Goal: Transaction & Acquisition: Book appointment/travel/reservation

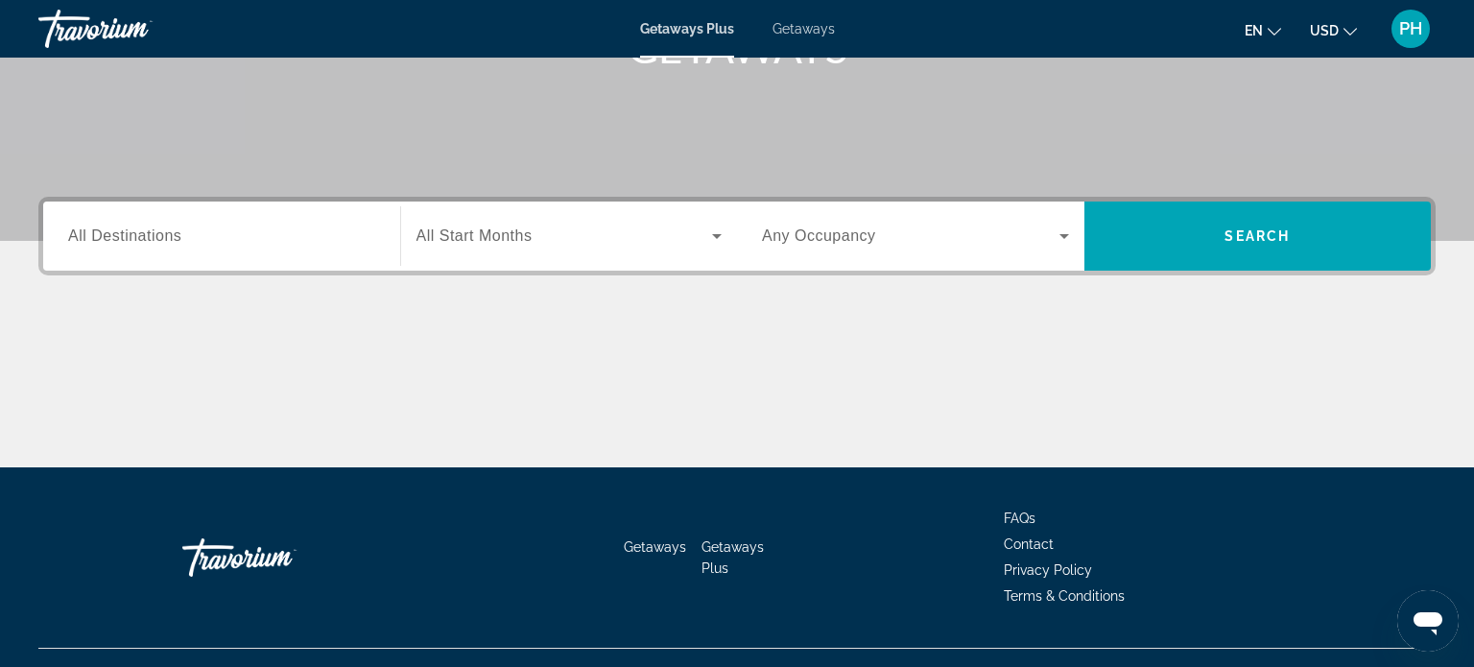
scroll to position [345, 0]
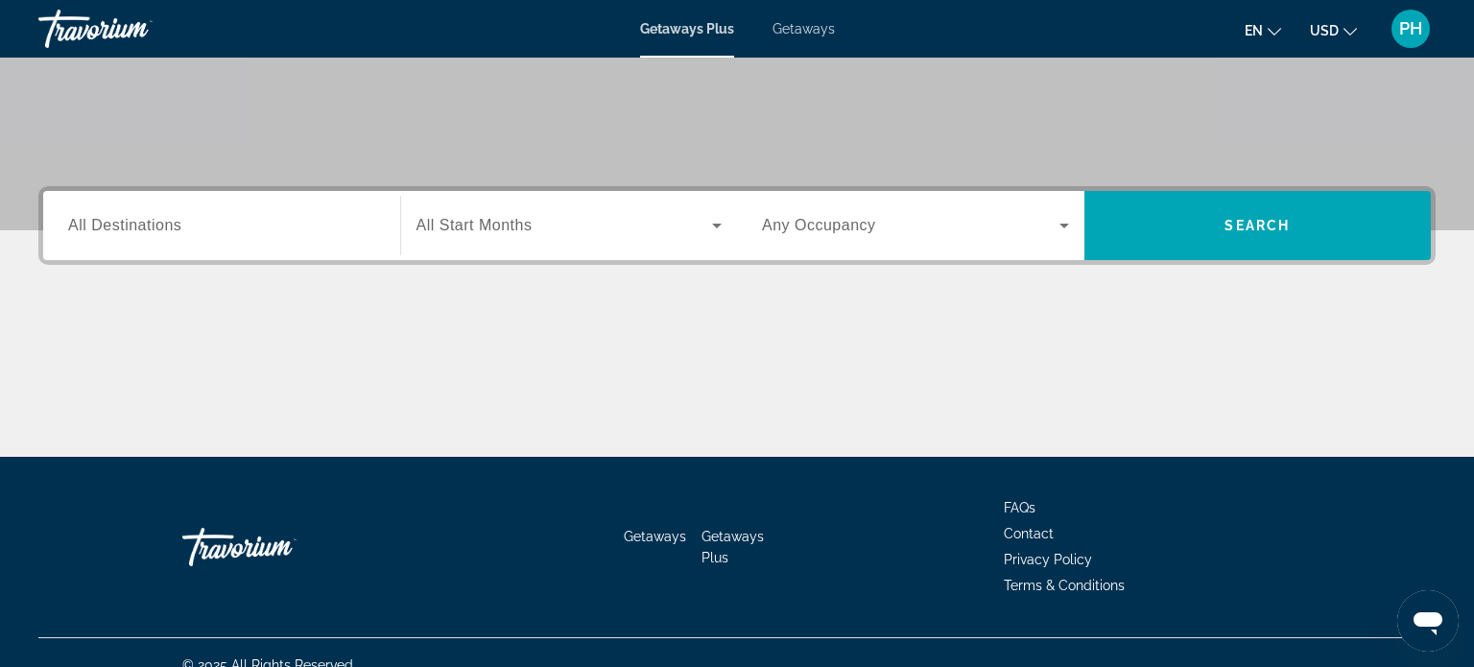
click at [177, 230] on span "All Destinations" at bounding box center [124, 225] width 113 height 16
click at [177, 230] on input "Destination All Destinations" at bounding box center [221, 226] width 307 height 23
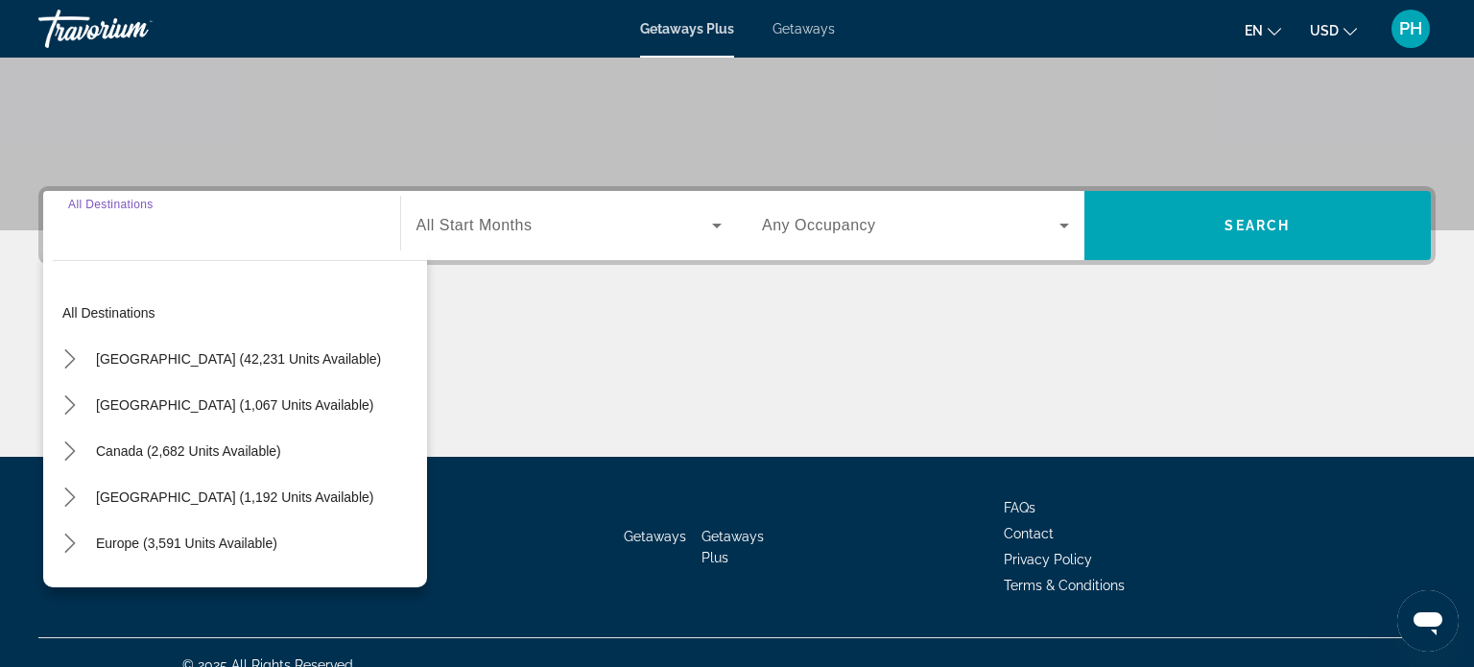
scroll to position [369, 0]
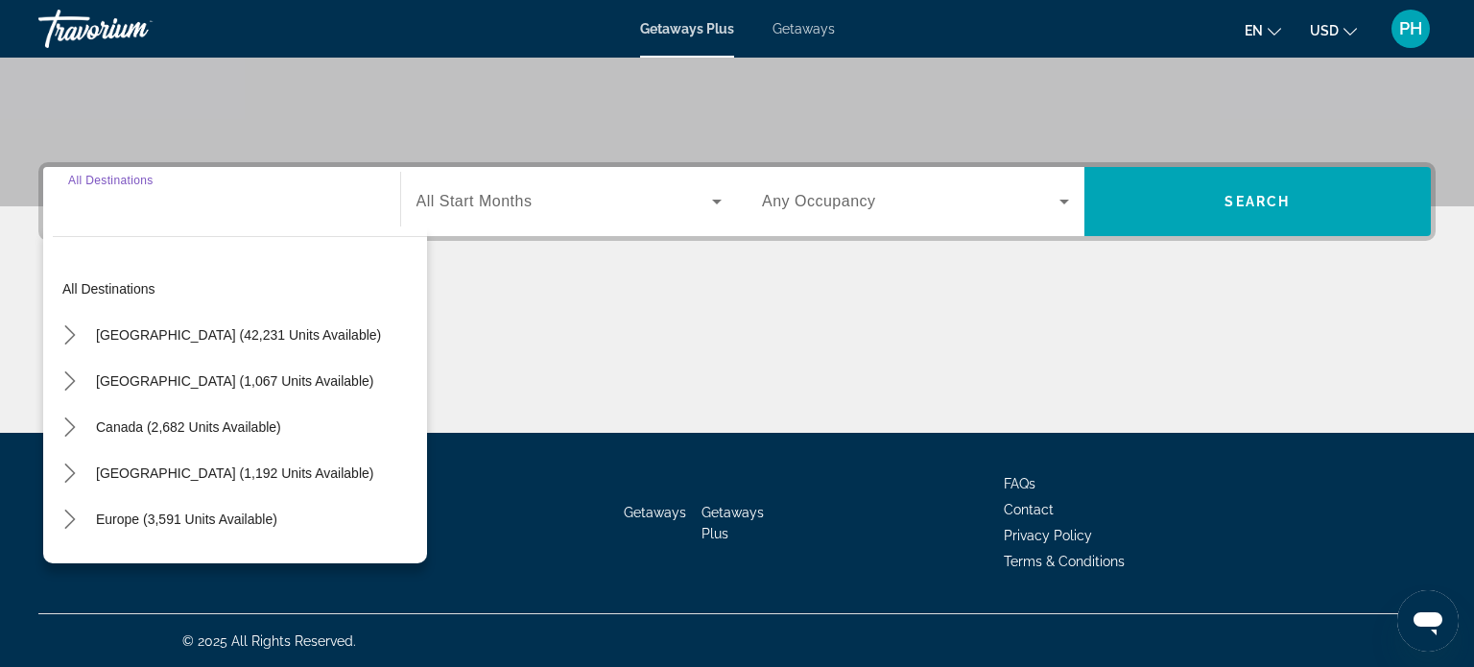
click at [190, 202] on input "Destination All Destinations" at bounding box center [221, 202] width 307 height 23
click at [175, 521] on span "Europe (3,591 units available)" at bounding box center [186, 518] width 181 height 15
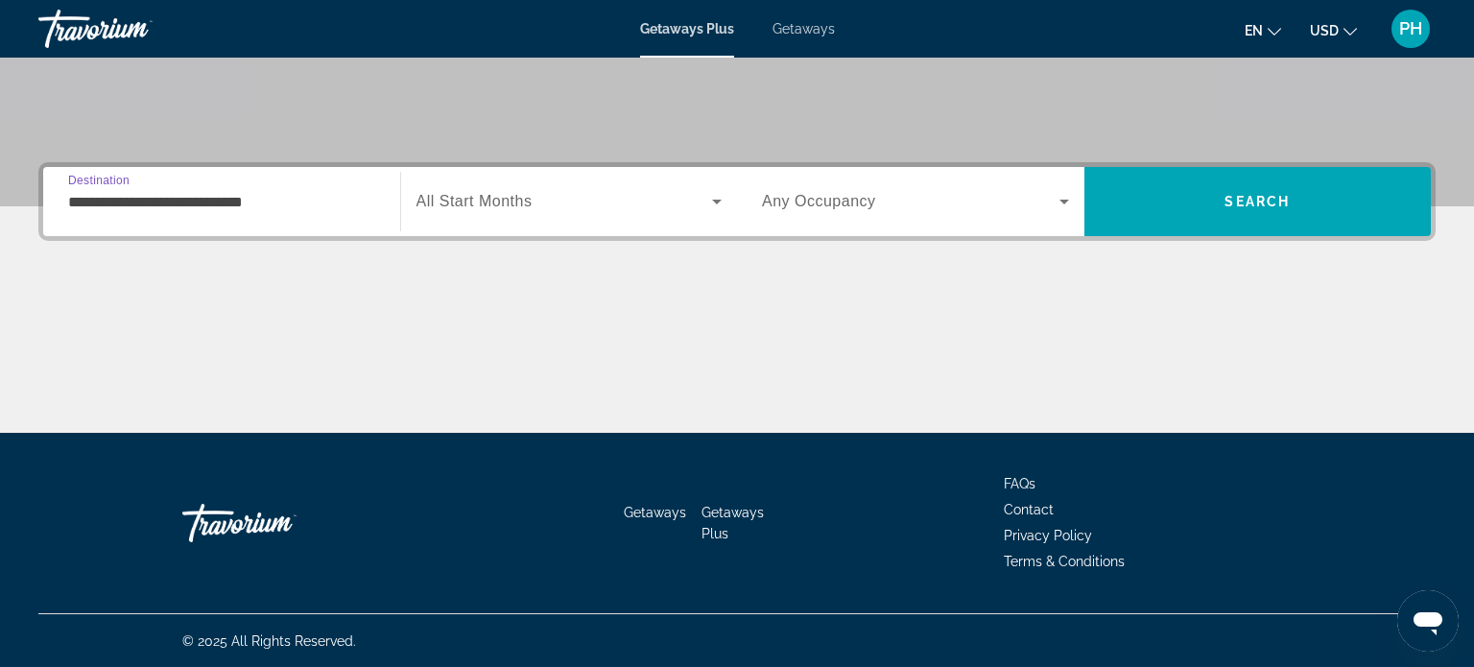
click at [215, 208] on input "**********" at bounding box center [221, 202] width 307 height 23
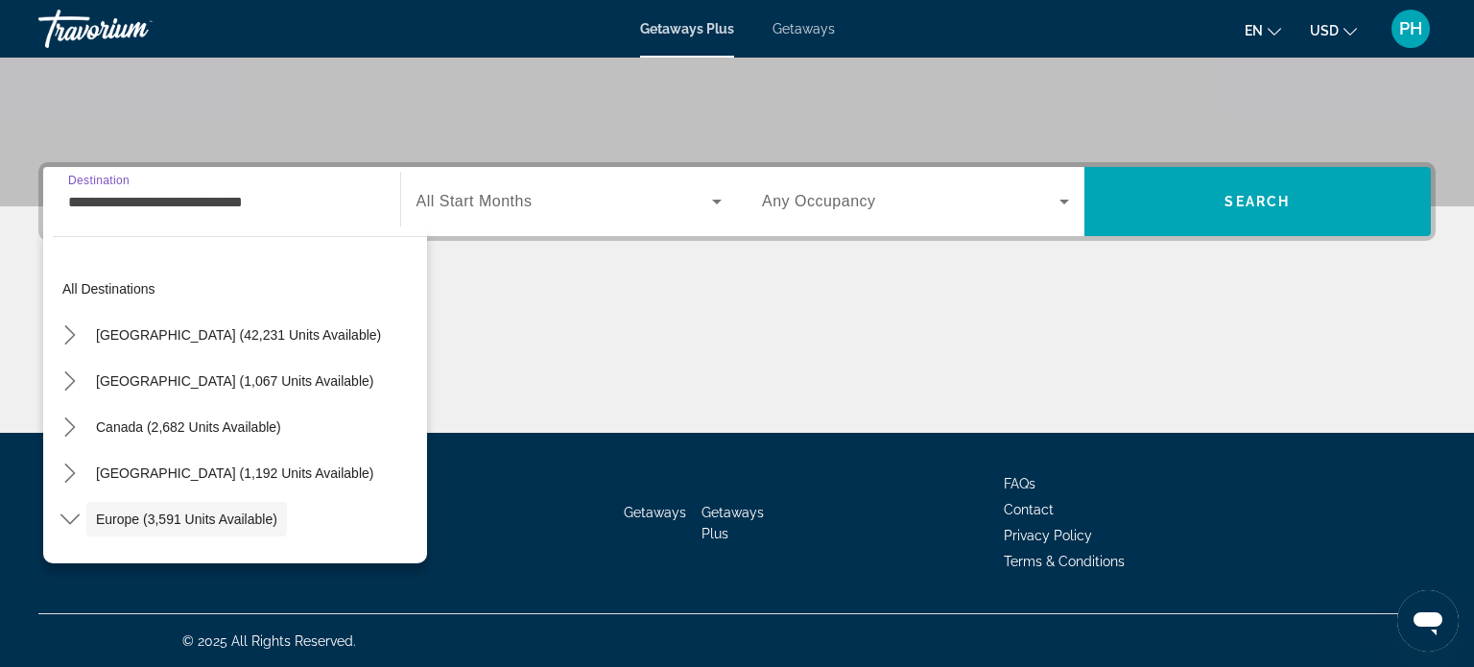
scroll to position [114, 0]
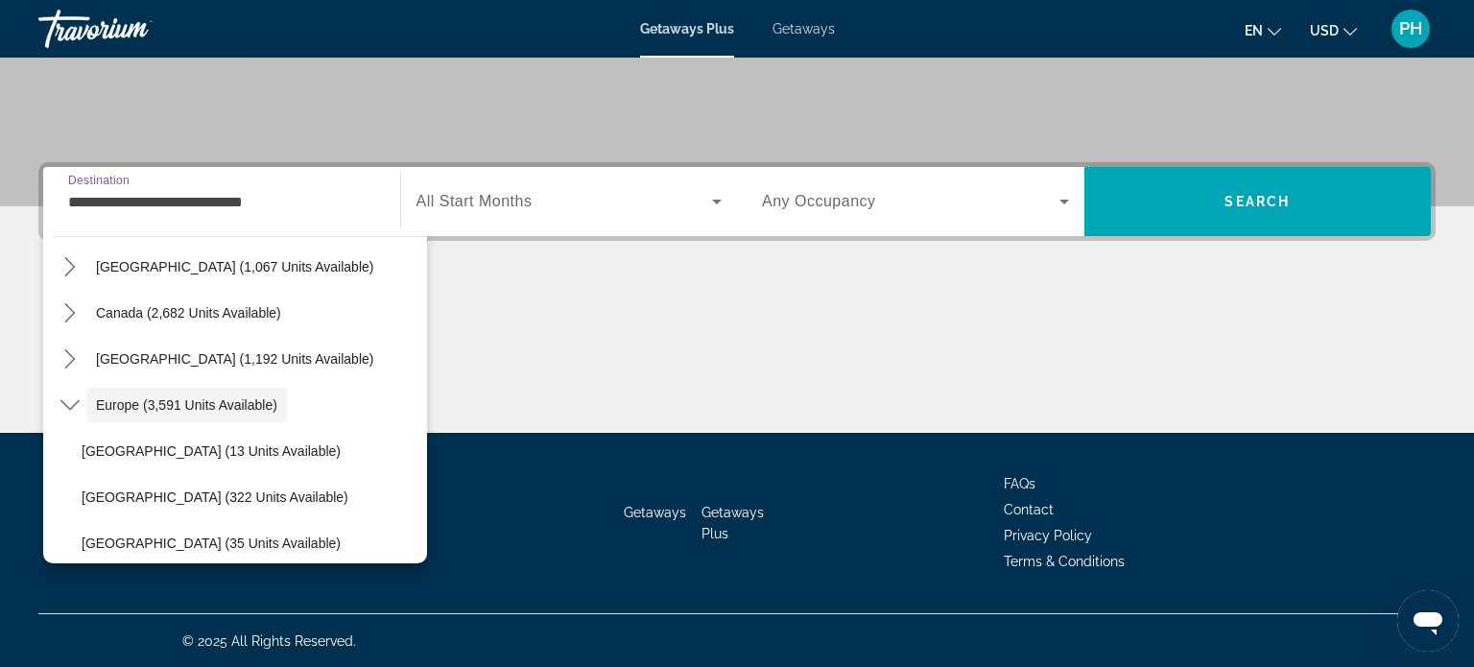
click at [426, 358] on div "Main content" at bounding box center [736, 361] width 1397 height 144
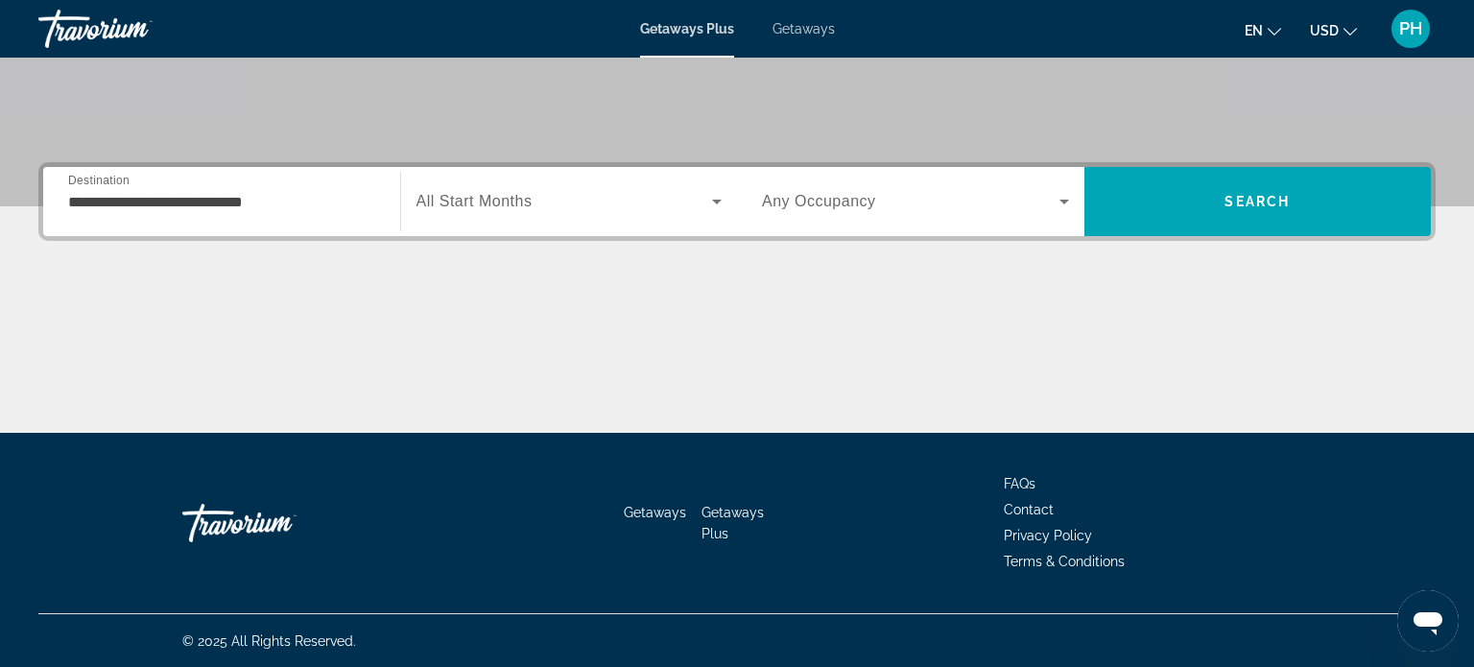
click at [344, 186] on div "**********" at bounding box center [221, 202] width 307 height 55
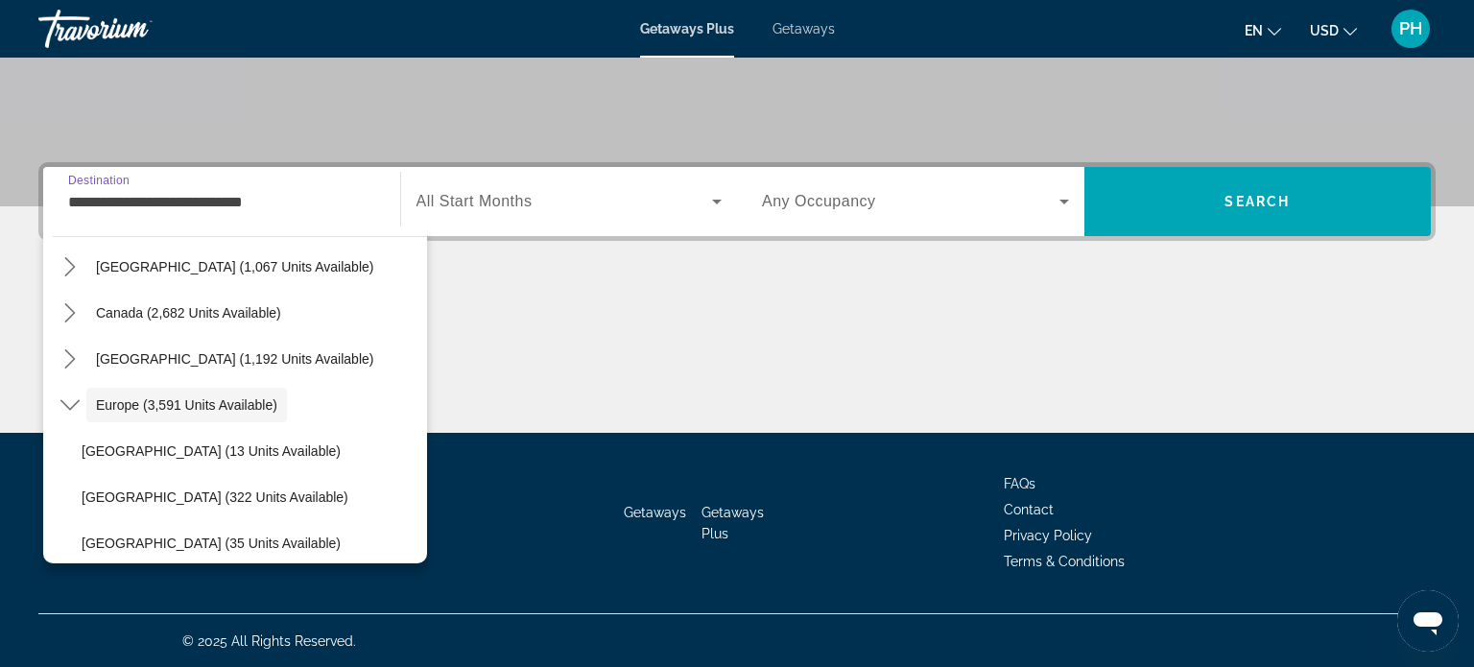
click at [426, 304] on div "All destinations [GEOGRAPHIC_DATA] (42,231 units available) [GEOGRAPHIC_DATA] (…" at bounding box center [240, 404] width 374 height 297
click at [428, 361] on div "Main content" at bounding box center [736, 361] width 1397 height 144
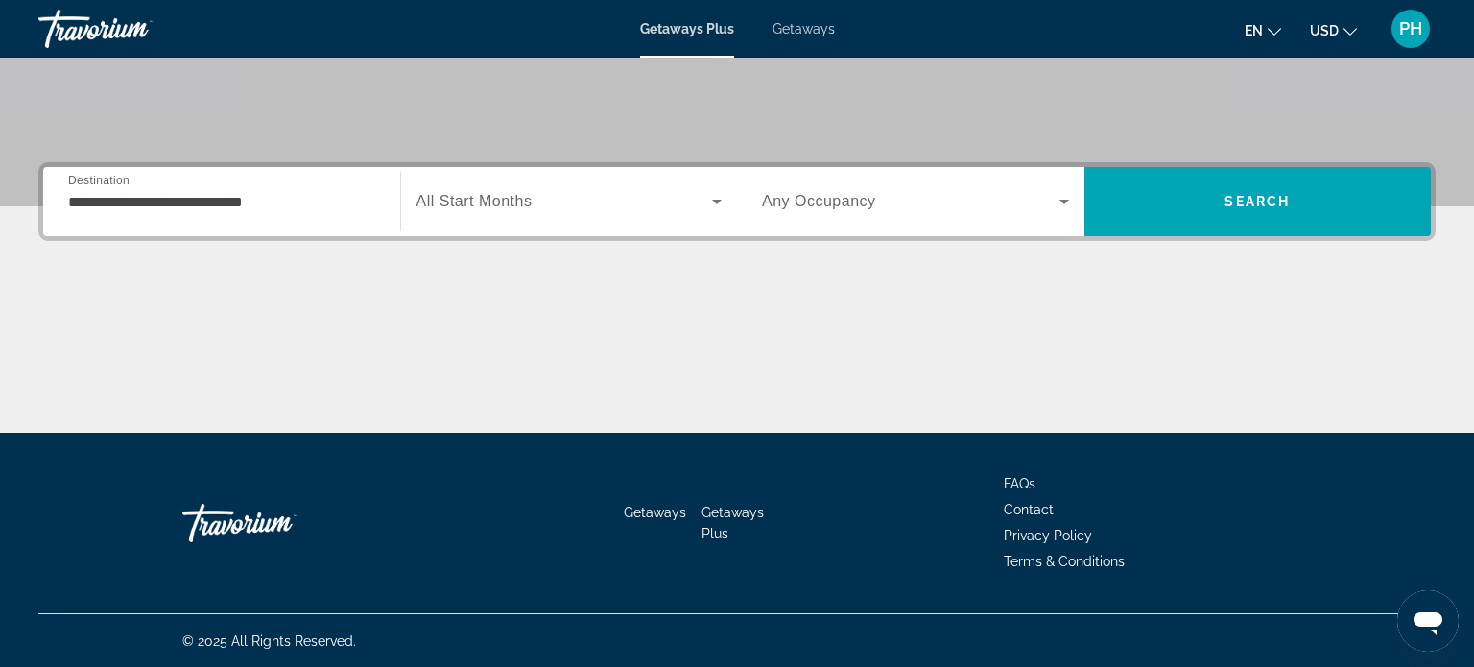
click at [339, 201] on input "**********" at bounding box center [221, 202] width 307 height 23
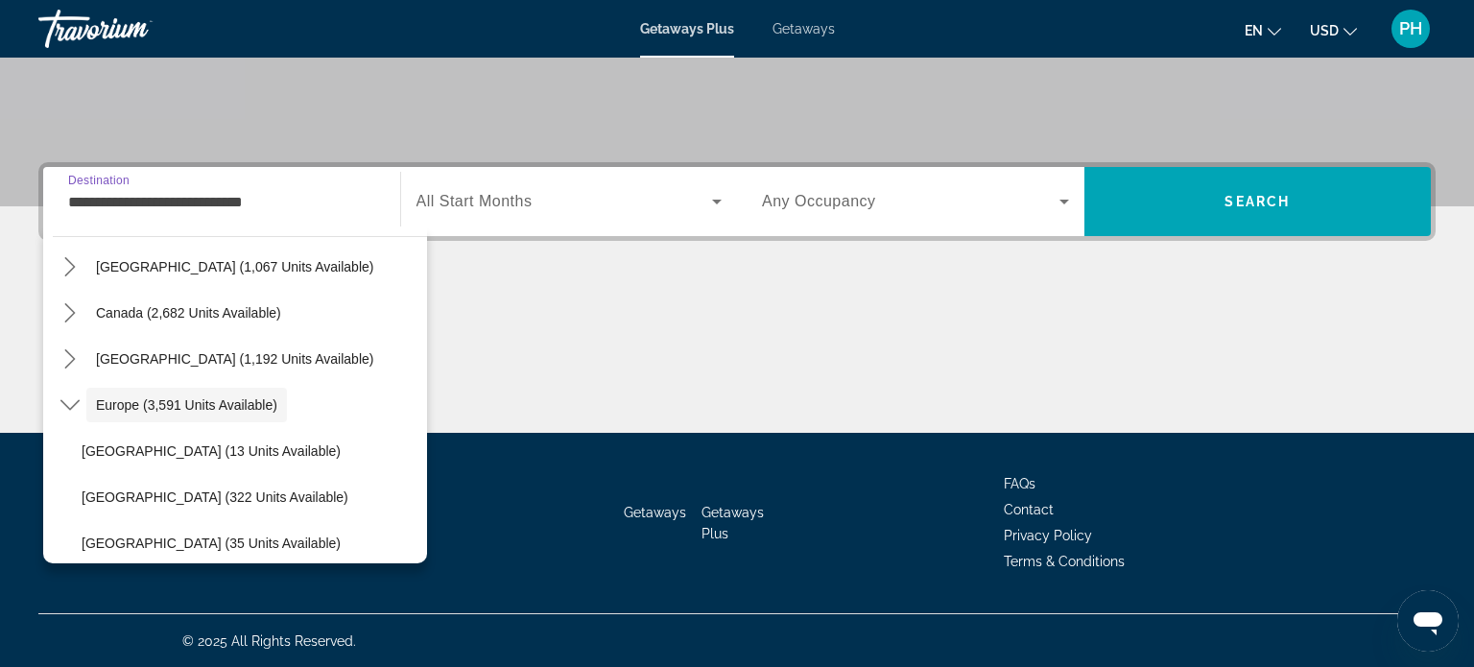
click at [96, 201] on input "**********" at bounding box center [221, 202] width 307 height 23
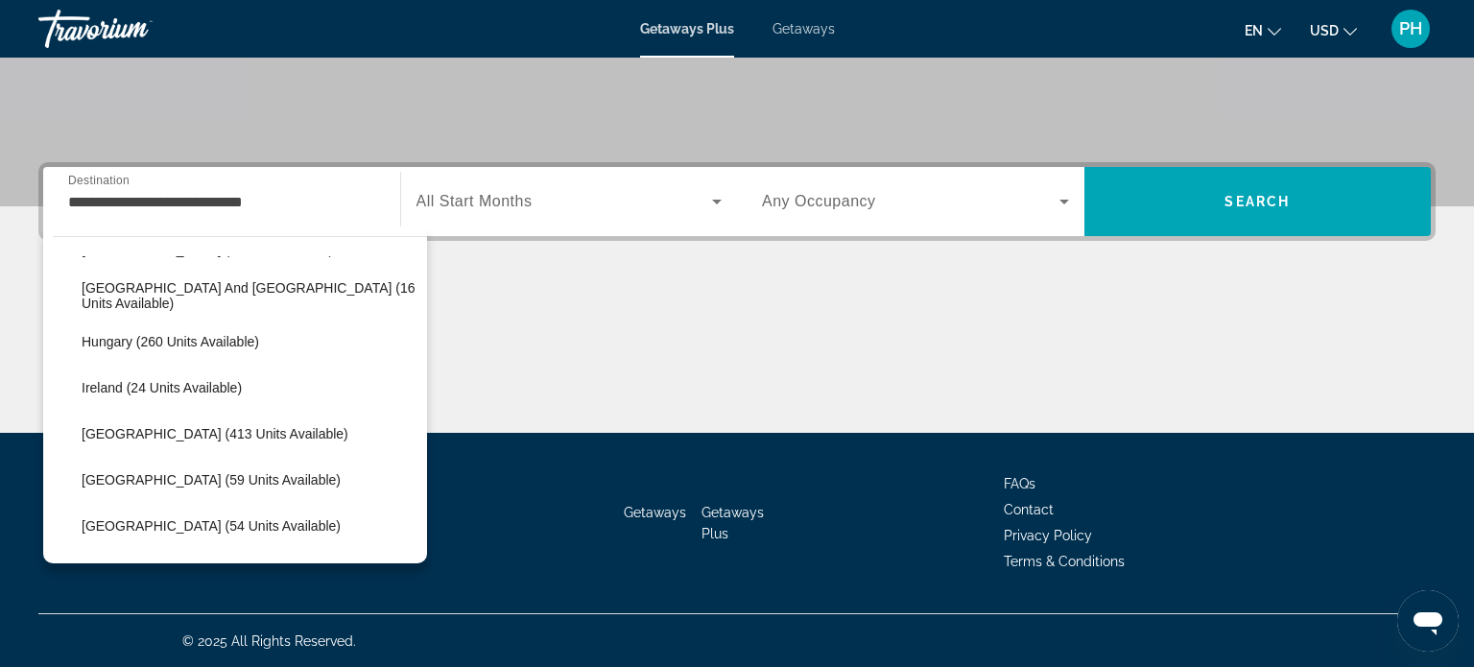
scroll to position [542, 0]
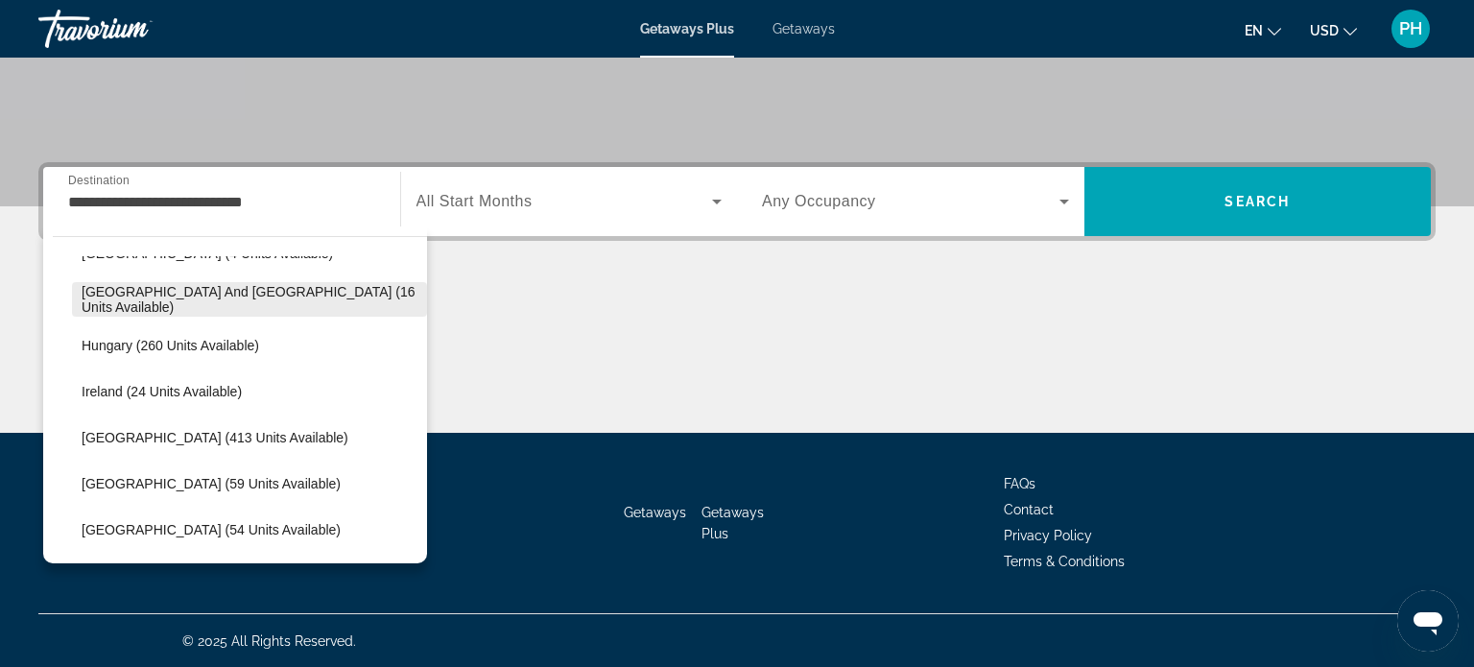
click at [251, 296] on span "[GEOGRAPHIC_DATA] and [GEOGRAPHIC_DATA] (16 units available)" at bounding box center [250, 299] width 336 height 31
type input "**********"
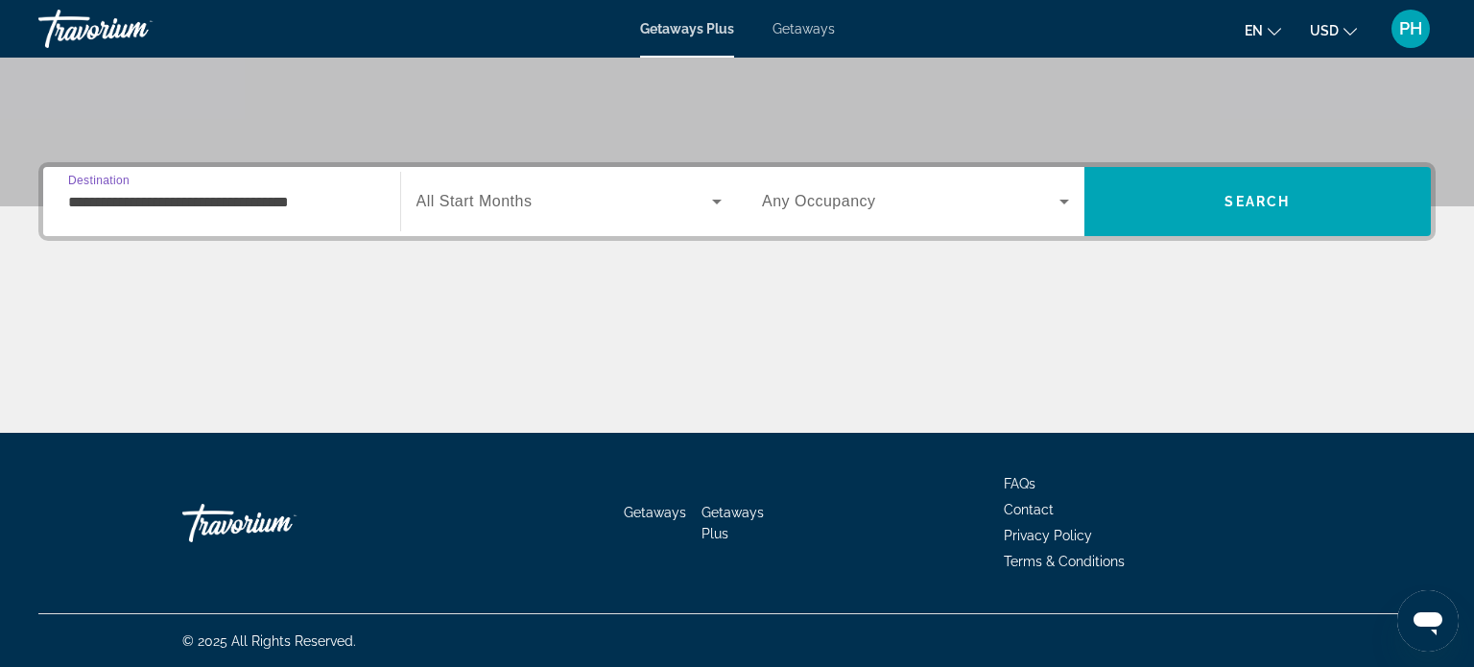
click at [643, 205] on span "Search widget" at bounding box center [564, 201] width 296 height 23
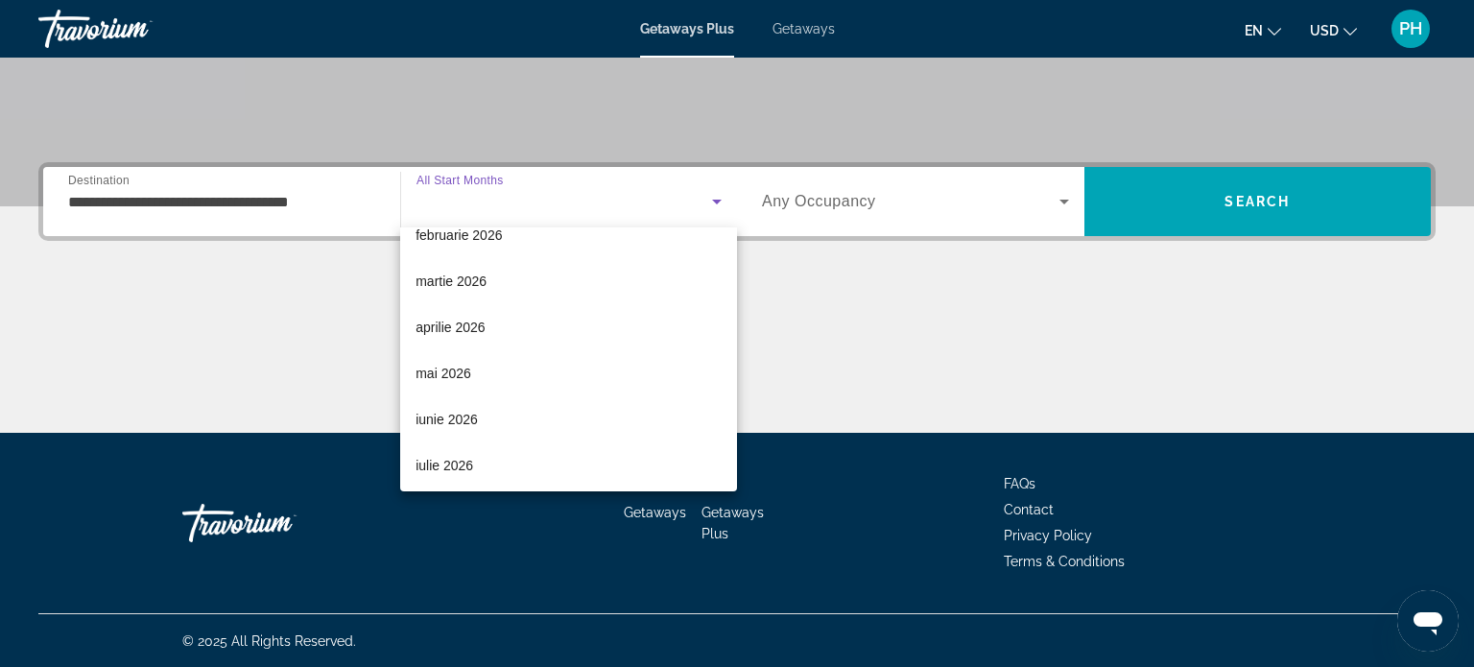
scroll to position [259, 0]
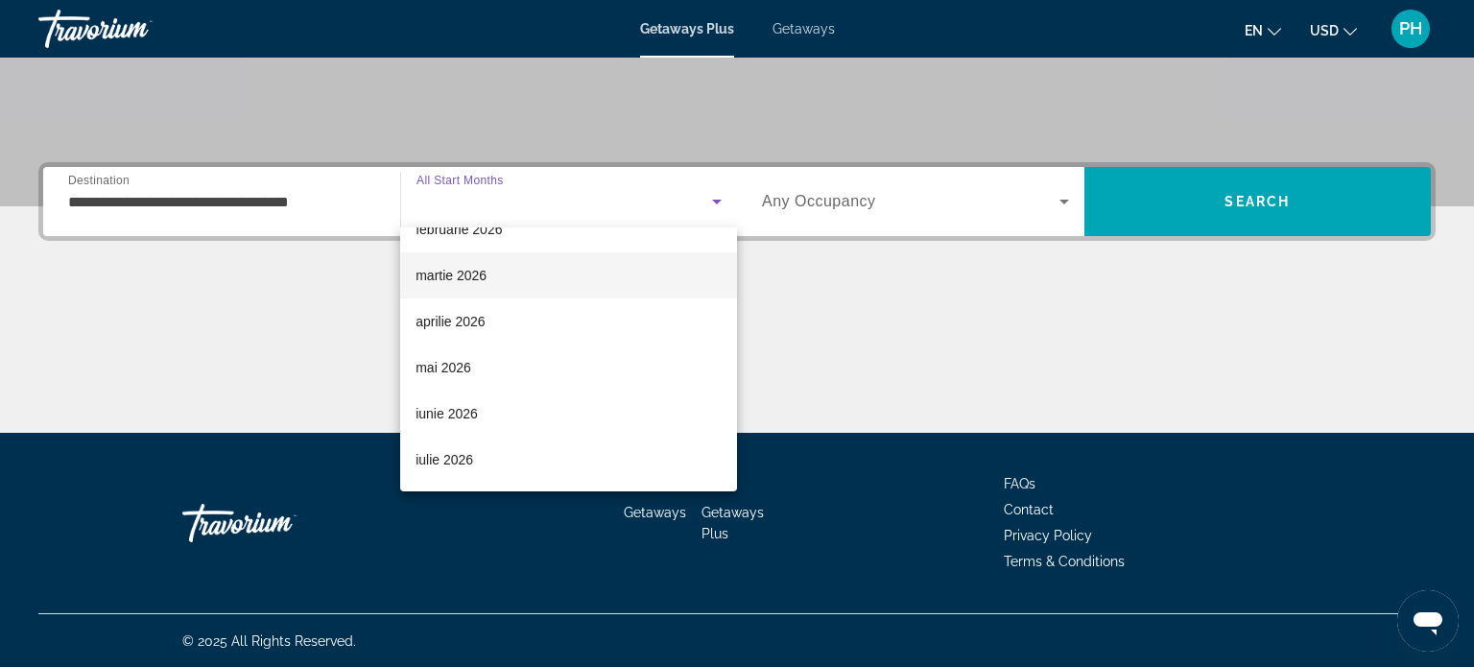
click at [564, 286] on mat-option "martie 2026" at bounding box center [568, 275] width 337 height 46
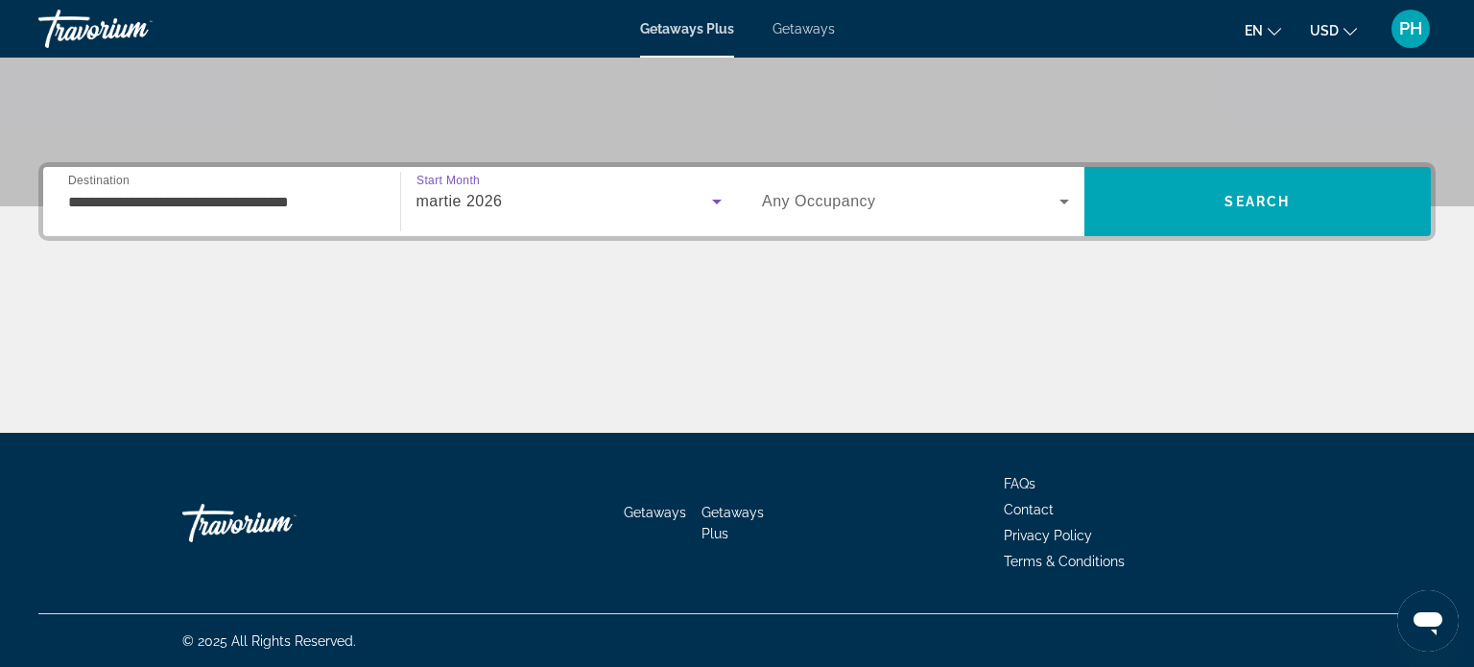
click at [879, 209] on span "Search widget" at bounding box center [910, 201] width 297 height 23
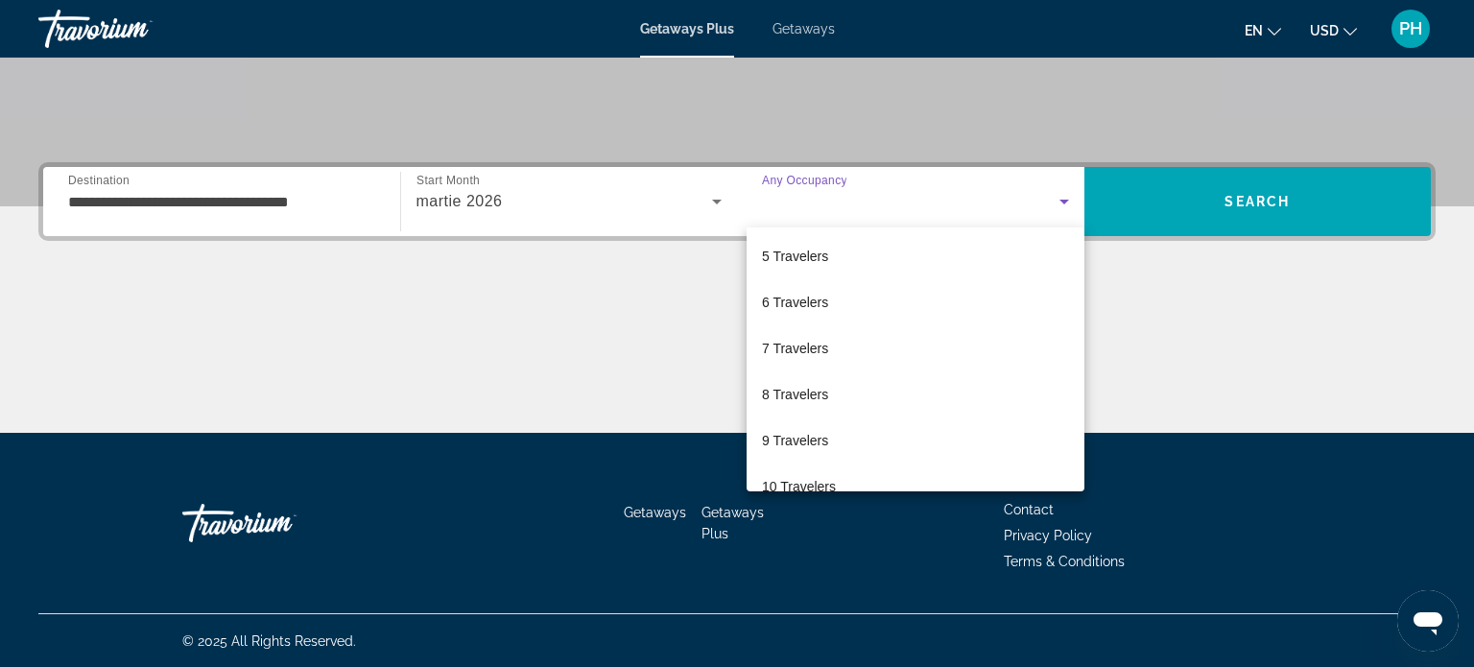
scroll to position [211, 0]
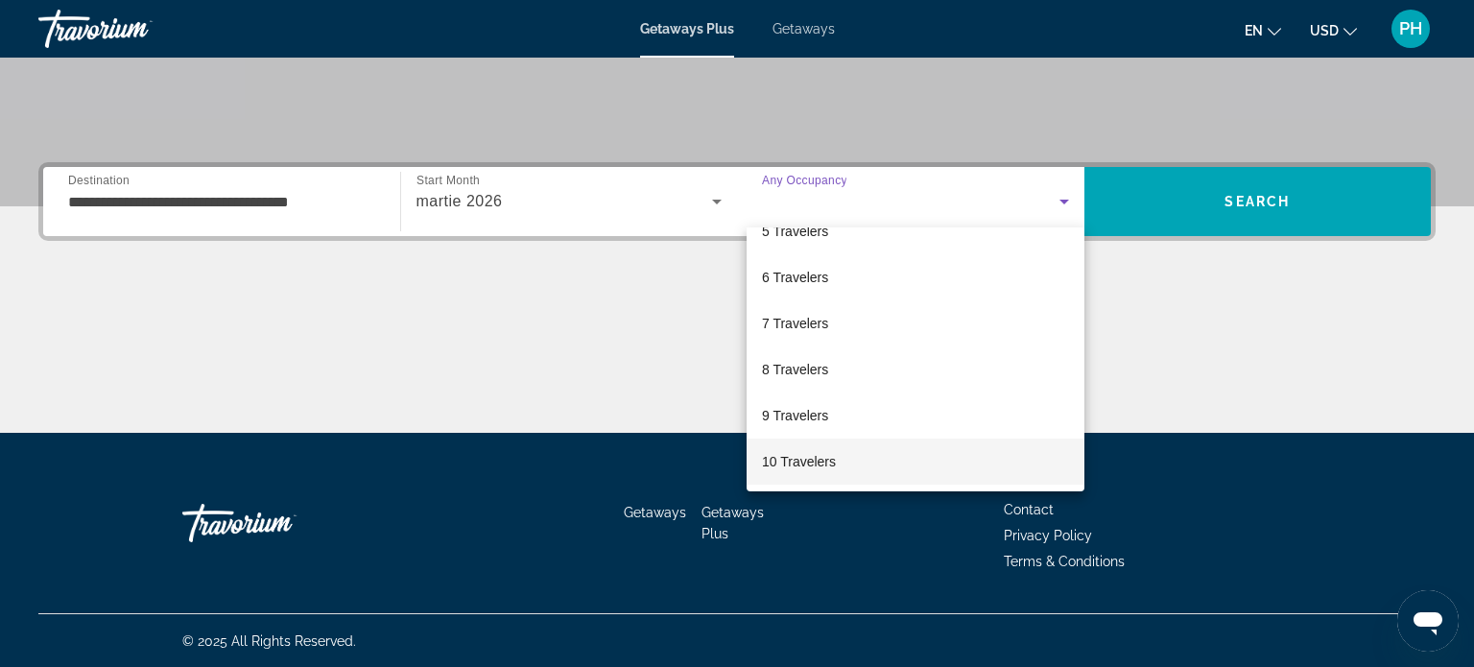
click at [936, 459] on mat-option "10 Travelers" at bounding box center [915, 461] width 338 height 46
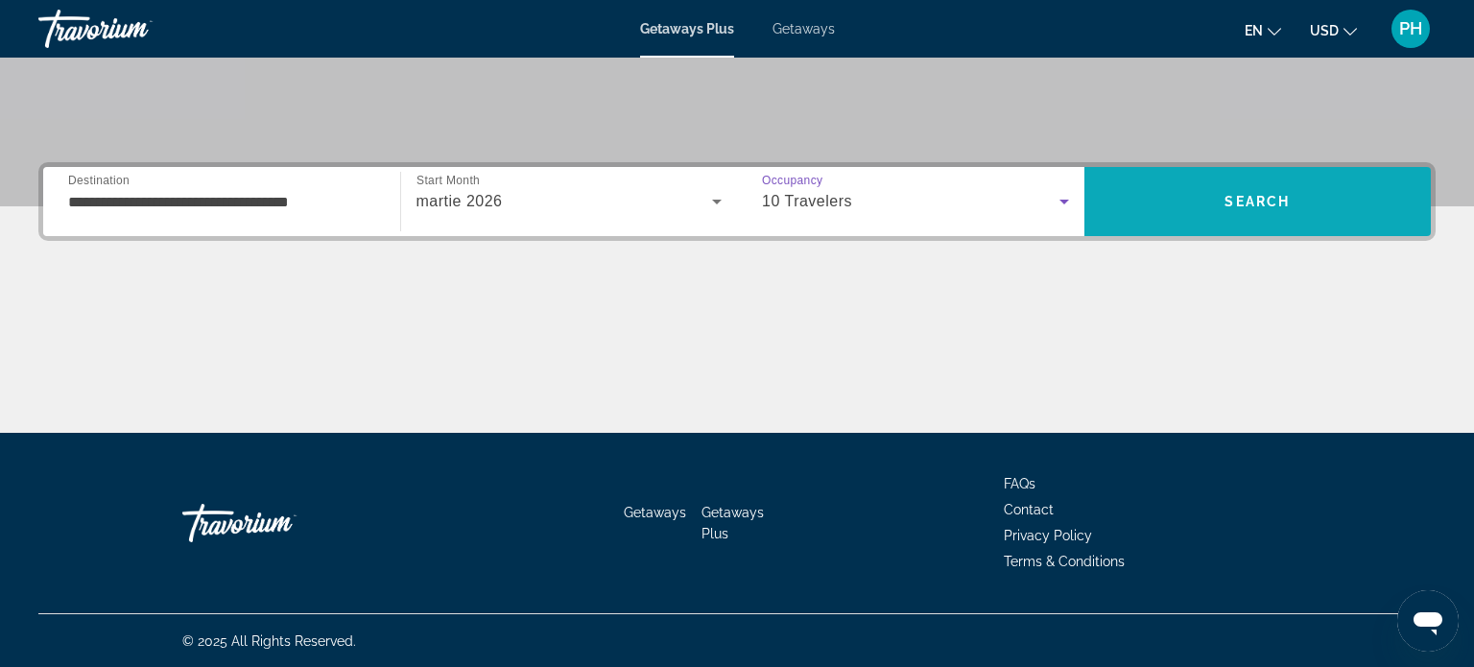
click at [1198, 187] on span "Search" at bounding box center [1257, 201] width 347 height 46
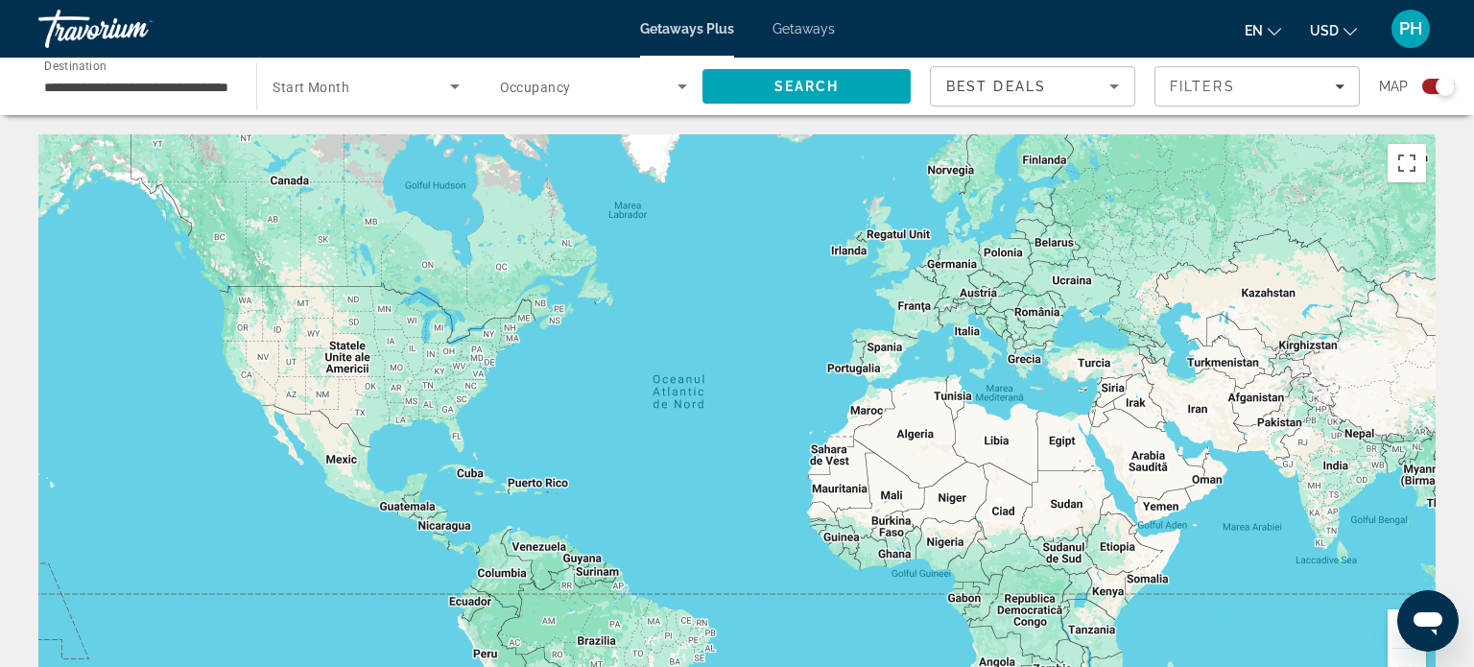
click at [366, 87] on span "Search widget" at bounding box center [360, 86] width 177 height 23
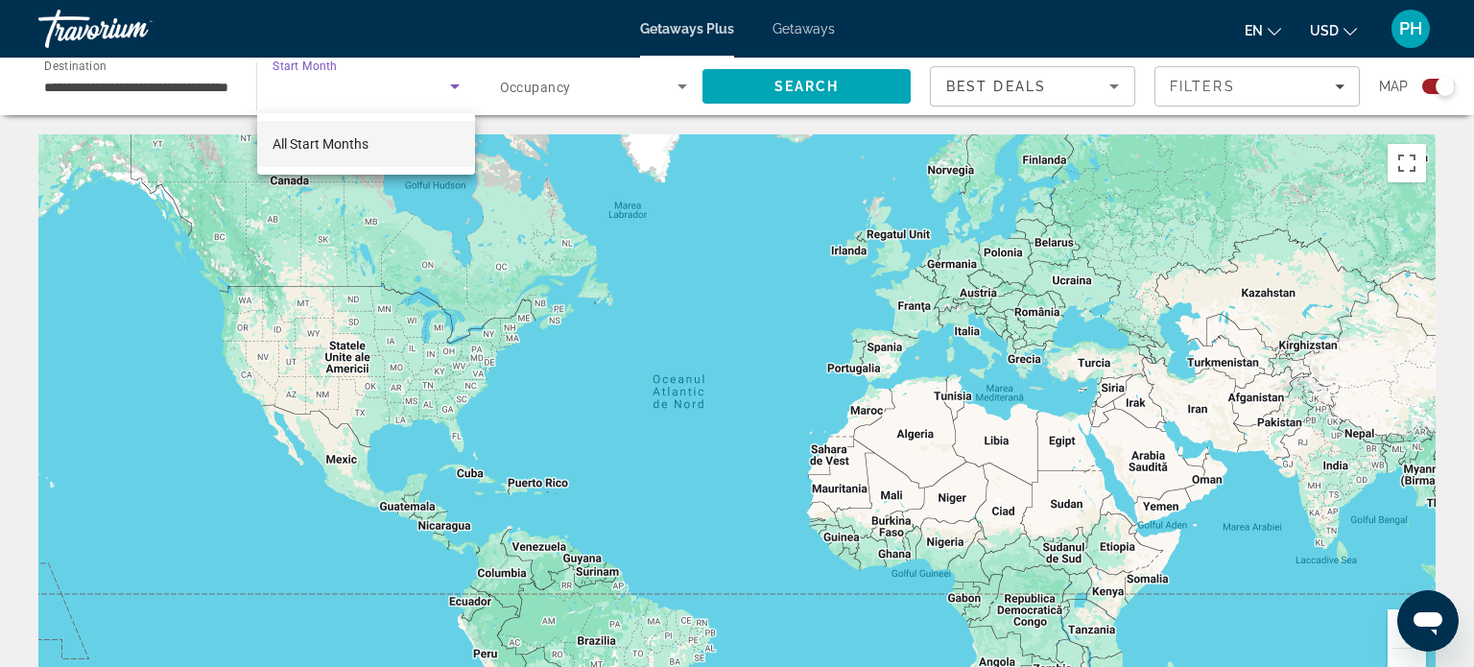
click at [454, 87] on div at bounding box center [737, 333] width 1474 height 667
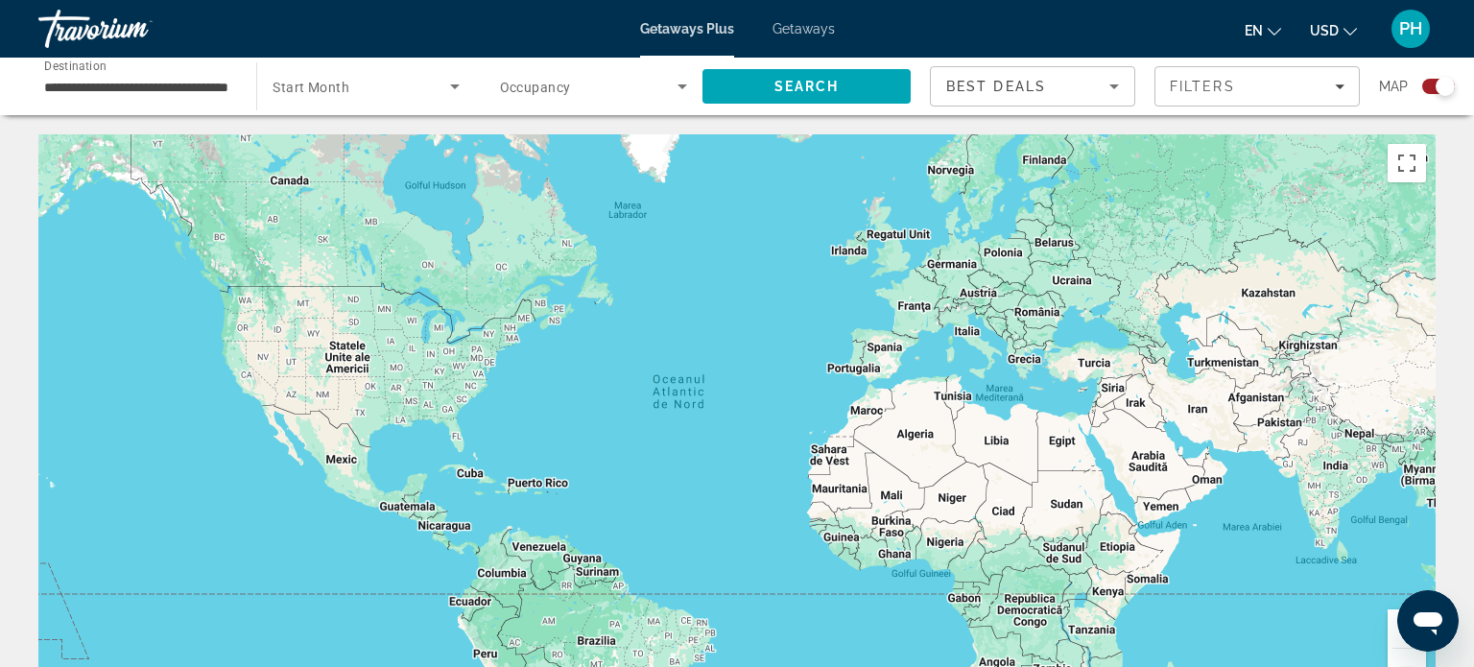
click at [454, 90] on icon "Search widget" at bounding box center [454, 86] width 23 height 23
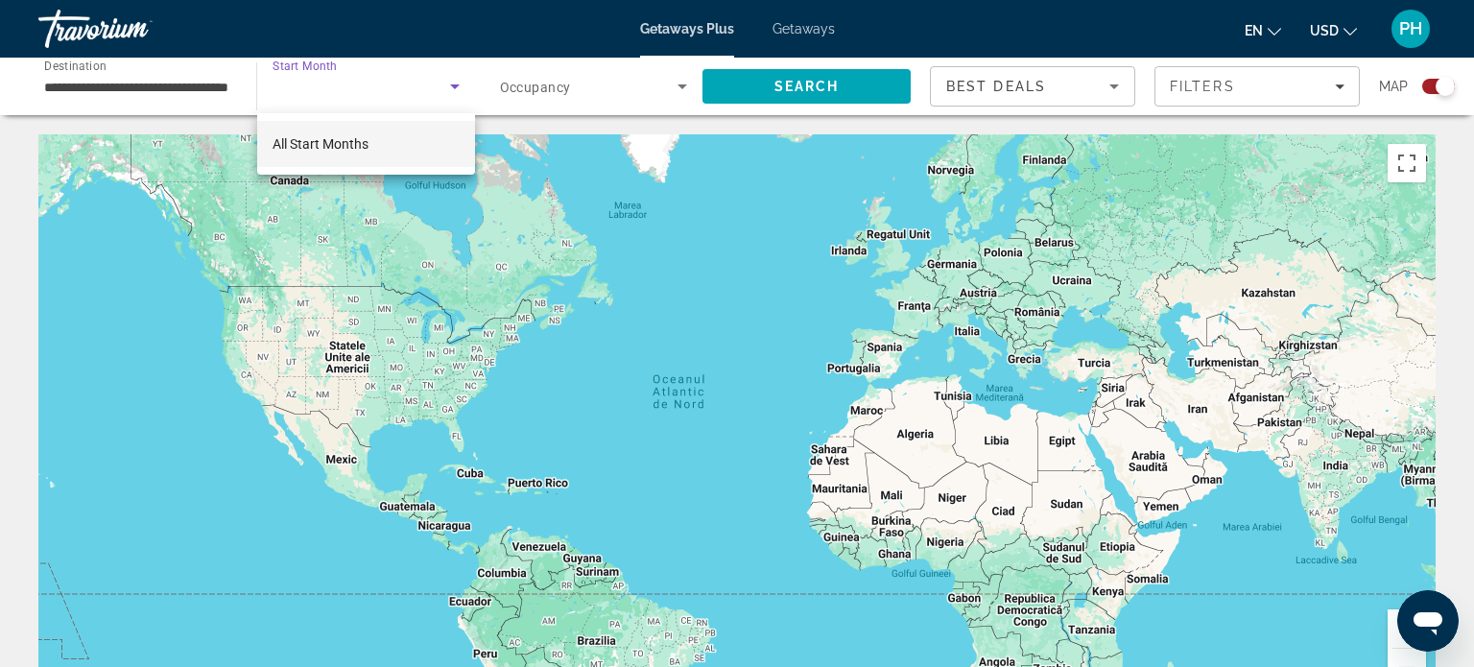
click at [403, 137] on mat-option "All Start Months" at bounding box center [366, 144] width 218 height 46
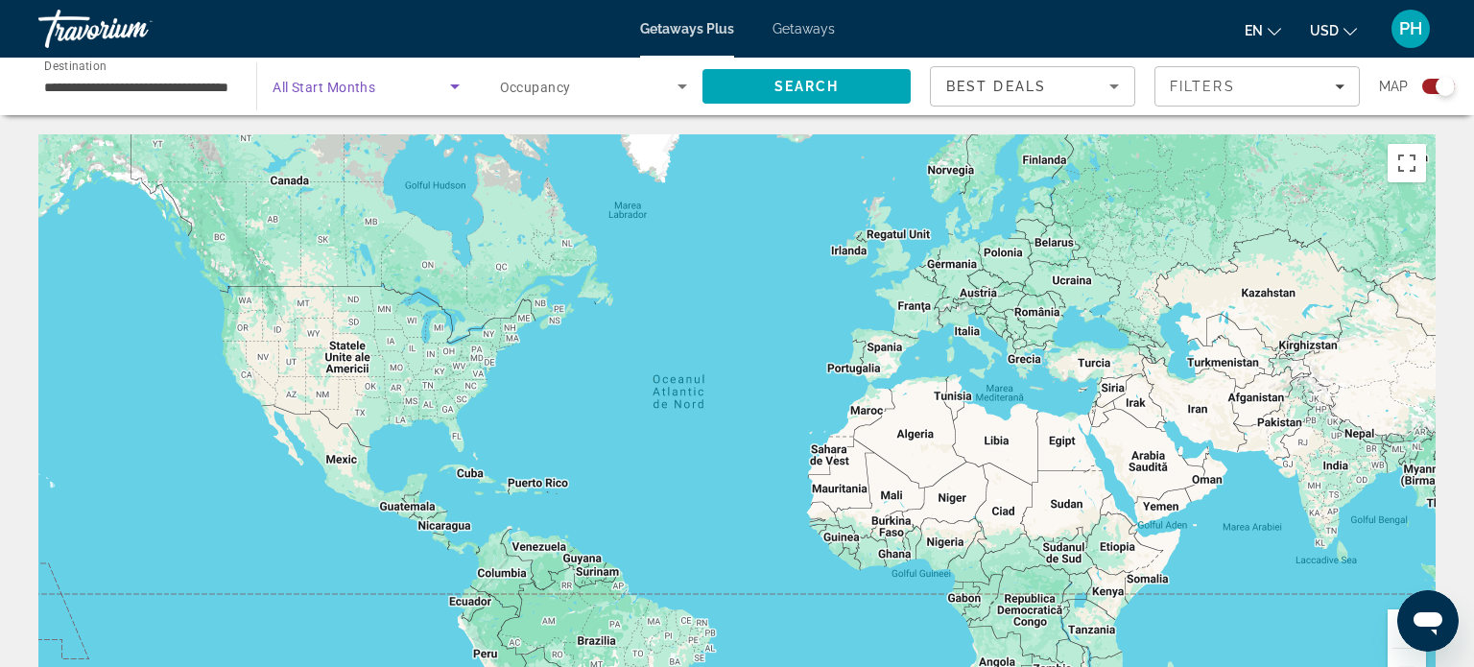
click at [388, 93] on span "Search widget" at bounding box center [360, 86] width 177 height 23
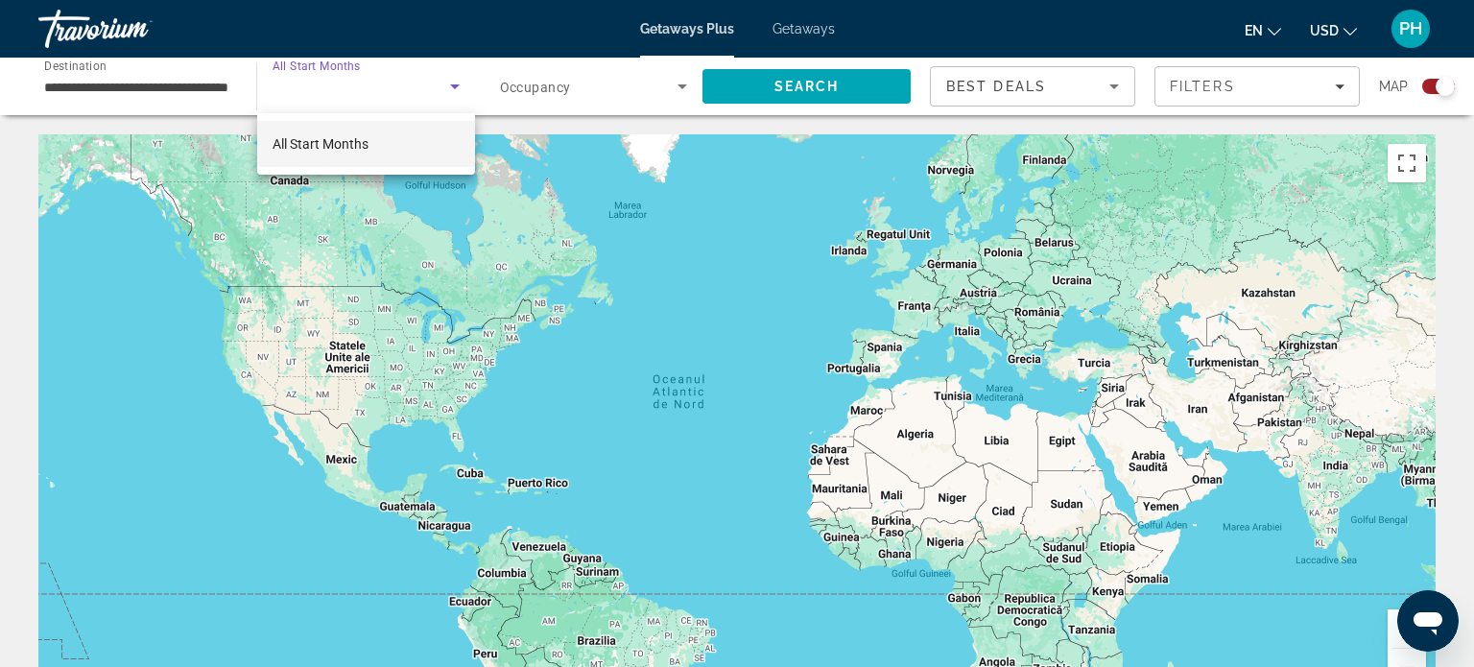
click at [570, 83] on div at bounding box center [737, 333] width 1474 height 667
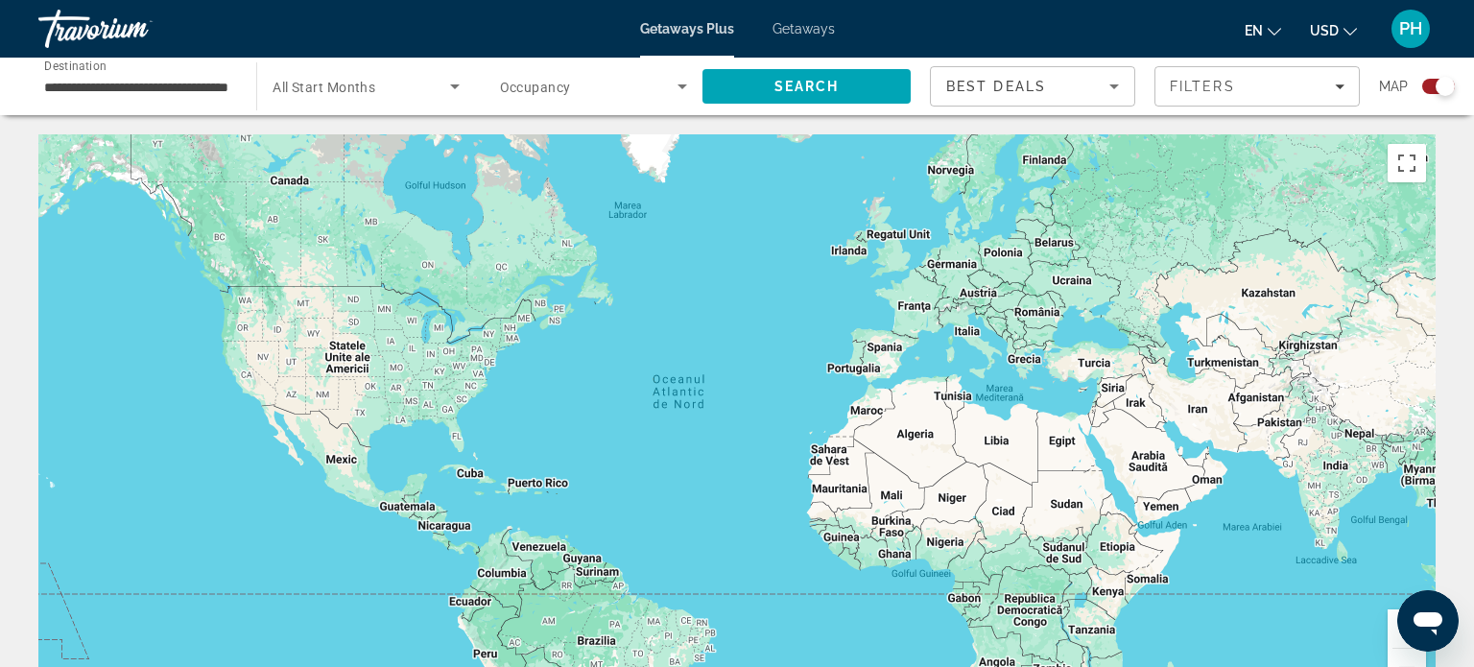
click at [570, 83] on span "Search widget" at bounding box center [588, 86] width 177 height 23
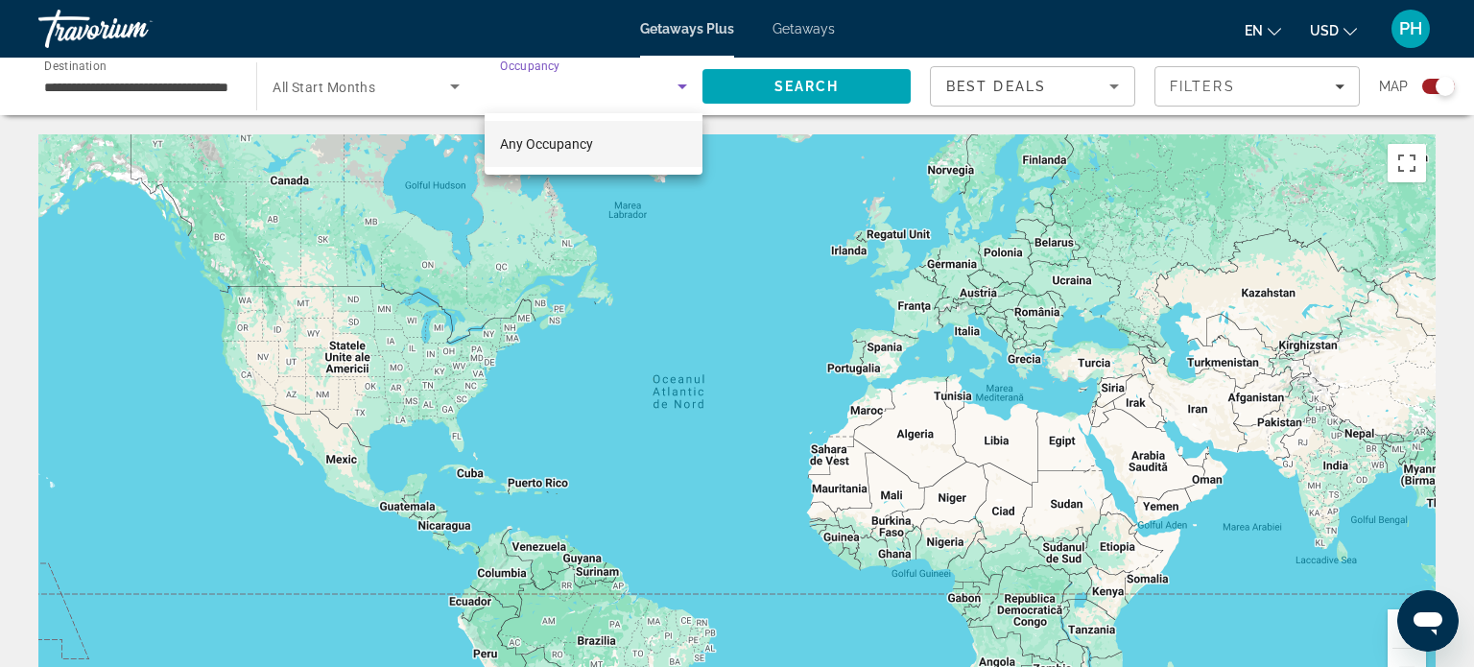
click at [735, 92] on div at bounding box center [737, 333] width 1474 height 667
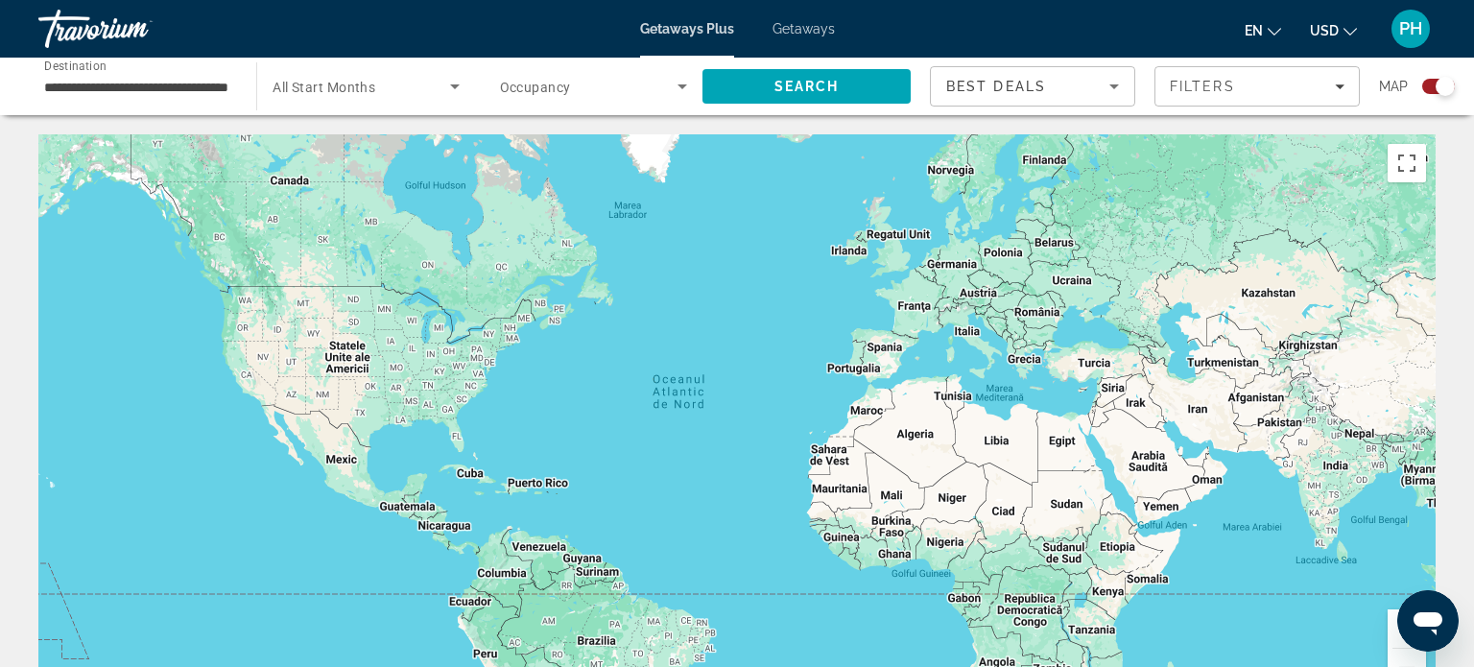
click at [735, 92] on span "Search" at bounding box center [806, 86] width 208 height 46
click at [1261, 86] on div "Filters" at bounding box center [1256, 86] width 175 height 15
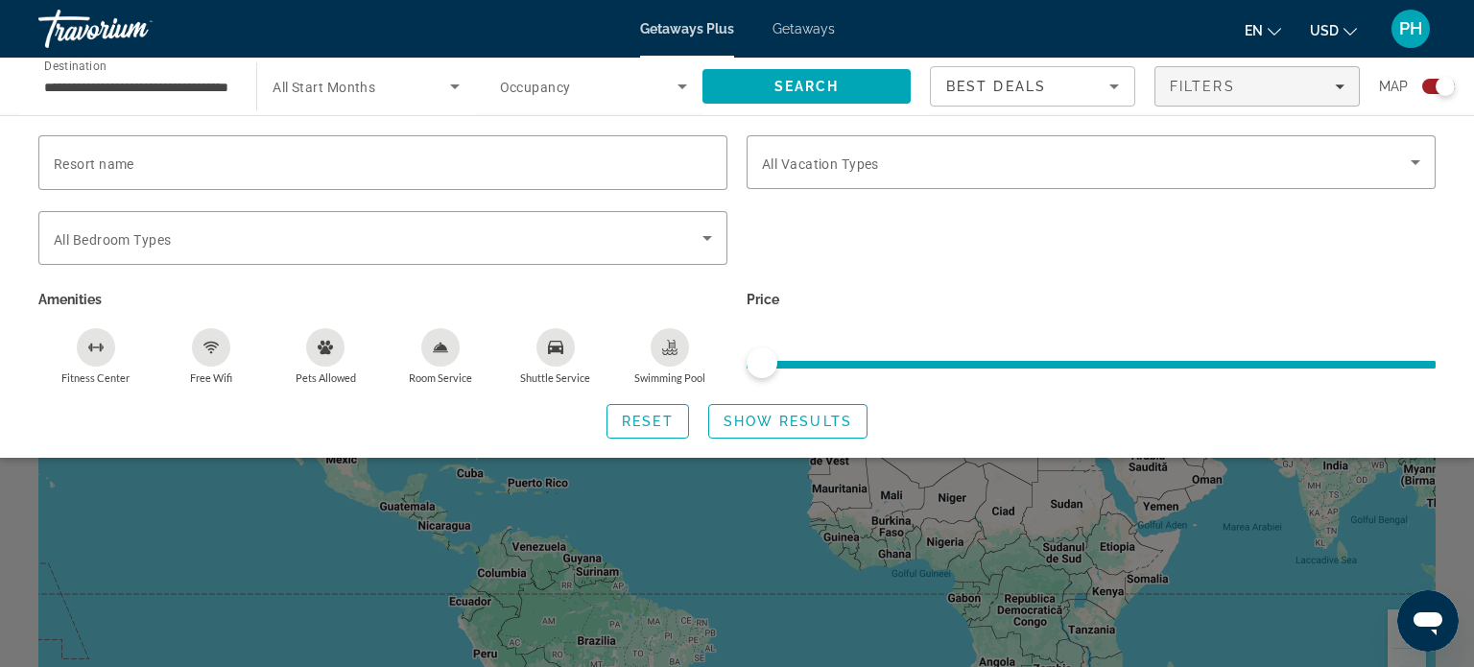
click at [553, 82] on span "Occupancy" at bounding box center [535, 87] width 71 height 15
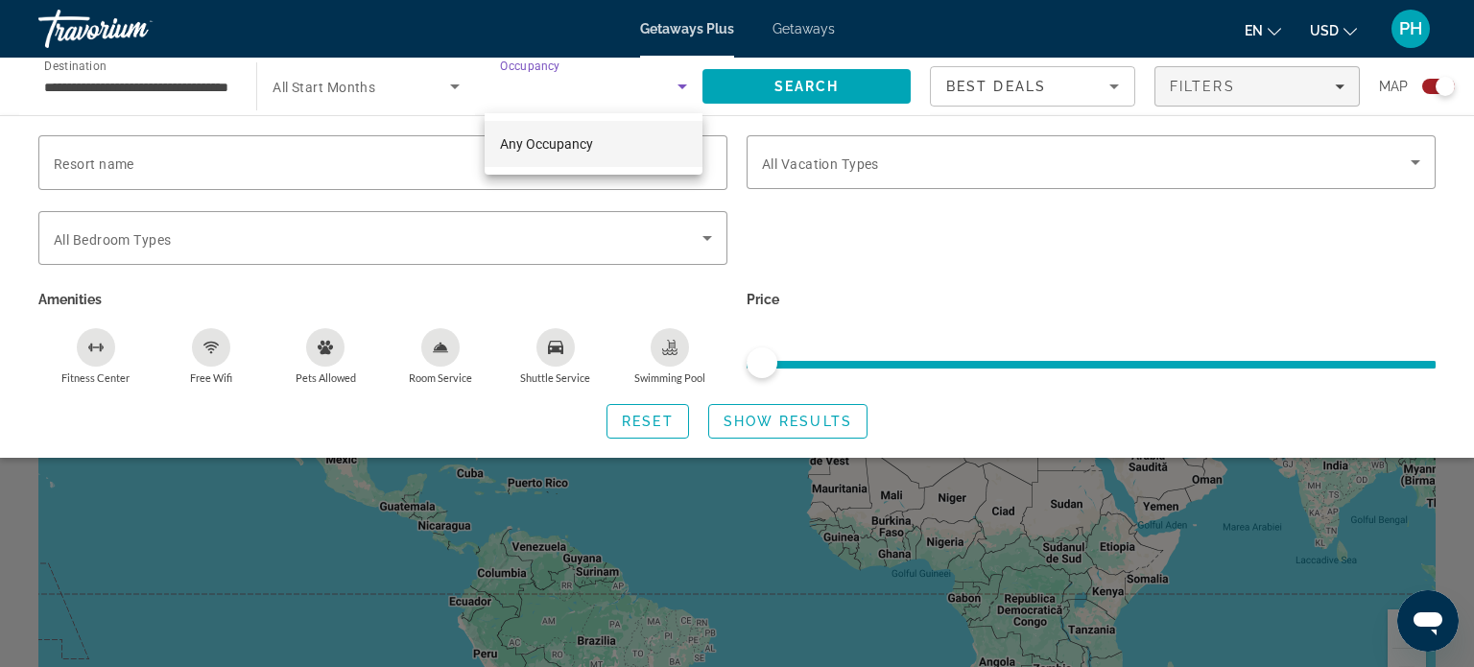
click at [683, 86] on div at bounding box center [737, 333] width 1474 height 667
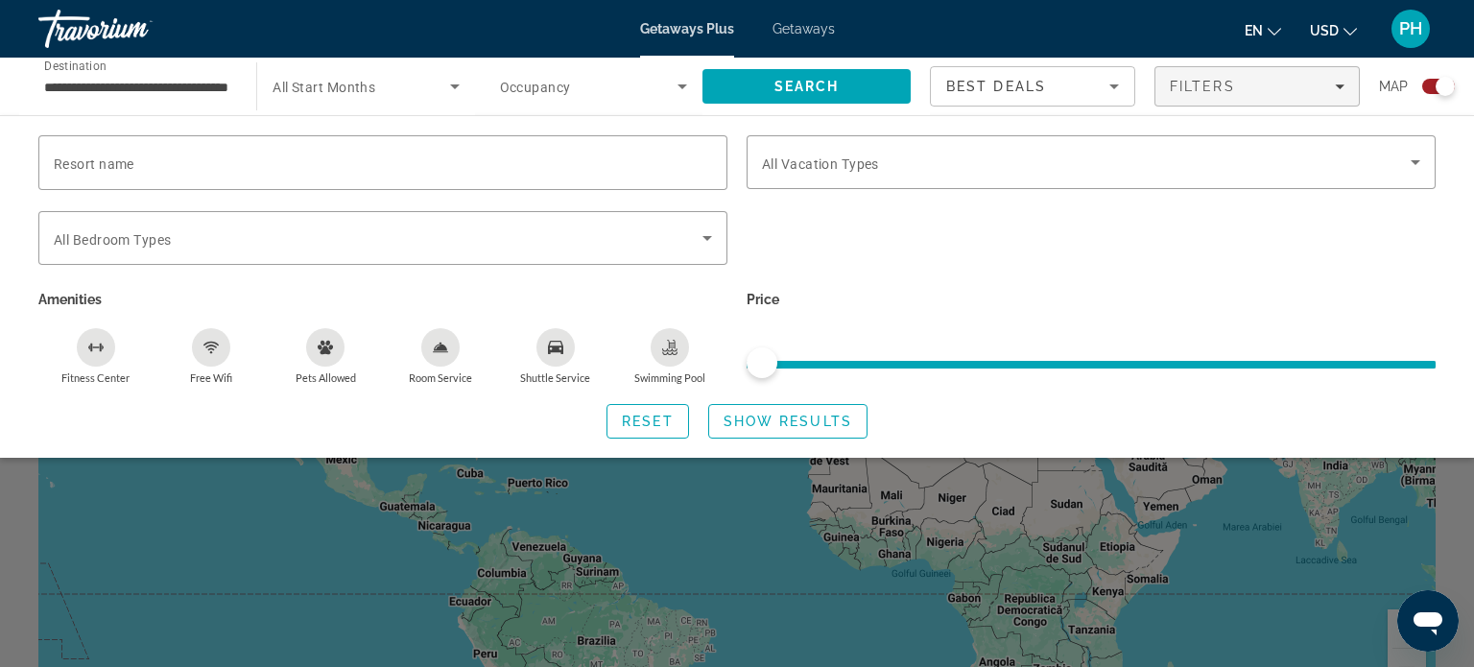
click at [680, 90] on icon "Search widget" at bounding box center [682, 86] width 23 height 23
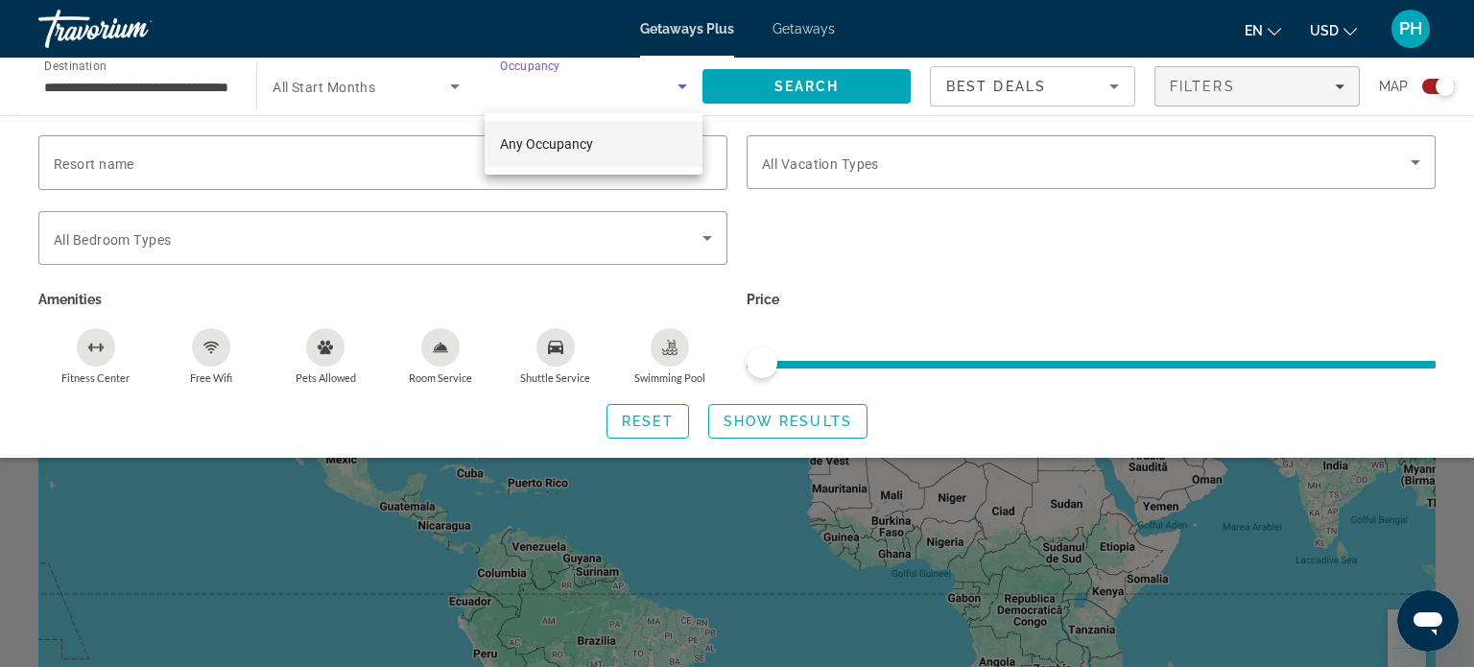
click at [599, 154] on mat-option "Any Occupancy" at bounding box center [593, 144] width 218 height 46
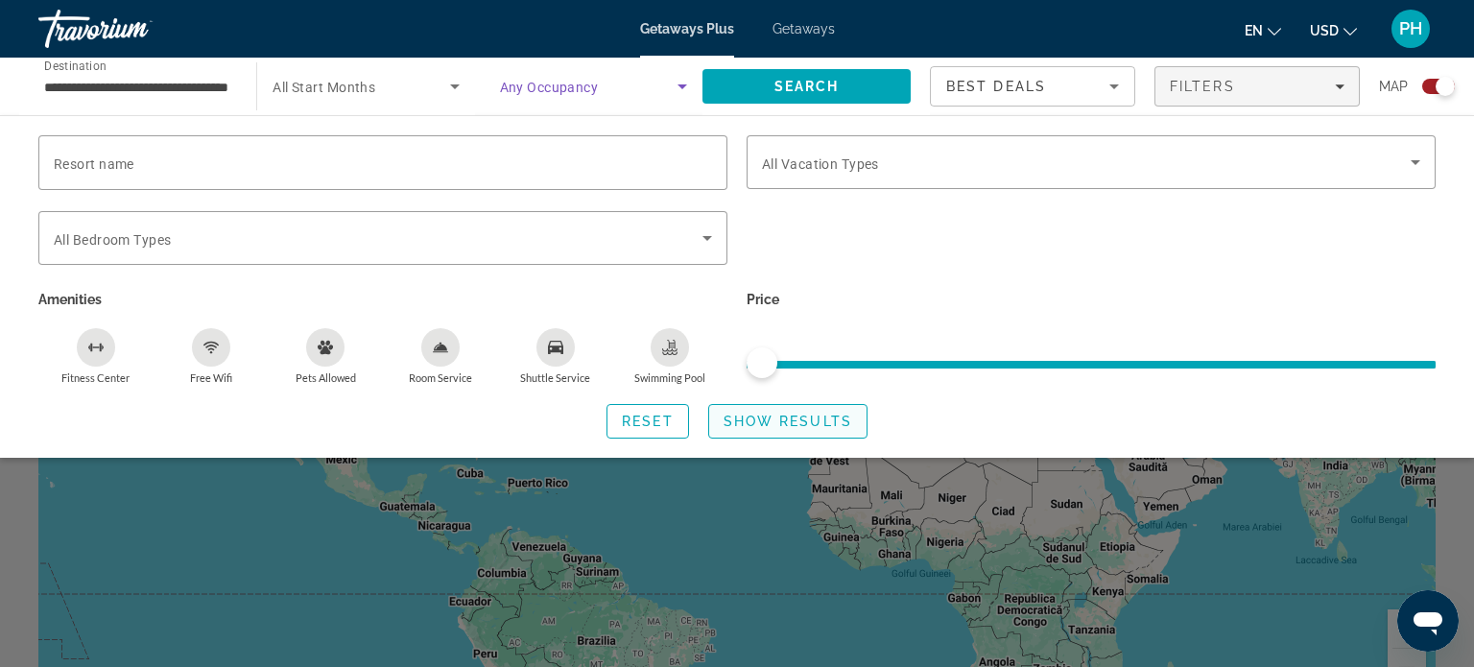
click at [817, 414] on span "Show Results" at bounding box center [787, 420] width 129 height 15
click at [816, 428] on span "Show Results" at bounding box center [787, 420] width 129 height 15
click at [807, 79] on span "Search" at bounding box center [806, 86] width 65 height 15
click at [801, 33] on span "Getaways" at bounding box center [803, 28] width 62 height 15
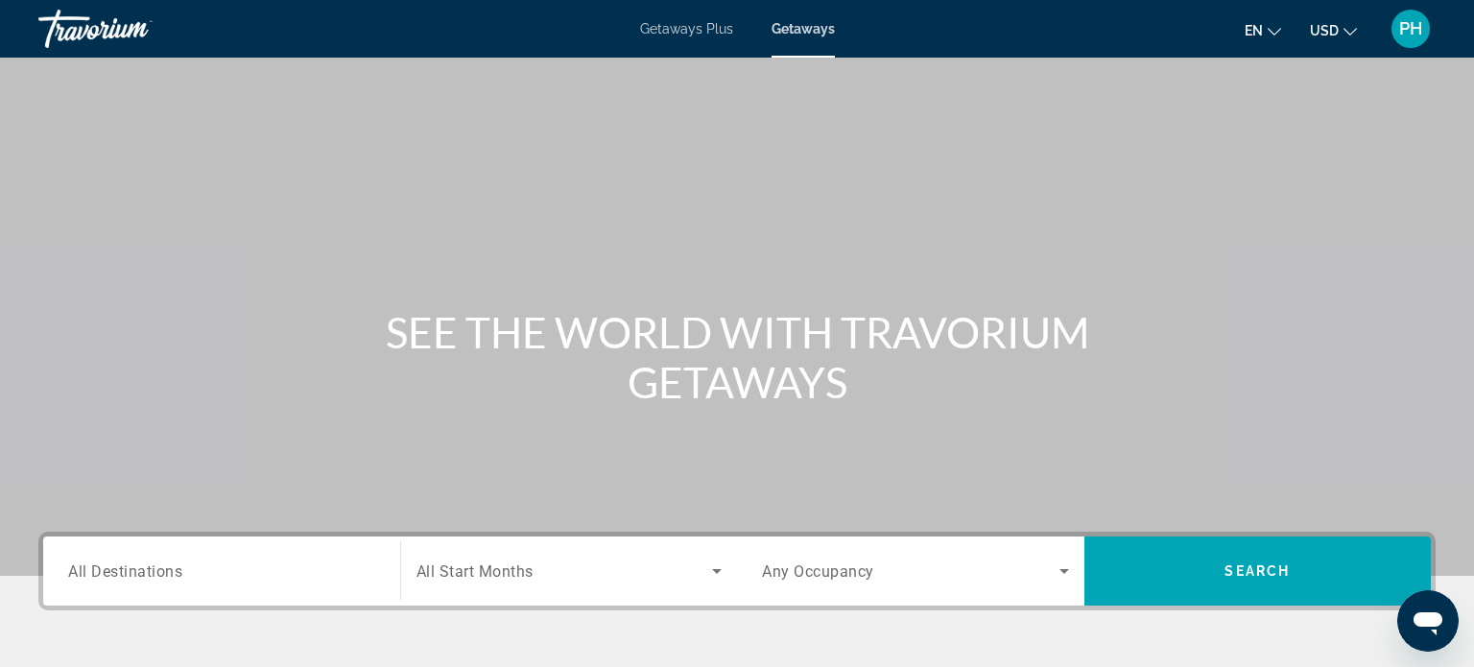
click at [249, 571] on input "Destination All Destinations" at bounding box center [221, 571] width 307 height 23
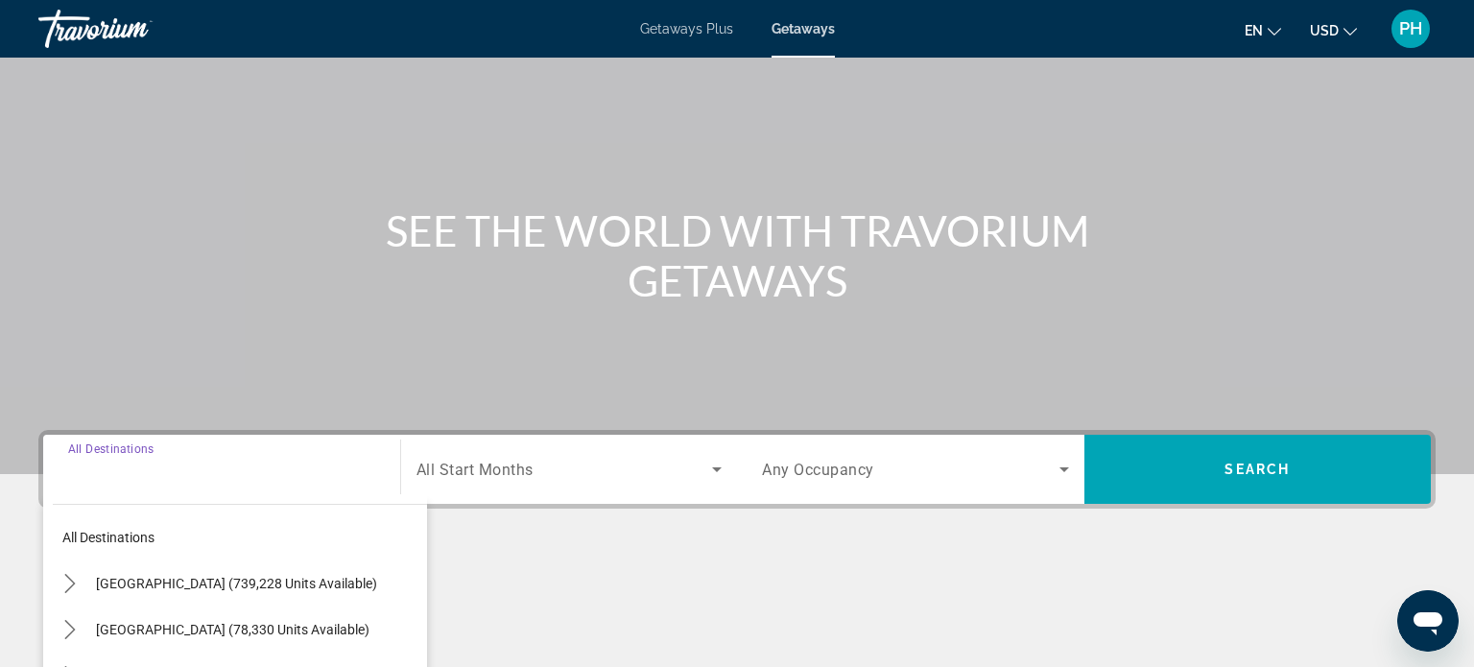
scroll to position [369, 0]
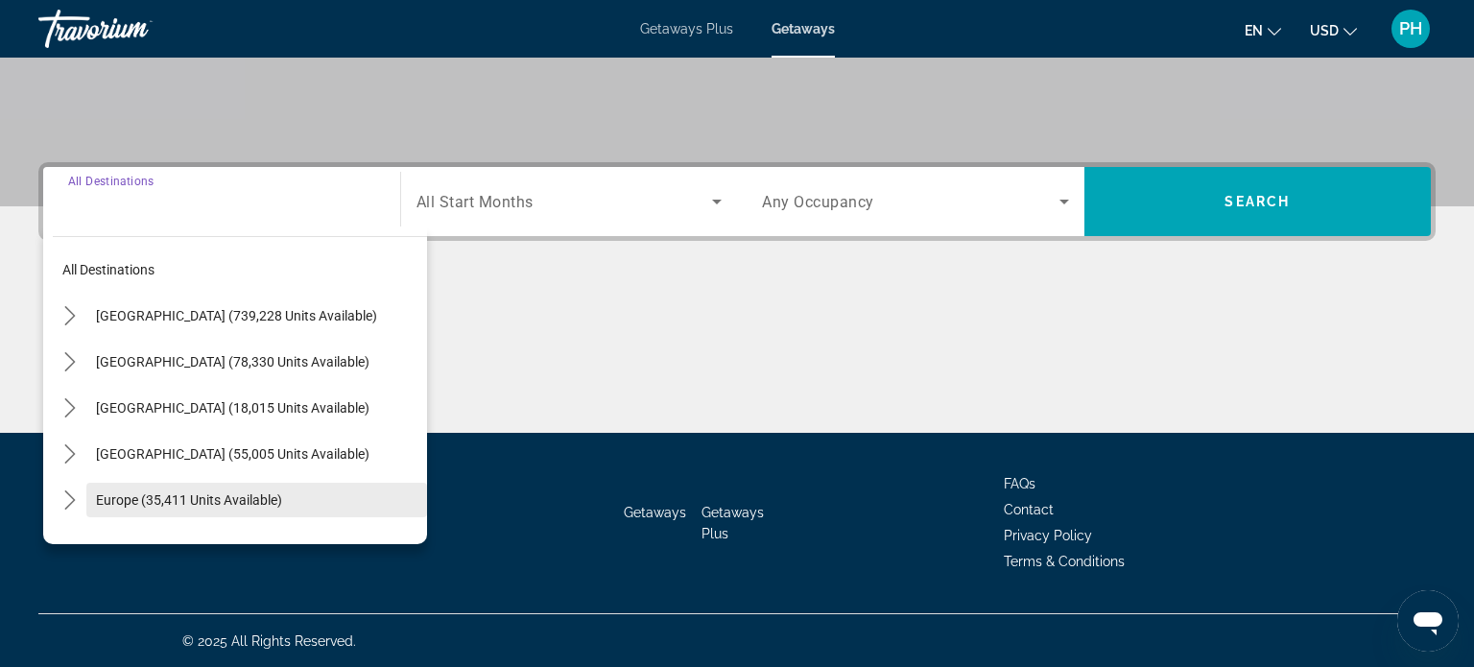
click at [270, 493] on span "Europe (35,411 units available)" at bounding box center [189, 499] width 186 height 15
type input "**********"
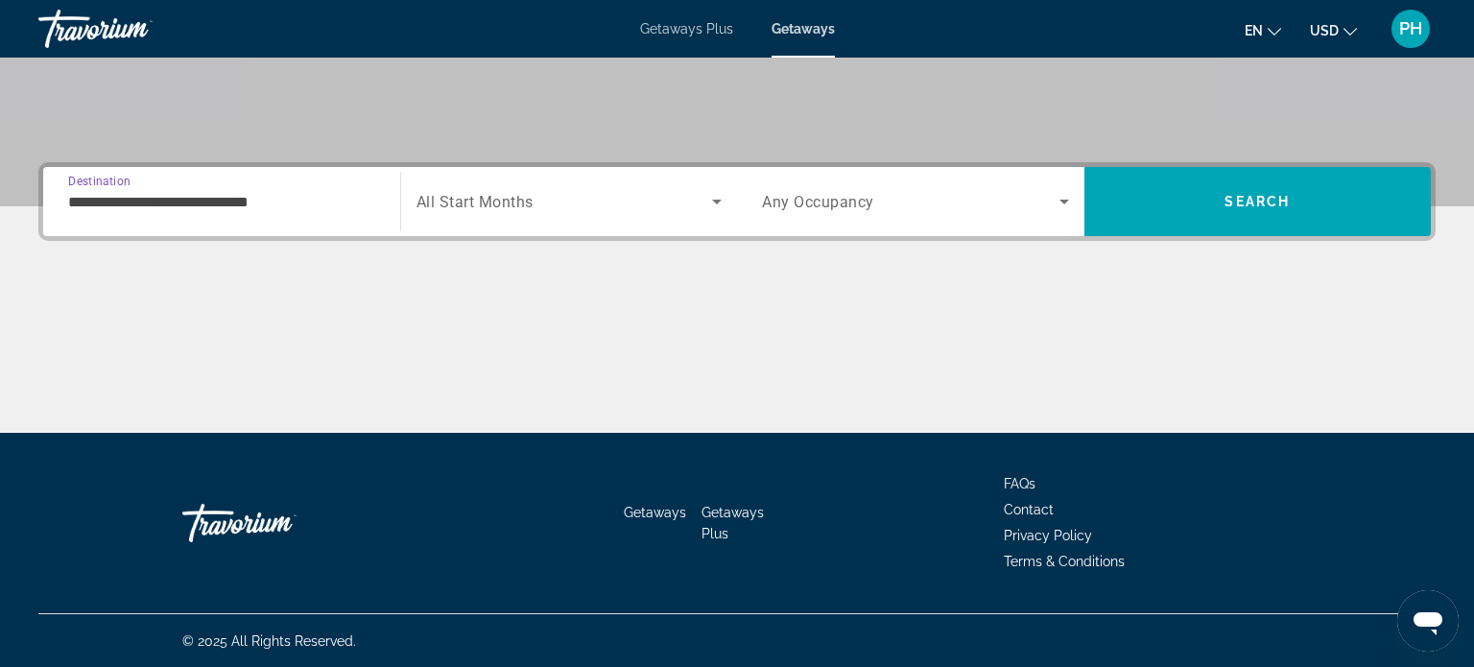
click at [338, 204] on input "**********" at bounding box center [221, 202] width 307 height 23
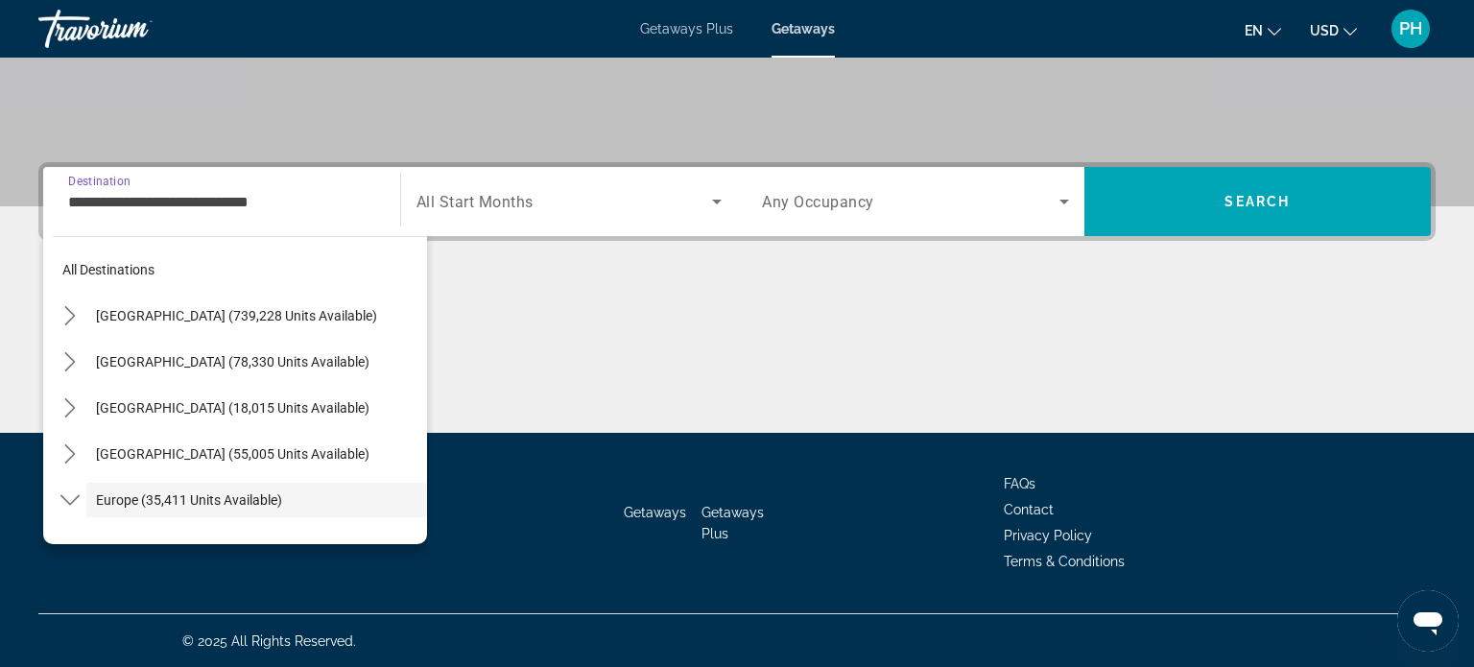
scroll to position [114, 0]
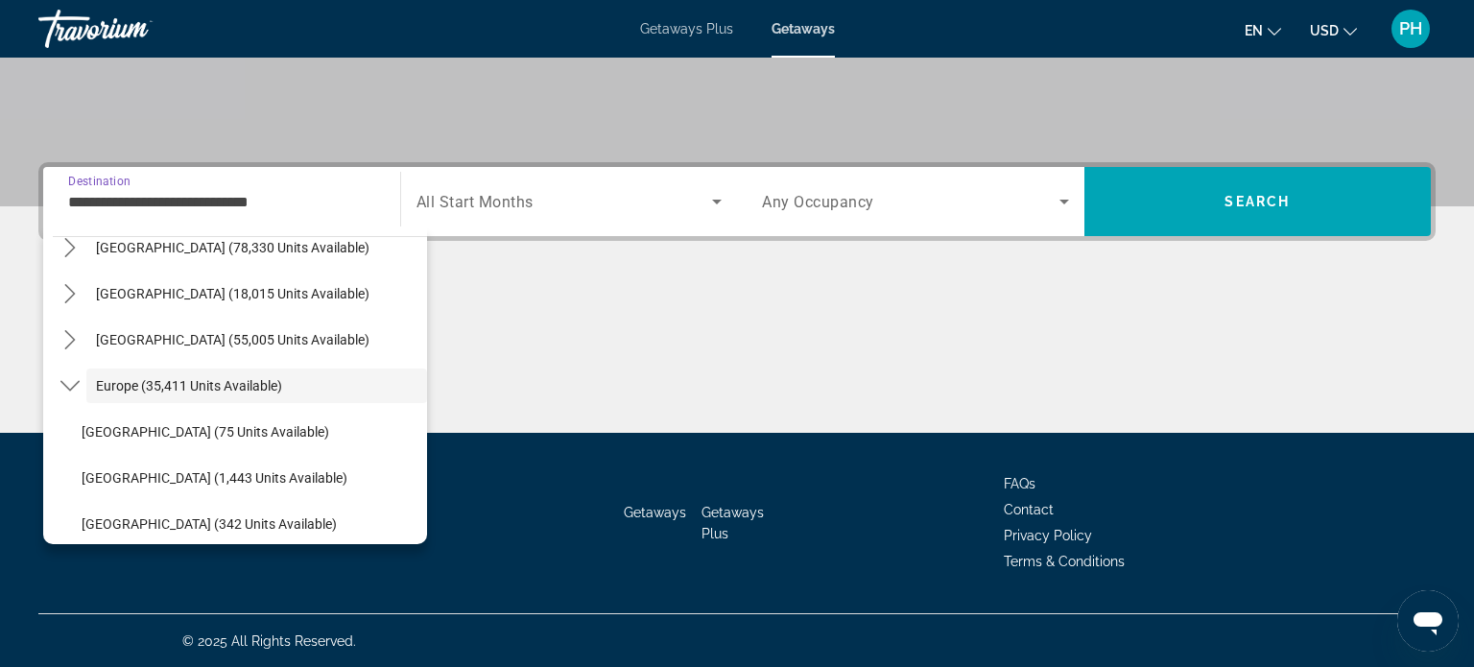
click at [583, 200] on span "Search widget" at bounding box center [564, 201] width 296 height 23
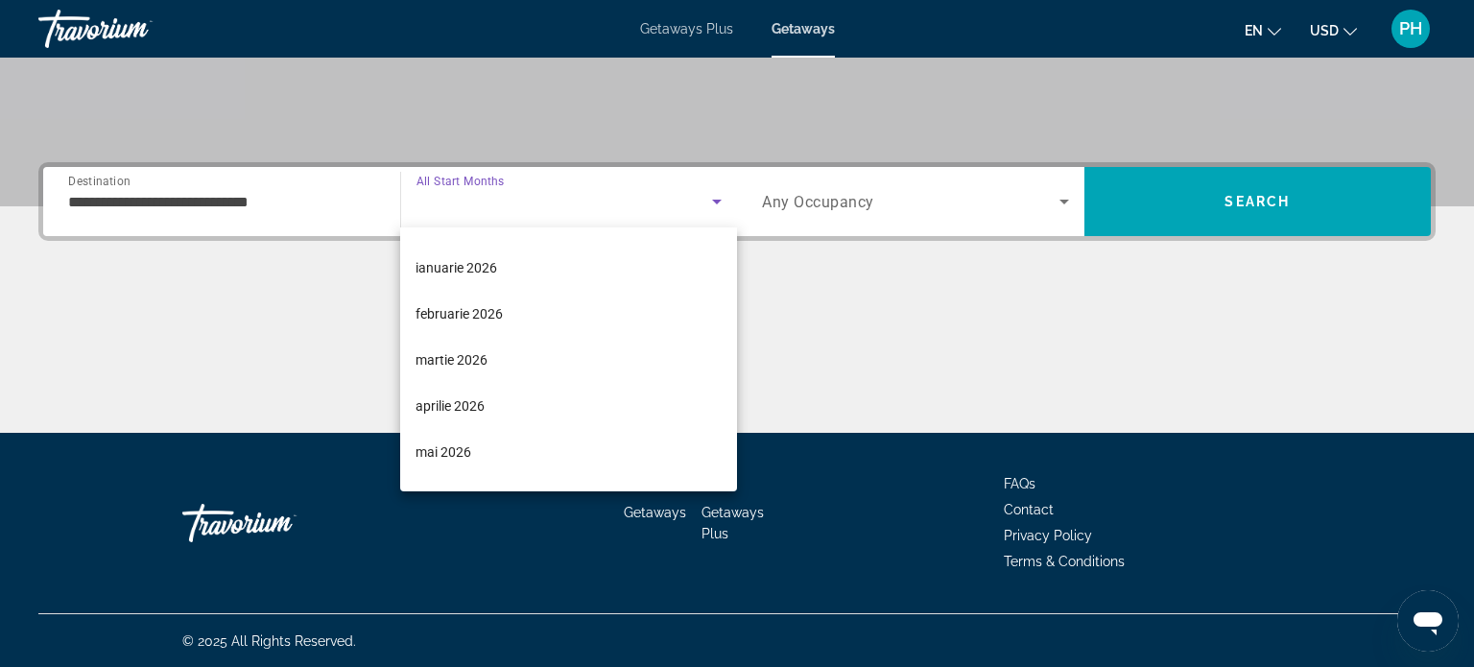
scroll to position [178, 0]
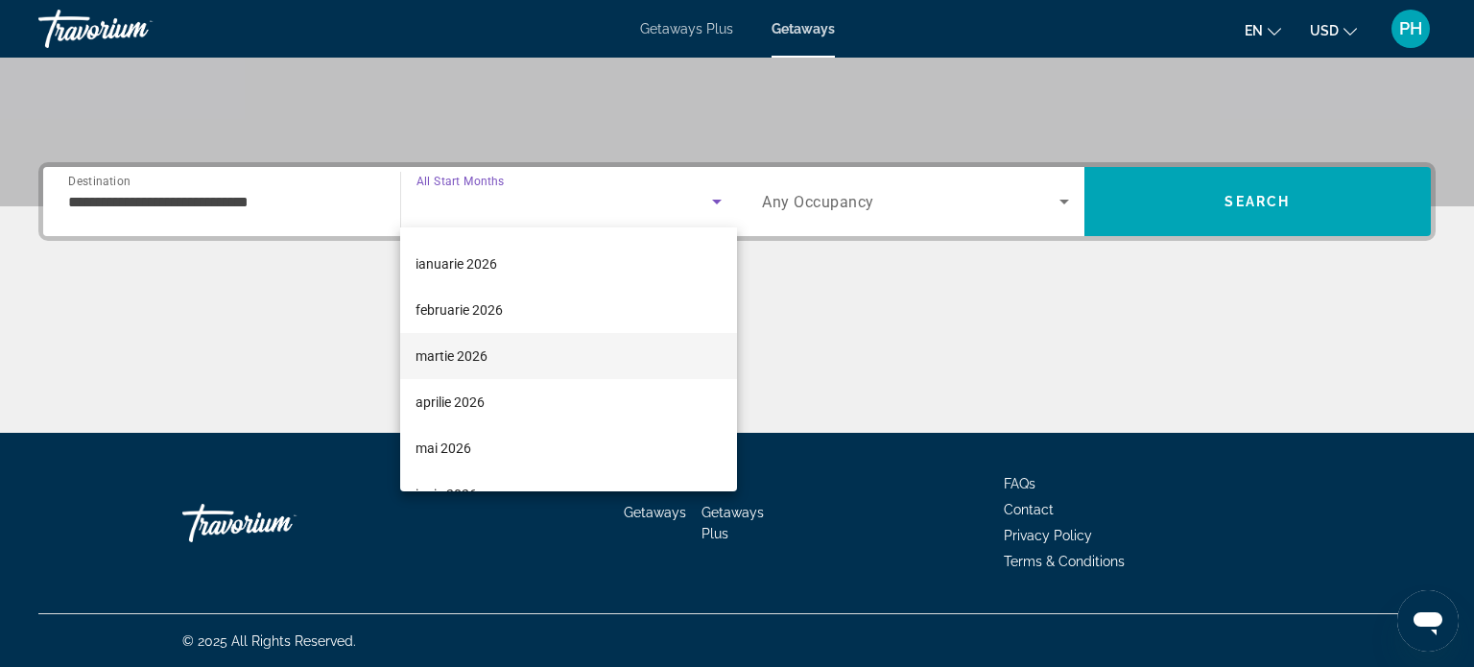
click at [541, 364] on mat-option "martie 2026" at bounding box center [568, 356] width 337 height 46
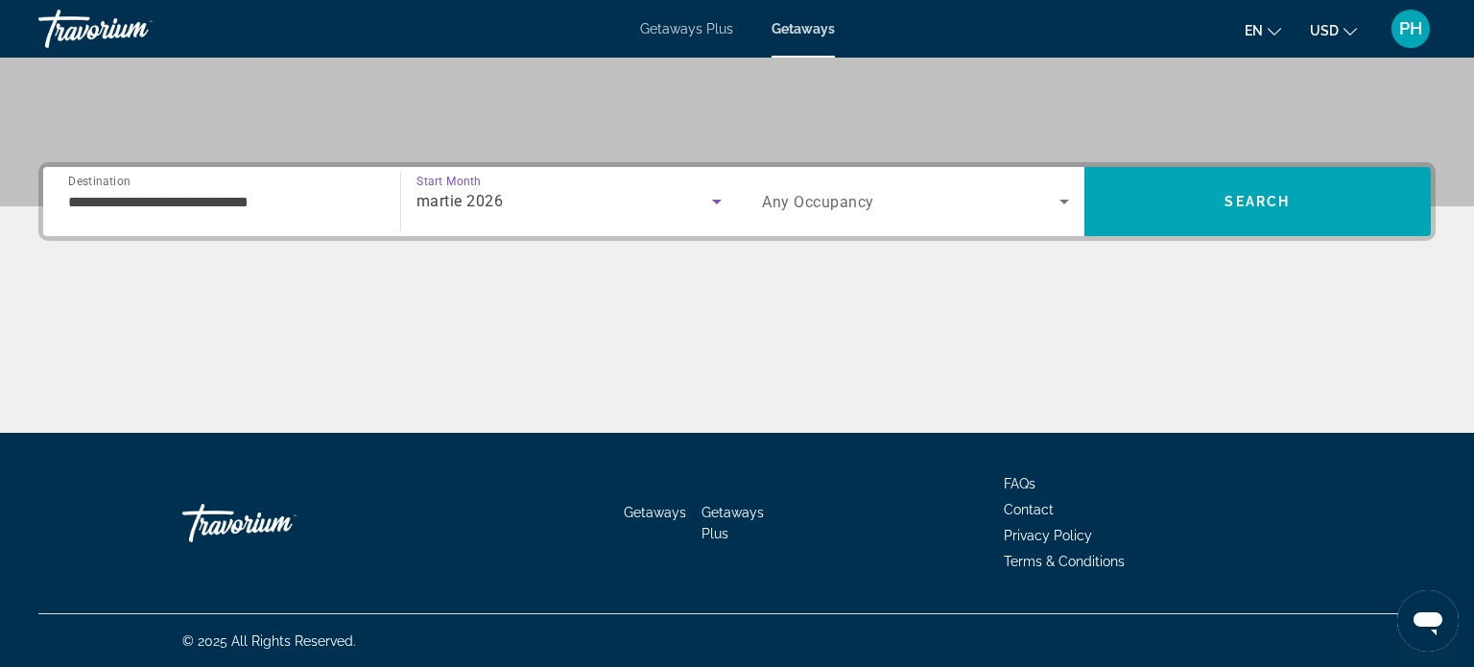
click at [868, 203] on span "Any Occupancy" at bounding box center [818, 202] width 112 height 18
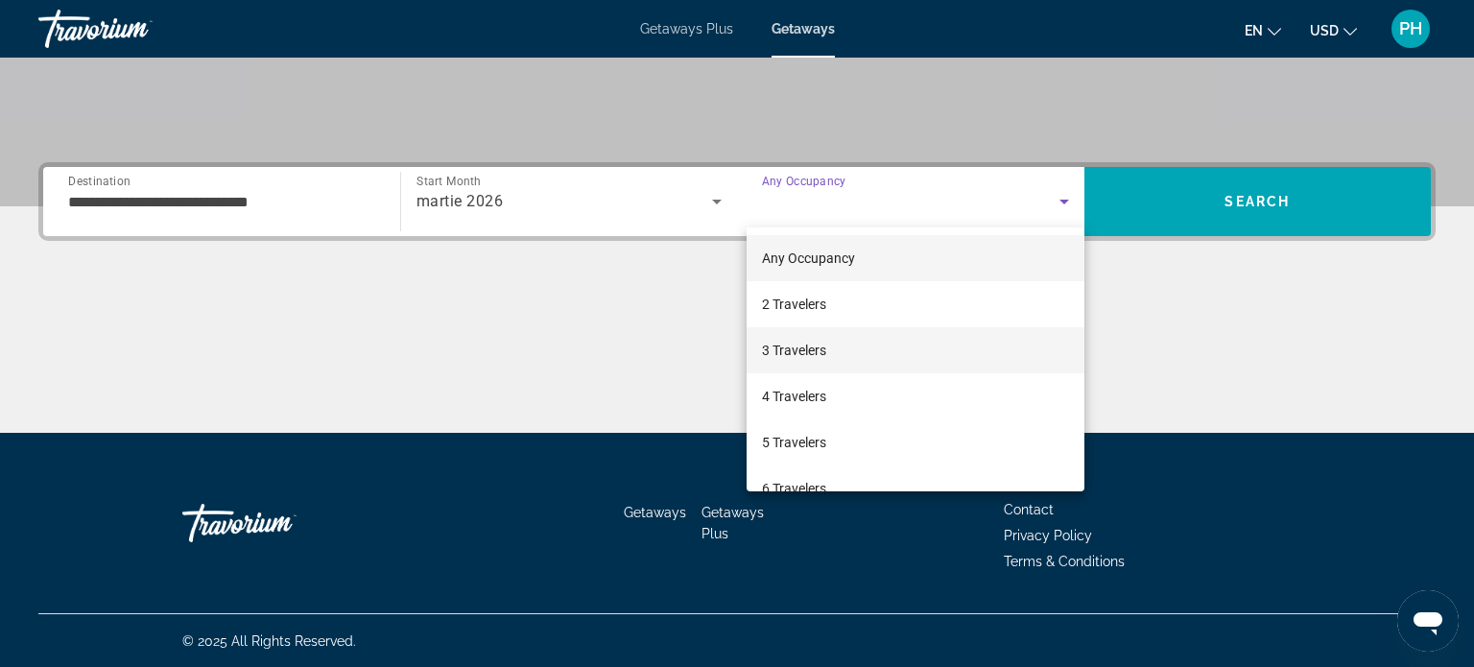
click at [809, 344] on span "3 Travelers" at bounding box center [794, 350] width 64 height 23
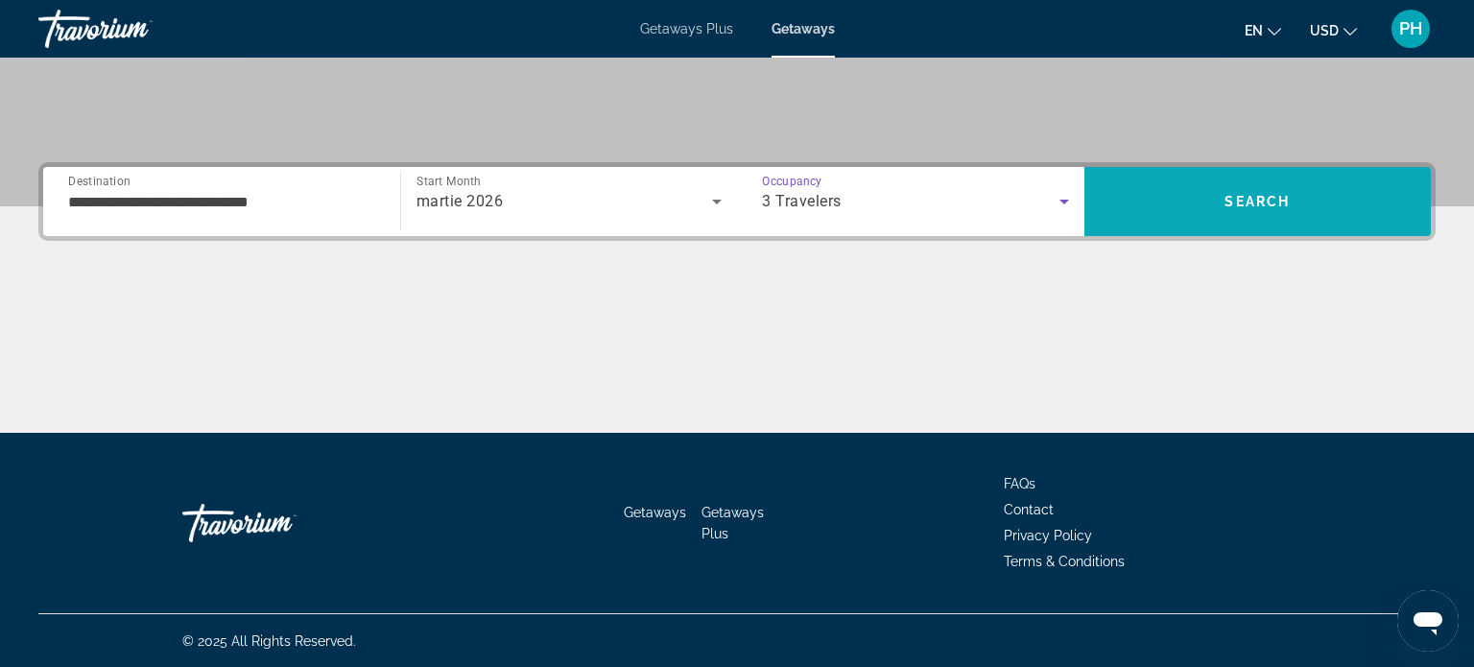
click at [1156, 190] on span "Search" at bounding box center [1257, 201] width 347 height 46
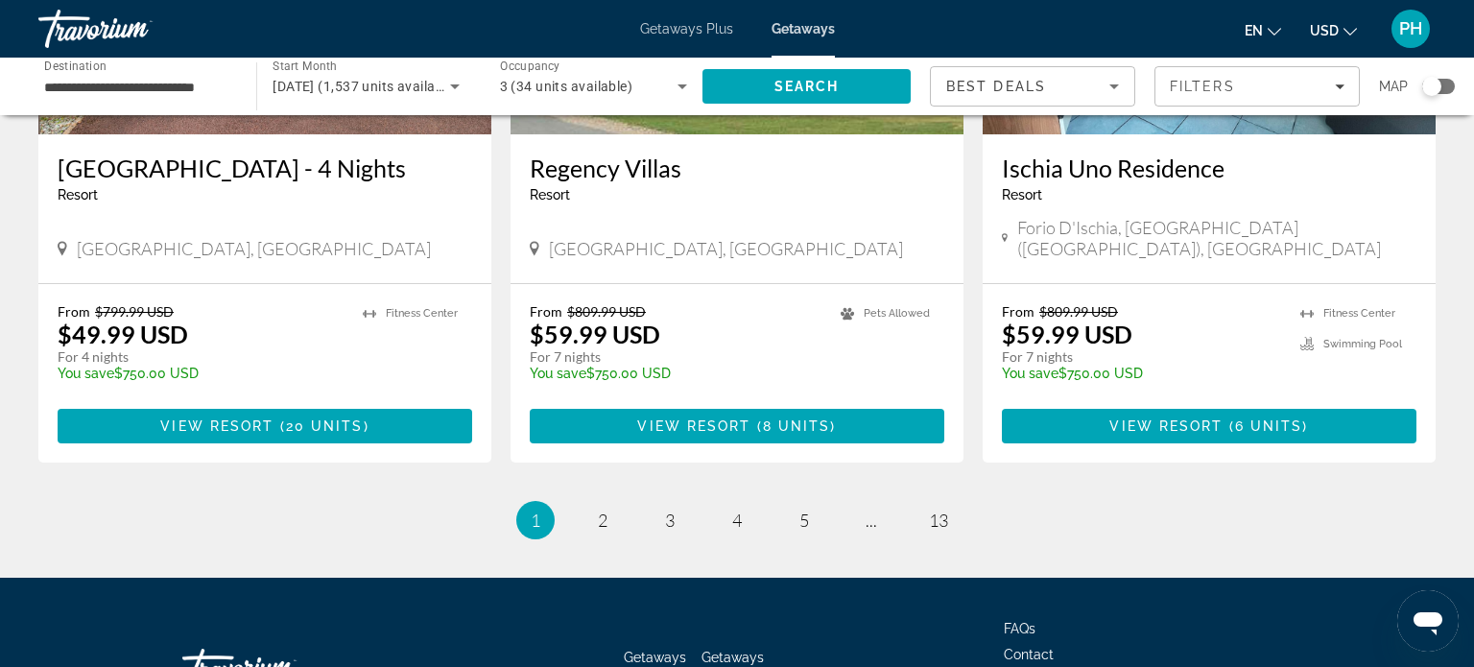
scroll to position [2310, 0]
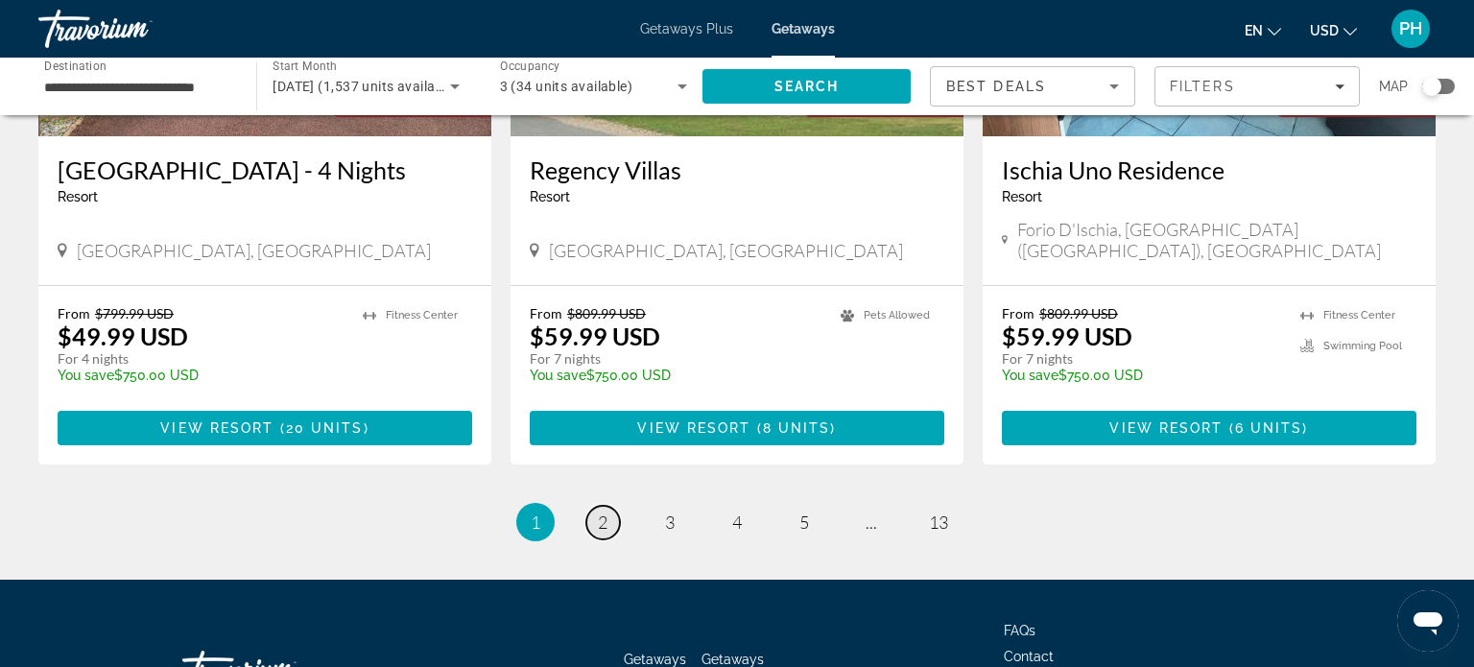
click at [616, 533] on link "page 2" at bounding box center [603, 523] width 34 height 34
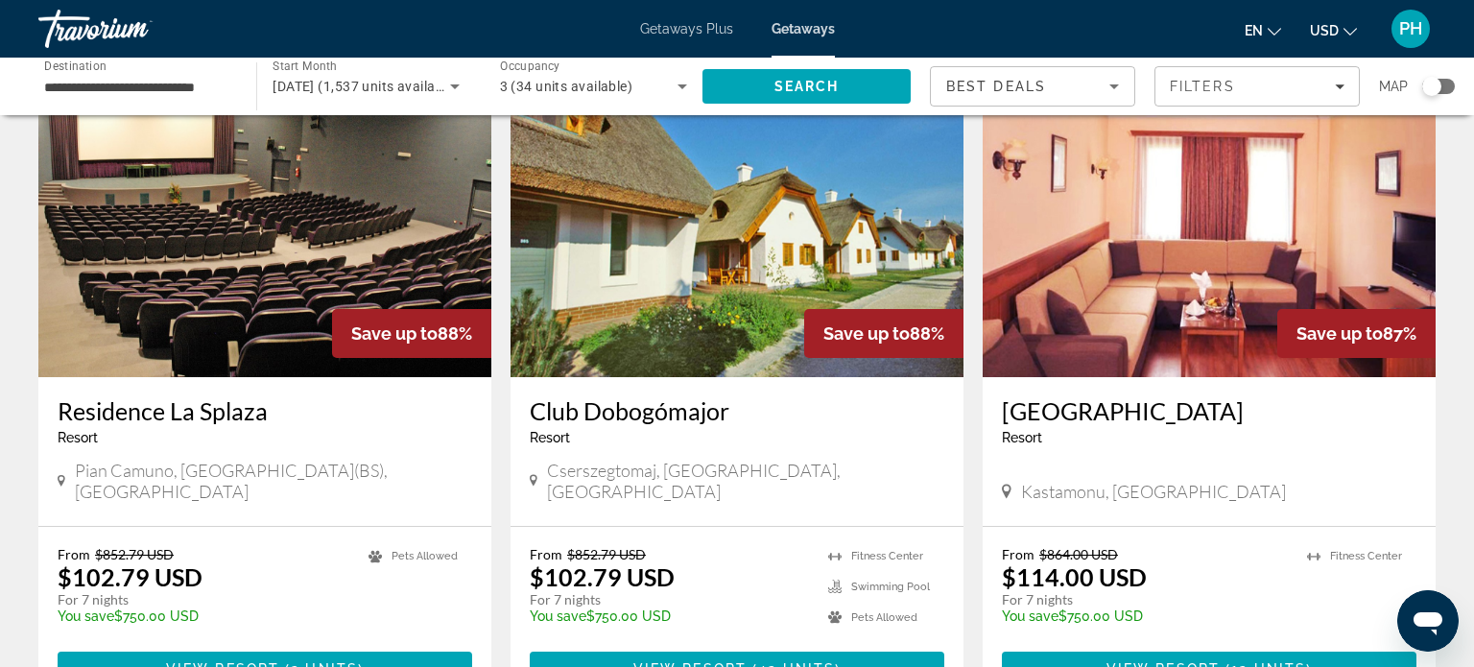
scroll to position [806, 0]
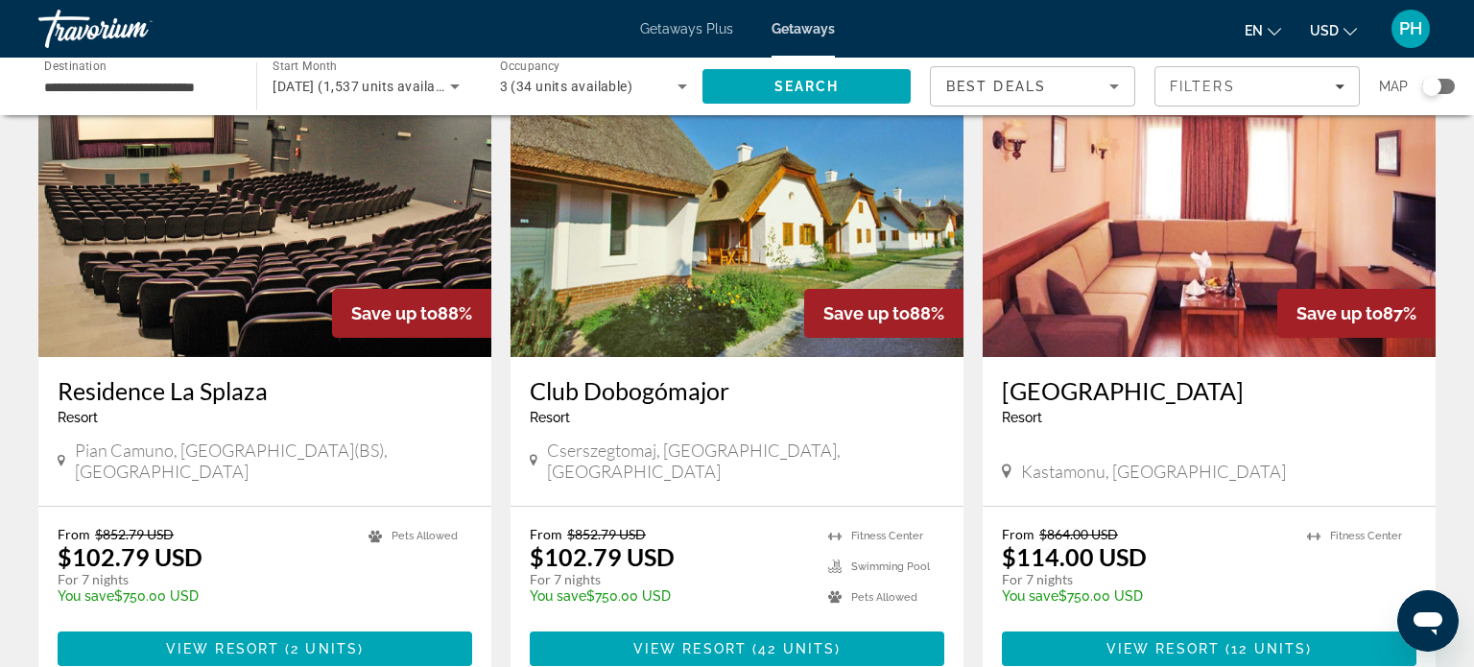
click at [1245, 316] on img "Main content" at bounding box center [1208, 203] width 453 height 307
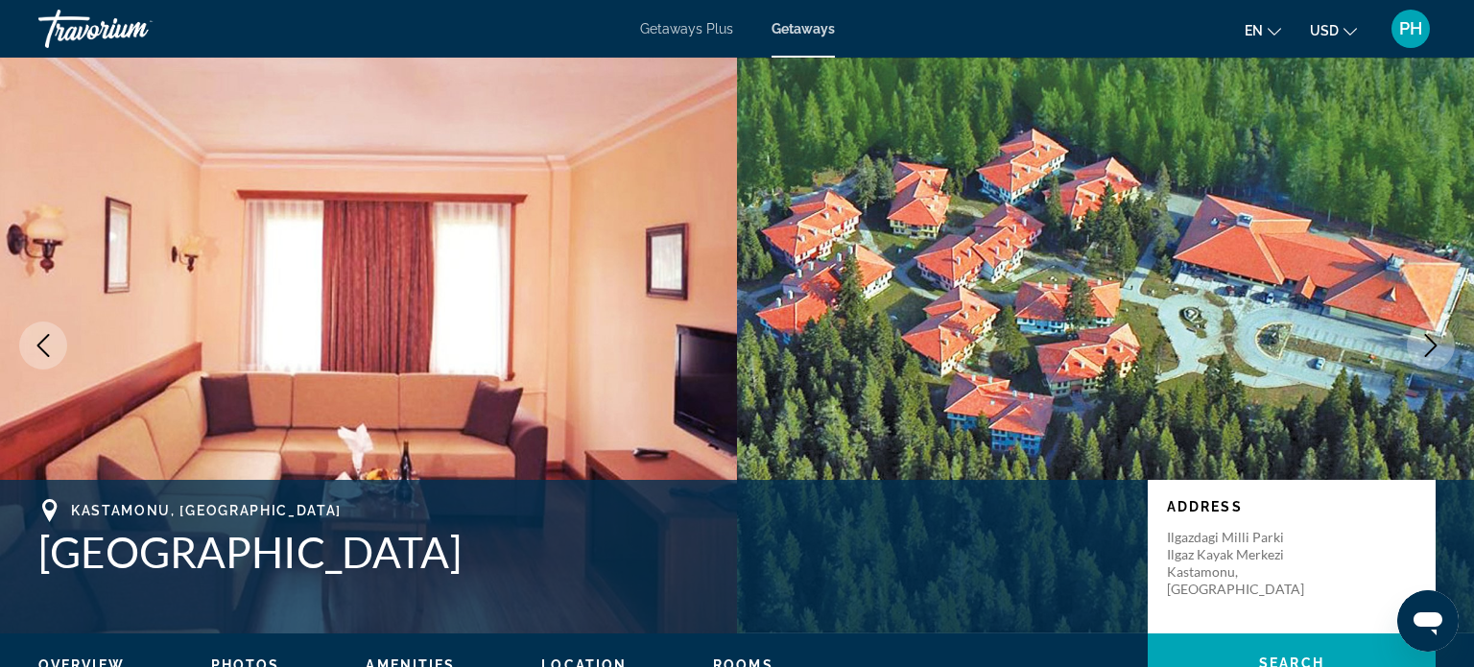
click at [60, 340] on button "Previous image" at bounding box center [43, 345] width 48 height 48
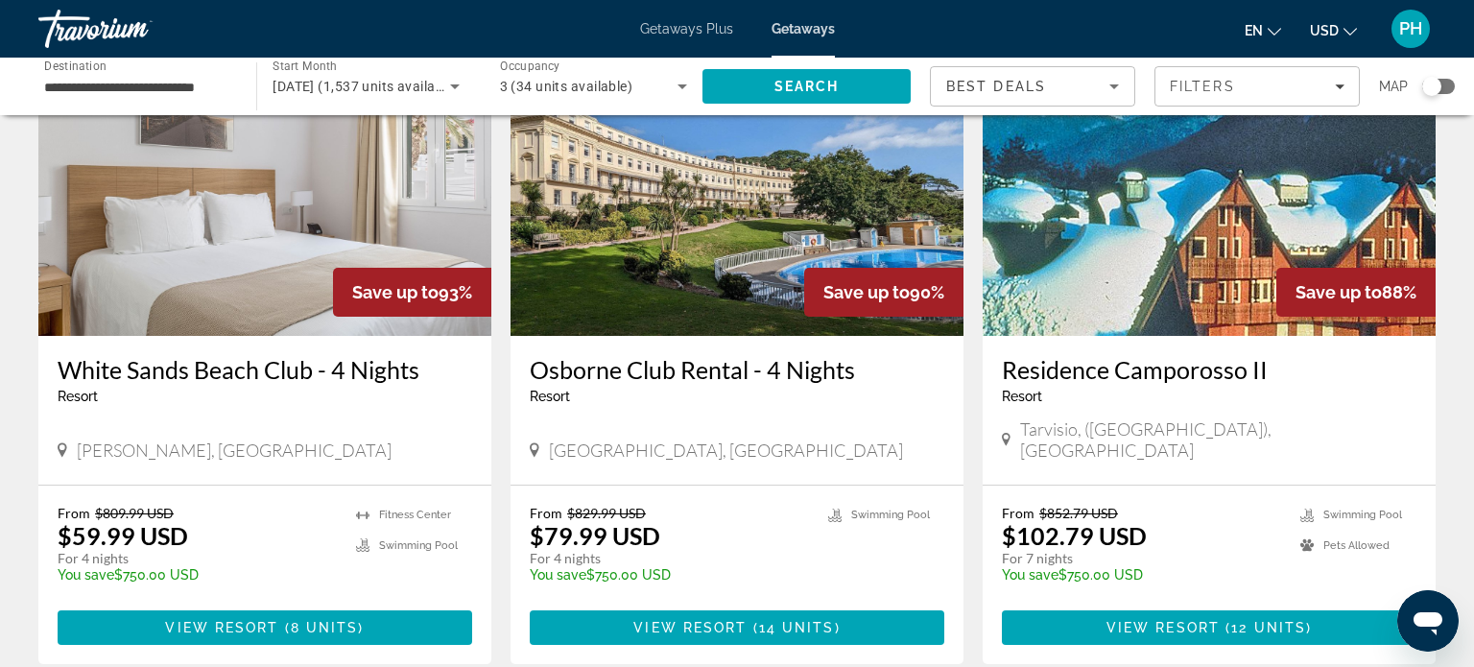
scroll to position [115, 0]
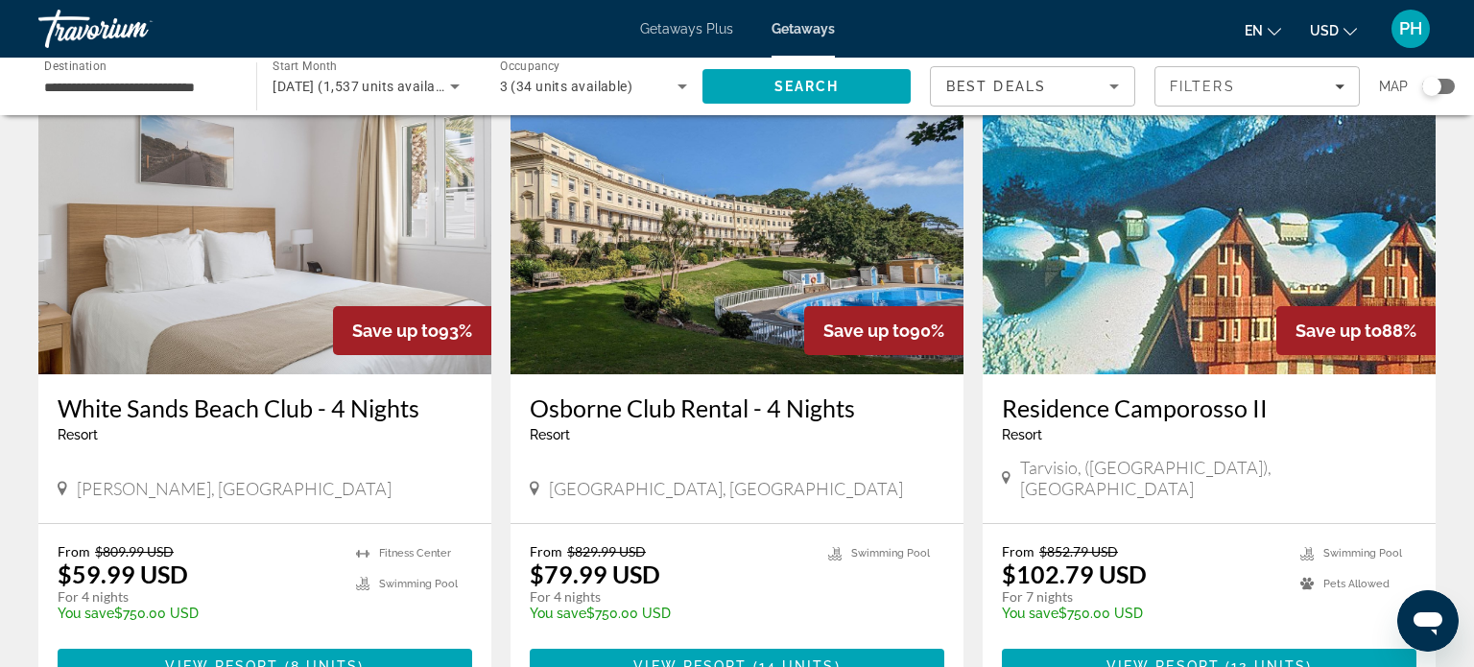
click at [186, 200] on img "Main content" at bounding box center [264, 220] width 453 height 307
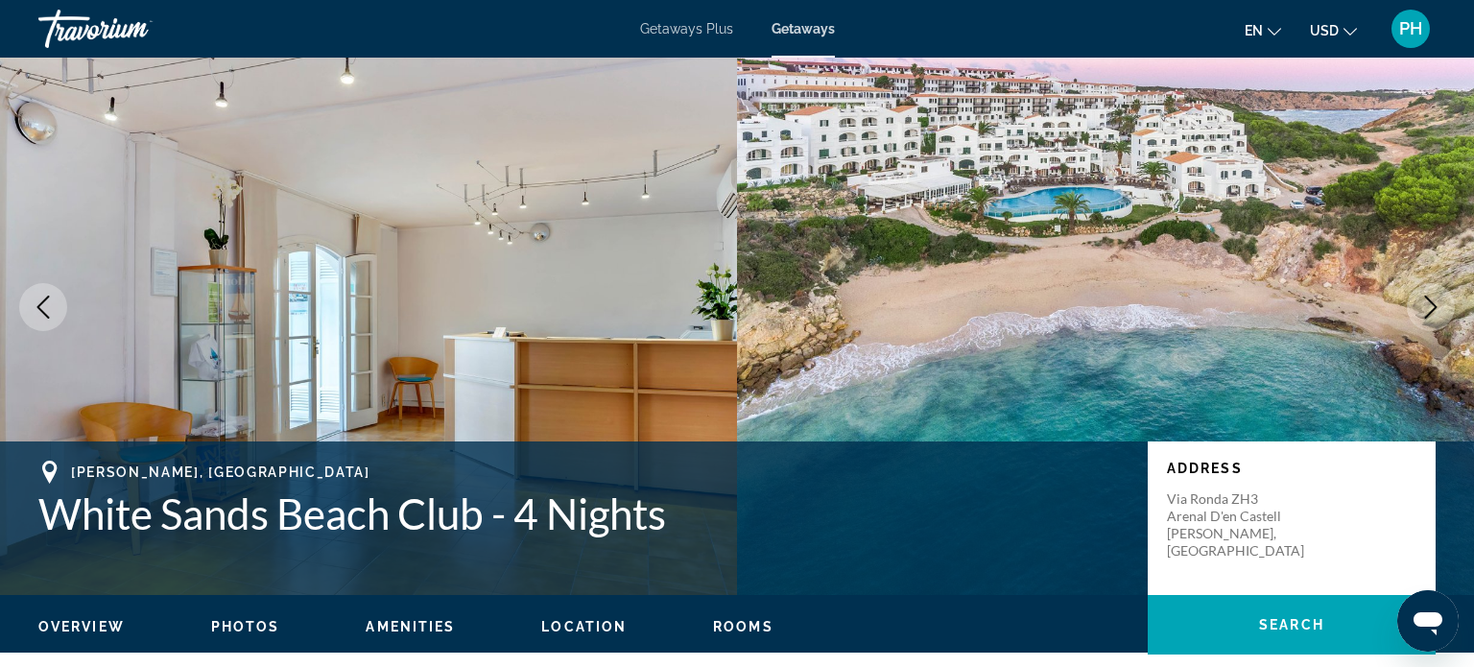
scroll to position [77, 0]
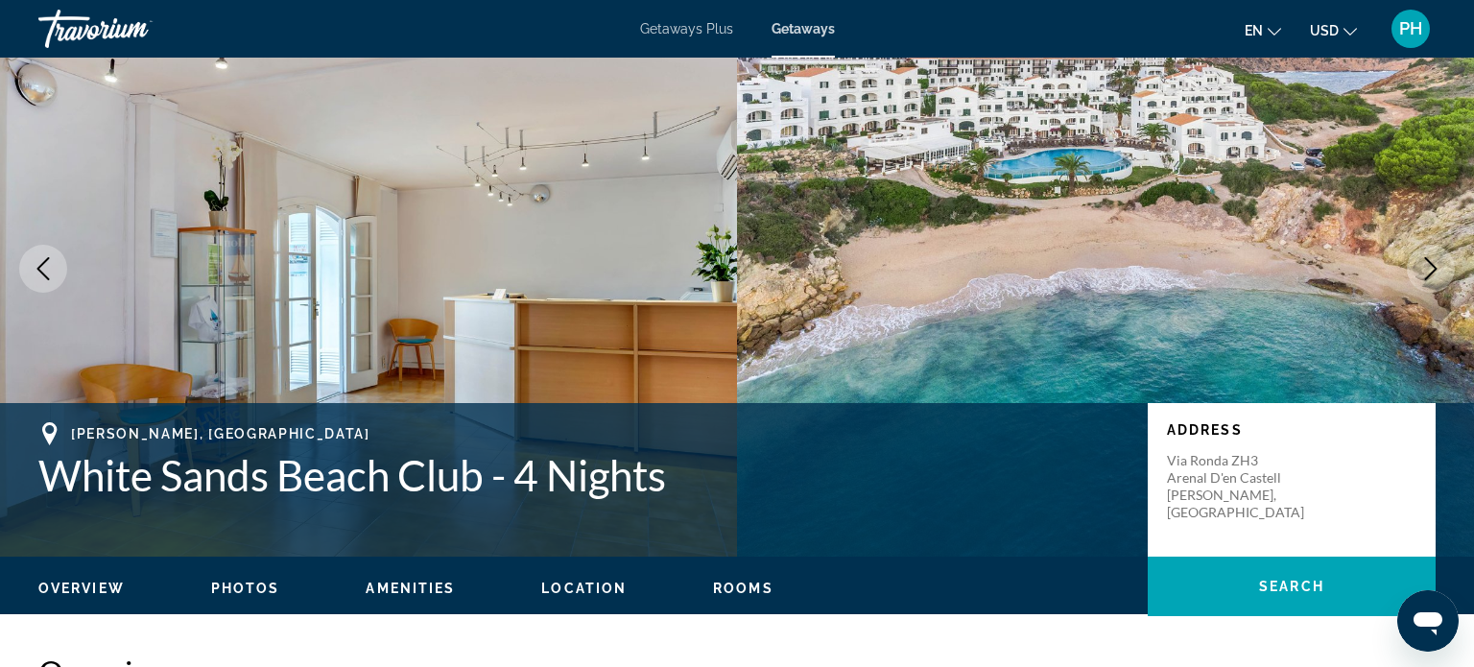
click at [1428, 272] on icon "Next image" at bounding box center [1430, 268] width 23 height 23
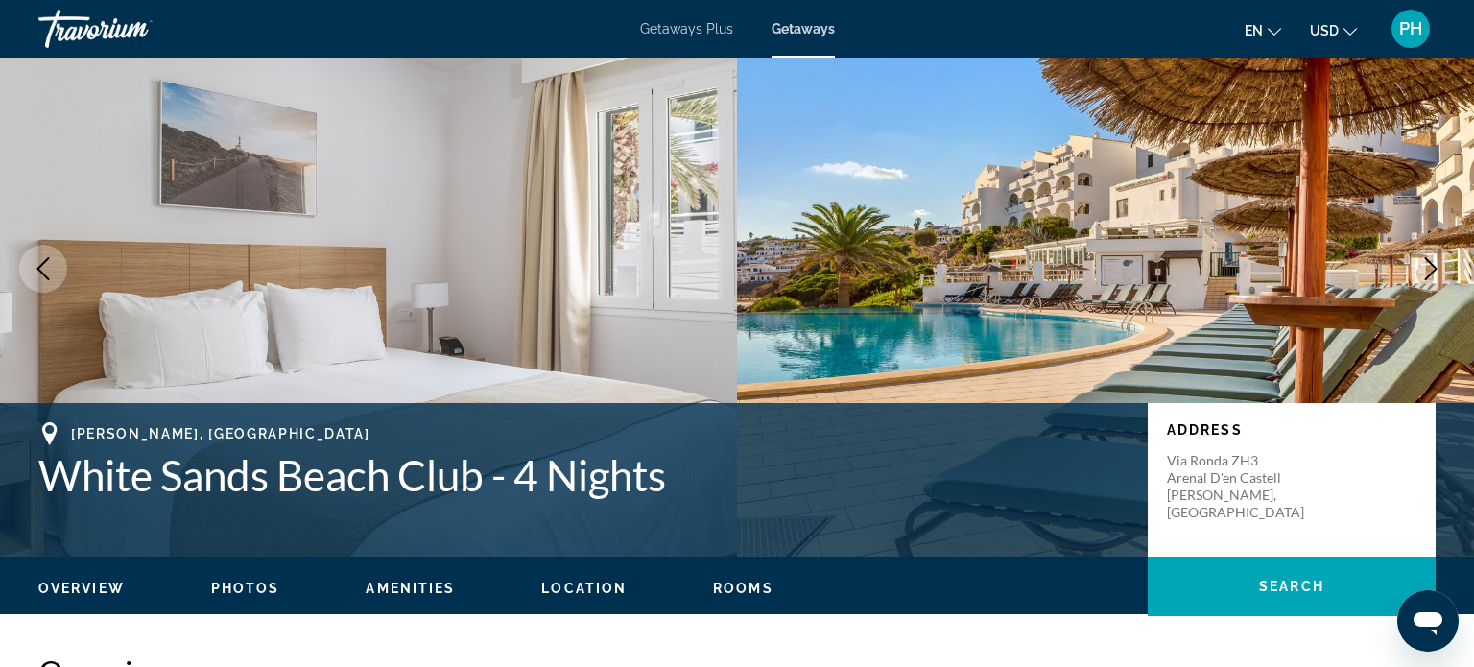
click at [1428, 272] on icon "Next image" at bounding box center [1430, 268] width 23 height 23
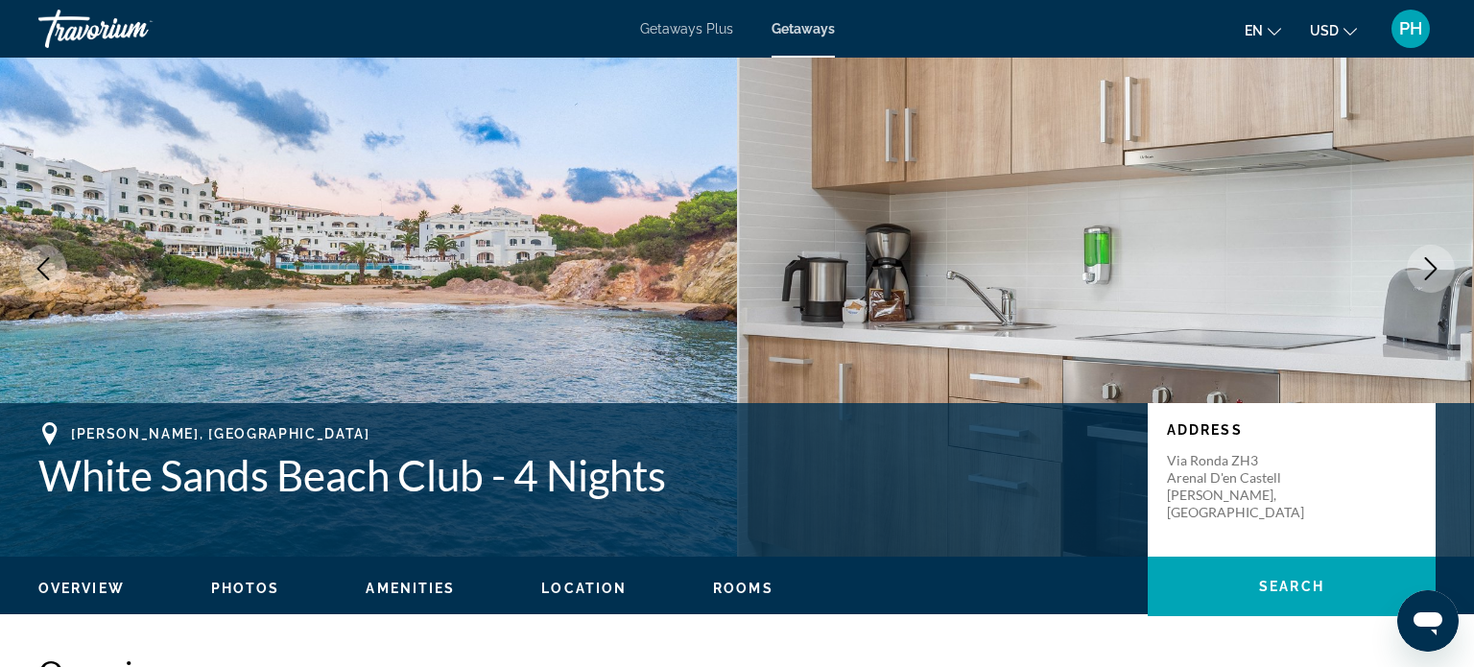
click at [1428, 272] on icon "Next image" at bounding box center [1430, 268] width 23 height 23
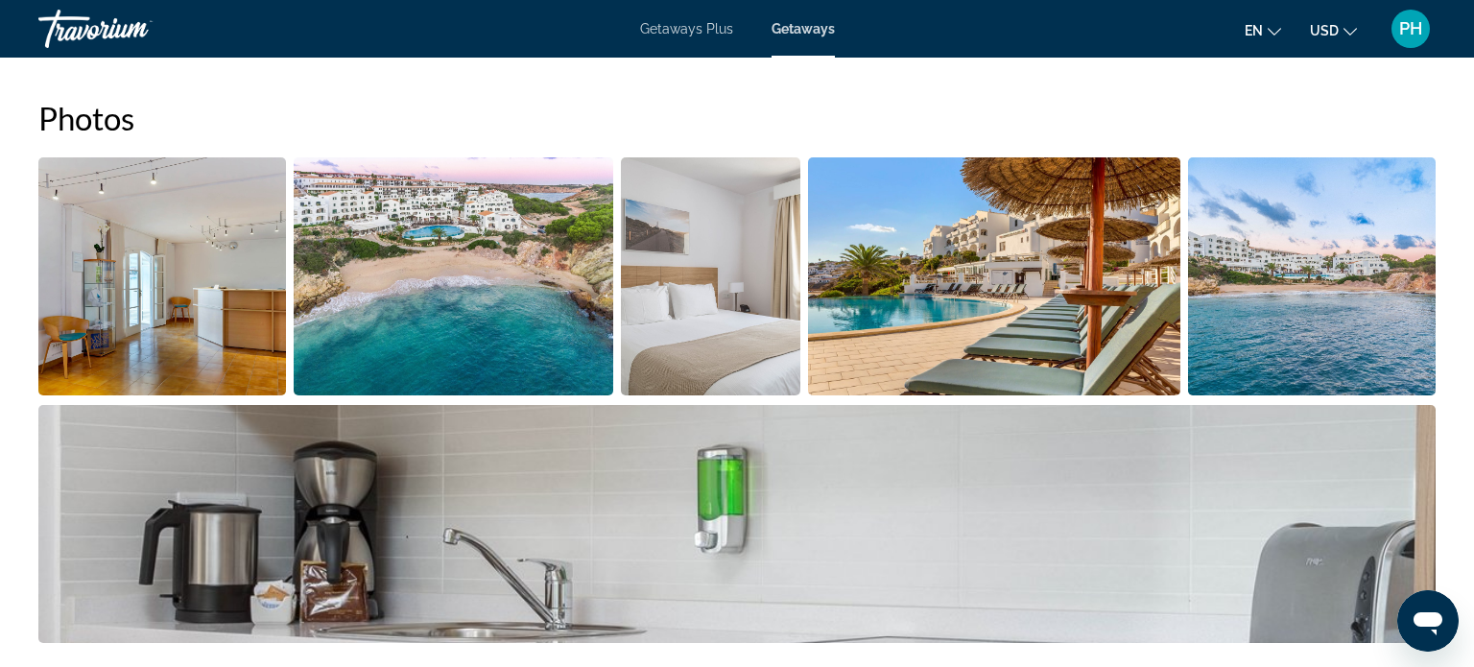
scroll to position [767, 0]
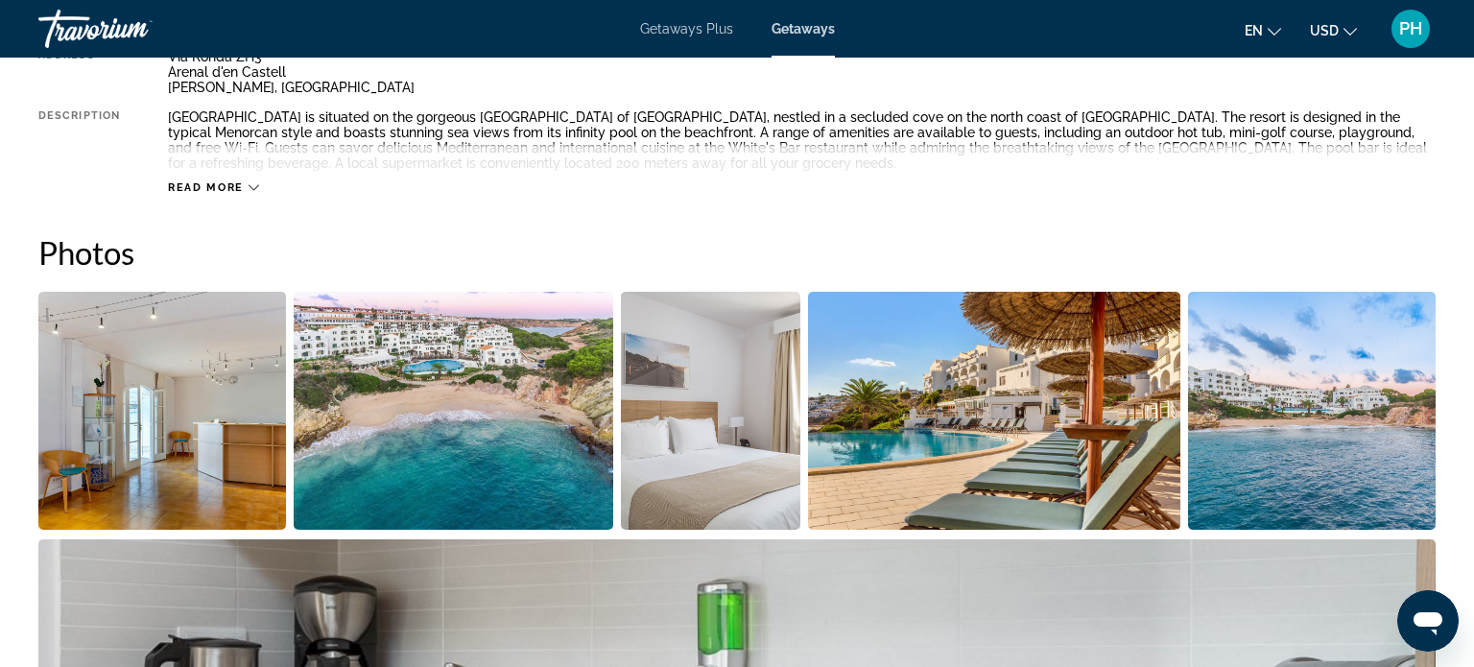
click at [145, 439] on img "Open full-screen image slider" at bounding box center [162, 411] width 248 height 238
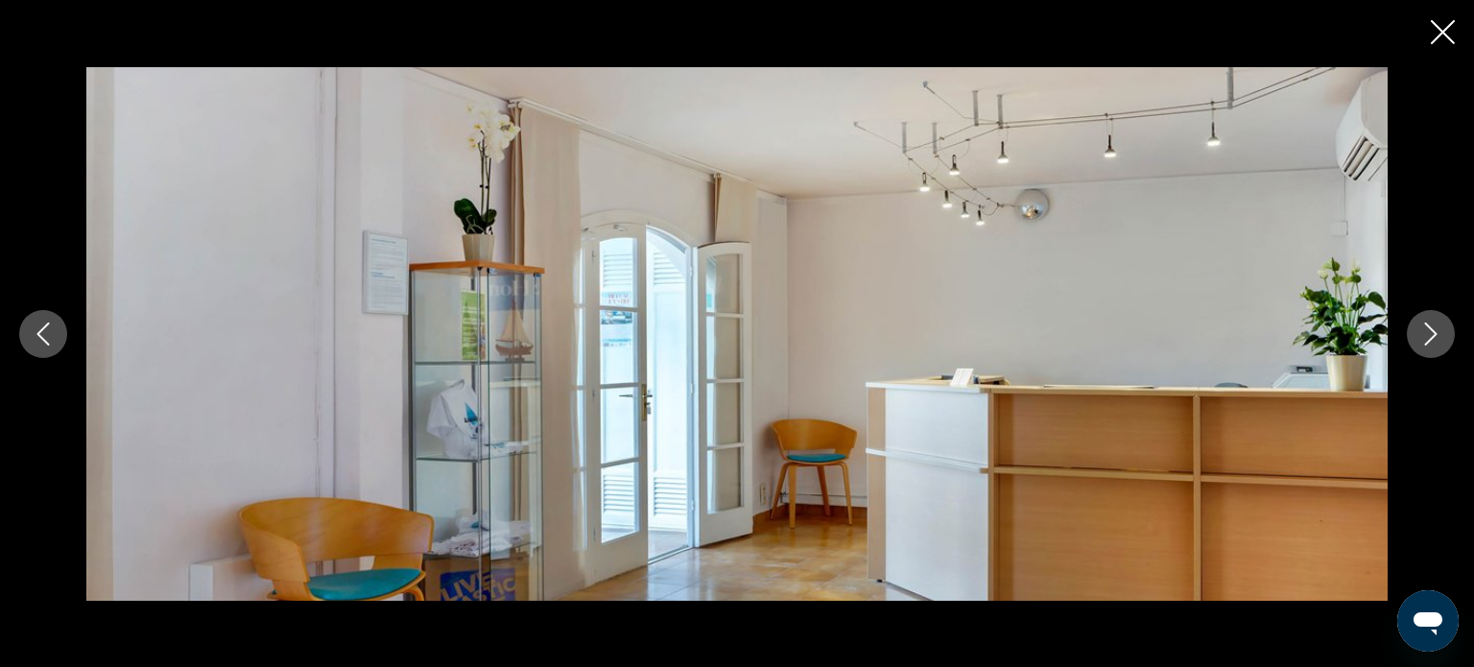
click at [1440, 342] on icon "Next image" at bounding box center [1430, 333] width 23 height 23
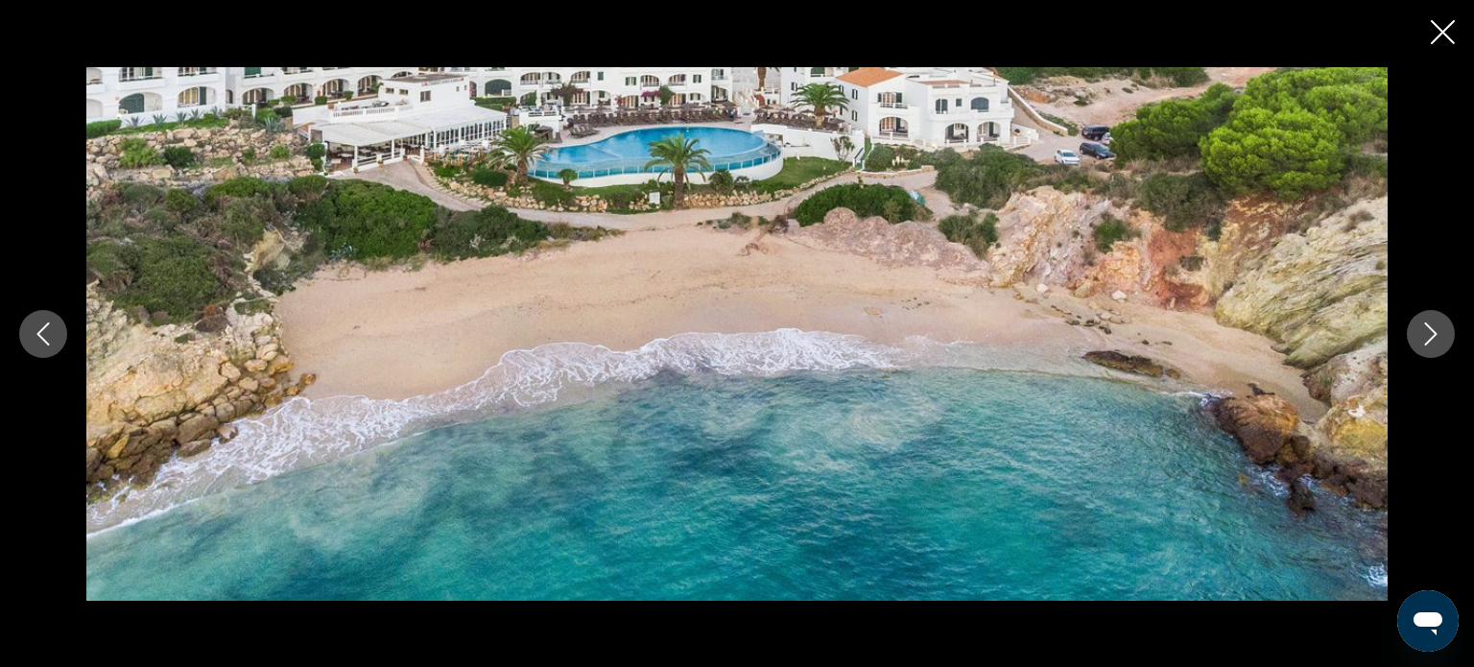
click at [1440, 342] on icon "Next image" at bounding box center [1430, 333] width 23 height 23
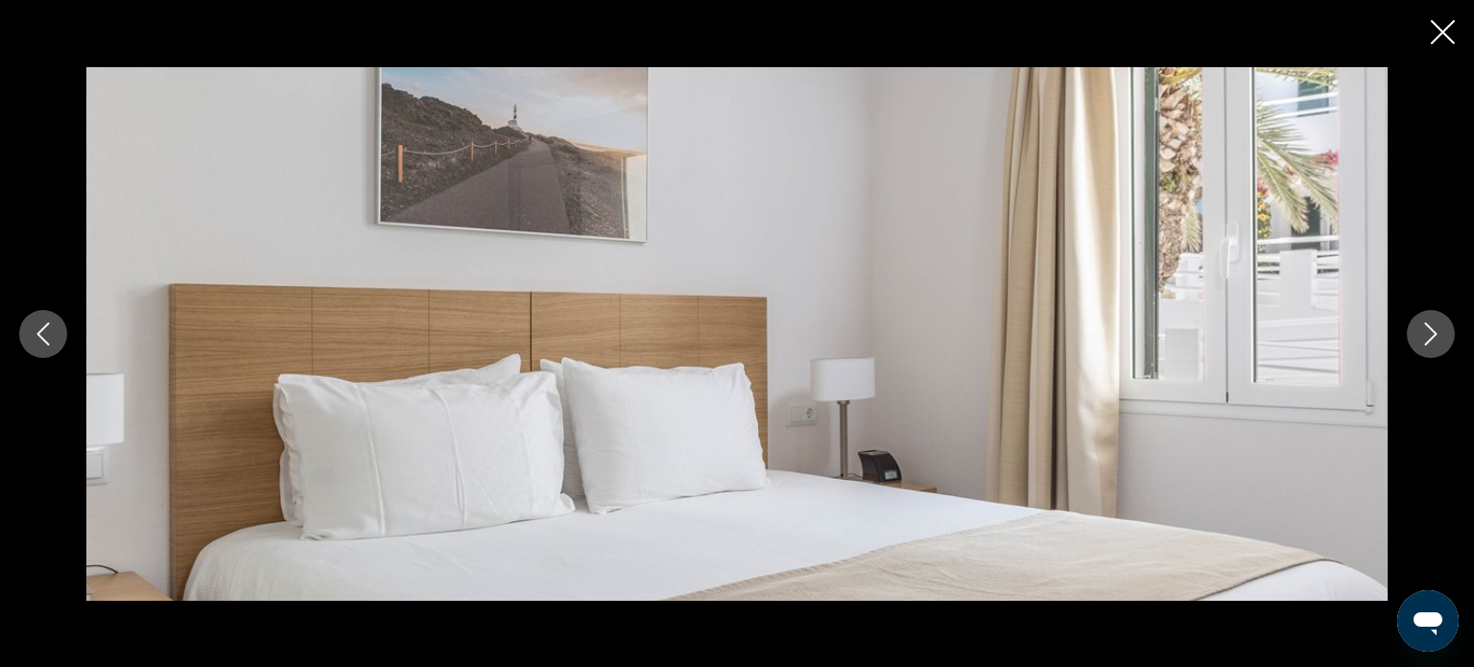
click at [1440, 342] on icon "Next image" at bounding box center [1430, 333] width 23 height 23
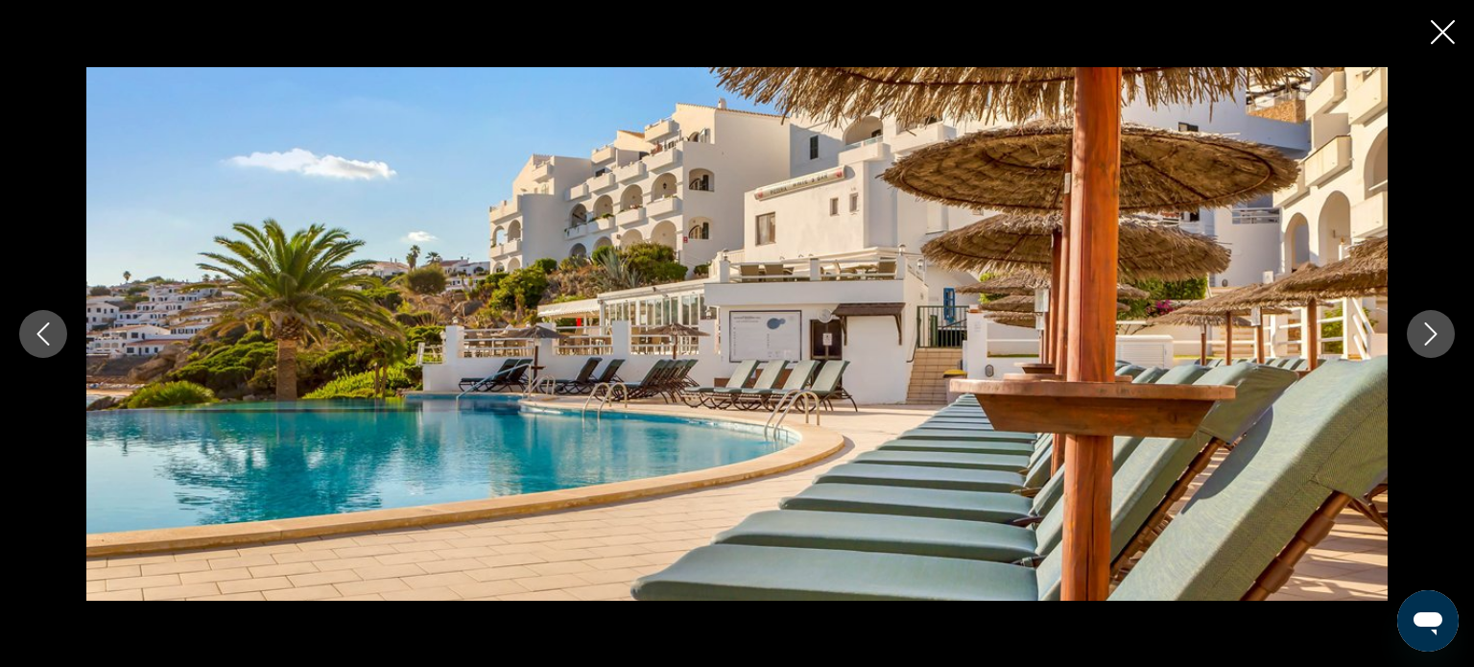
click at [1440, 342] on icon "Next image" at bounding box center [1430, 333] width 23 height 23
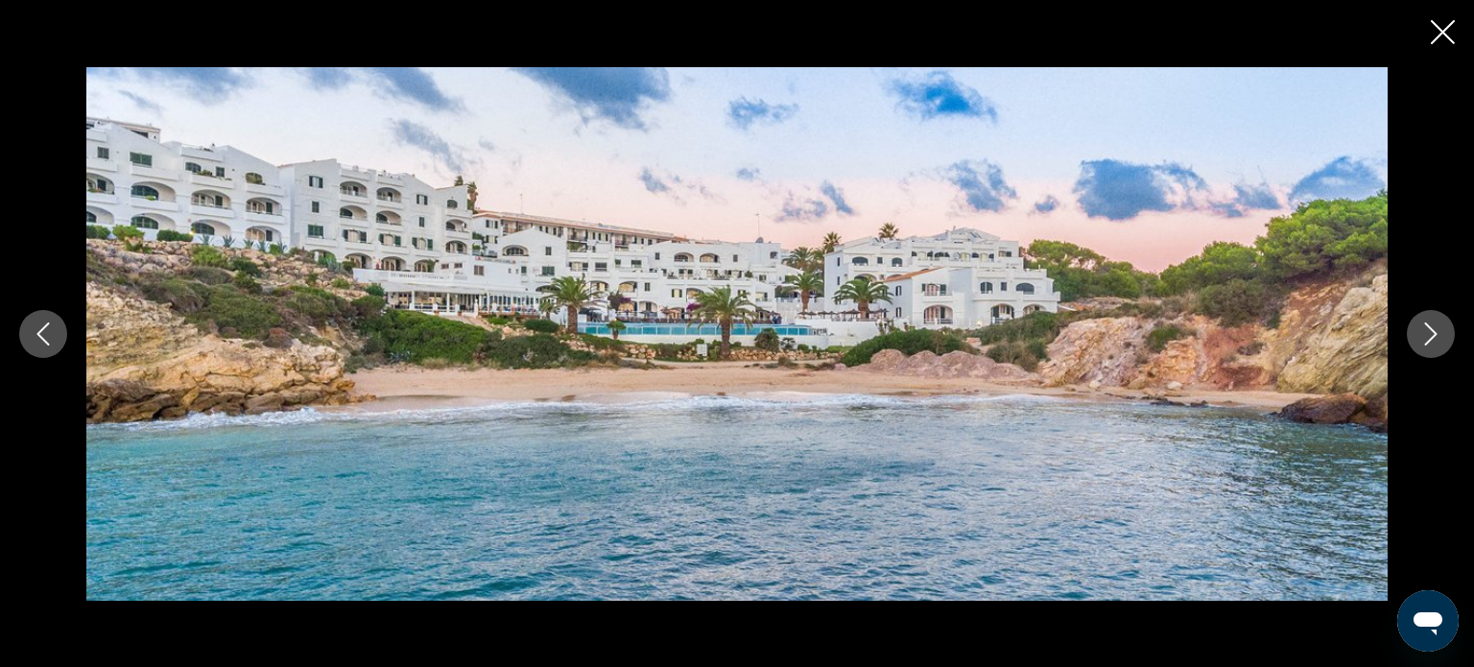
click at [1440, 342] on icon "Next image" at bounding box center [1430, 333] width 23 height 23
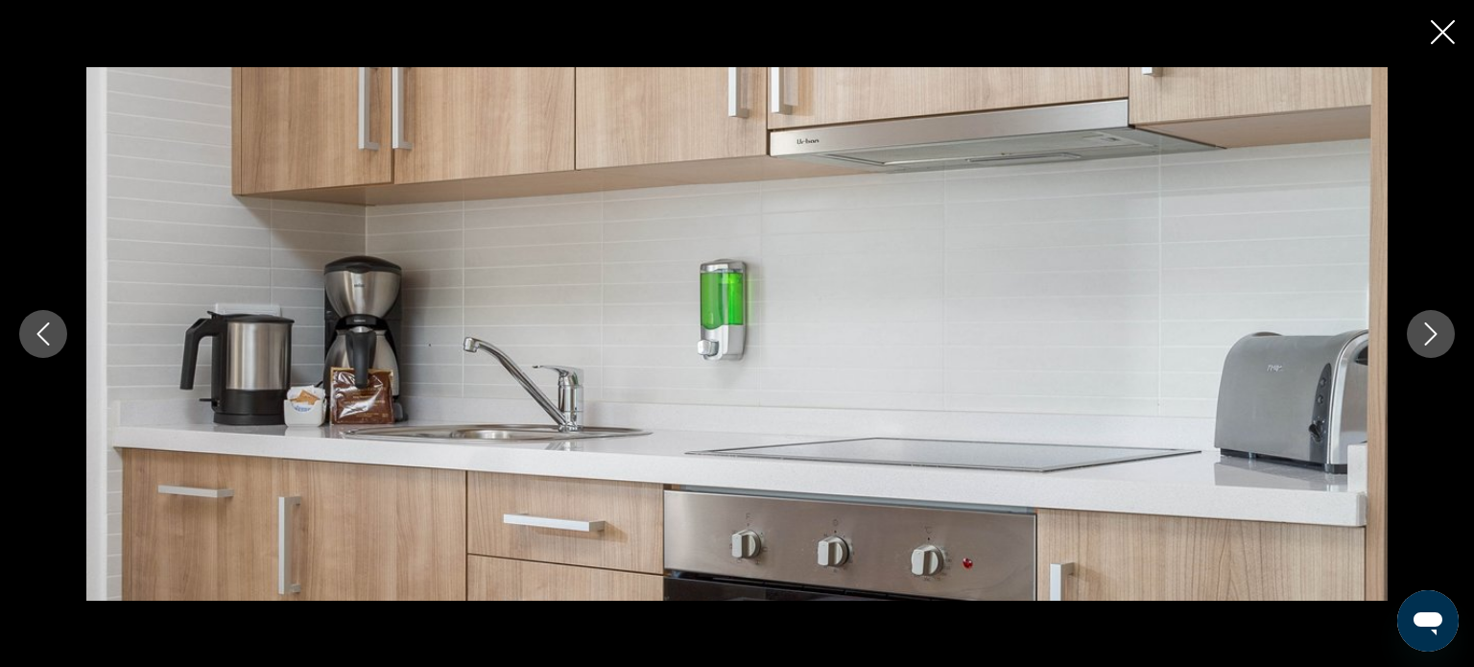
click at [1440, 342] on icon "Next image" at bounding box center [1430, 333] width 23 height 23
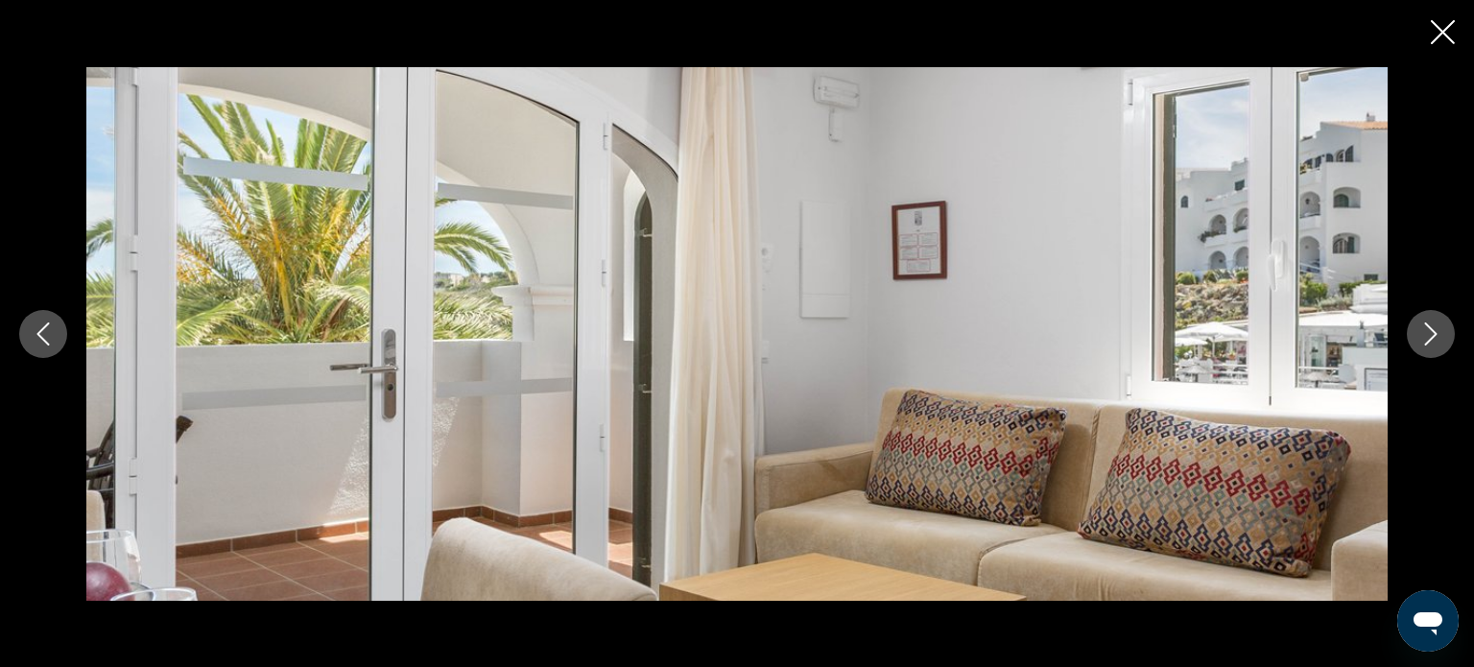
click at [1440, 342] on icon "Next image" at bounding box center [1430, 333] width 23 height 23
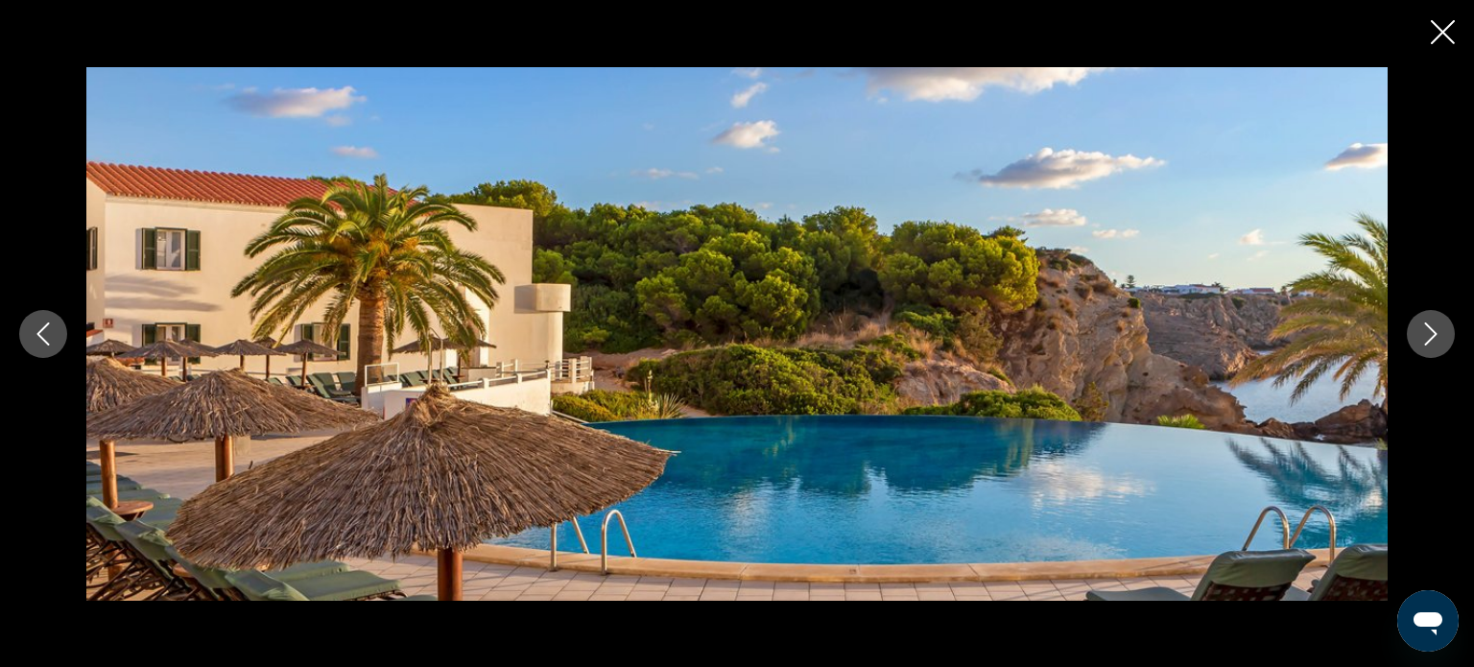
click at [1440, 342] on icon "Next image" at bounding box center [1430, 333] width 23 height 23
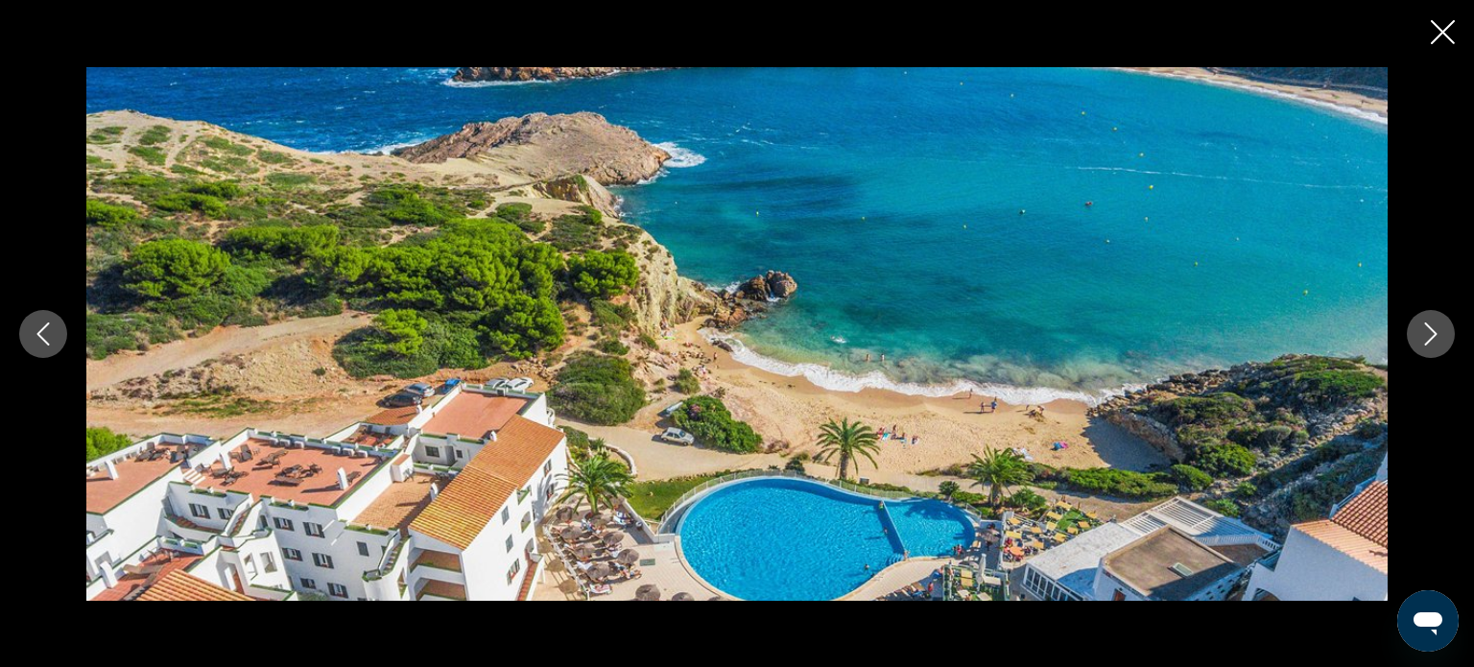
click at [1440, 342] on icon "Next image" at bounding box center [1430, 333] width 23 height 23
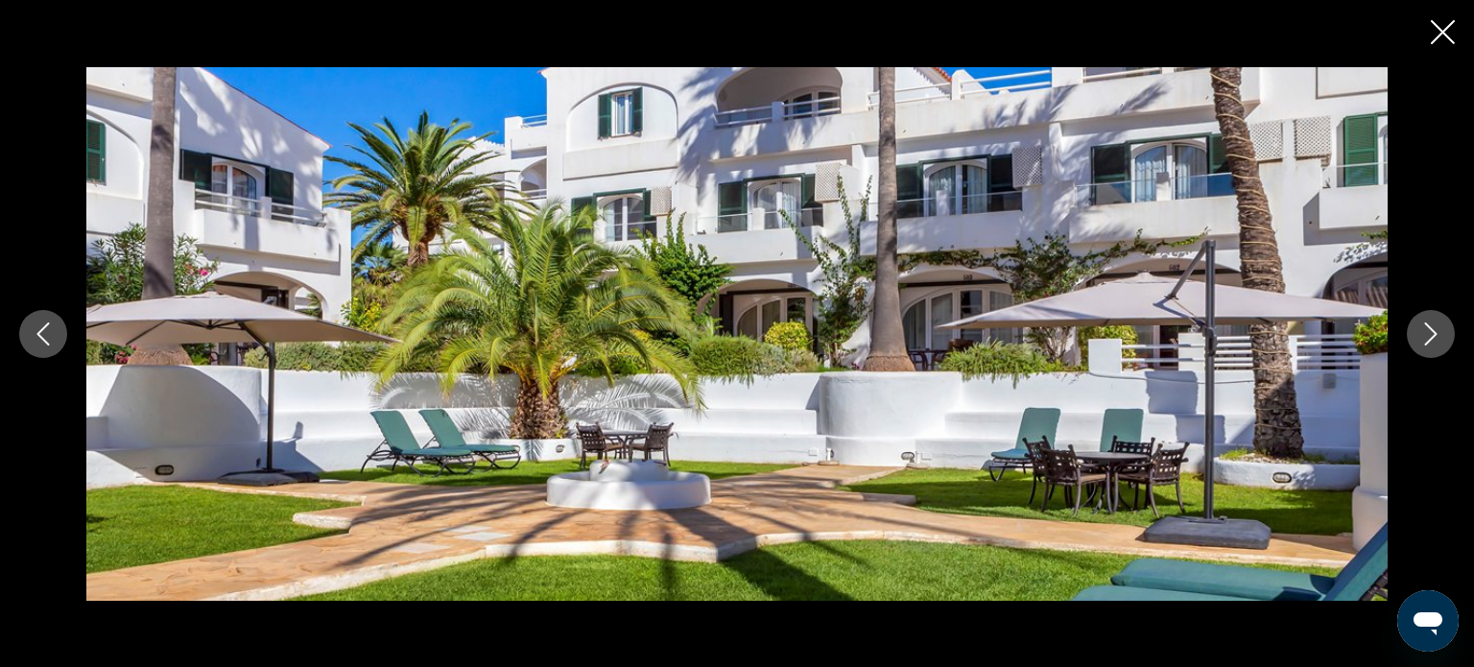
click at [1440, 342] on icon "Next image" at bounding box center [1430, 333] width 23 height 23
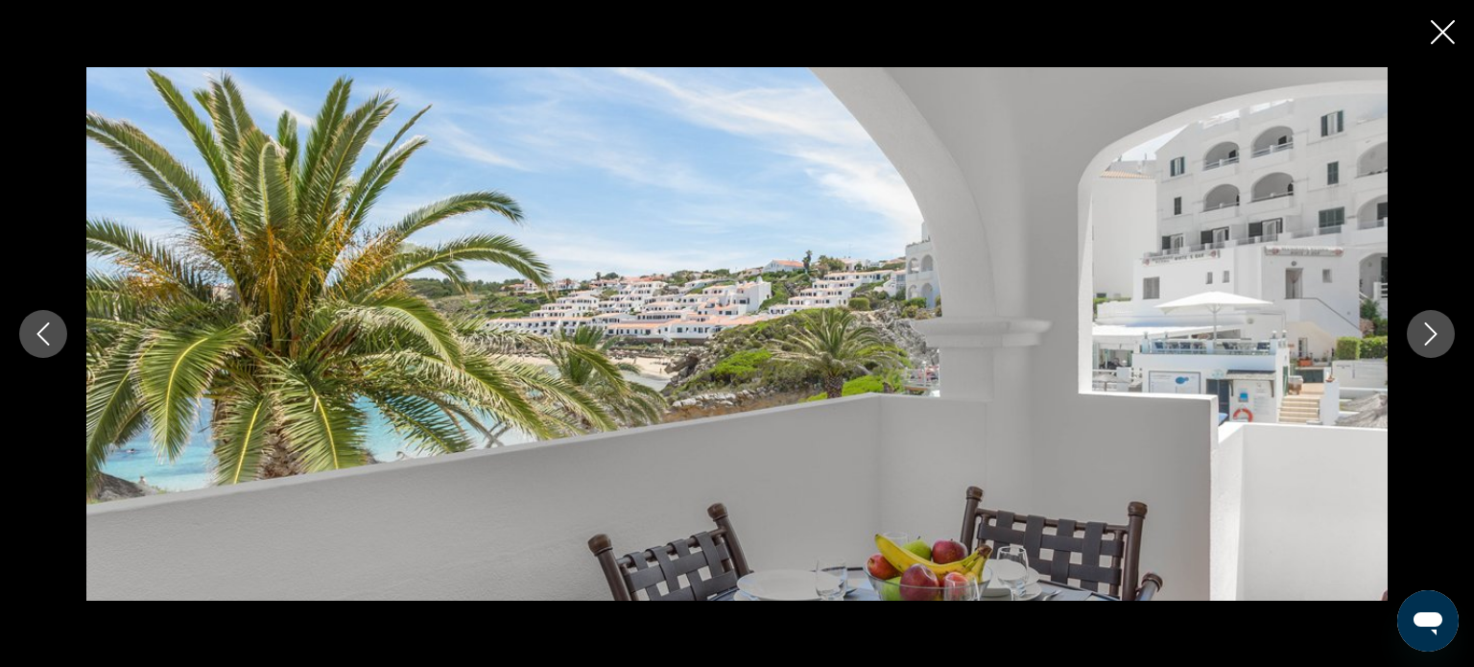
click at [1440, 342] on icon "Next image" at bounding box center [1430, 333] width 23 height 23
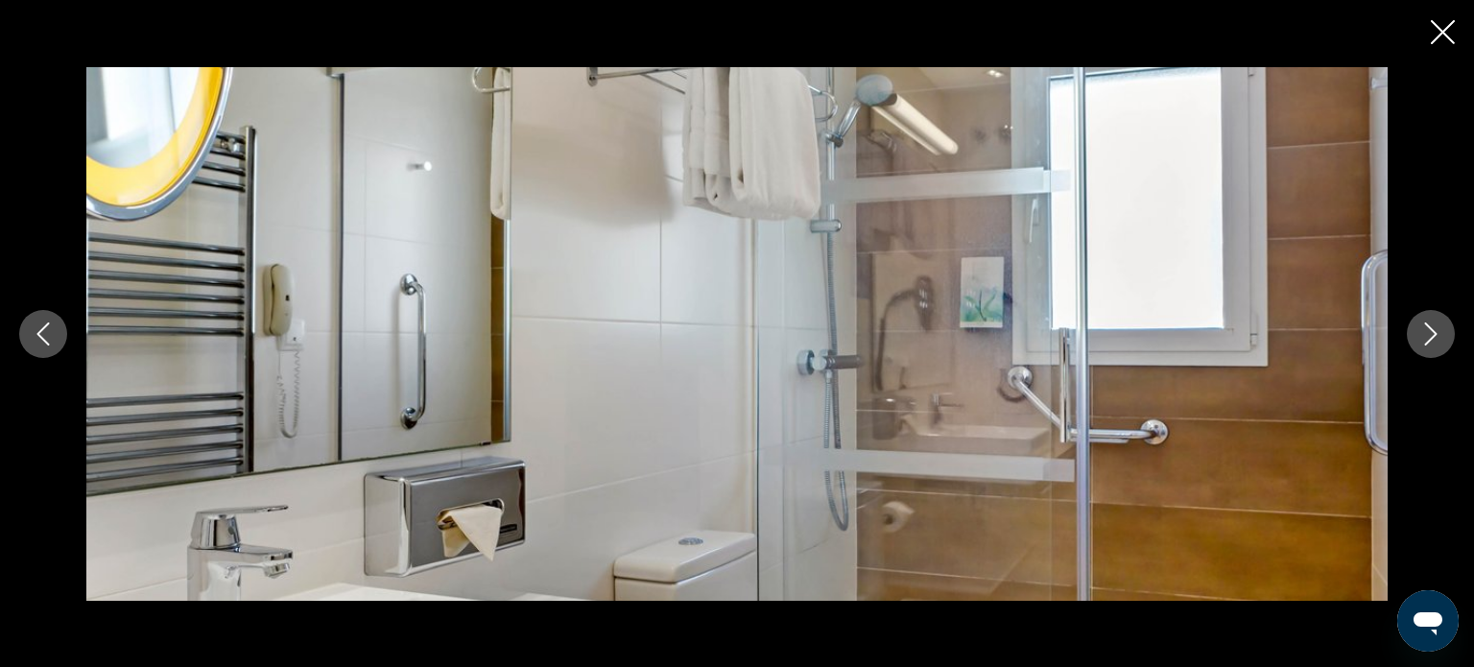
click at [1440, 342] on icon "Next image" at bounding box center [1430, 333] width 23 height 23
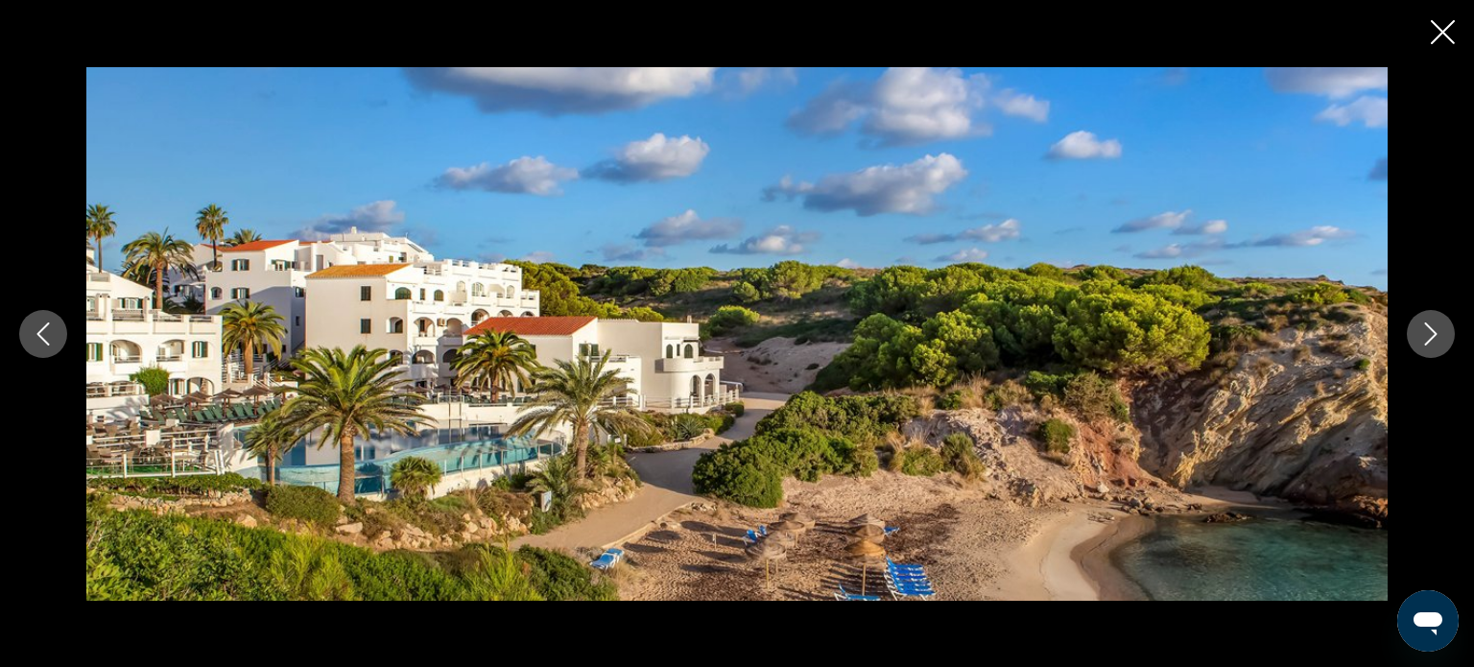
click at [1440, 342] on icon "Next image" at bounding box center [1430, 333] width 23 height 23
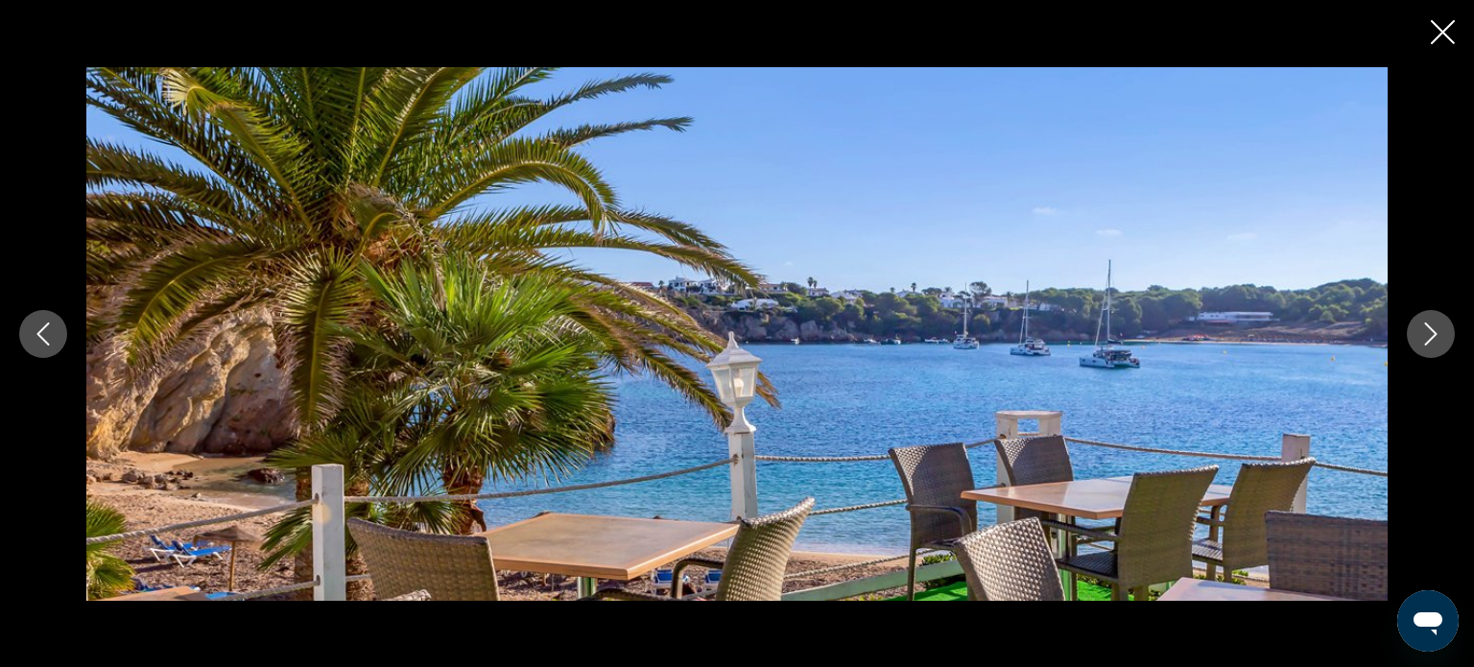
click at [1440, 342] on icon "Next image" at bounding box center [1430, 333] width 23 height 23
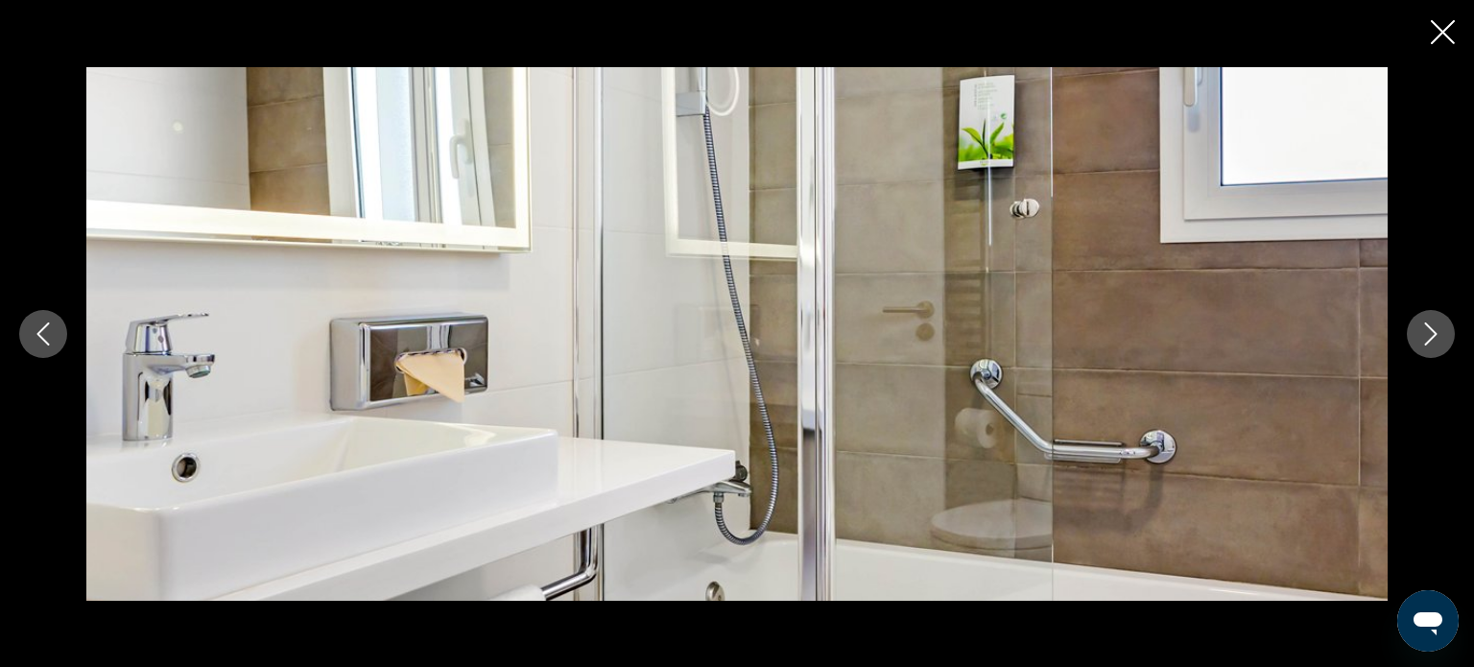
click at [1440, 342] on icon "Next image" at bounding box center [1430, 333] width 23 height 23
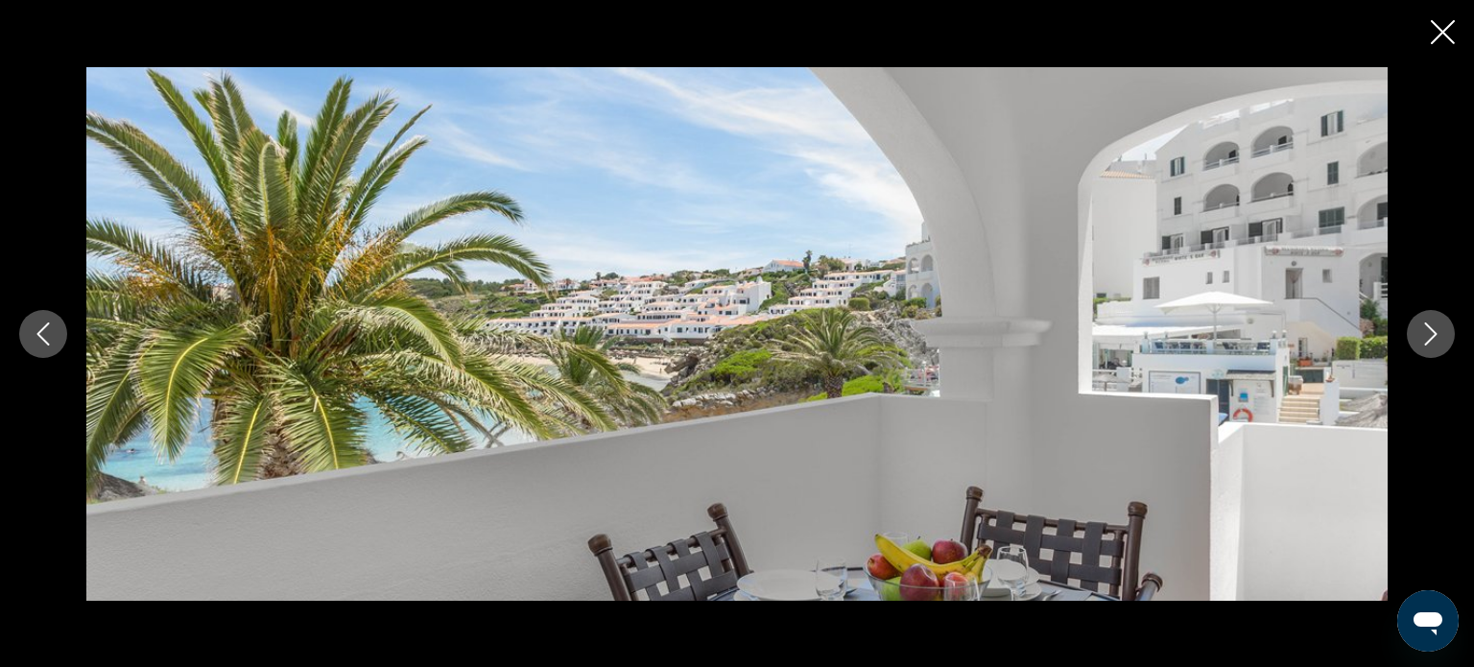
click at [1440, 342] on icon "Next image" at bounding box center [1430, 333] width 23 height 23
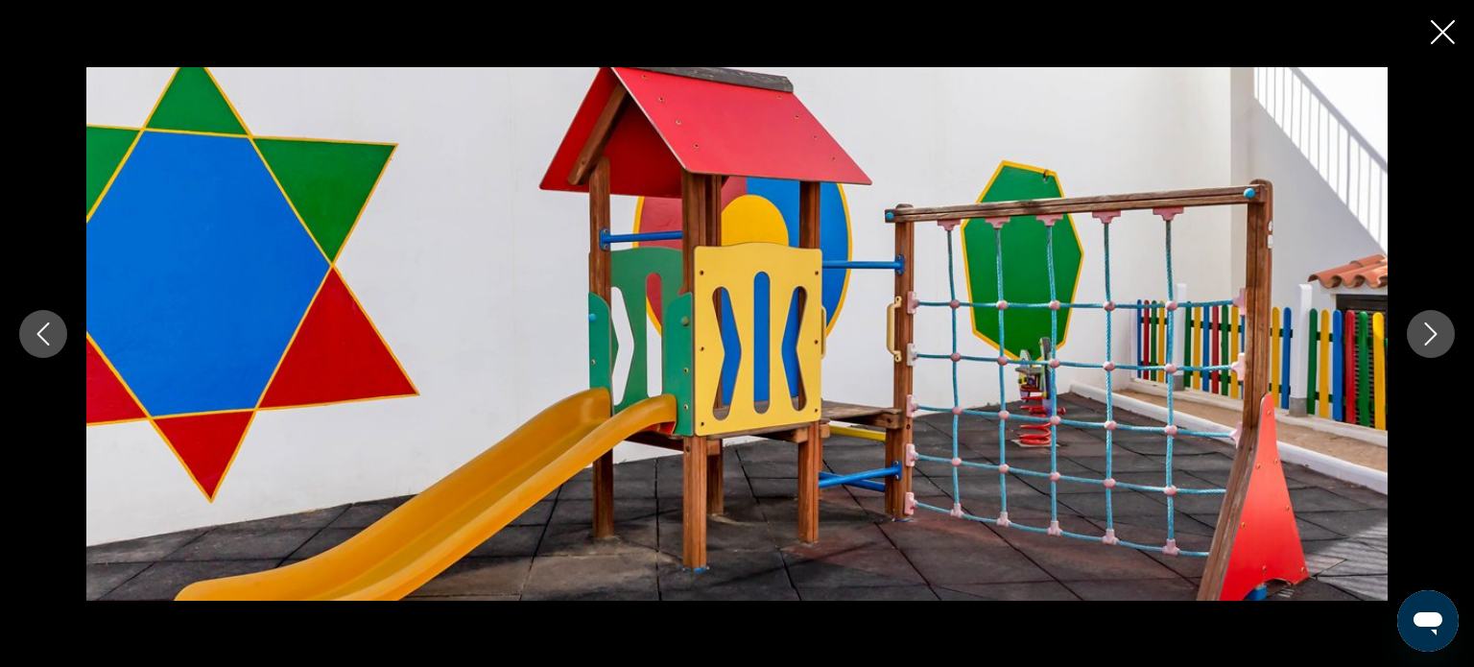
click at [1440, 342] on icon "Next image" at bounding box center [1430, 333] width 23 height 23
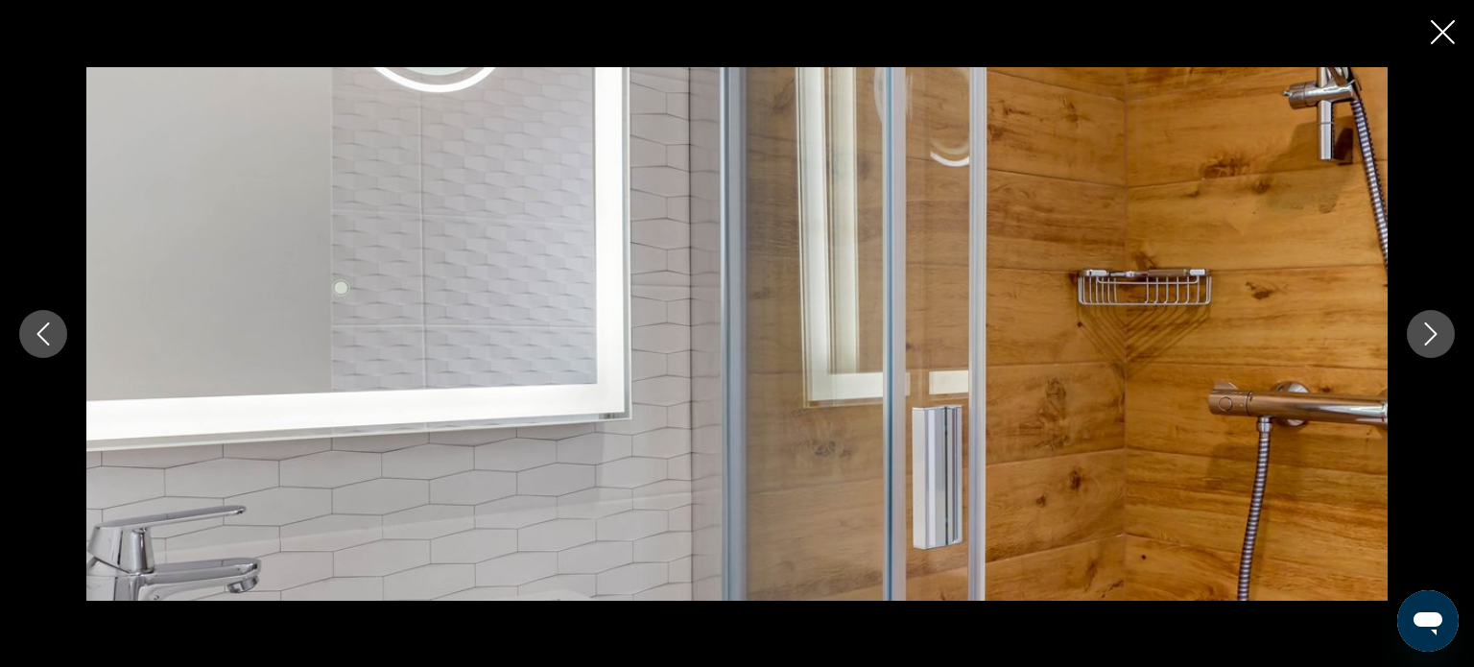
click at [1440, 342] on icon "Next image" at bounding box center [1430, 333] width 23 height 23
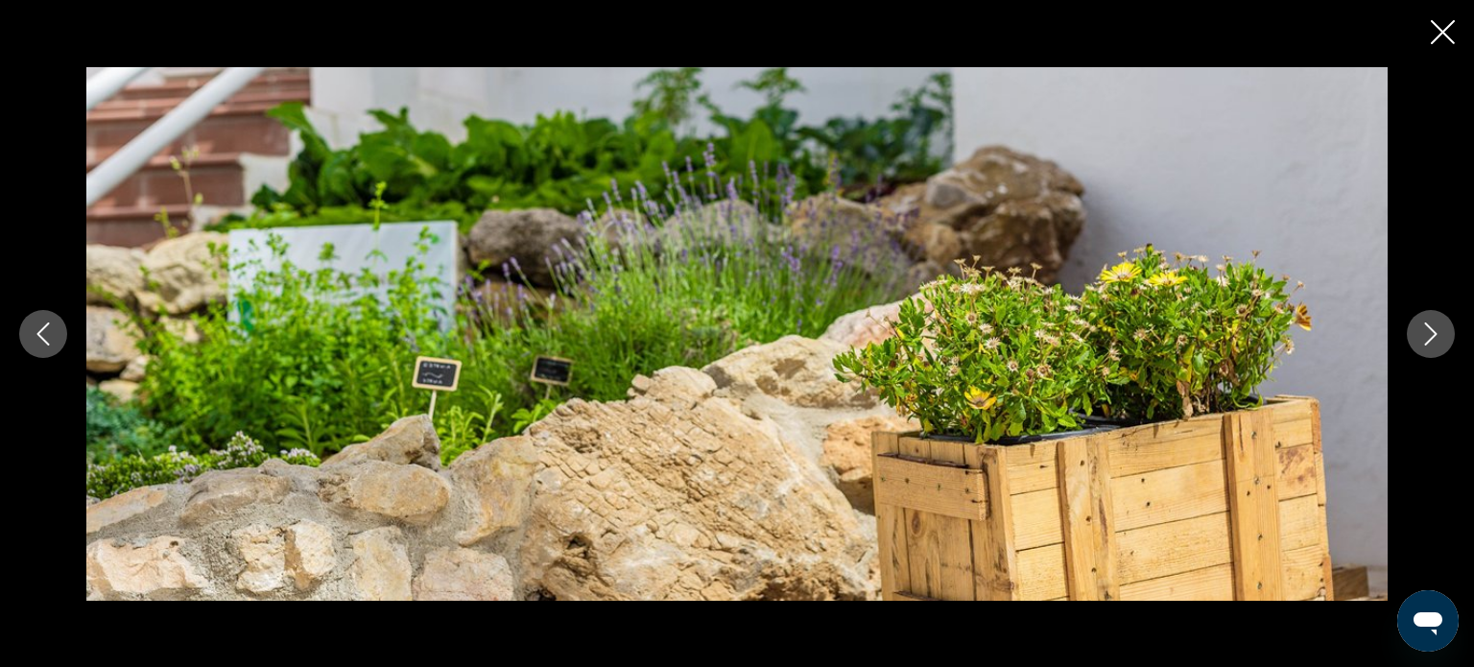
click at [1440, 342] on icon "Next image" at bounding box center [1430, 333] width 23 height 23
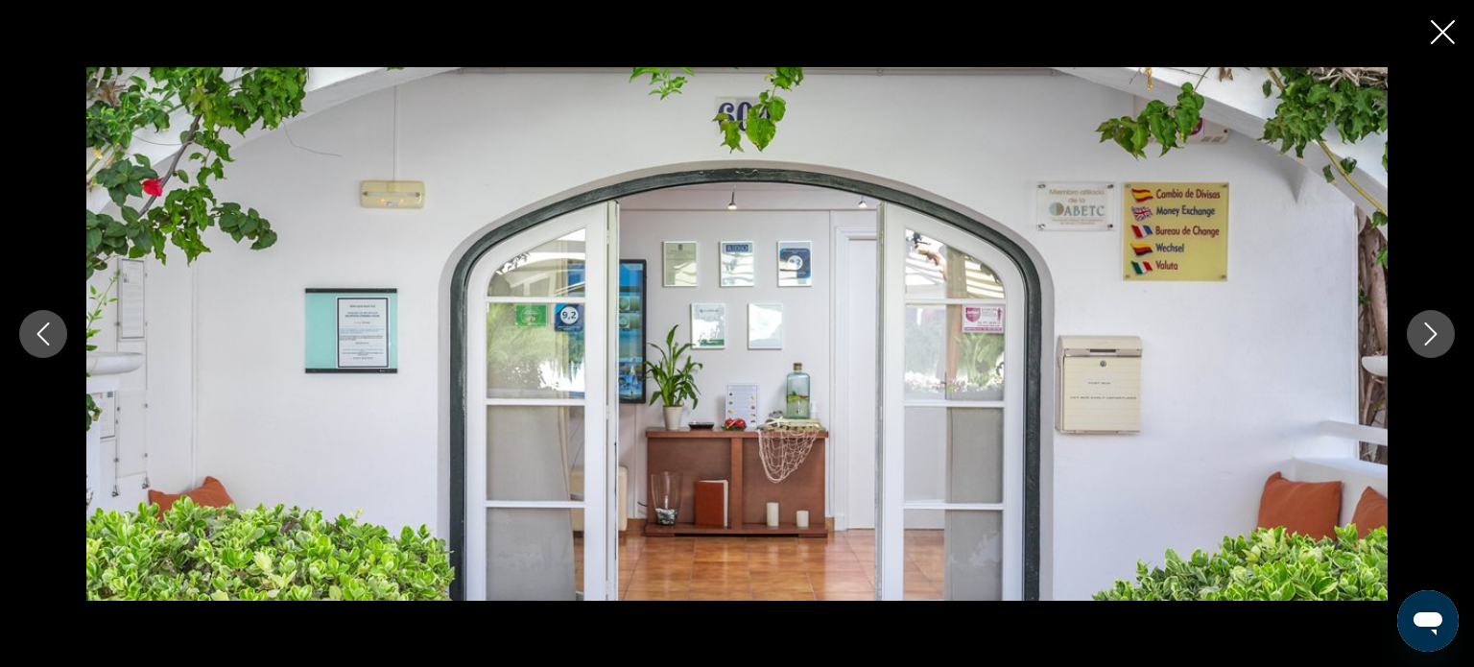
click at [1440, 342] on icon "Next image" at bounding box center [1430, 333] width 23 height 23
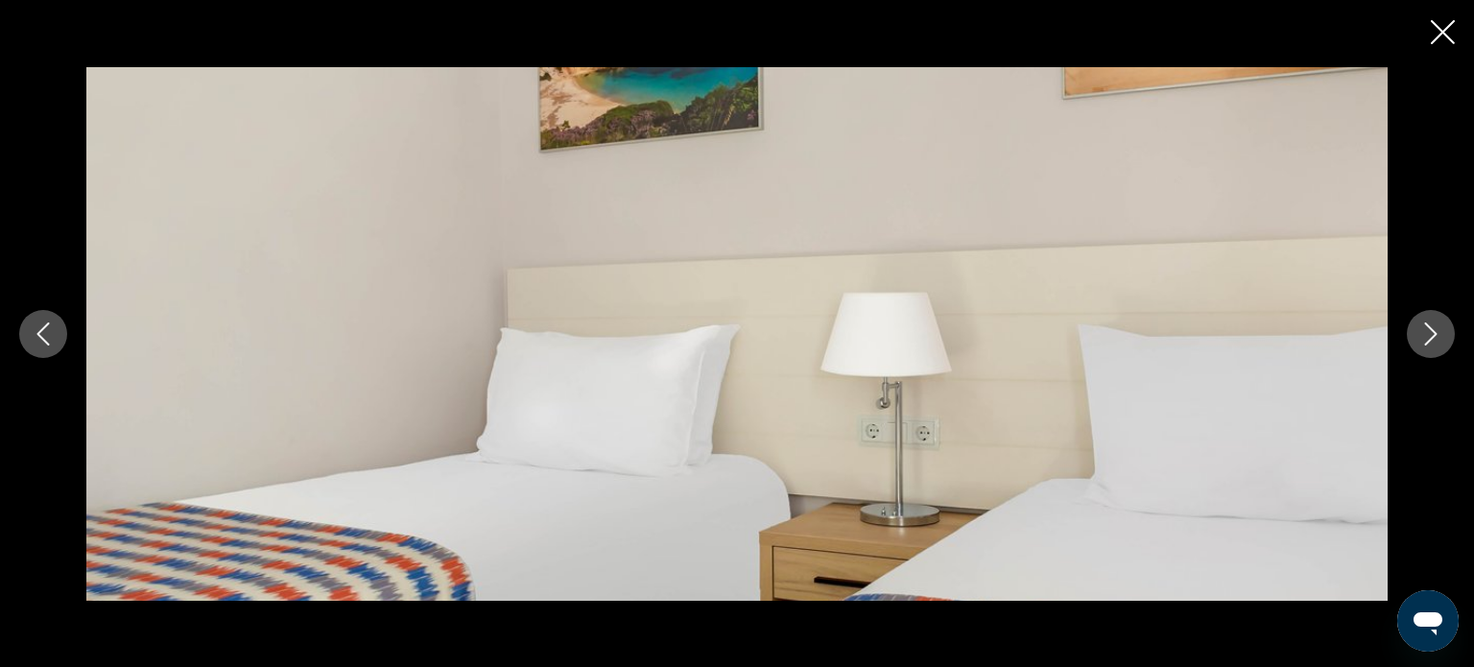
click at [1440, 342] on icon "Next image" at bounding box center [1430, 333] width 23 height 23
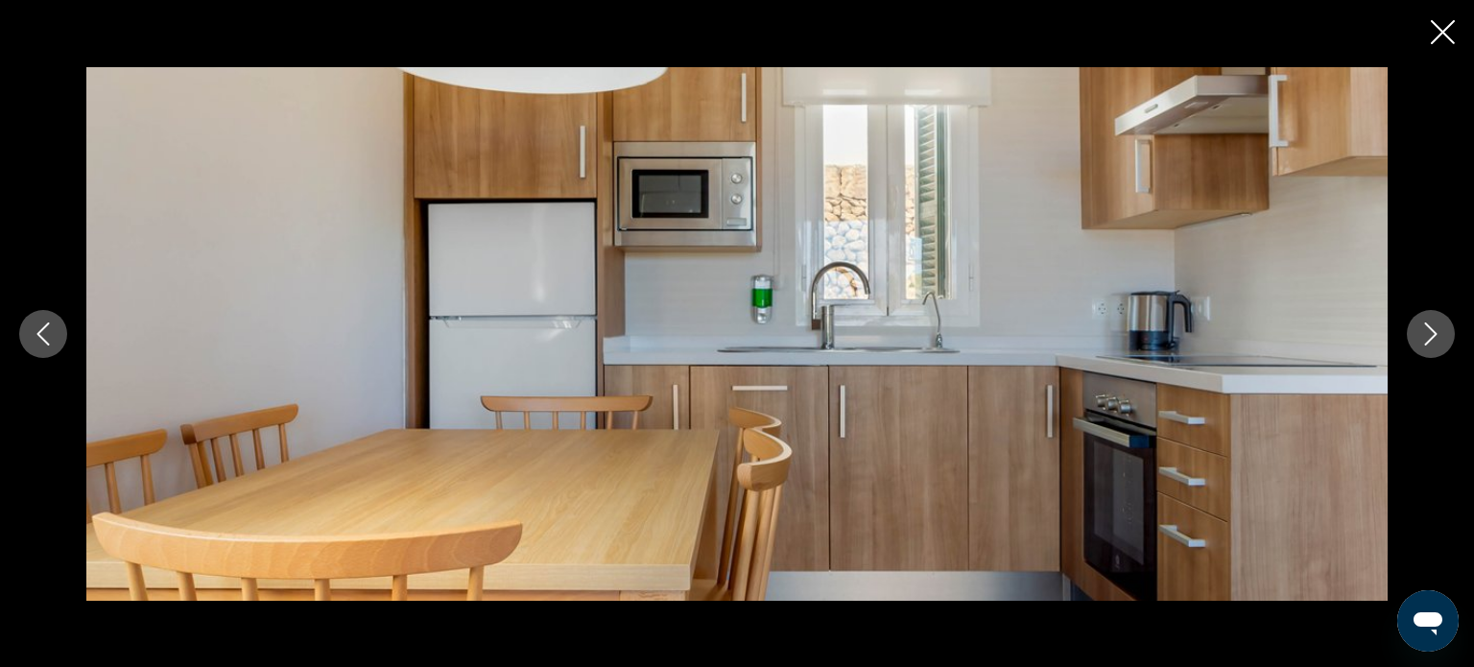
click at [1440, 342] on icon "Next image" at bounding box center [1430, 333] width 23 height 23
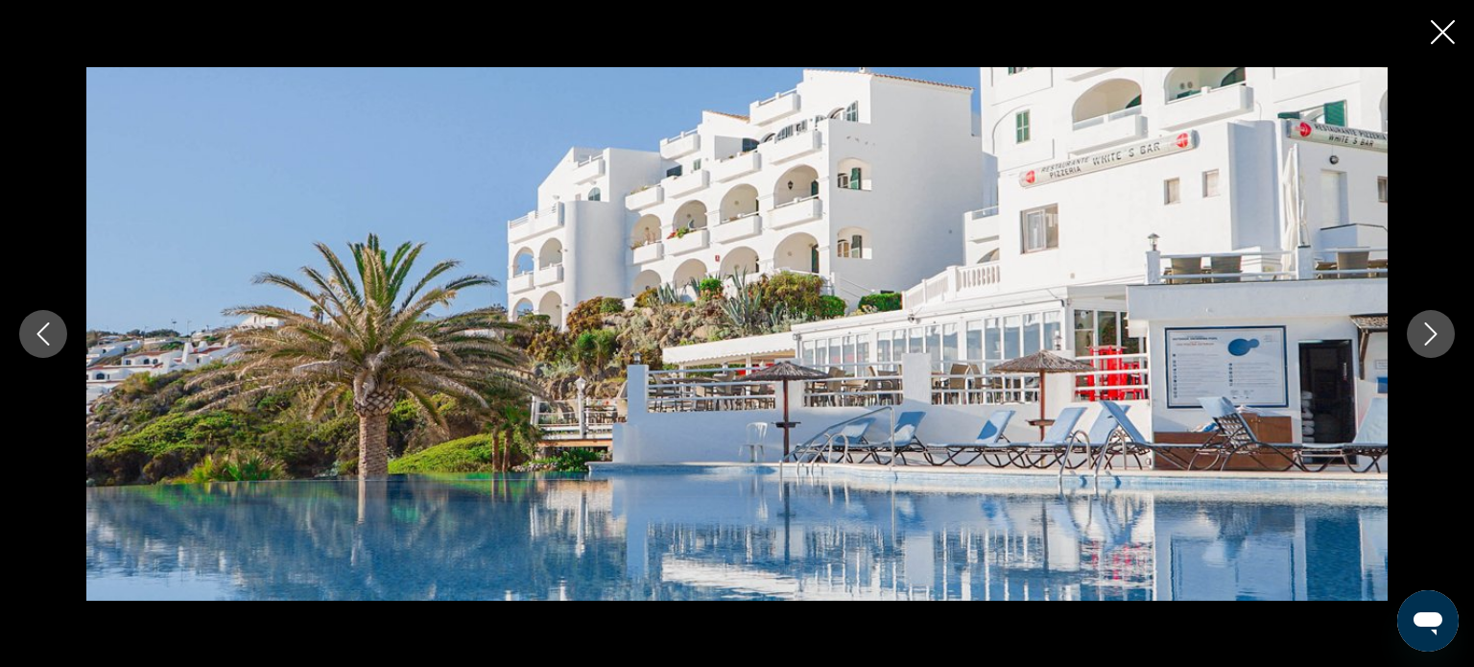
click at [1440, 342] on icon "Next image" at bounding box center [1430, 333] width 23 height 23
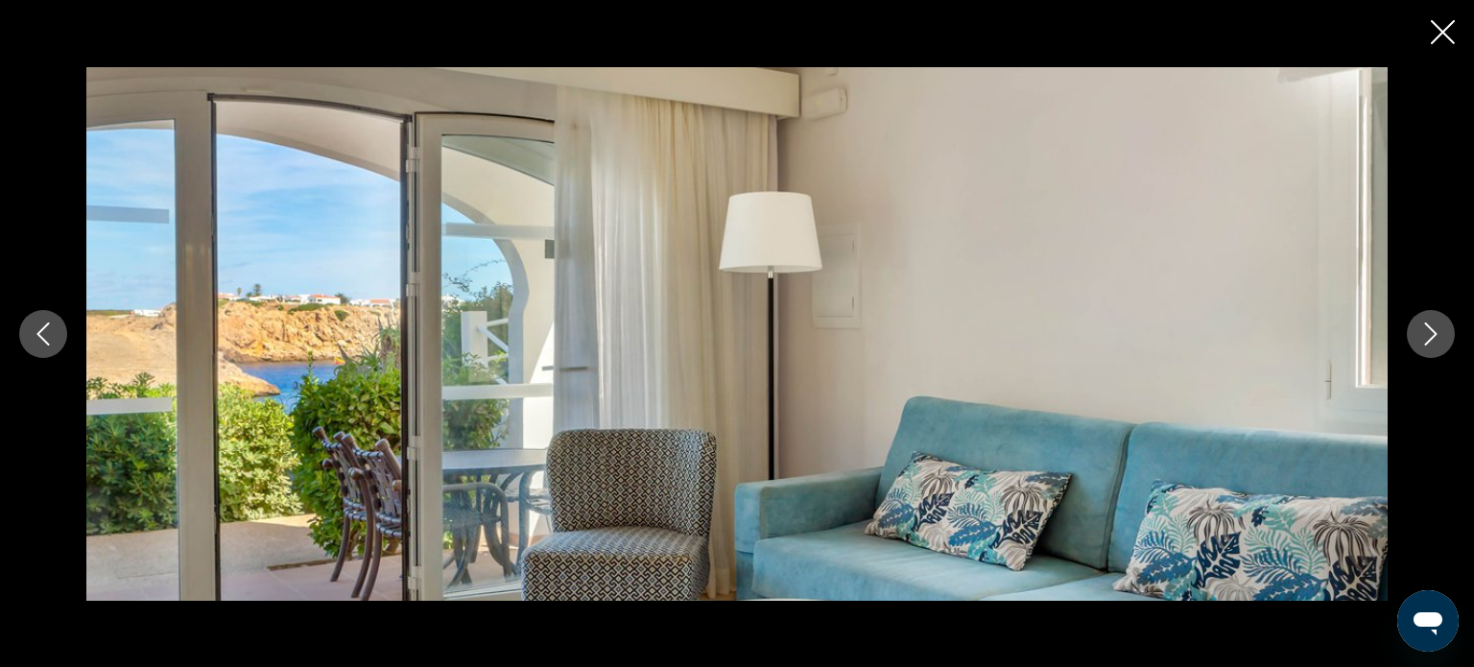
click at [1440, 342] on icon "Next image" at bounding box center [1430, 333] width 23 height 23
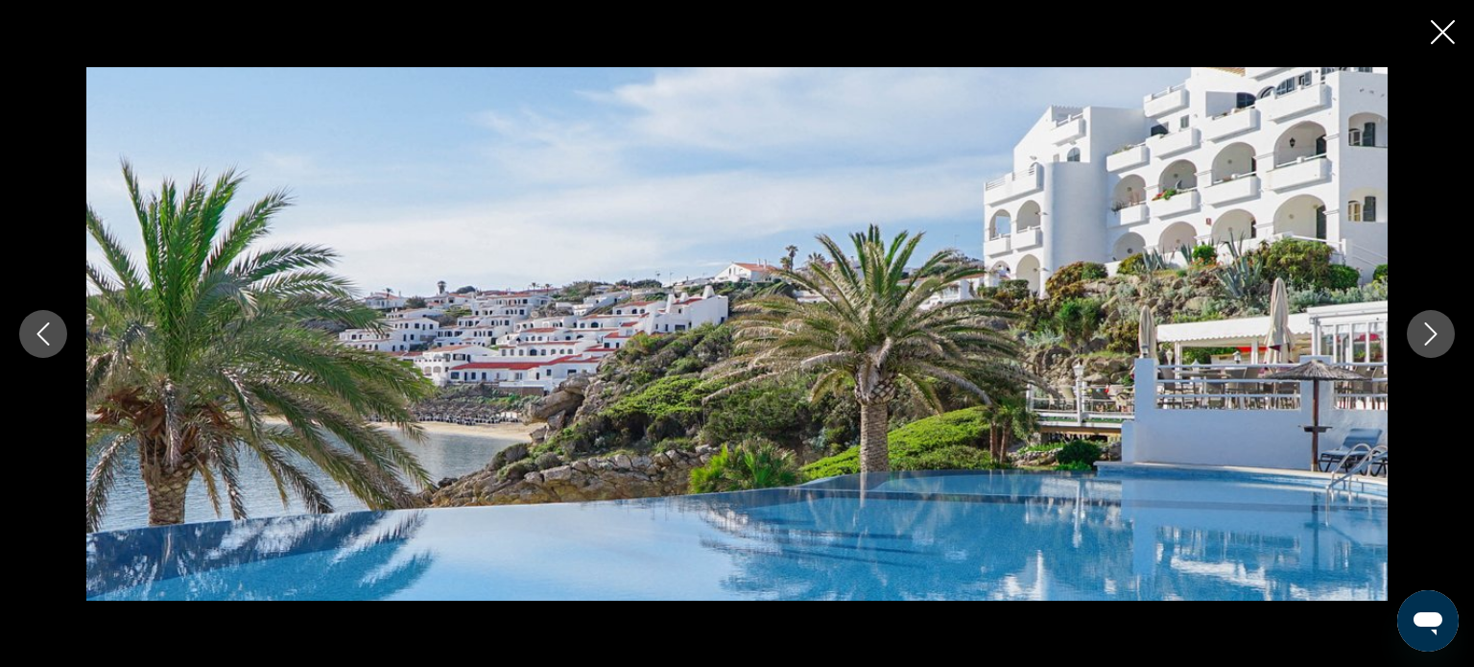
click at [1440, 342] on icon "Next image" at bounding box center [1430, 333] width 23 height 23
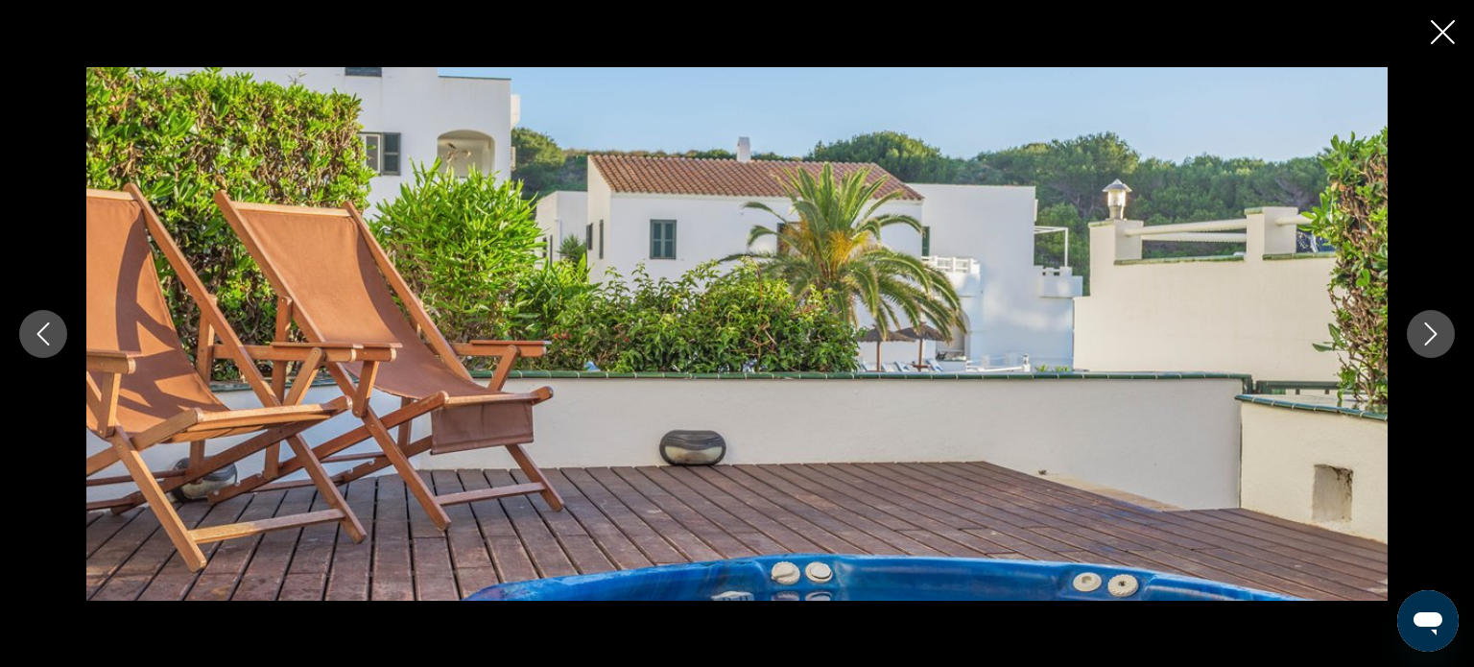
click at [1451, 30] on icon "Close slideshow" at bounding box center [1442, 32] width 24 height 24
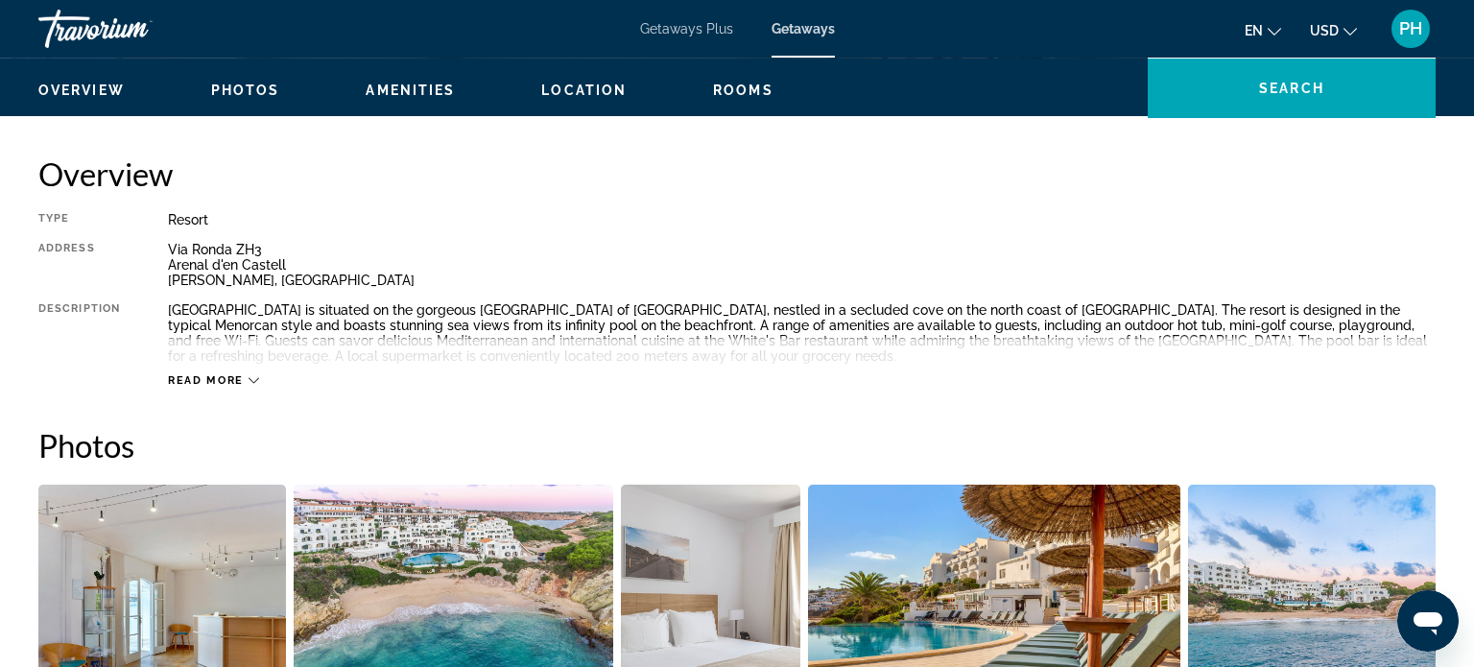
scroll to position [537, 0]
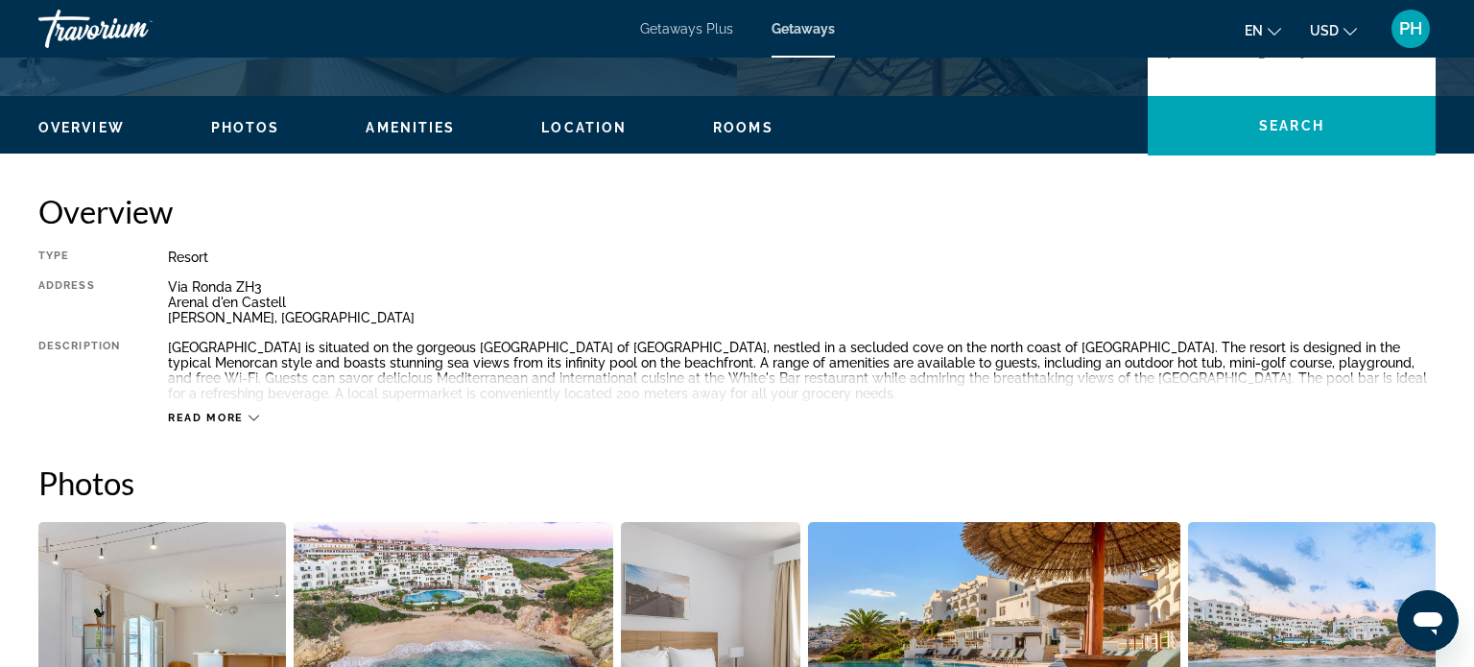
click at [621, 131] on span "Location" at bounding box center [583, 127] width 85 height 15
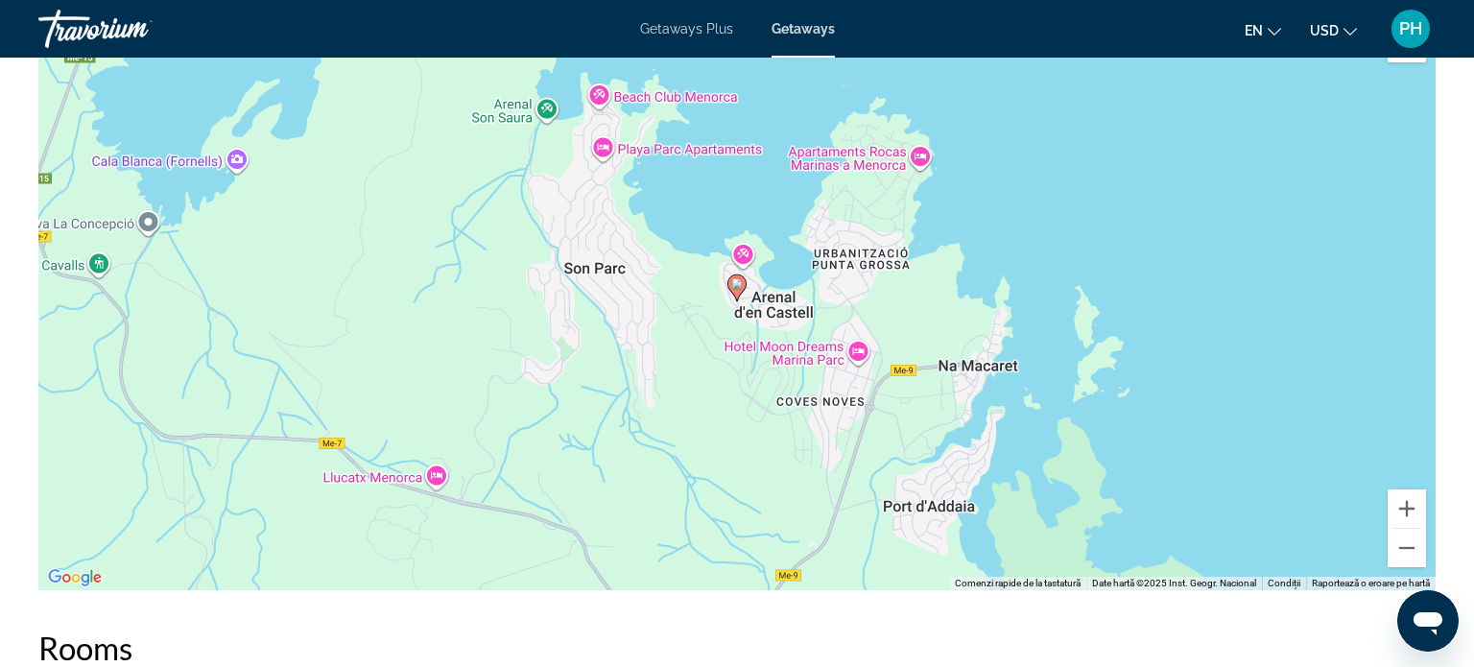
scroll to position [2782, 0]
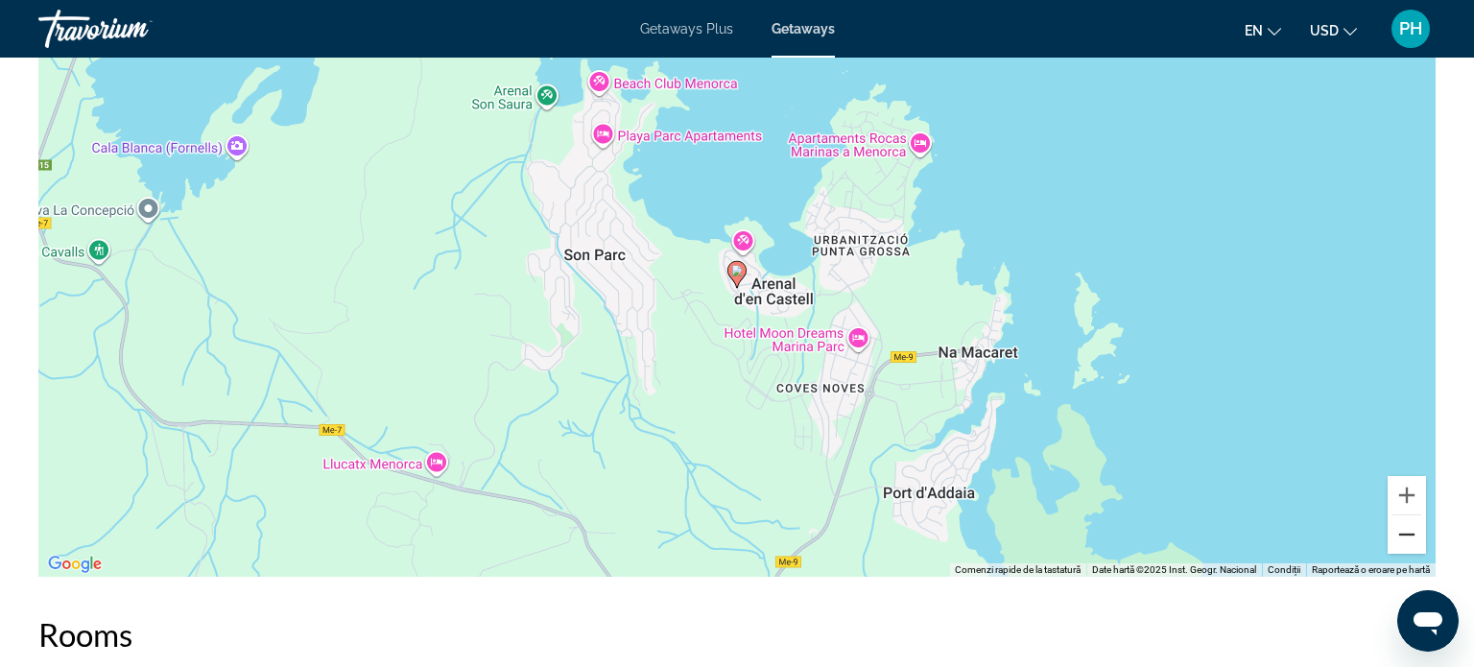
click at [1404, 554] on button "Micșorează" at bounding box center [1406, 534] width 38 height 38
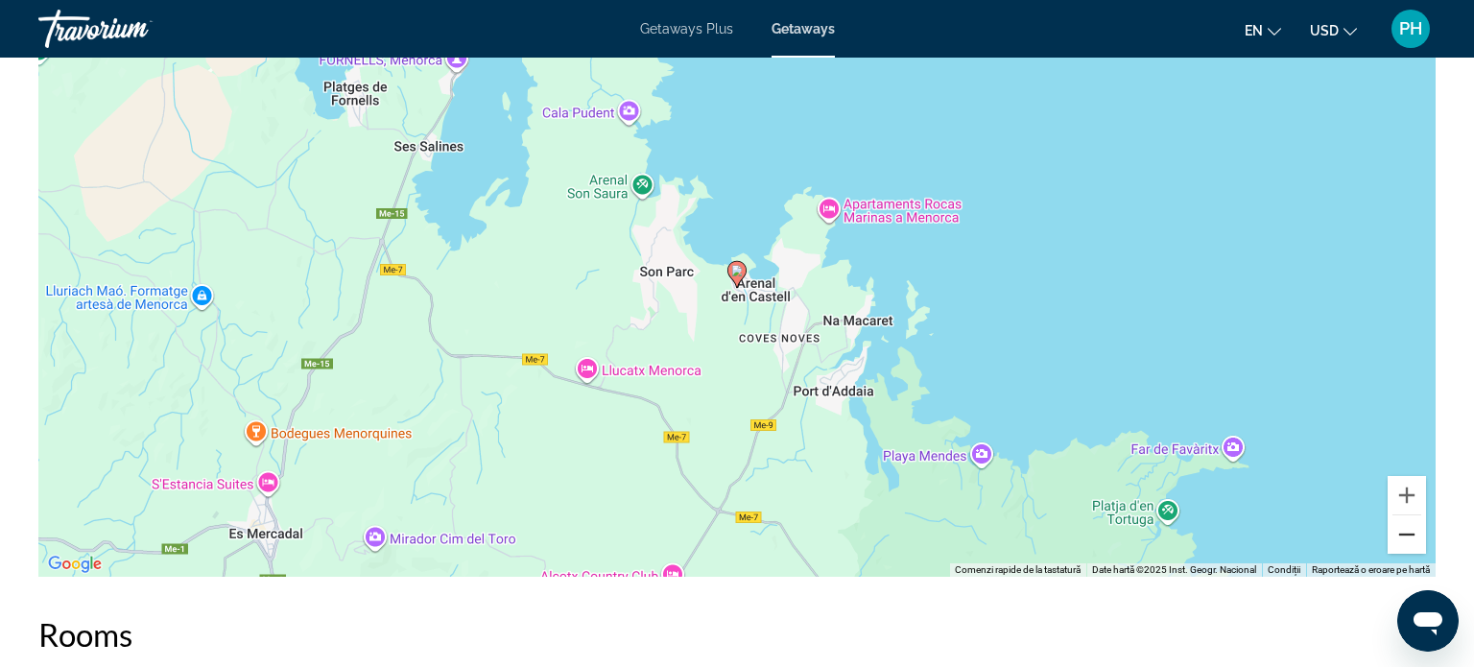
click at [1404, 554] on button "Micșorează" at bounding box center [1406, 534] width 38 height 38
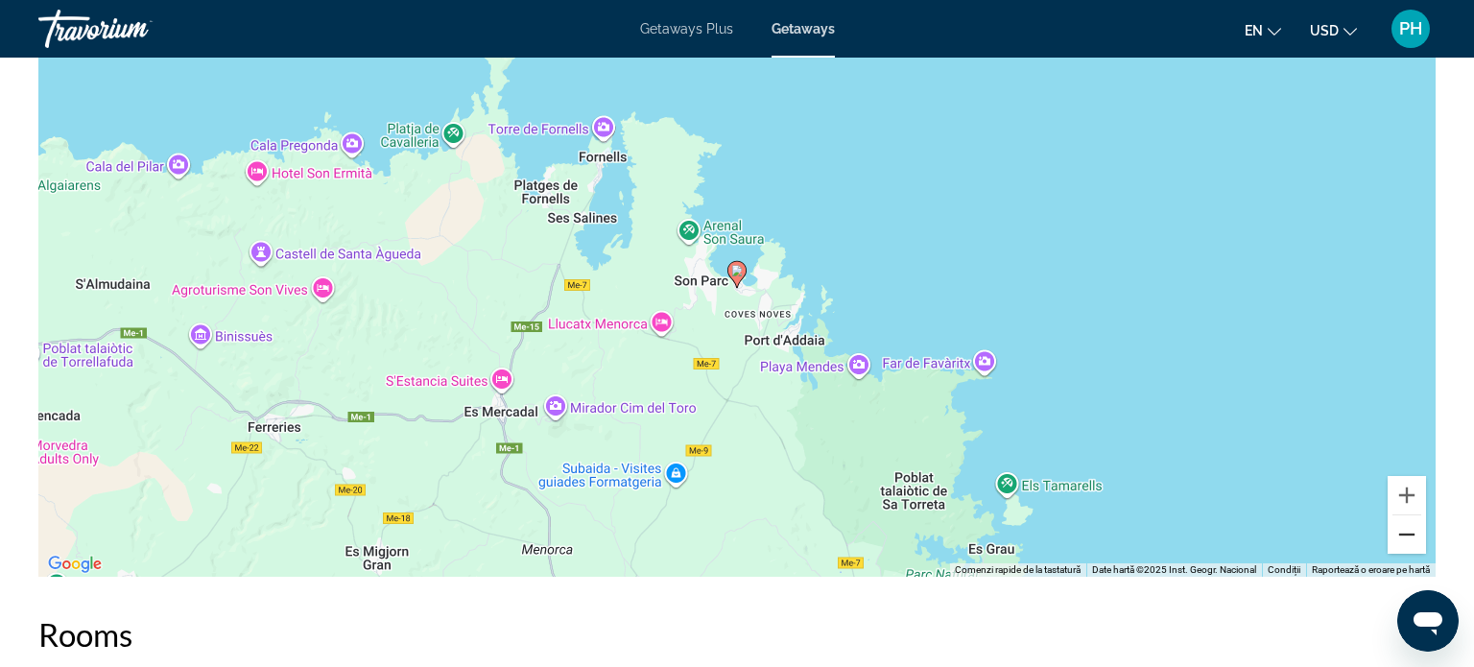
click at [1404, 554] on button "Micșorează" at bounding box center [1406, 534] width 38 height 38
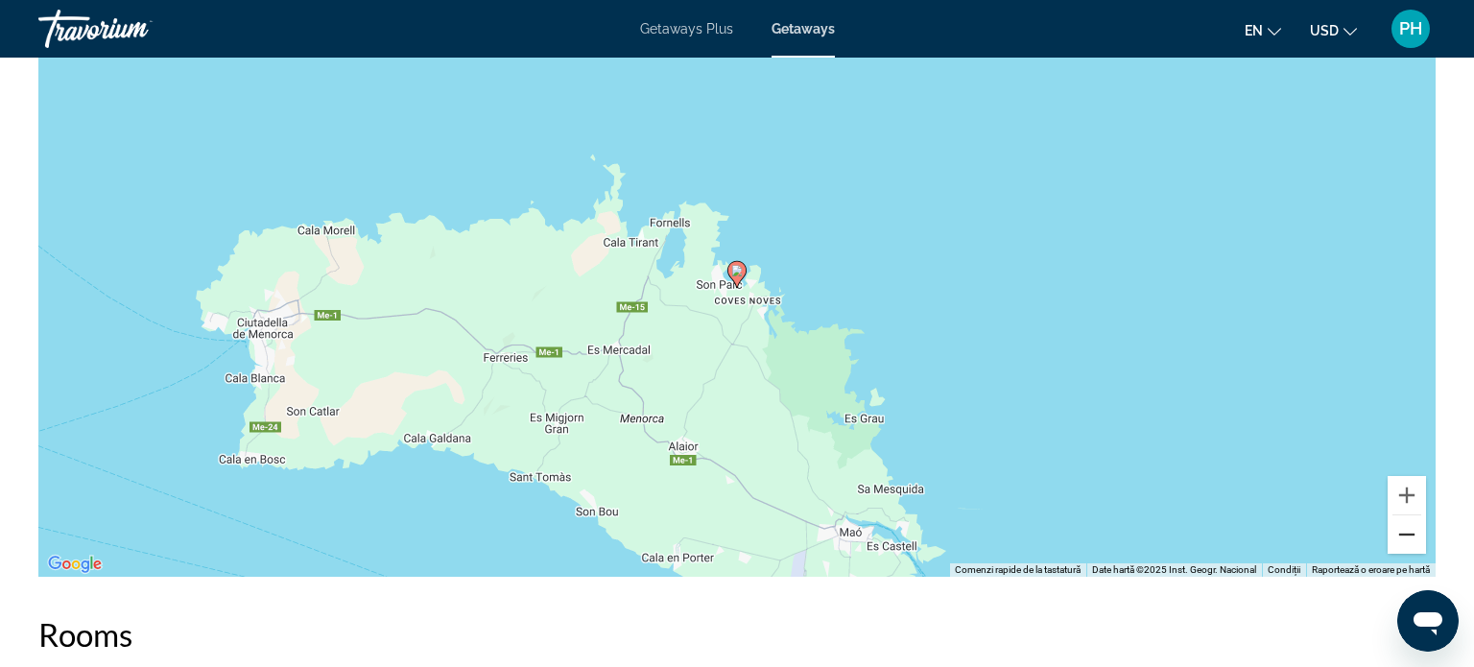
click at [1404, 554] on button "Micșorează" at bounding box center [1406, 534] width 38 height 38
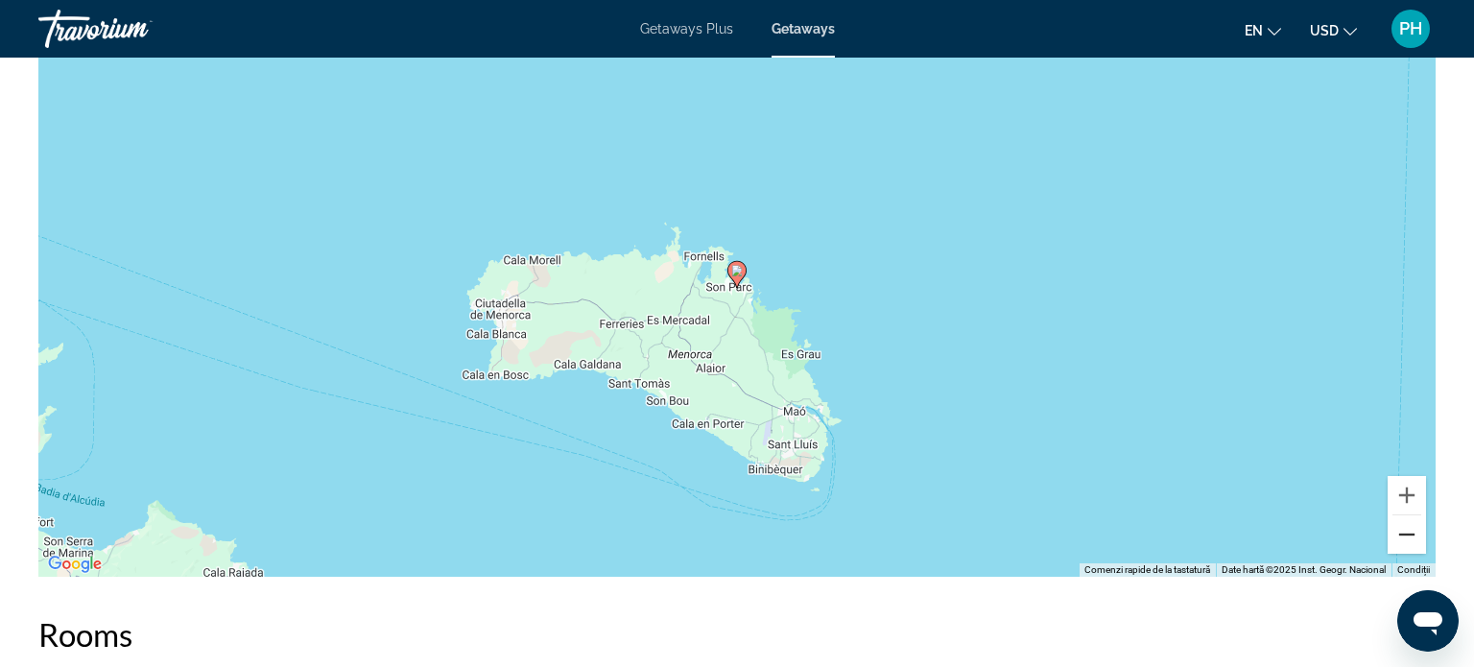
click at [1404, 554] on button "Micșorează" at bounding box center [1406, 534] width 38 height 38
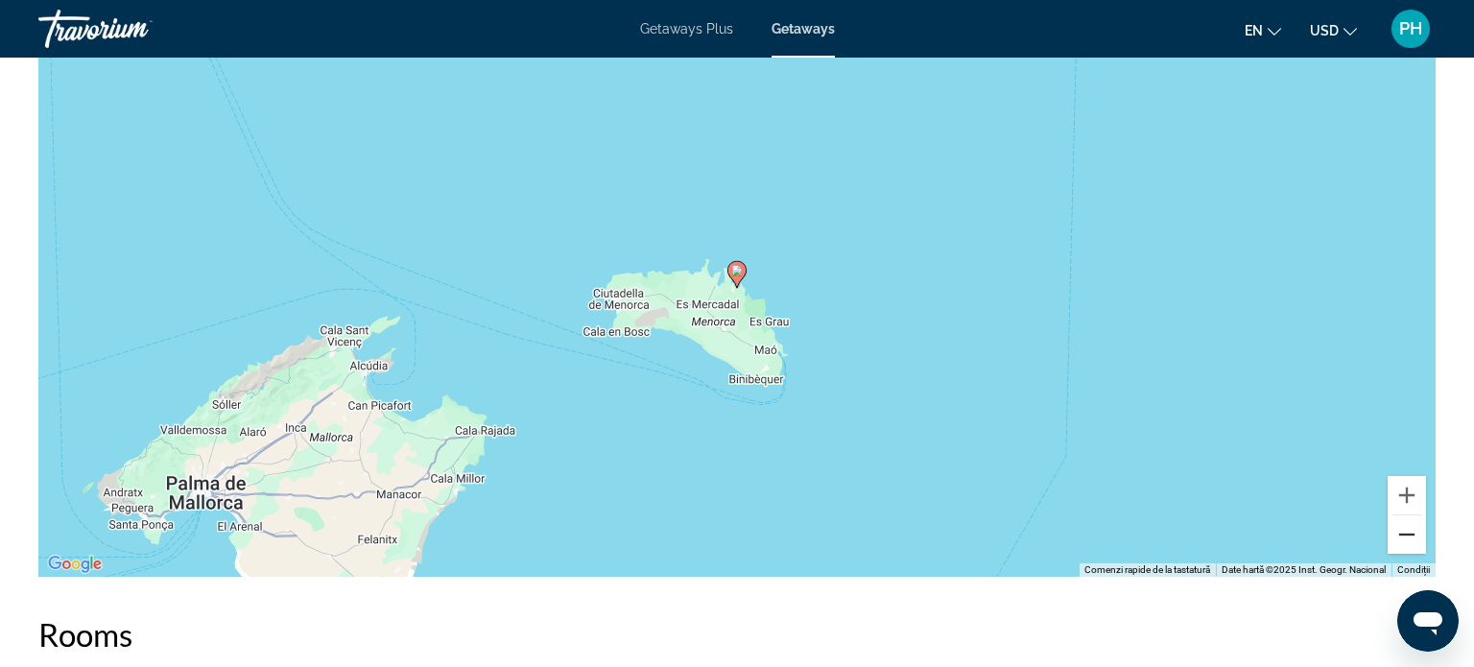
click at [1404, 554] on button "Micșorează" at bounding box center [1406, 534] width 38 height 38
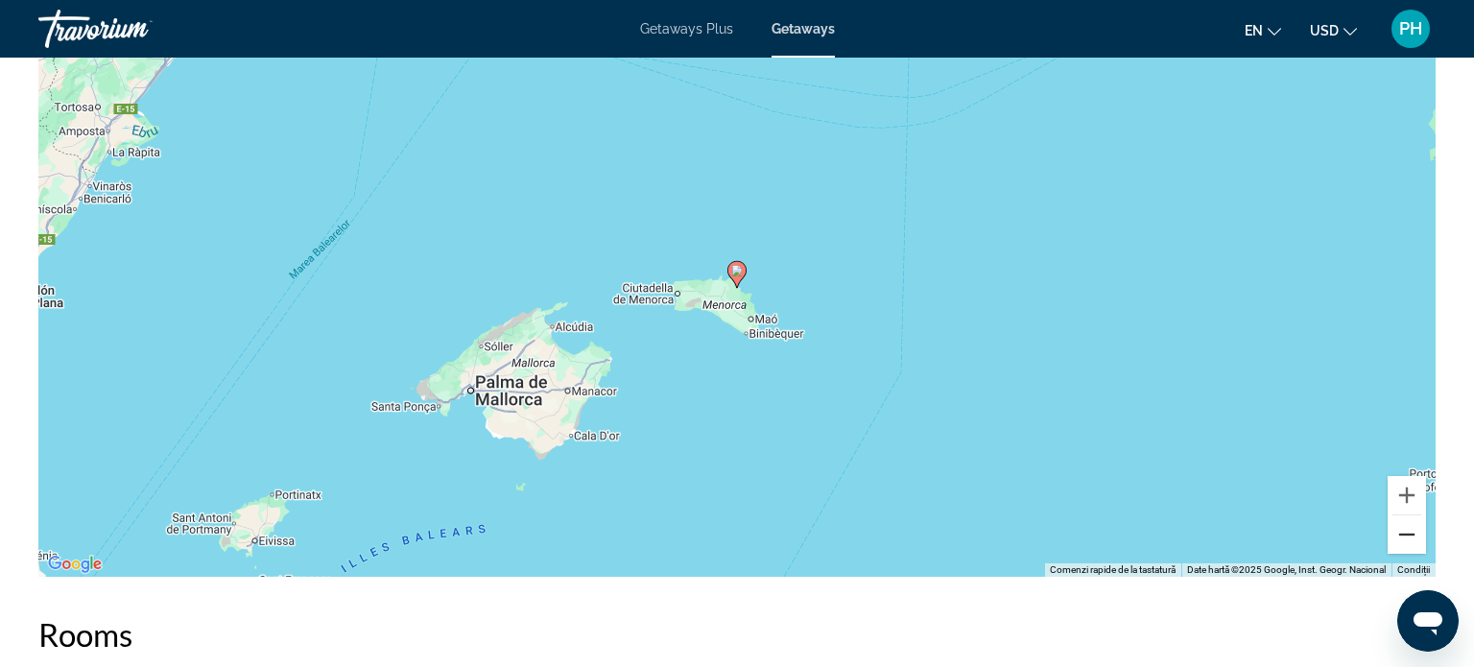
click at [1404, 554] on button "Micșorează" at bounding box center [1406, 534] width 38 height 38
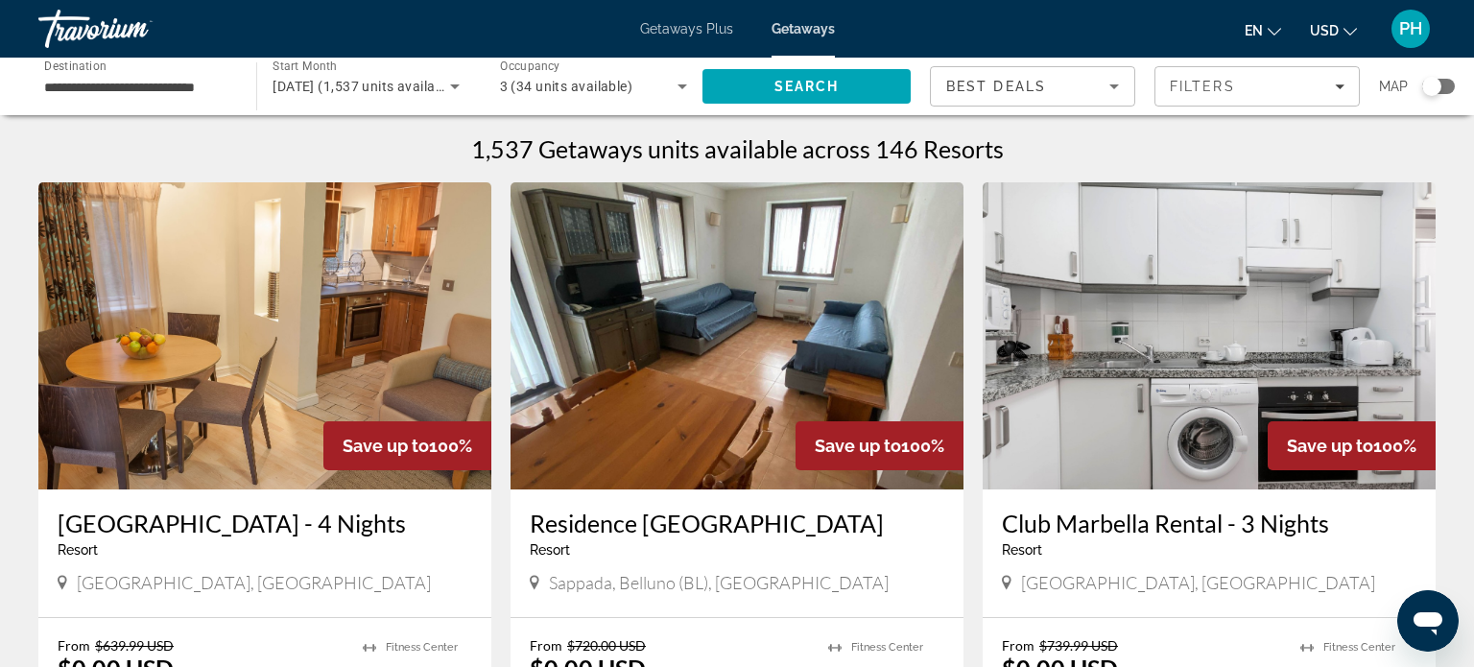
click at [160, 68] on div "**********" at bounding box center [137, 86] width 187 height 55
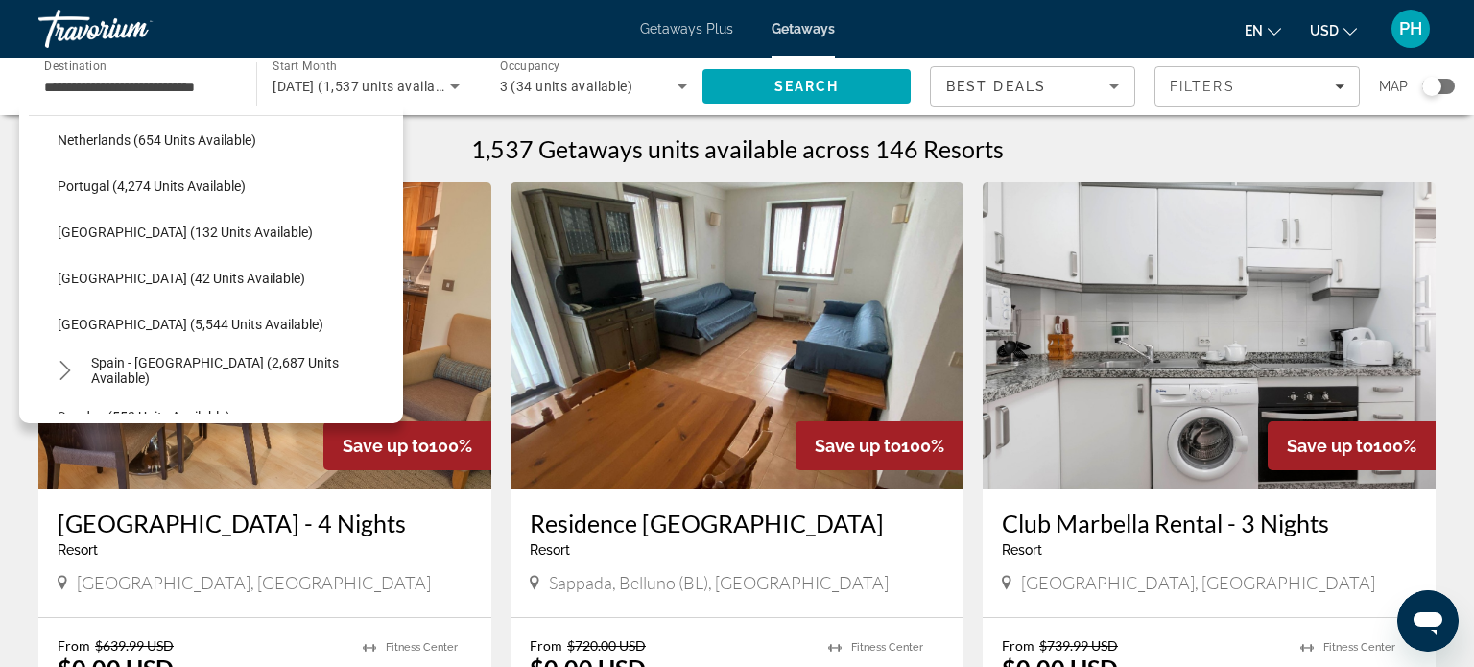
scroll to position [847, 0]
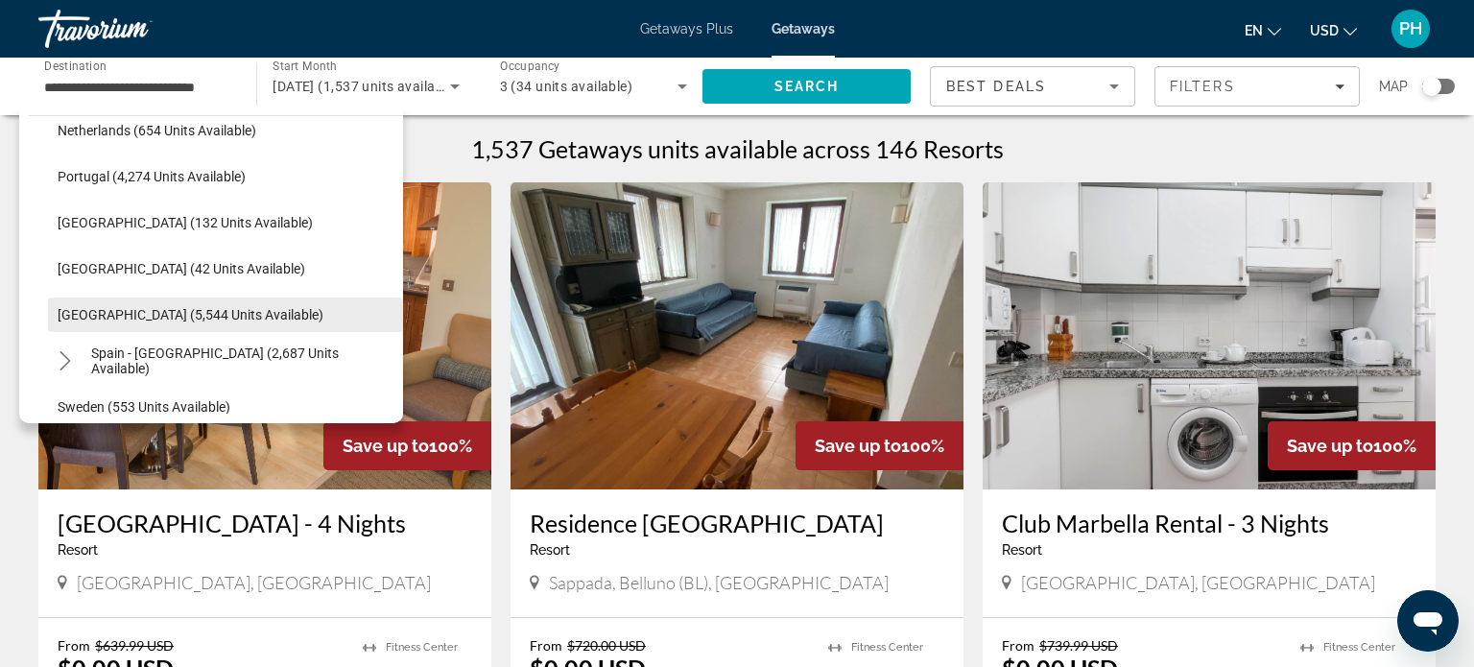
click at [178, 313] on span "[GEOGRAPHIC_DATA] (5,544 units available)" at bounding box center [191, 314] width 266 height 15
type input "**********"
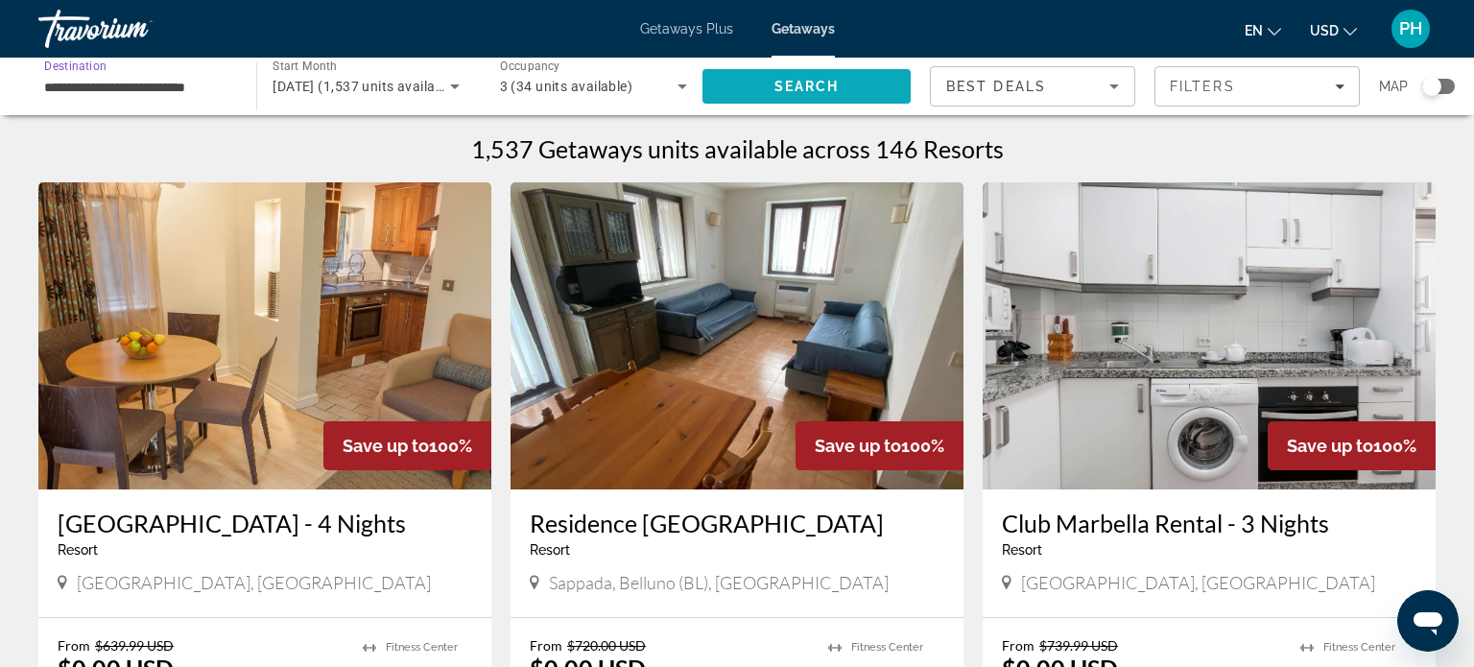
click at [794, 98] on span "Search" at bounding box center [806, 86] width 208 height 46
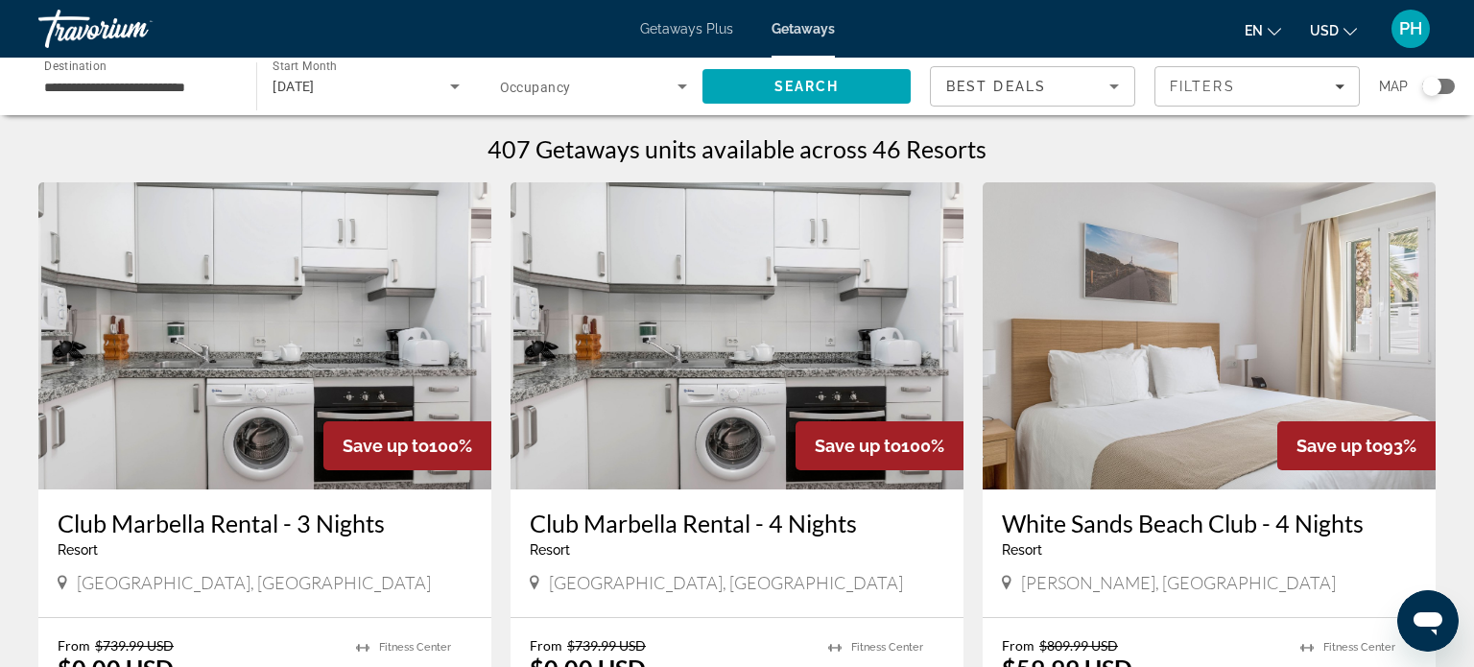
click at [452, 88] on icon "Search widget" at bounding box center [454, 86] width 23 height 23
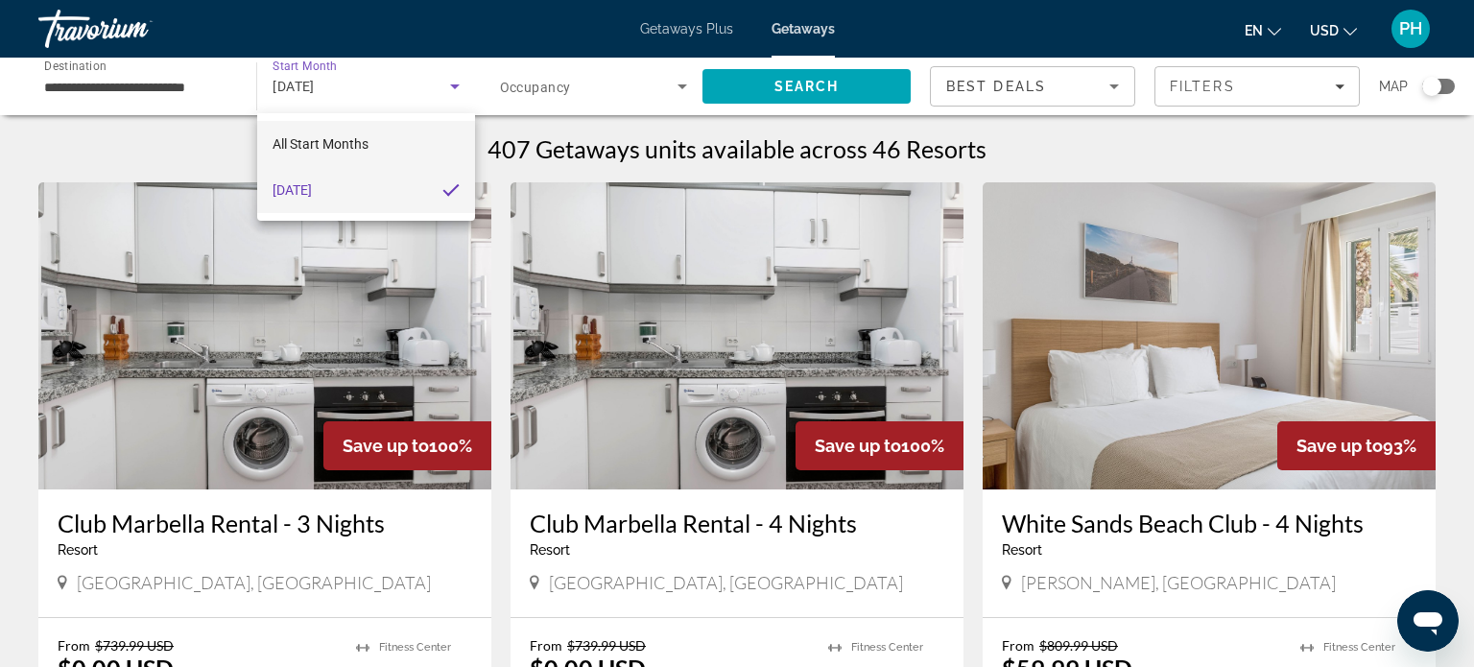
click at [413, 138] on mat-option "All Start Months" at bounding box center [366, 144] width 218 height 46
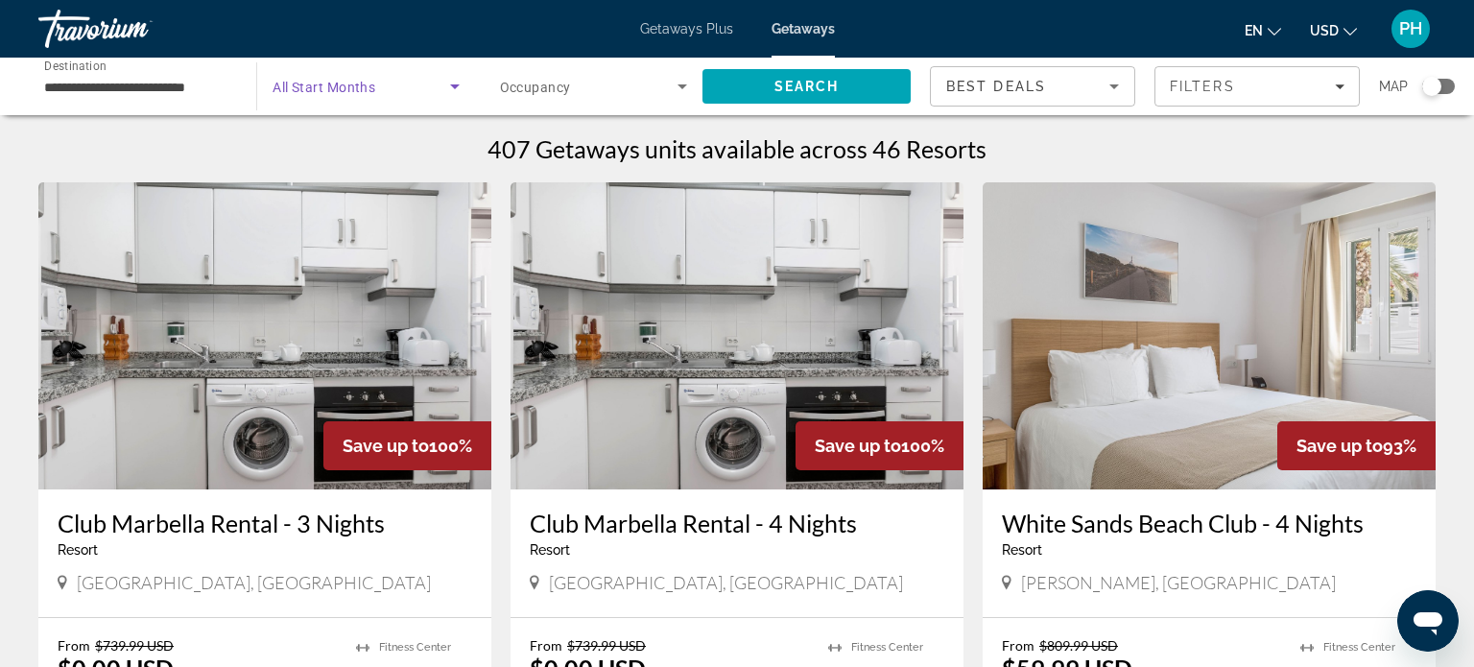
click at [451, 82] on icon "Search widget" at bounding box center [454, 86] width 23 height 23
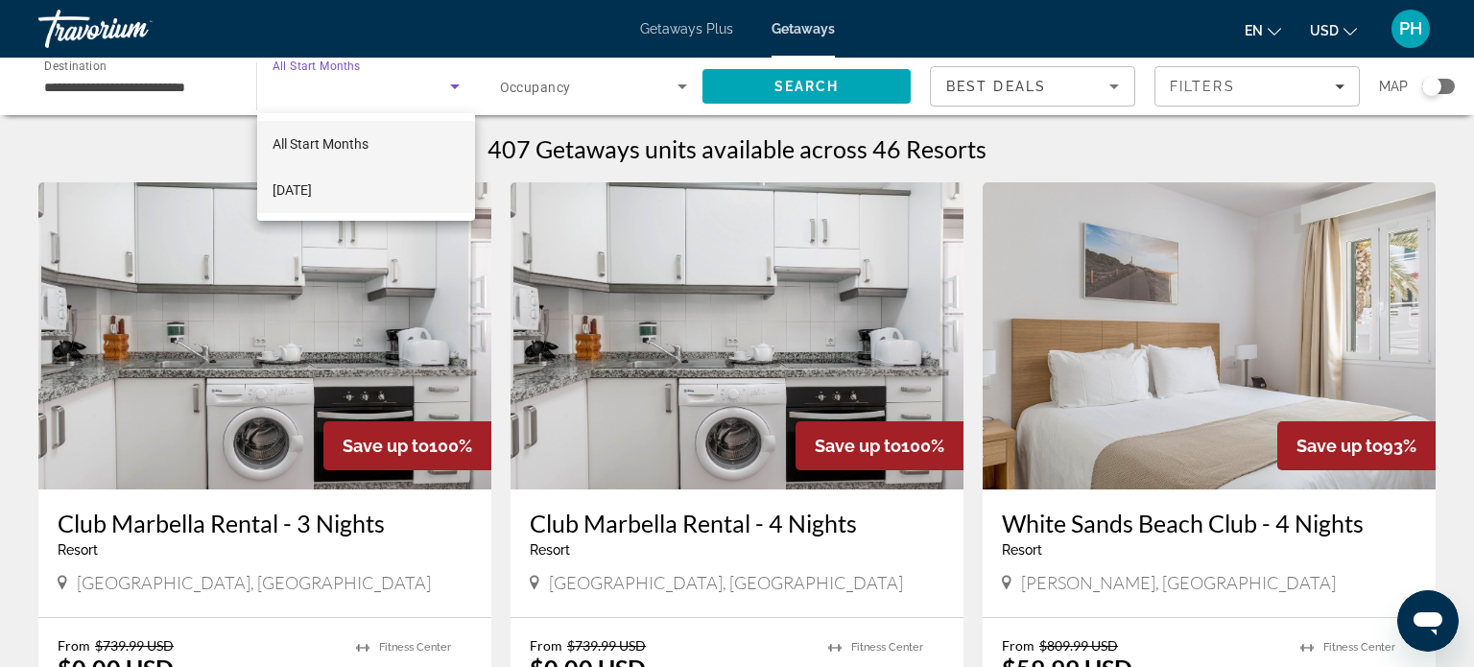
click at [374, 201] on mat-option "[DATE]" at bounding box center [366, 190] width 218 height 46
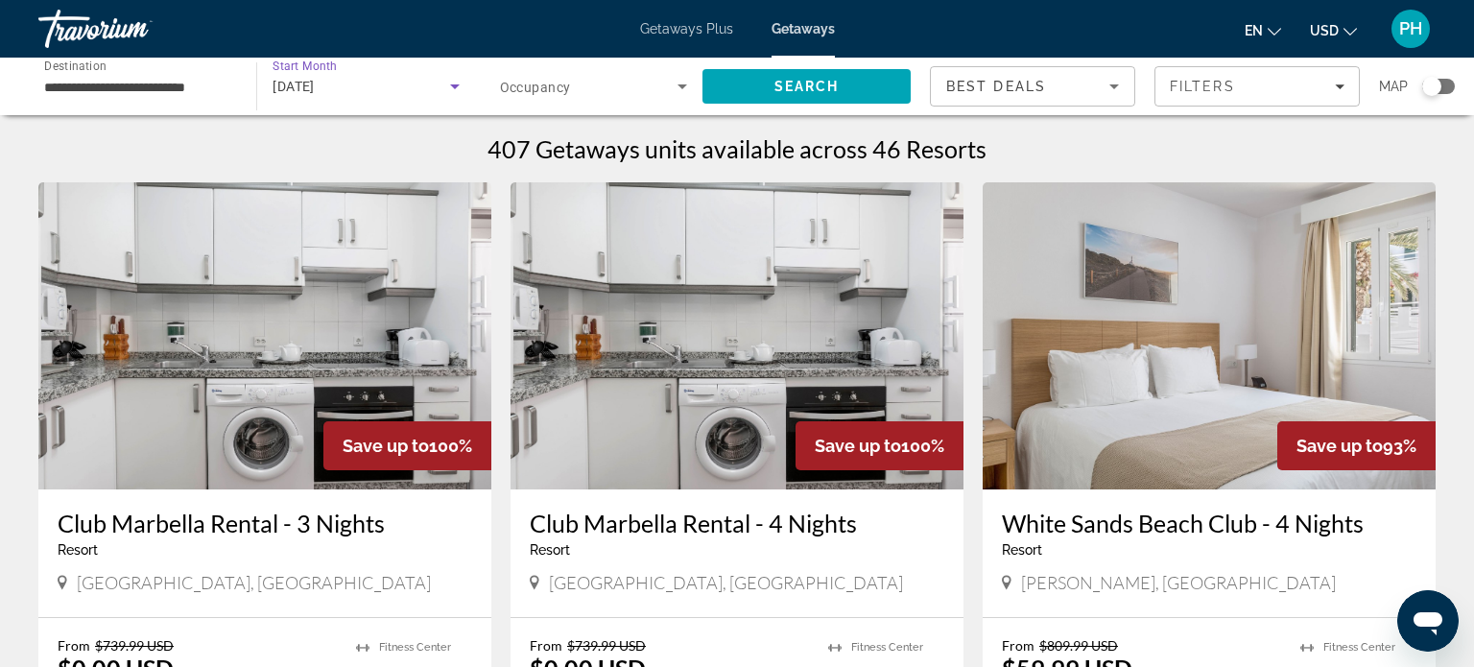
click at [350, 87] on div "[DATE]" at bounding box center [360, 86] width 177 height 23
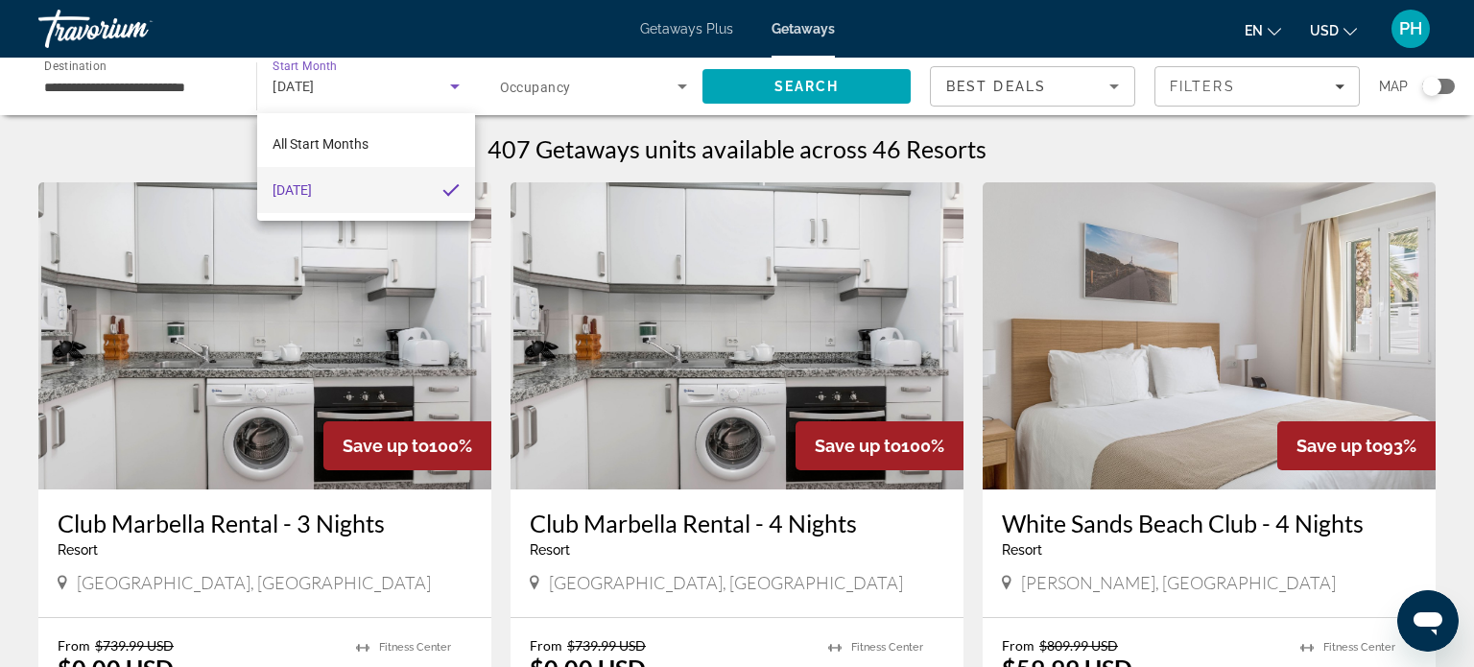
click at [335, 88] on div at bounding box center [737, 333] width 1474 height 667
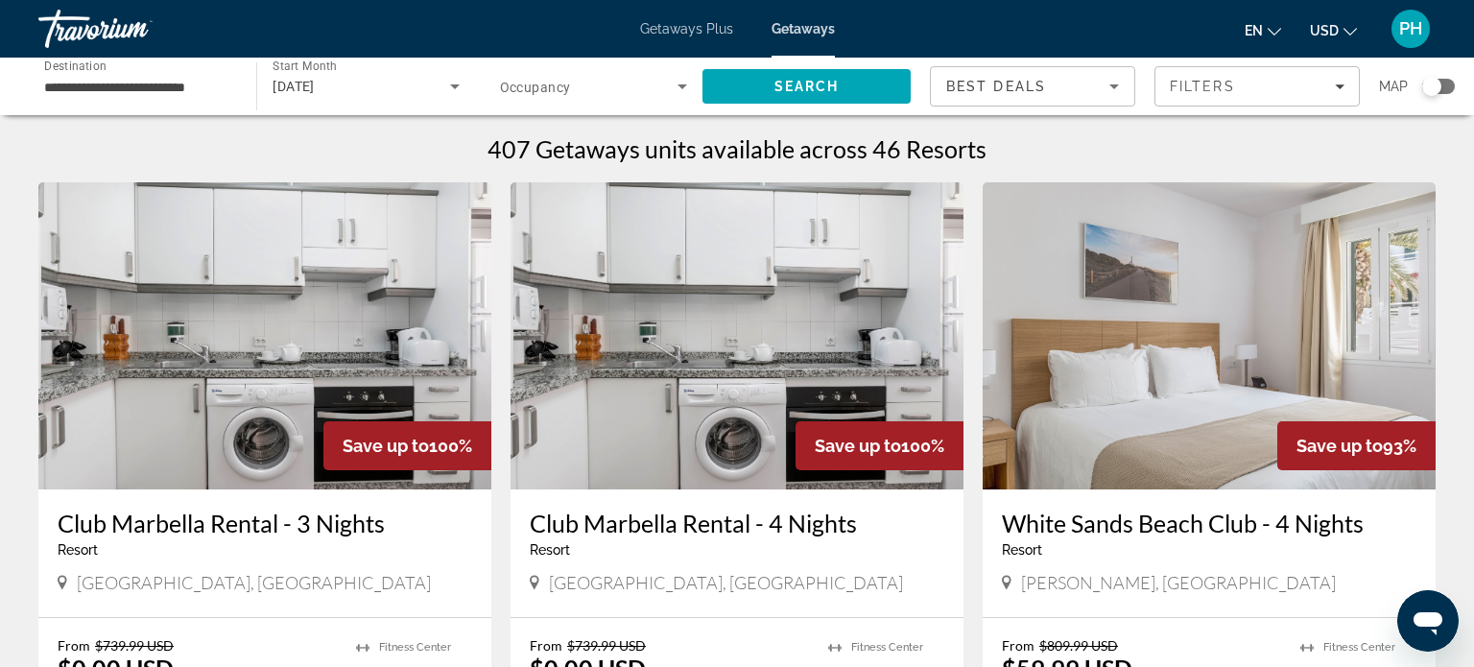
click at [315, 88] on span "[DATE]" at bounding box center [293, 86] width 42 height 15
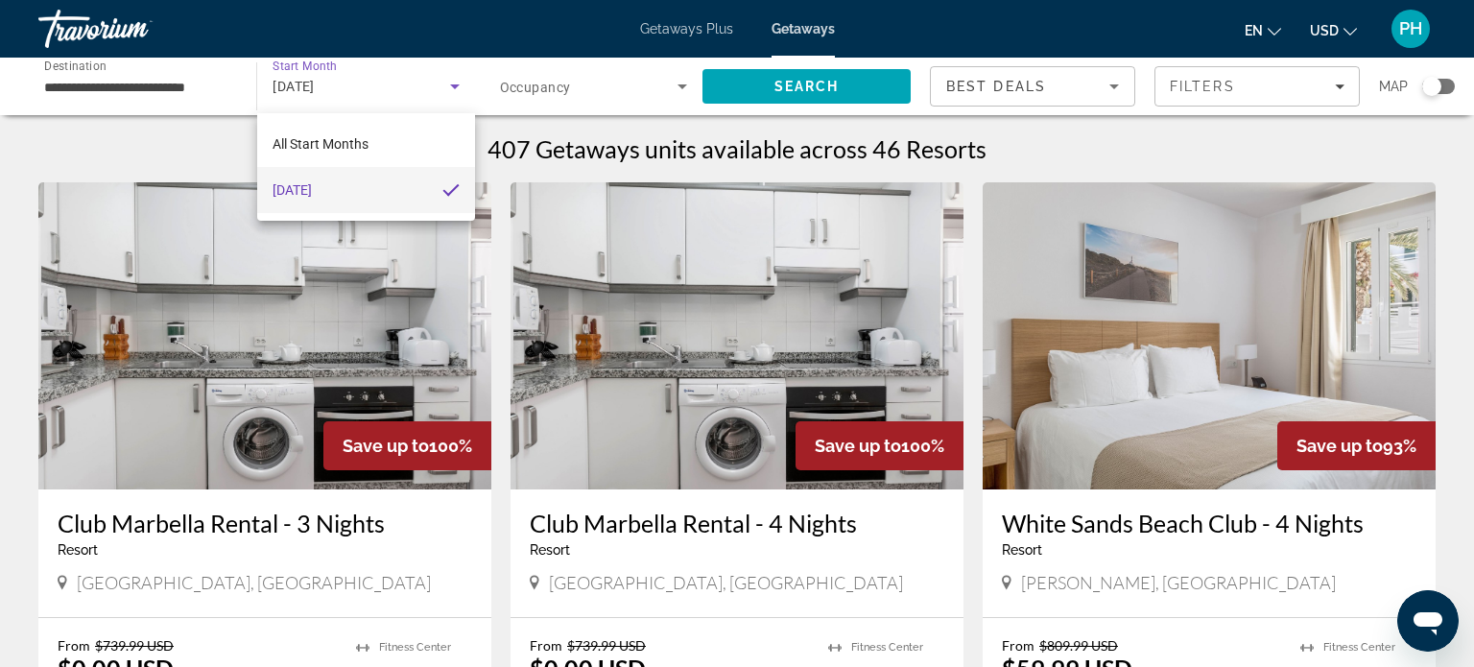
click at [357, 186] on mat-option "[DATE]" at bounding box center [366, 190] width 218 height 46
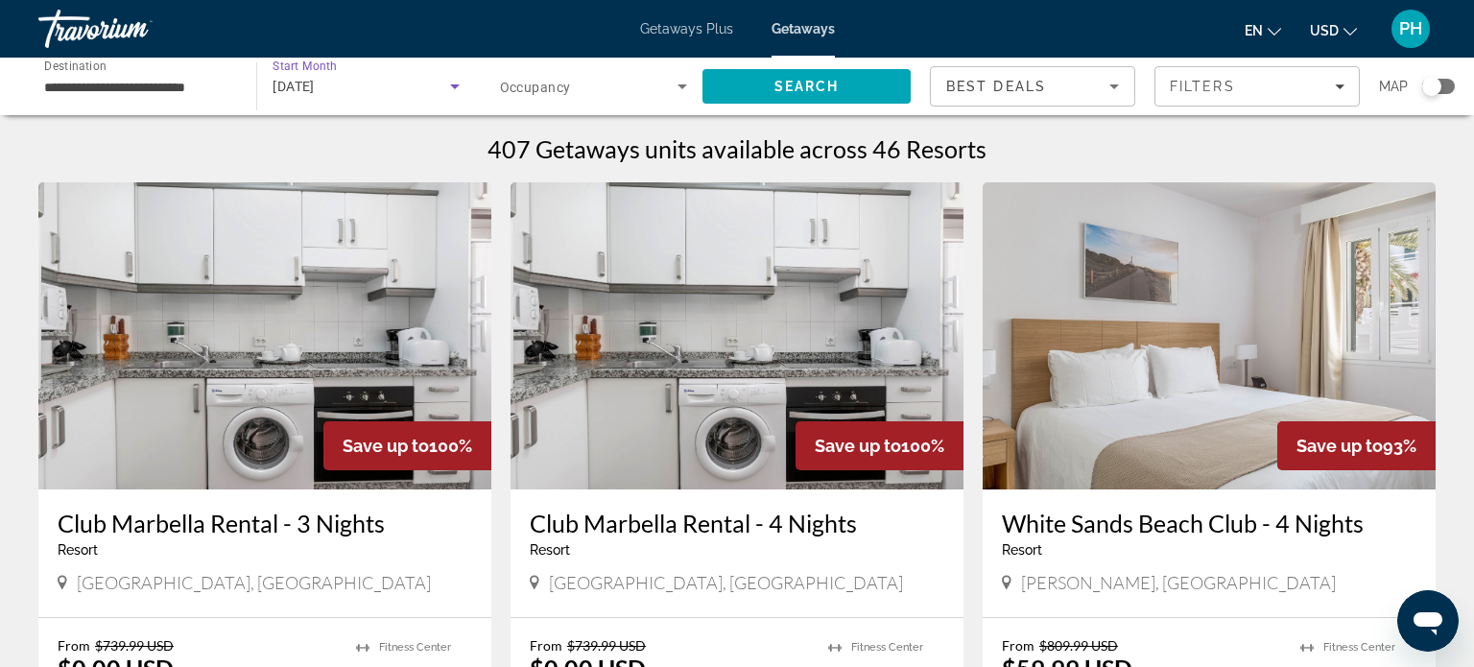
click at [642, 83] on span "Search widget" at bounding box center [588, 86] width 177 height 23
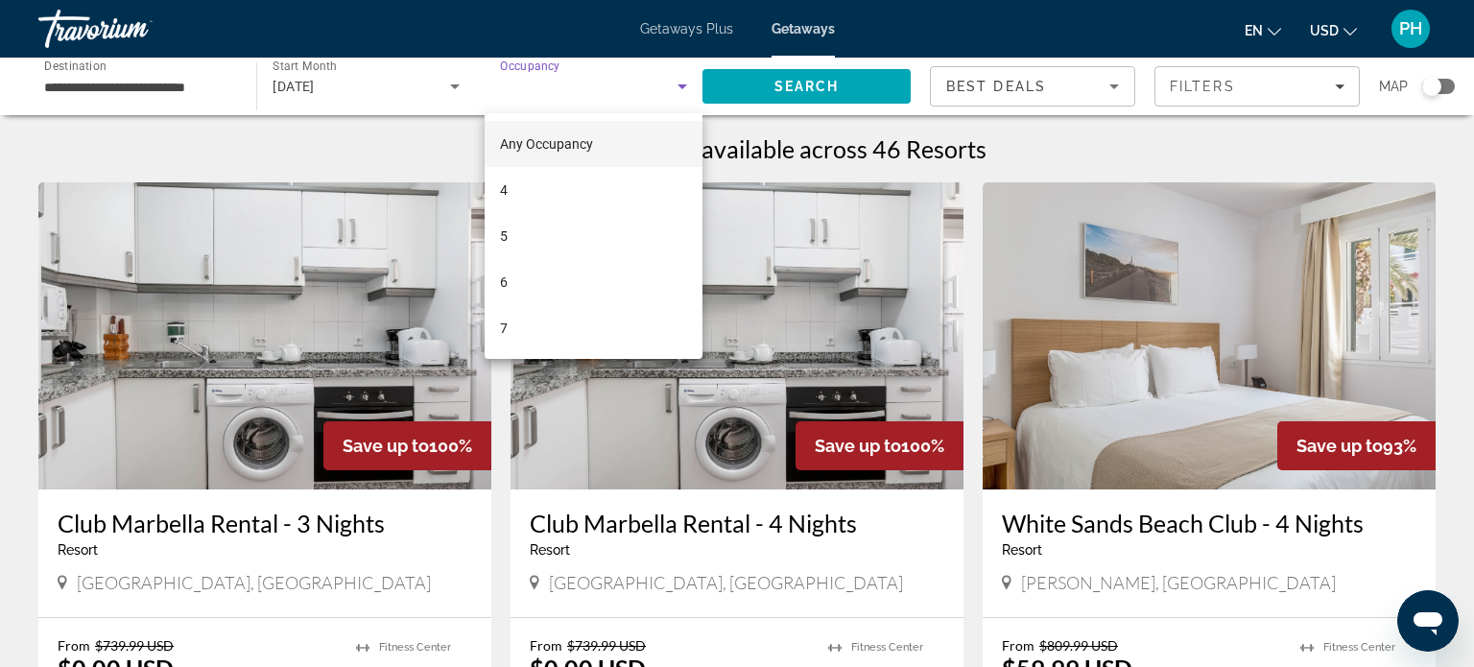
click at [638, 76] on div at bounding box center [737, 333] width 1474 height 667
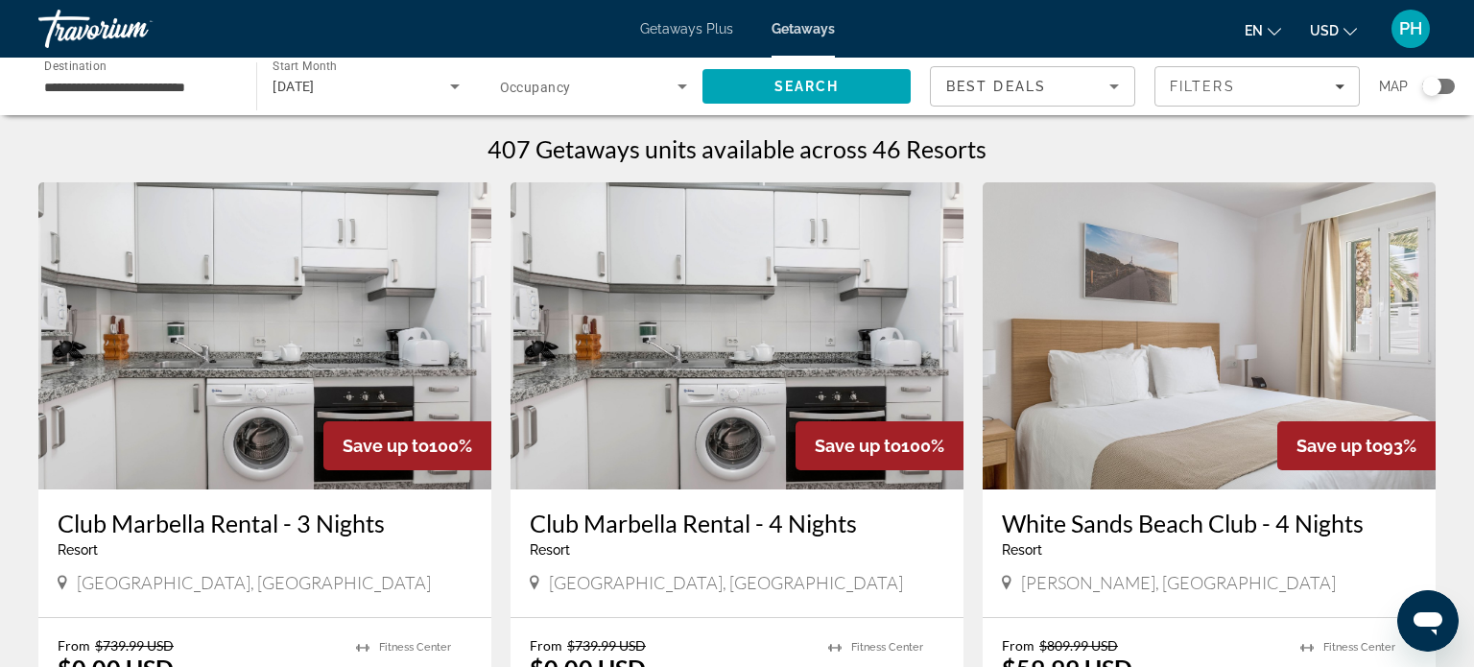
click at [683, 85] on icon "Search widget" at bounding box center [682, 86] width 10 height 5
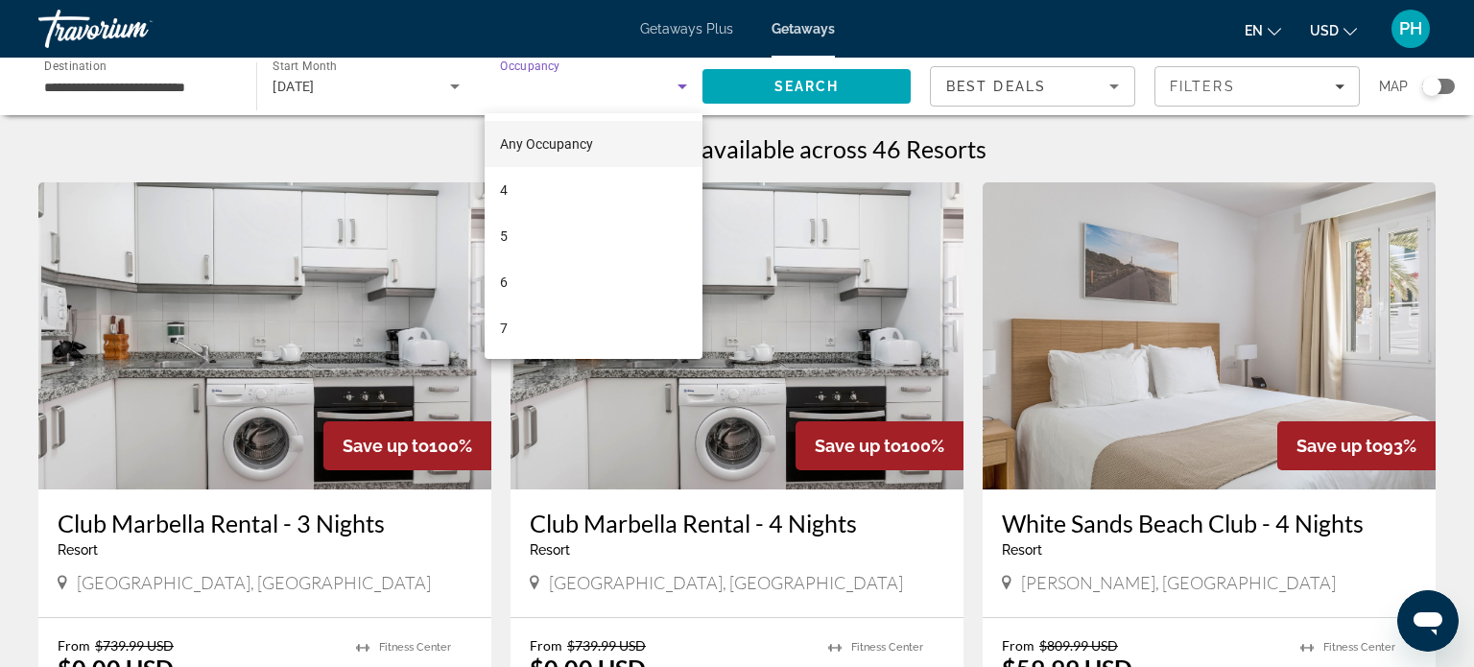
click at [764, 82] on div at bounding box center [737, 333] width 1474 height 667
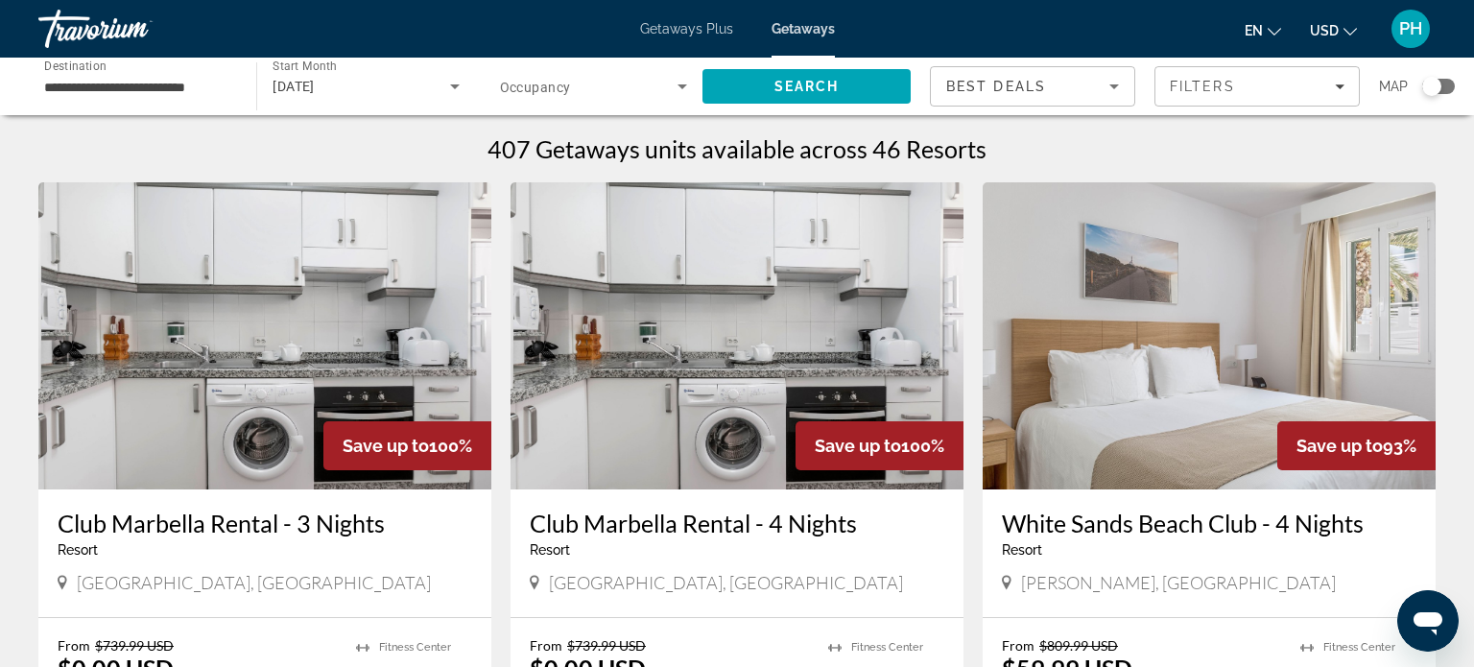
click at [764, 82] on span "Search" at bounding box center [806, 86] width 208 height 46
click at [1450, 83] on div "Search widget" at bounding box center [1438, 86] width 33 height 15
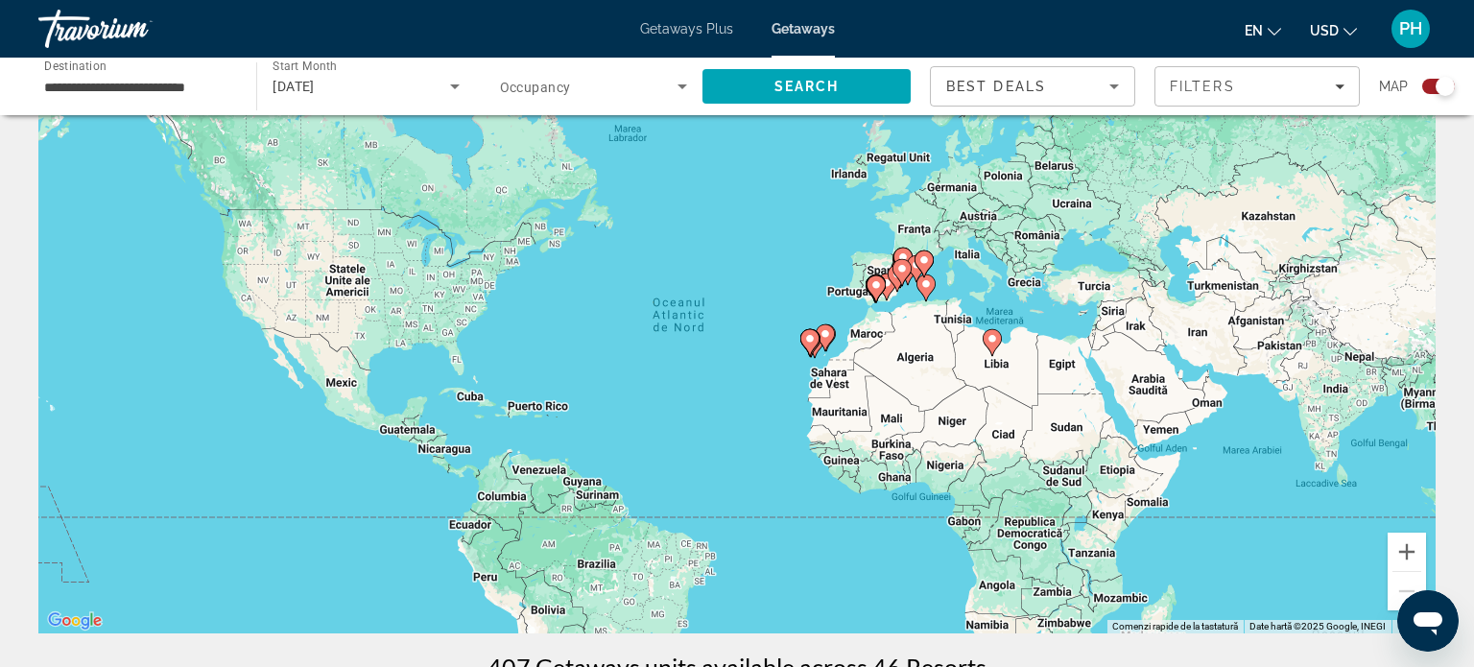
scroll to position [115, 0]
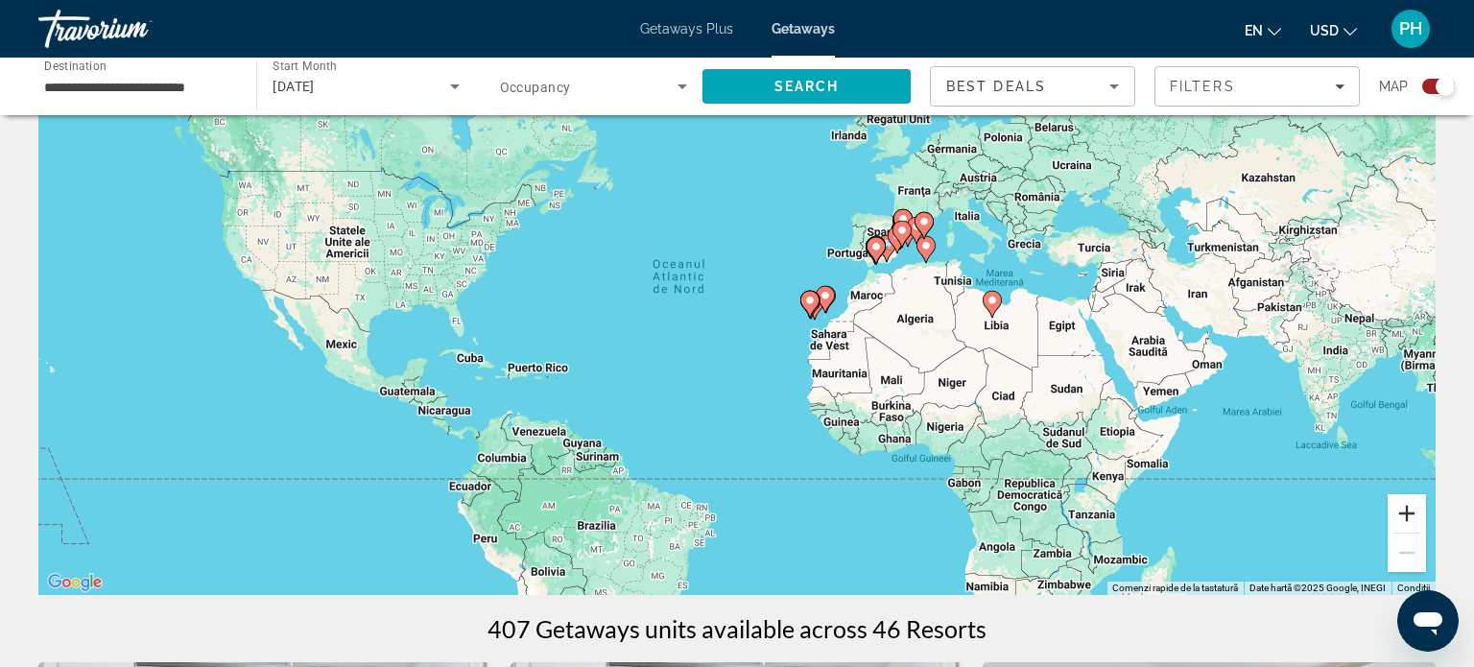
click at [1398, 514] on button "Mărește" at bounding box center [1406, 513] width 38 height 38
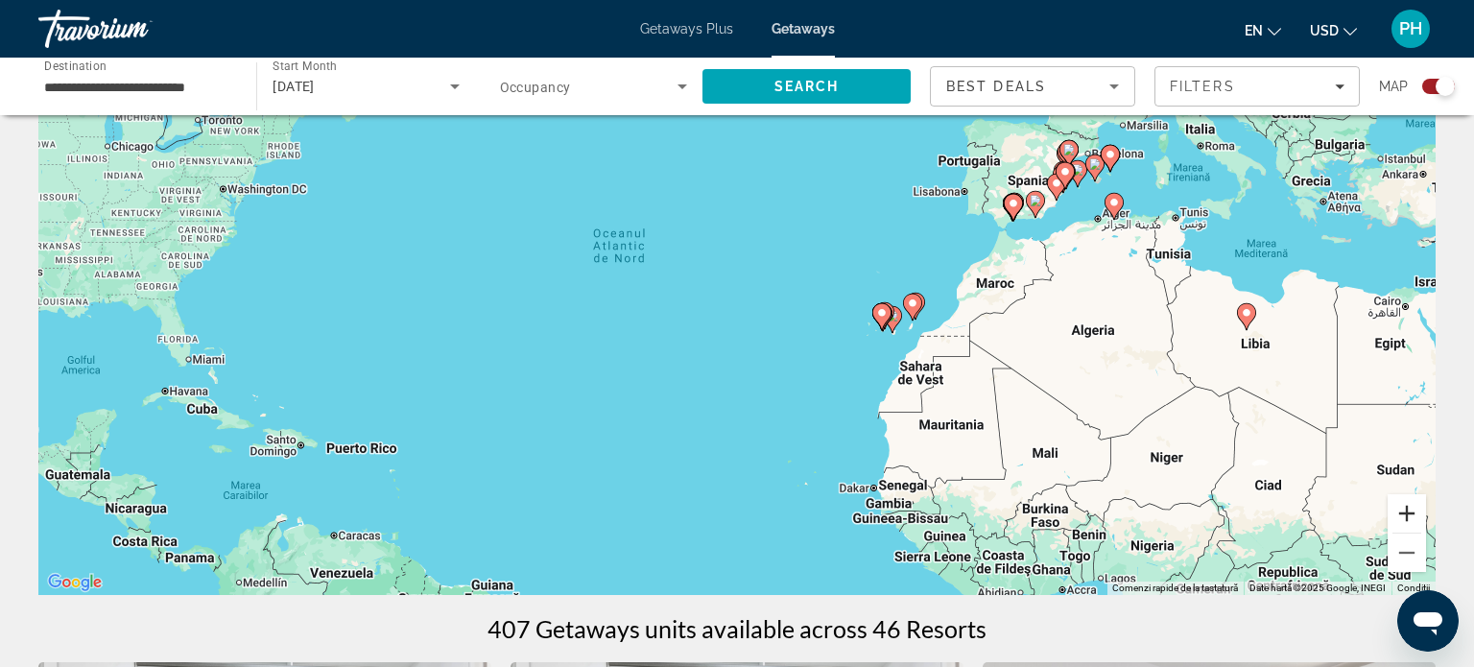
click at [1398, 514] on button "Mărește" at bounding box center [1406, 513] width 38 height 38
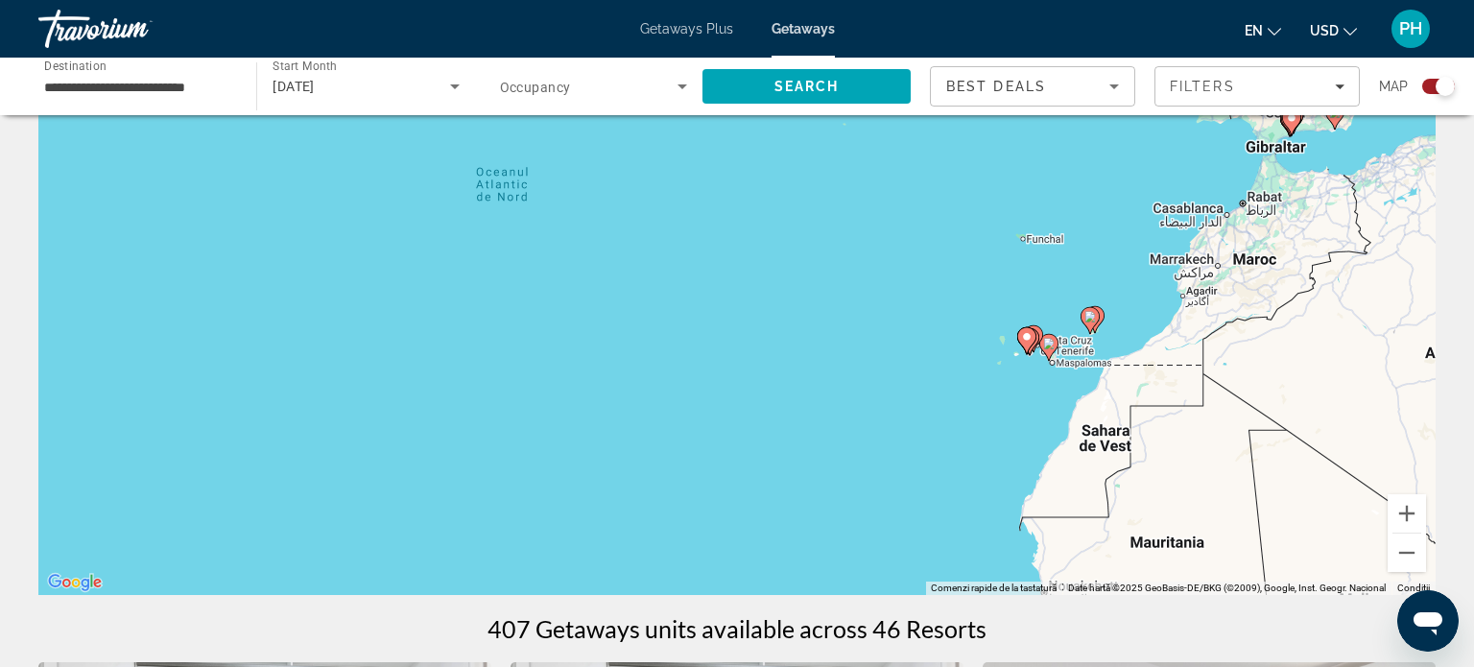
click at [1156, 361] on div "Ca să activezi tragerea cu ajutorul tastaturii, apasă Alt + Enter. După activar…" at bounding box center [736, 307] width 1397 height 576
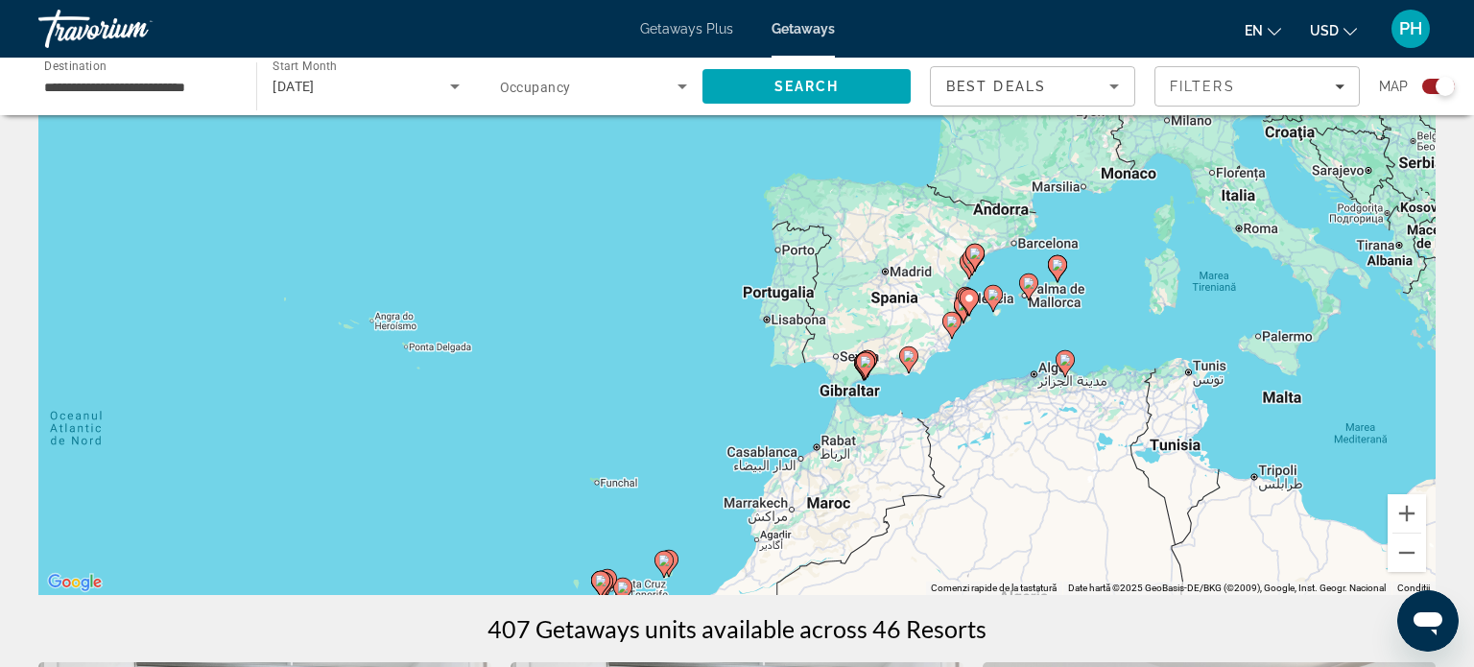
drag, startPoint x: 1100, startPoint y: 206, endPoint x: 647, endPoint y: 466, distance: 523.0
click at [647, 466] on div "Ca să activezi tragerea cu ajutorul tastaturii, apasă Alt + Enter. După activar…" at bounding box center [736, 307] width 1397 height 576
click at [1407, 525] on button "Mărește" at bounding box center [1406, 513] width 38 height 38
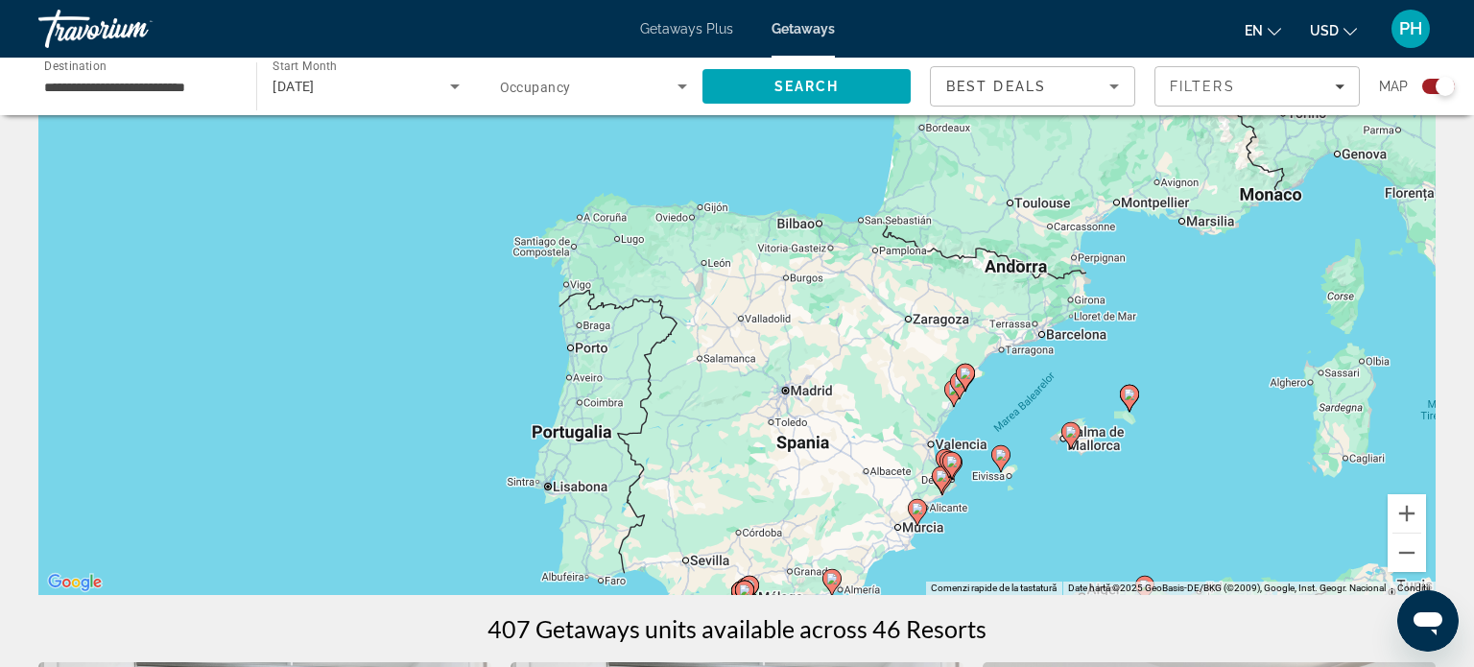
drag, startPoint x: 1191, startPoint y: 193, endPoint x: 932, endPoint y: 353, distance: 303.7
click at [932, 353] on div "Ca să activezi tragerea cu ajutorul tastaturii, apasă Alt + Enter. După activar…" at bounding box center [736, 307] width 1397 height 576
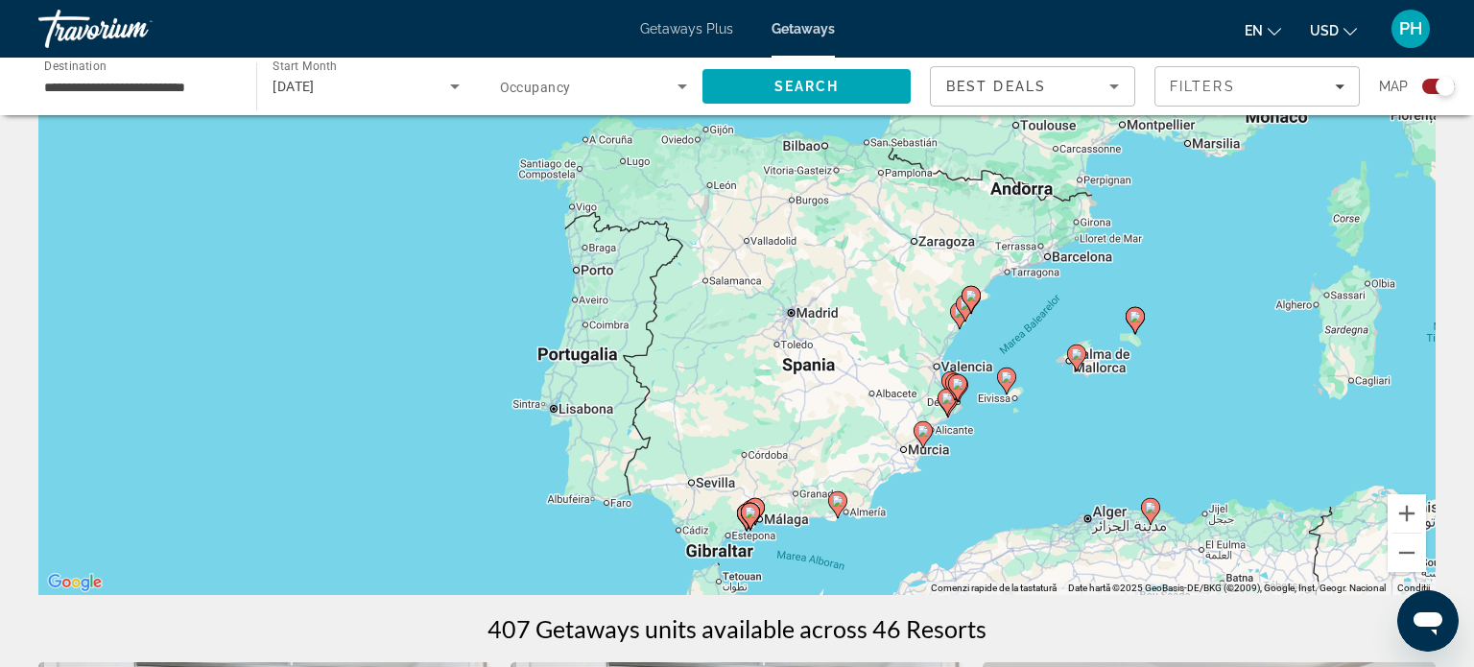
drag, startPoint x: 1151, startPoint y: 463, endPoint x: 1162, endPoint y: 366, distance: 98.4
click at [1162, 366] on div "Ca să activezi tragerea cu ajutorul tastaturii, apasă Alt + Enter. După activar…" at bounding box center [736, 307] width 1397 height 576
click at [1410, 513] on button "Mărește" at bounding box center [1406, 513] width 38 height 38
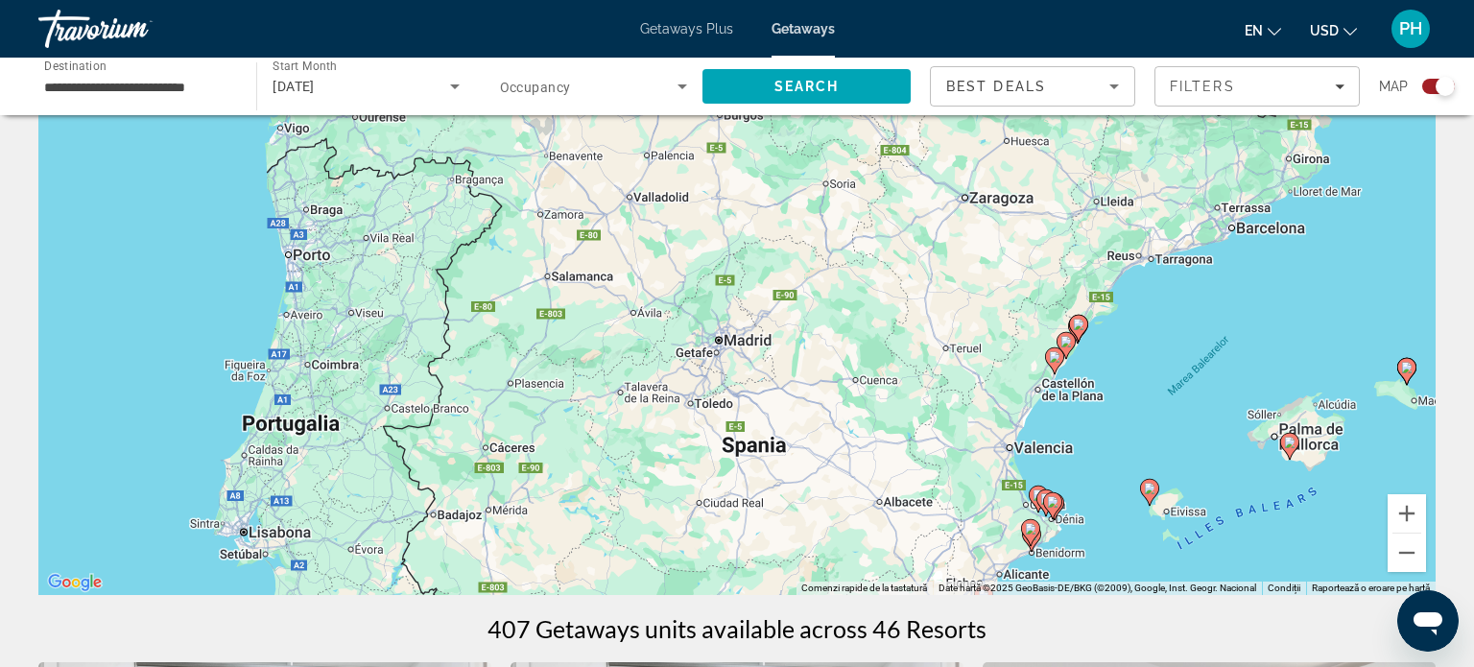
drag, startPoint x: 1222, startPoint y: 345, endPoint x: 1089, endPoint y: 370, distance: 135.7
click at [1089, 370] on div "Ca să activezi tragerea cu ajutorul tastaturii, apasă Alt + Enter. După activar…" at bounding box center [736, 307] width 1397 height 576
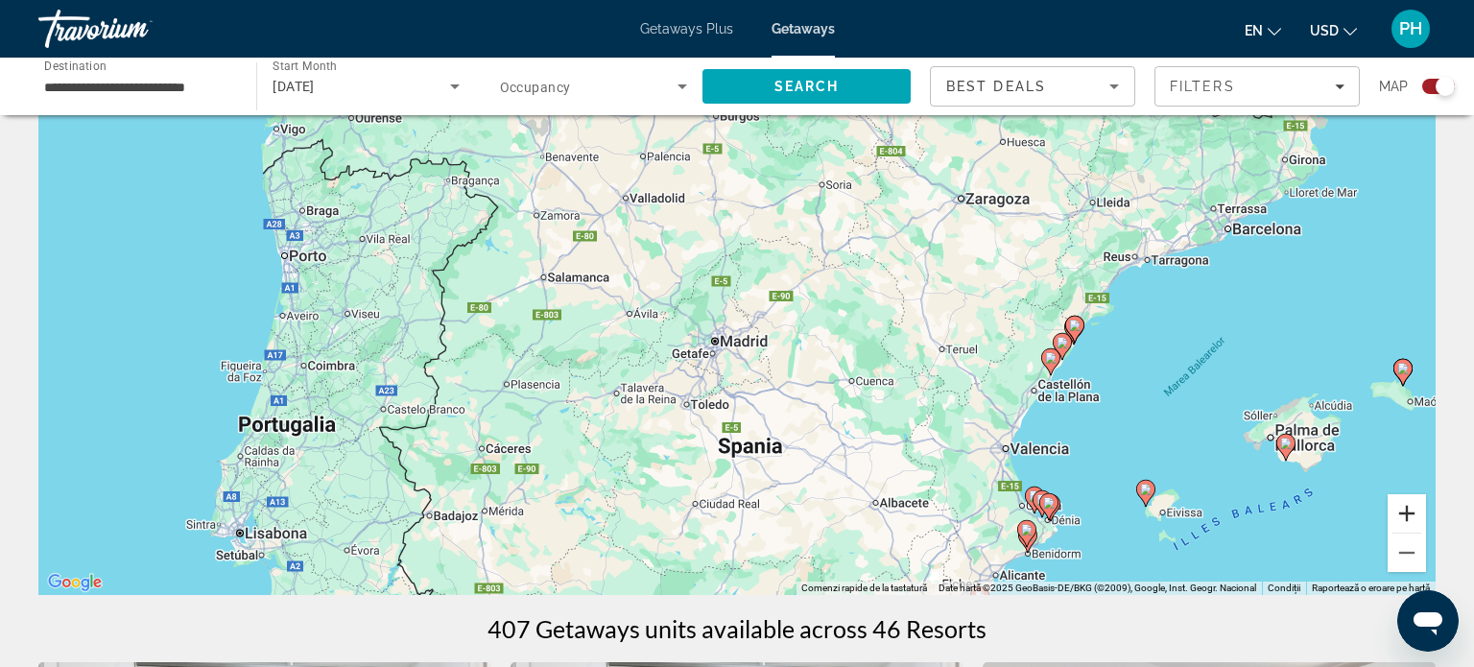
click at [1404, 510] on button "Mărește" at bounding box center [1406, 513] width 38 height 38
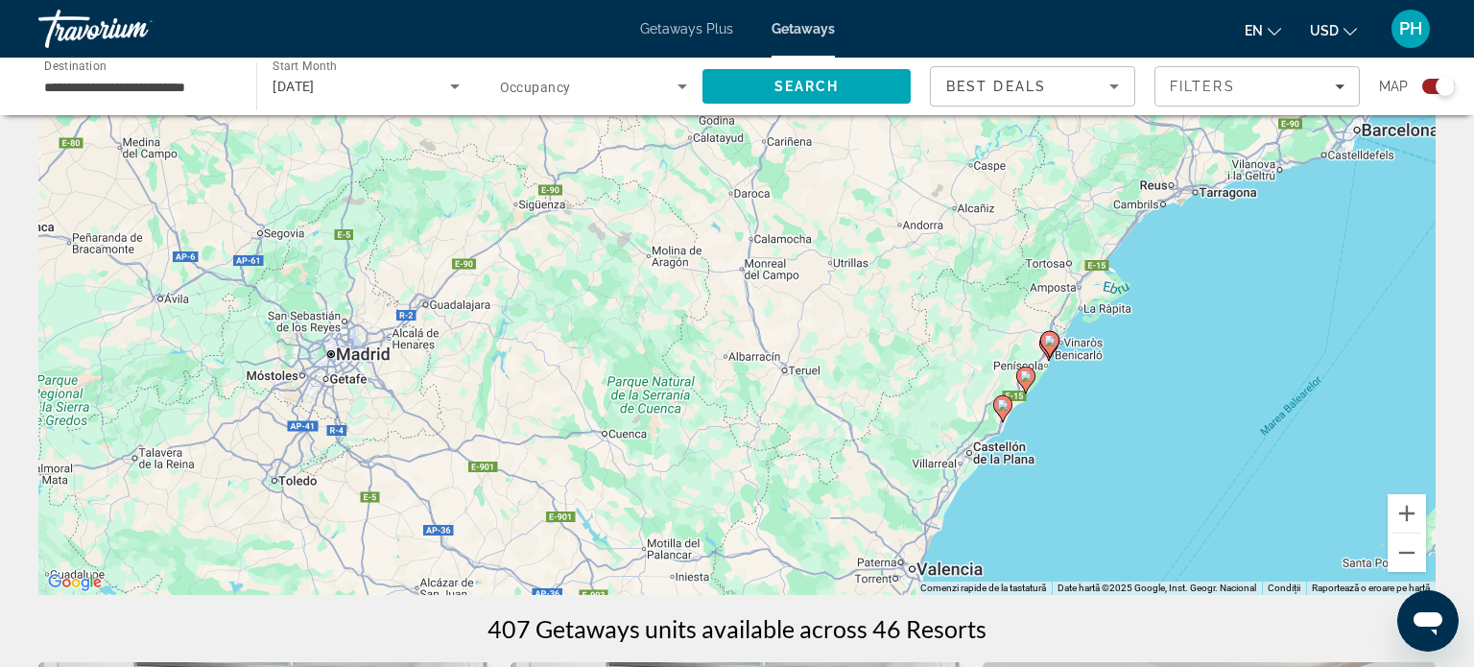
drag, startPoint x: 1360, startPoint y: 456, endPoint x: 982, endPoint y: 438, distance: 378.4
click at [982, 438] on div "Ca să activezi tragerea cu ajutorul tastaturii, apasă Alt + Enter. După activar…" at bounding box center [736, 307] width 1397 height 576
click at [1025, 374] on image "Main content" at bounding box center [1024, 376] width 12 height 12
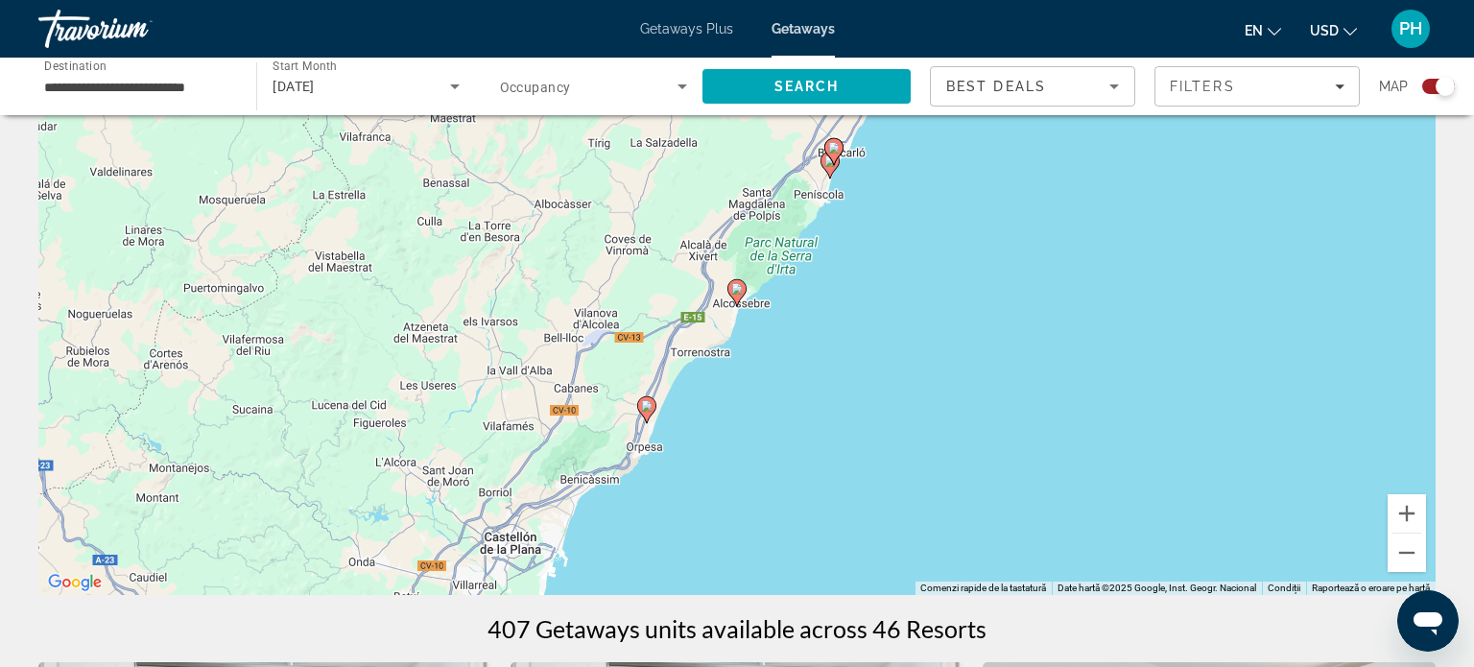
click at [827, 170] on icon "Main content" at bounding box center [829, 165] width 17 height 25
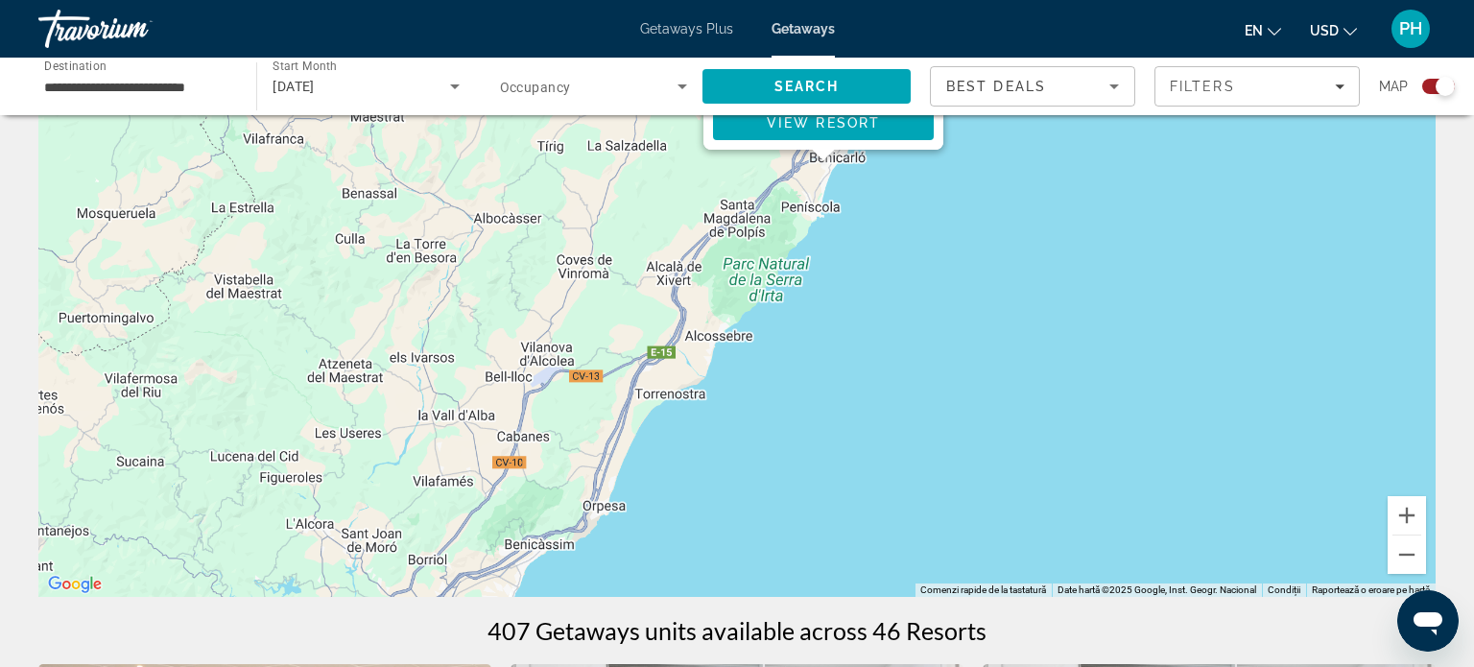
scroll to position [0, 0]
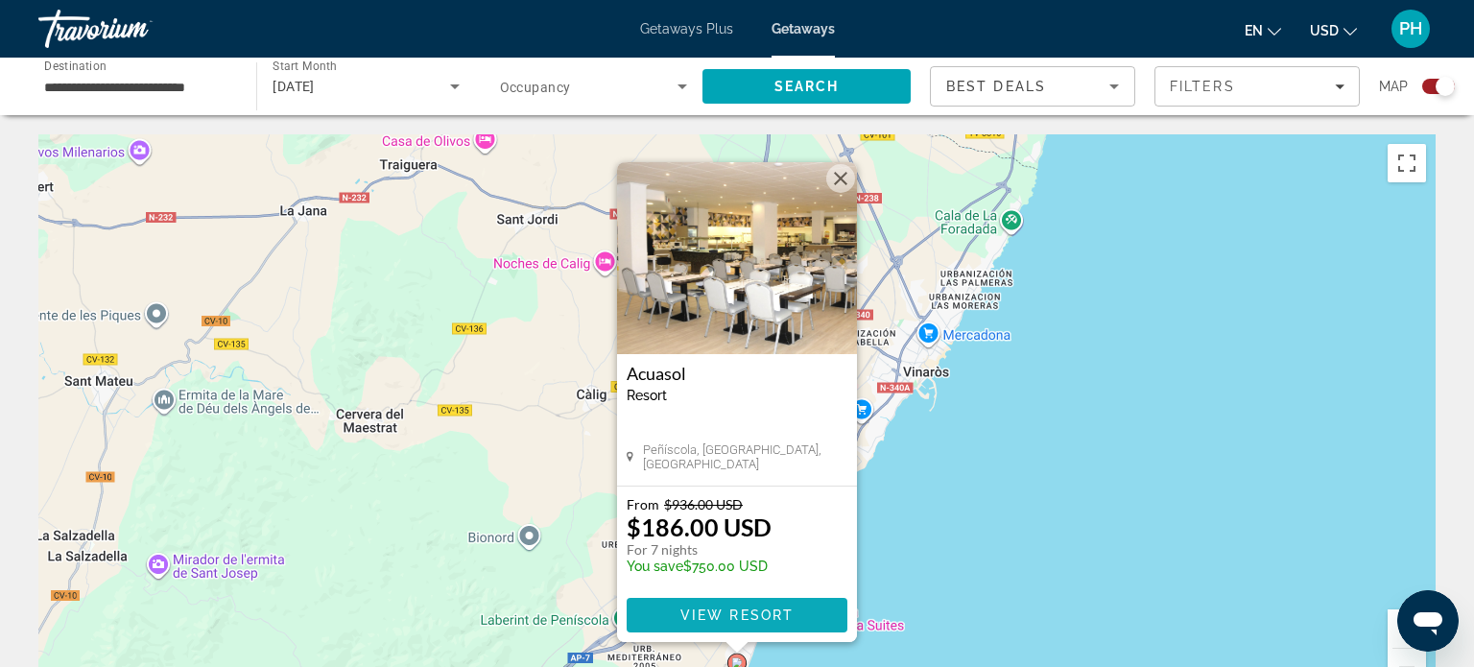
click at [756, 616] on span "View Resort" at bounding box center [736, 614] width 113 height 15
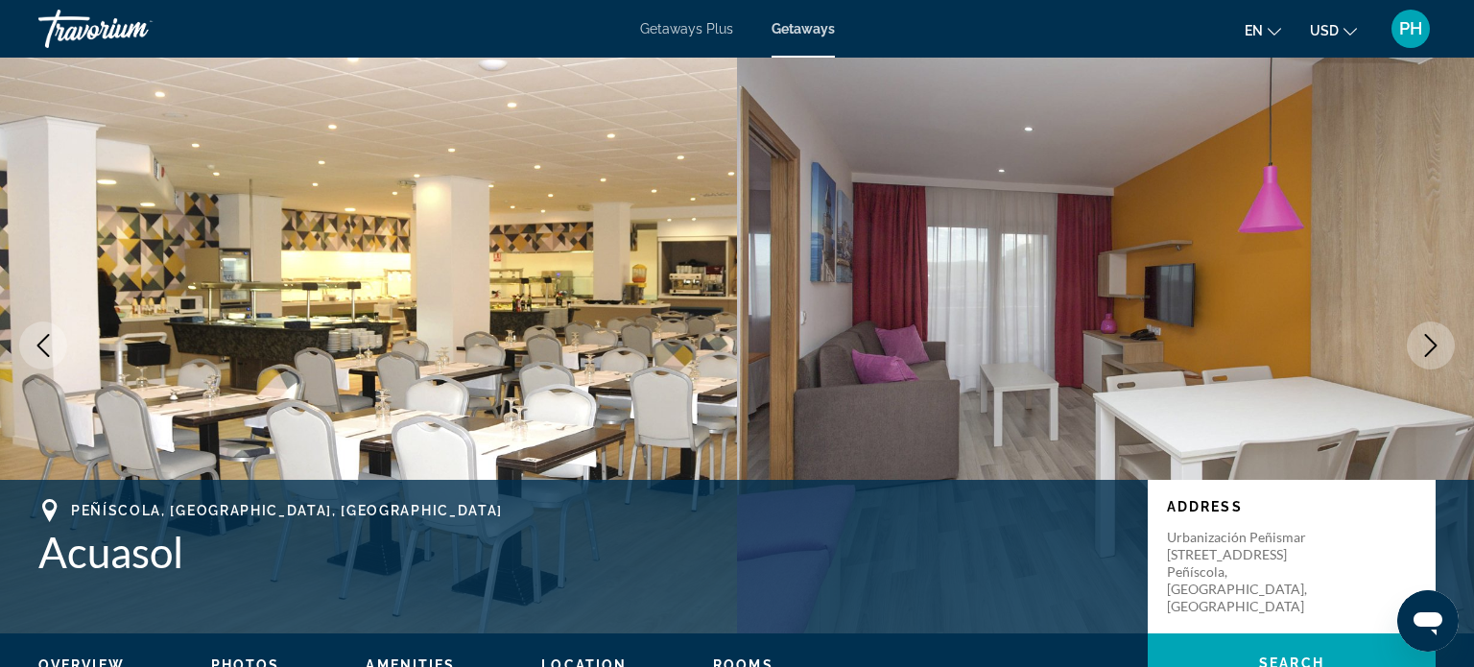
click at [1432, 343] on icon "Next image" at bounding box center [1431, 345] width 12 height 23
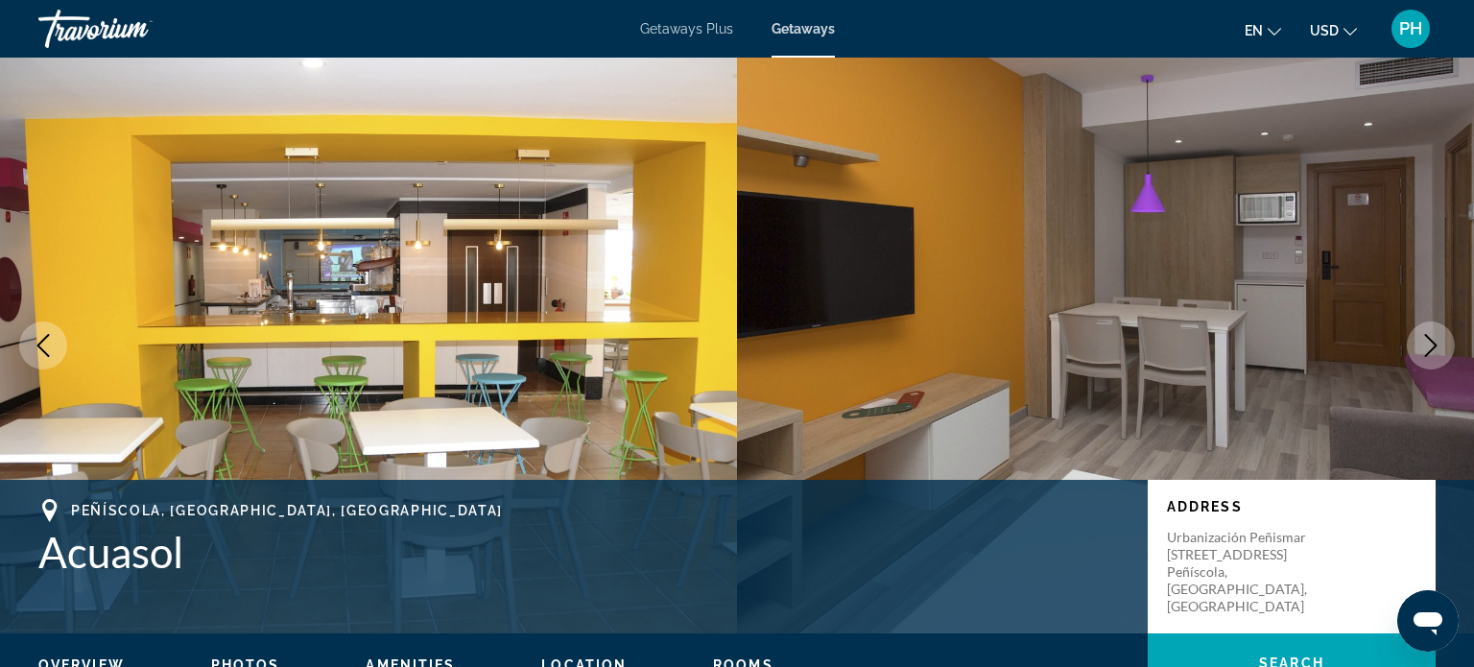
click at [1432, 343] on icon "Next image" at bounding box center [1431, 345] width 12 height 23
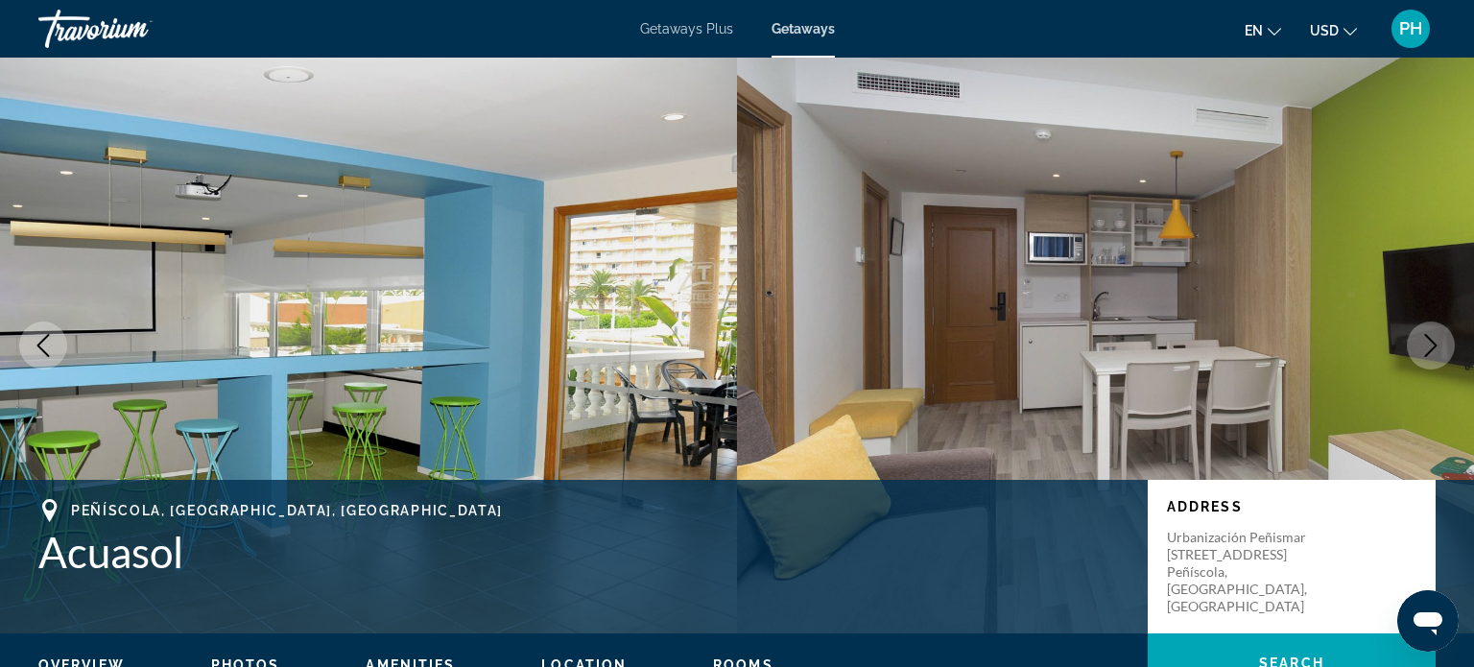
click at [1432, 343] on icon "Next image" at bounding box center [1431, 345] width 12 height 23
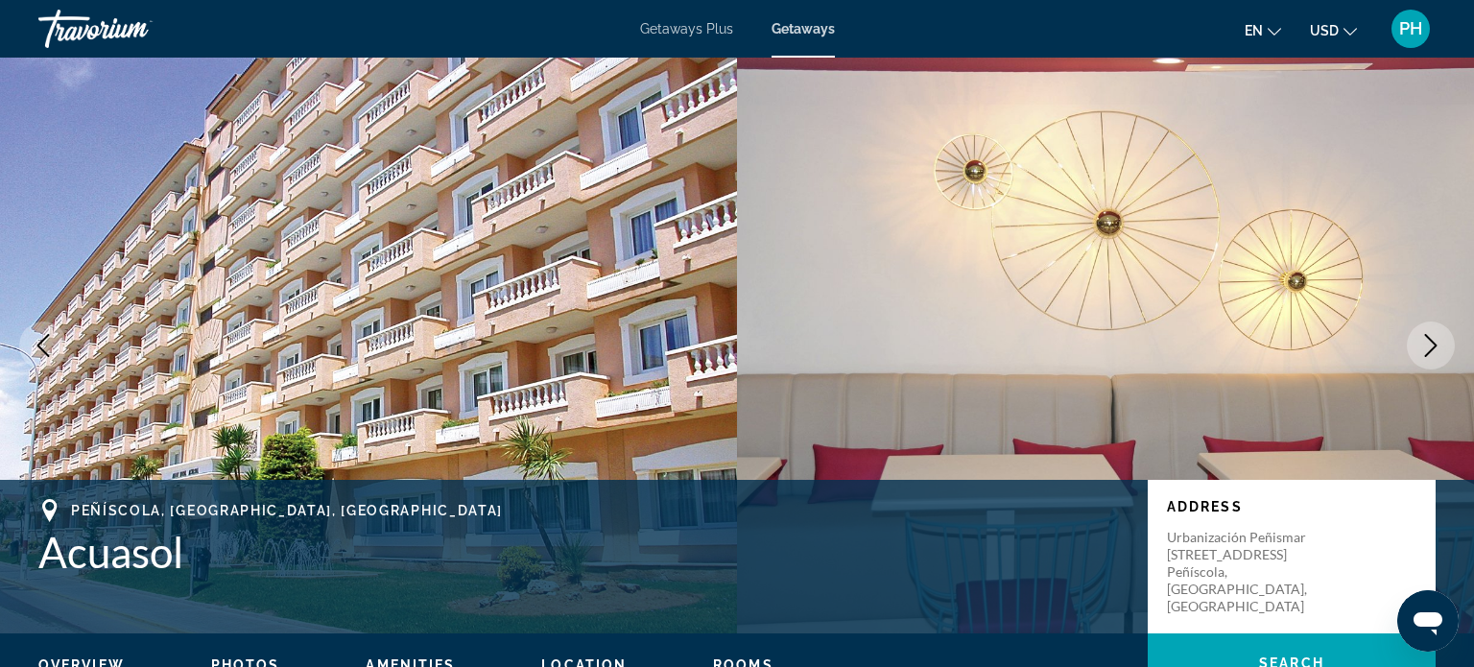
click at [1432, 343] on icon "Next image" at bounding box center [1431, 345] width 12 height 23
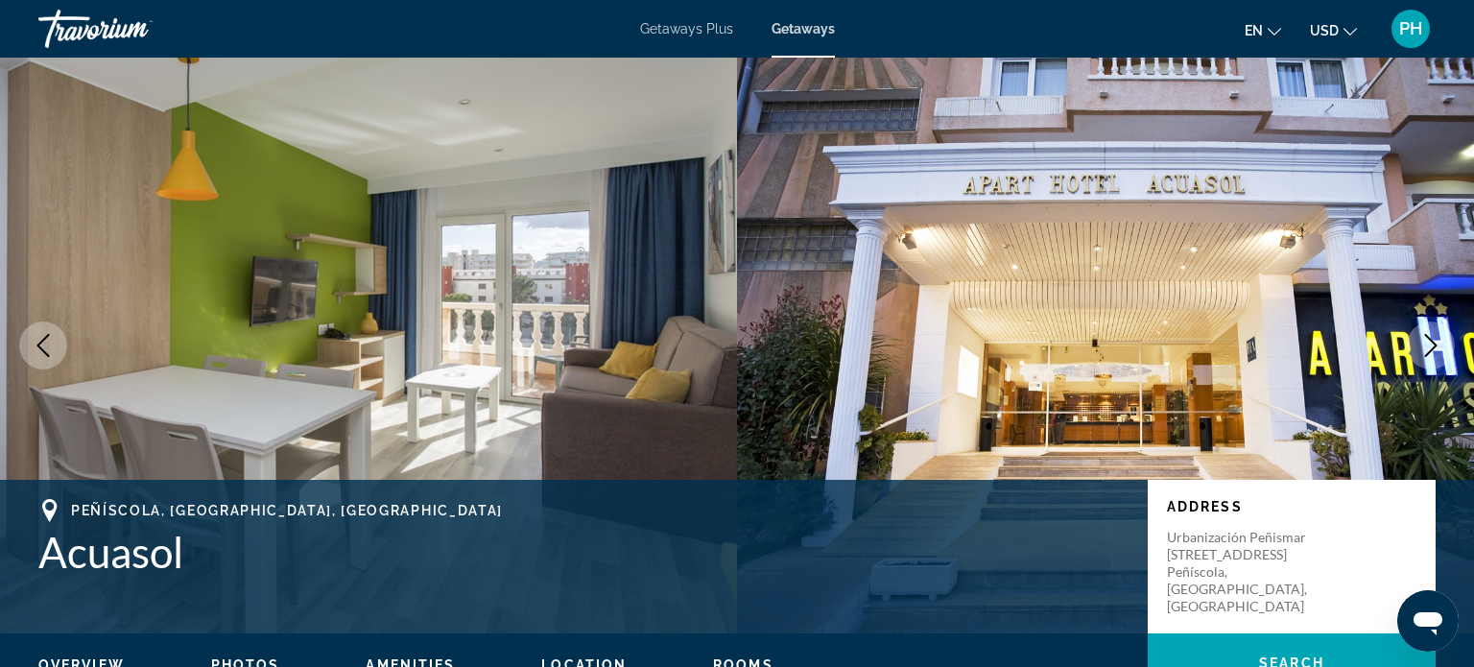
click at [1432, 343] on icon "Next image" at bounding box center [1431, 345] width 12 height 23
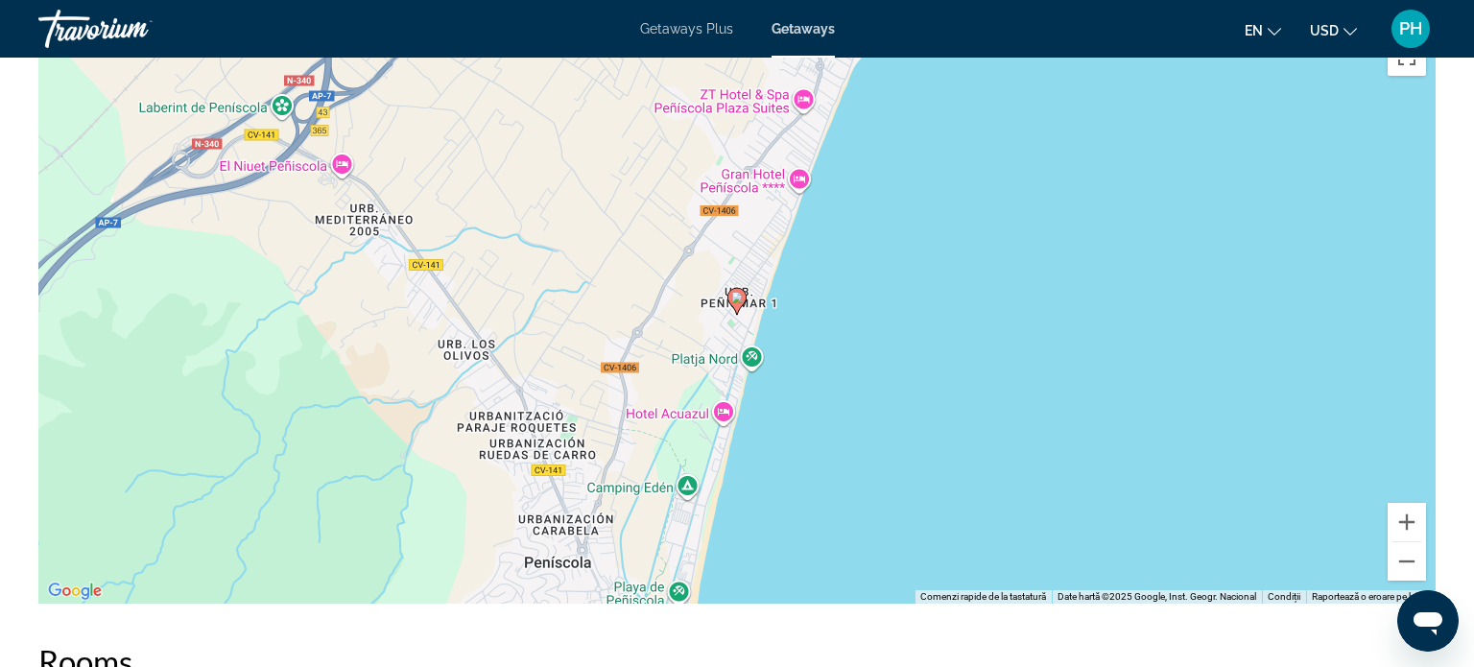
scroll to position [2686, 0]
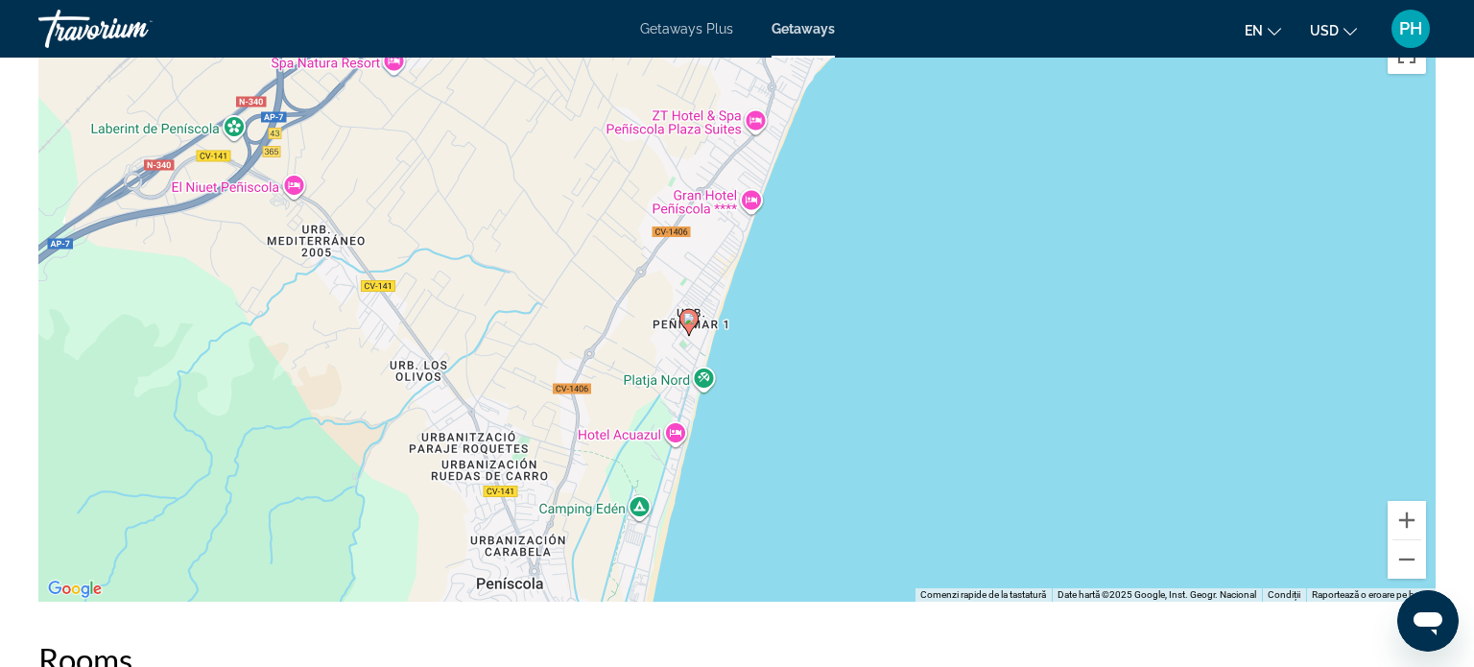
drag, startPoint x: 936, startPoint y: 436, endPoint x: 888, endPoint y: 456, distance: 51.7
click at [888, 456] on div "Ca să activezi tragerea cu ajutorul tastaturii, apasă Alt + Enter. După activar…" at bounding box center [736, 314] width 1397 height 576
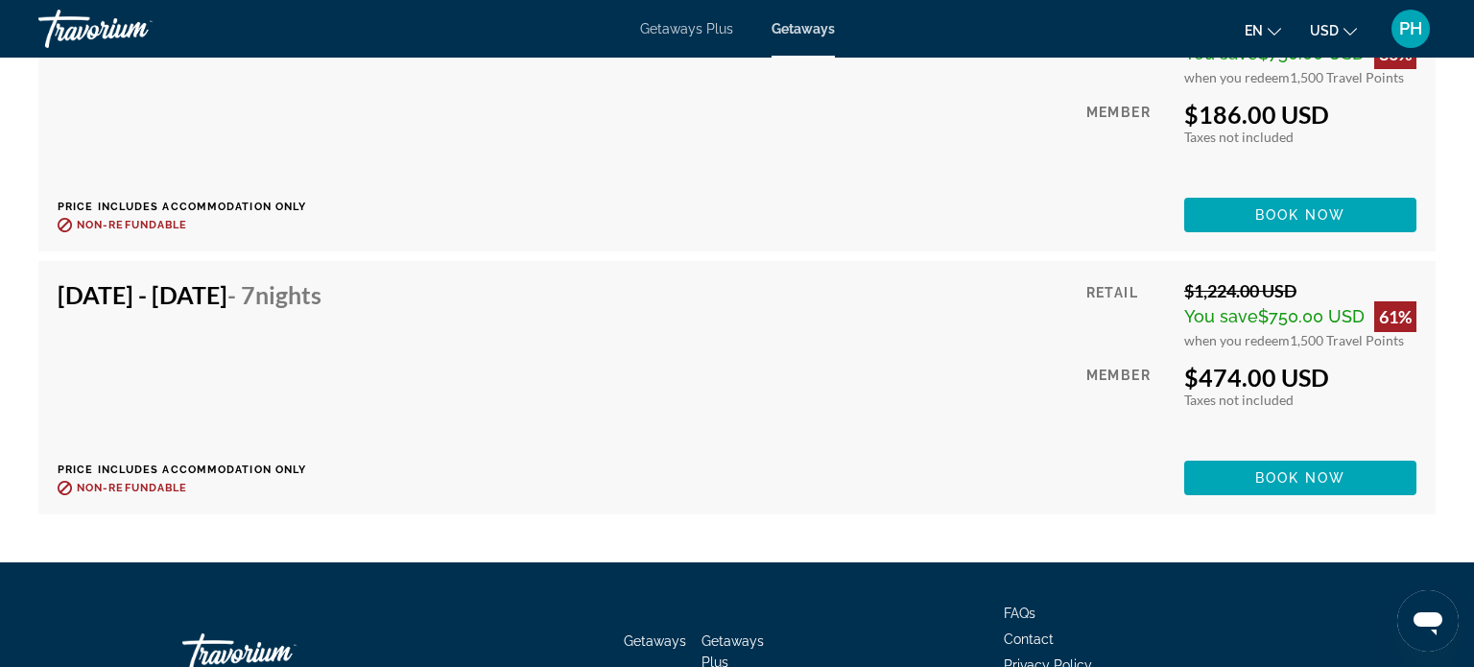
scroll to position [3795, 0]
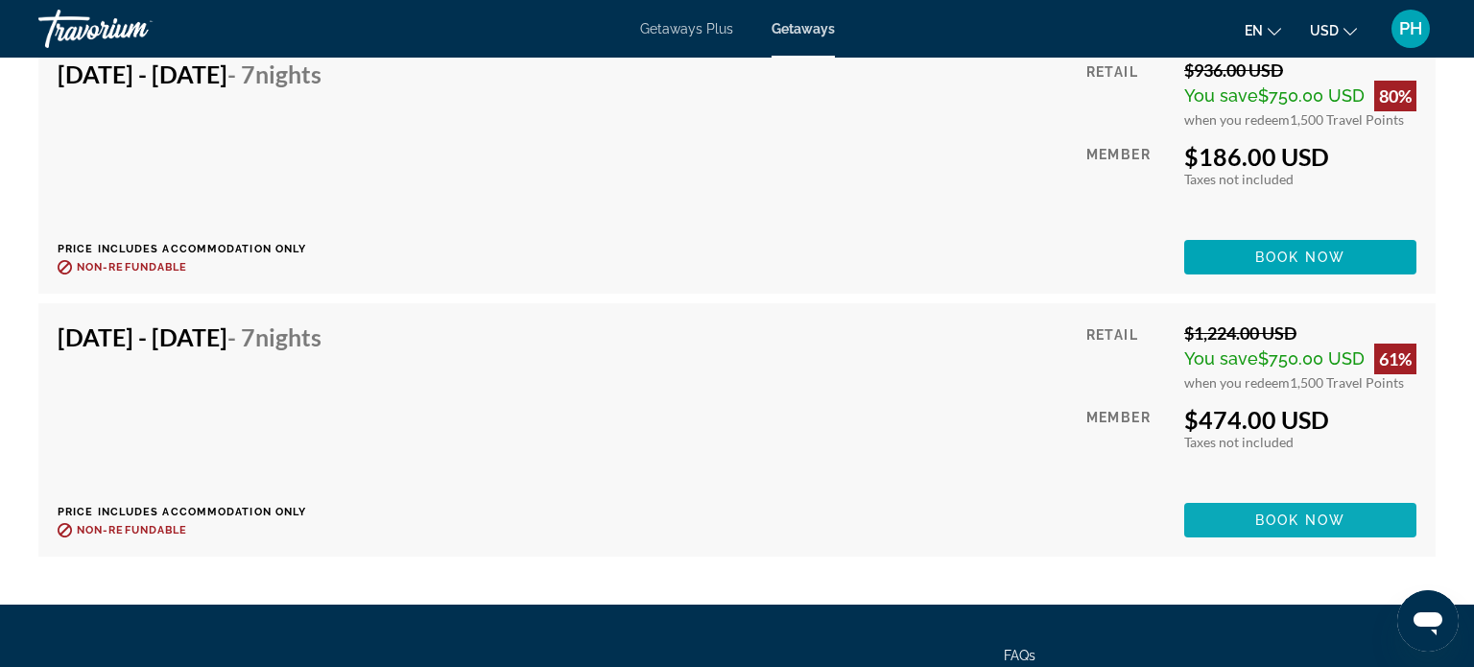
click at [1269, 528] on span "Book now" at bounding box center [1300, 519] width 91 height 15
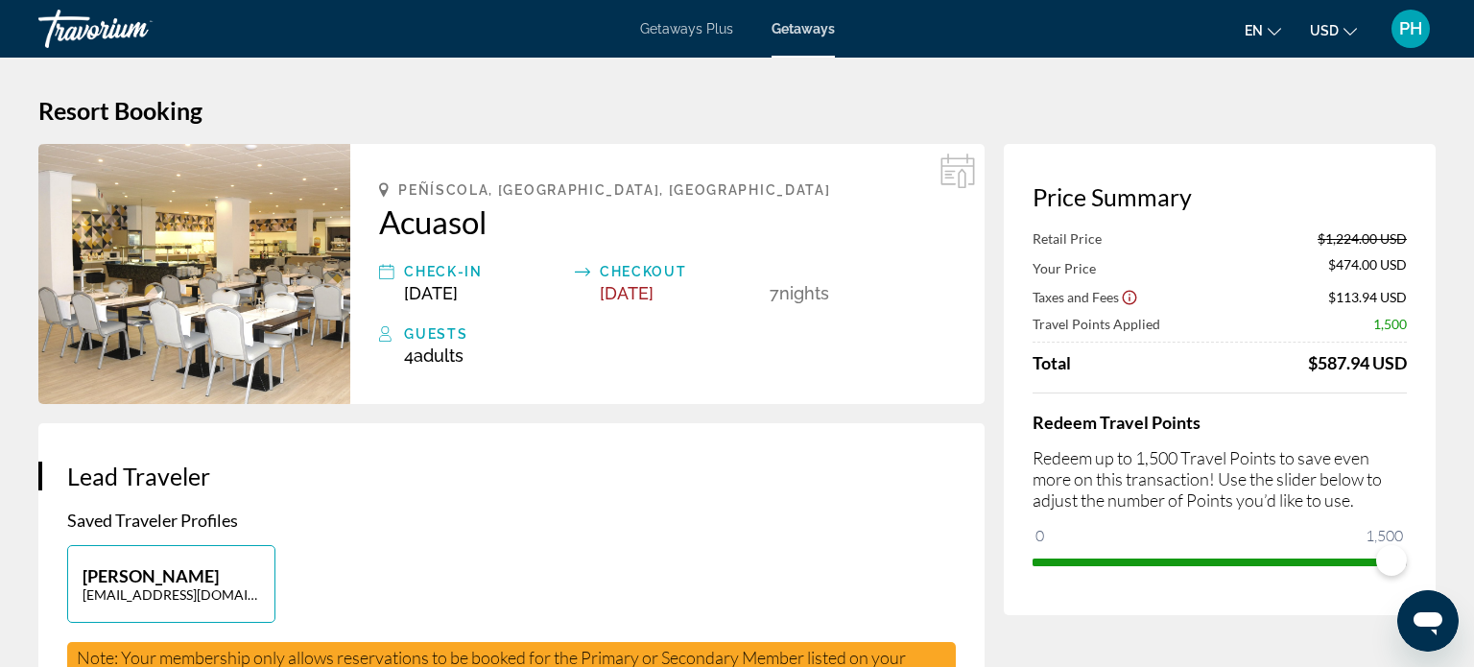
scroll to position [38, 0]
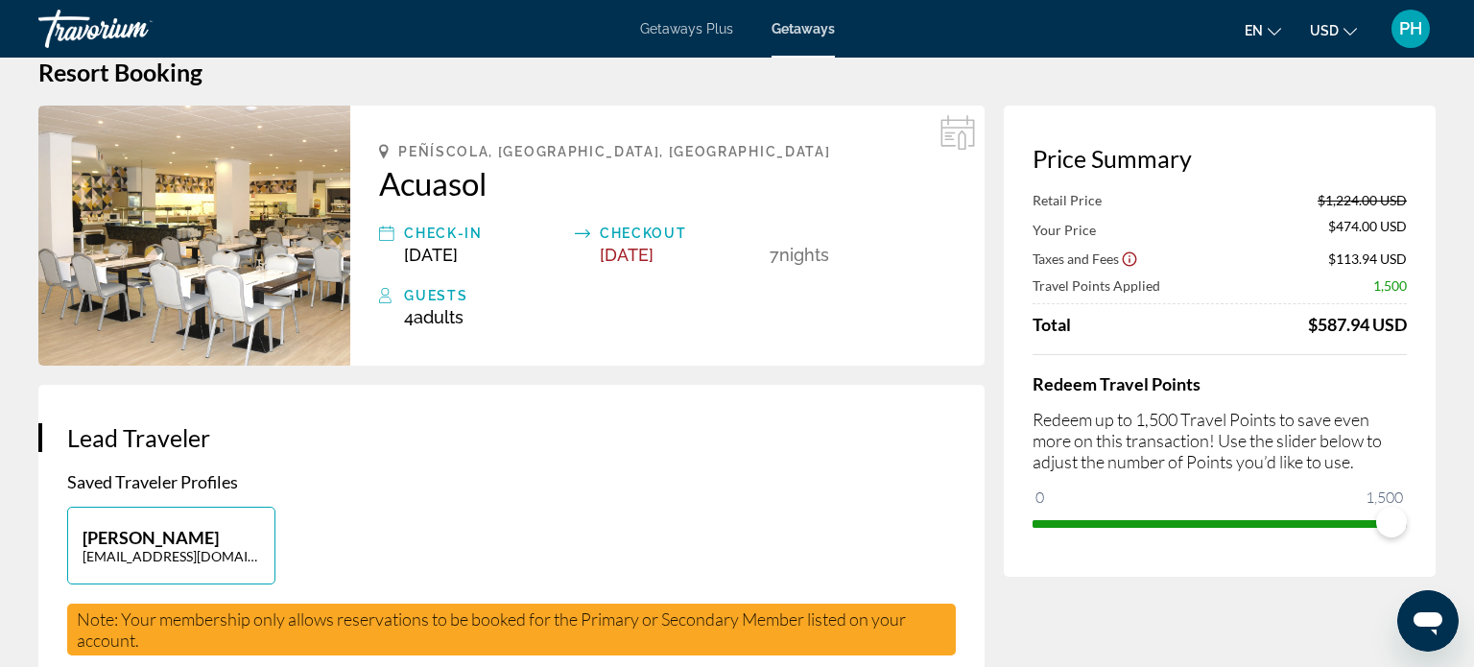
click at [1273, 518] on span "ngx-slider" at bounding box center [1211, 520] width 359 height 31
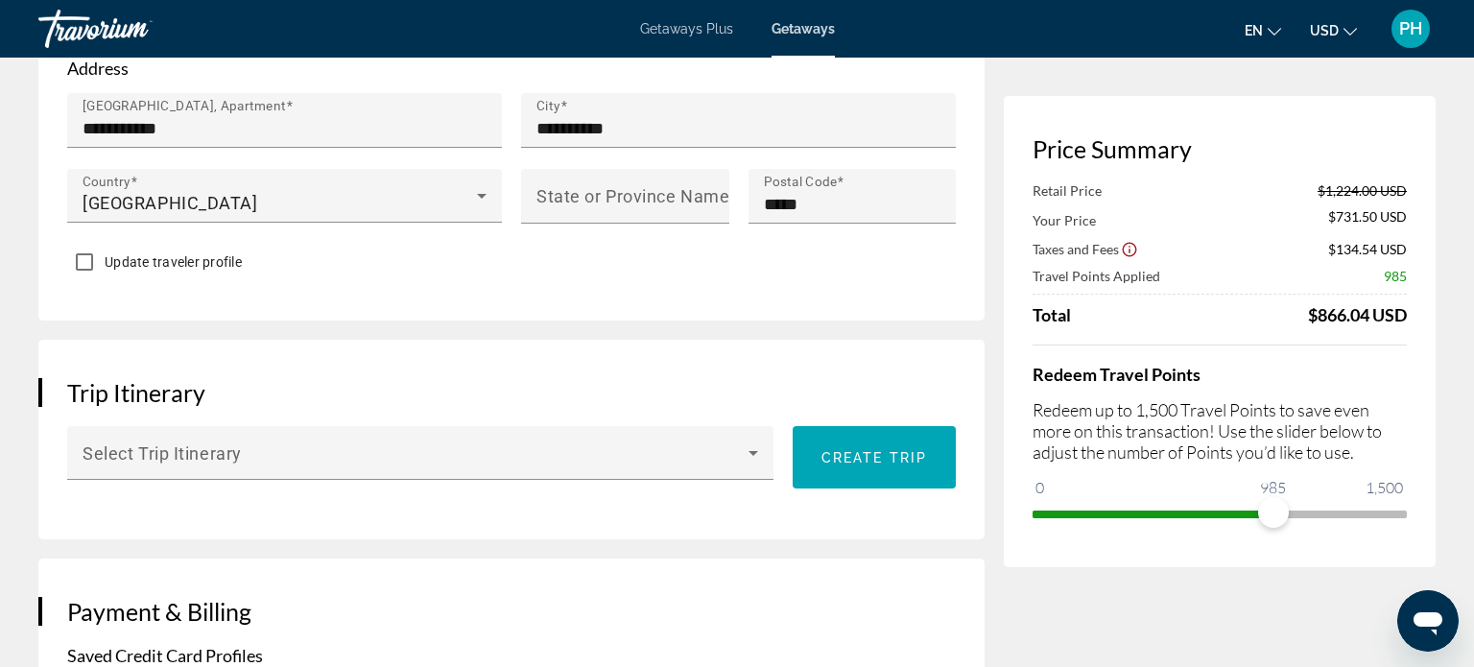
scroll to position [844, 0]
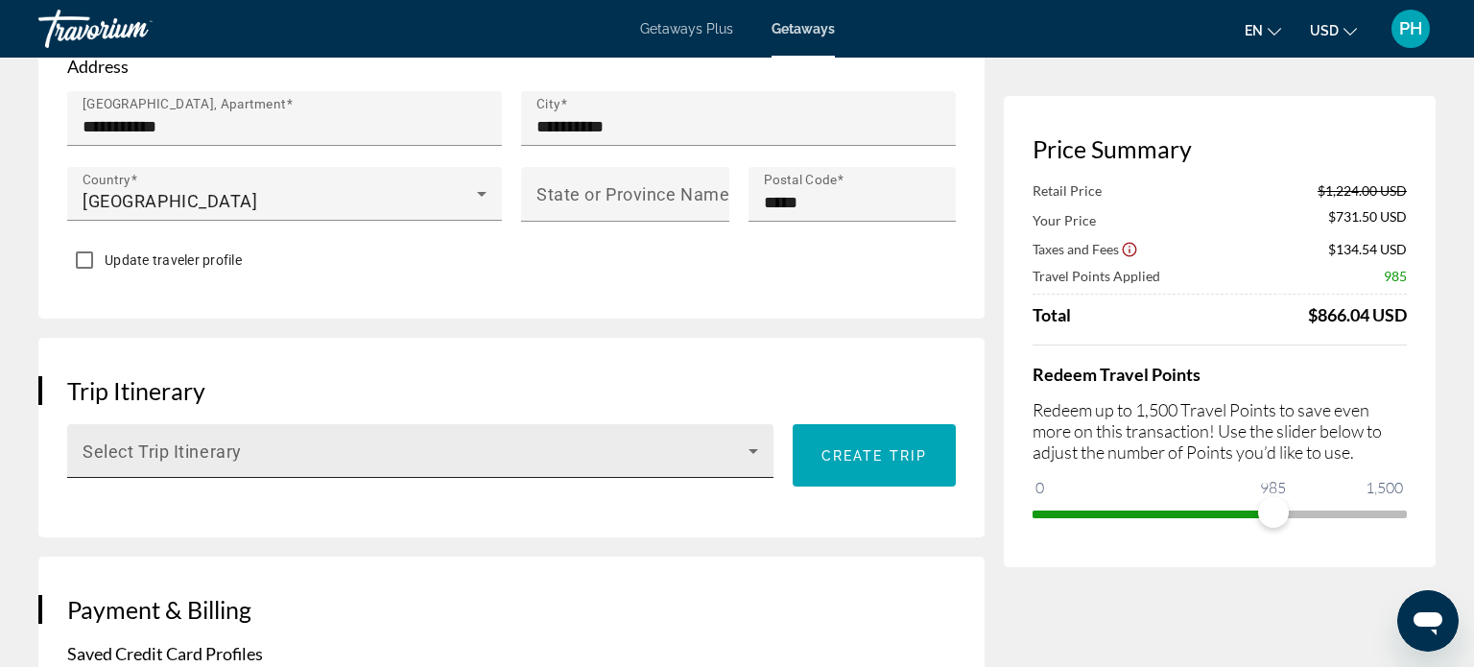
click at [747, 447] on icon "Main content" at bounding box center [753, 450] width 23 height 23
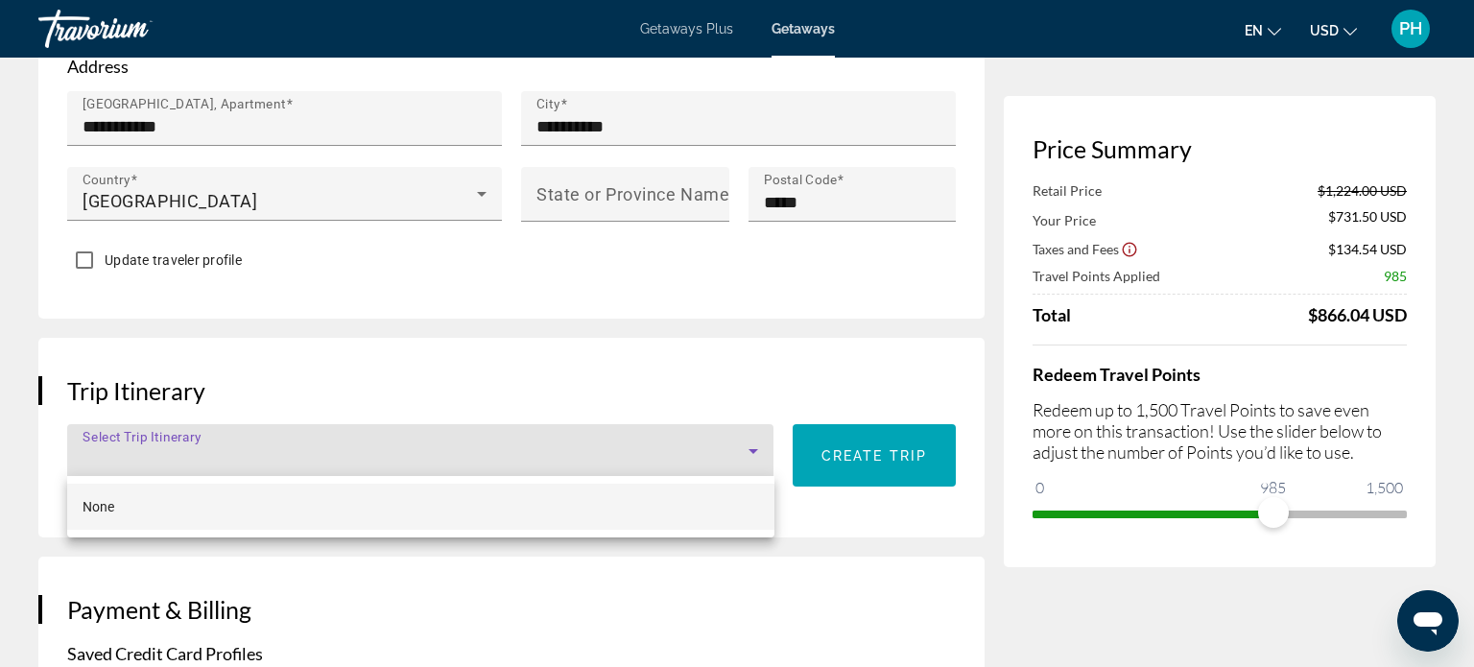
click at [888, 530] on div at bounding box center [737, 333] width 1474 height 667
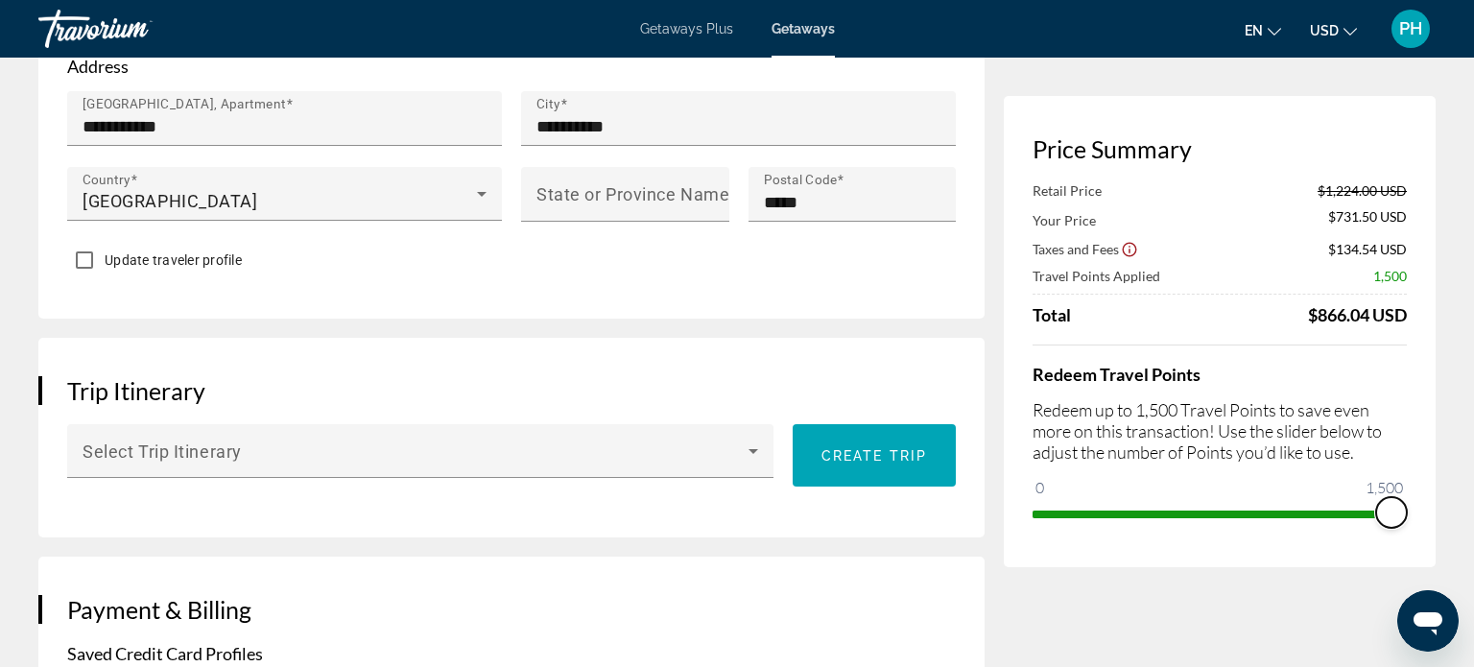
drag, startPoint x: 1270, startPoint y: 507, endPoint x: 1473, endPoint y: 482, distance: 204.1
click at [1256, 201] on div "Retail Price $1,224.00 USD Your Price $474.00 USD Taxes and Fees $113.94 USD Tr…" at bounding box center [1219, 253] width 374 height 143
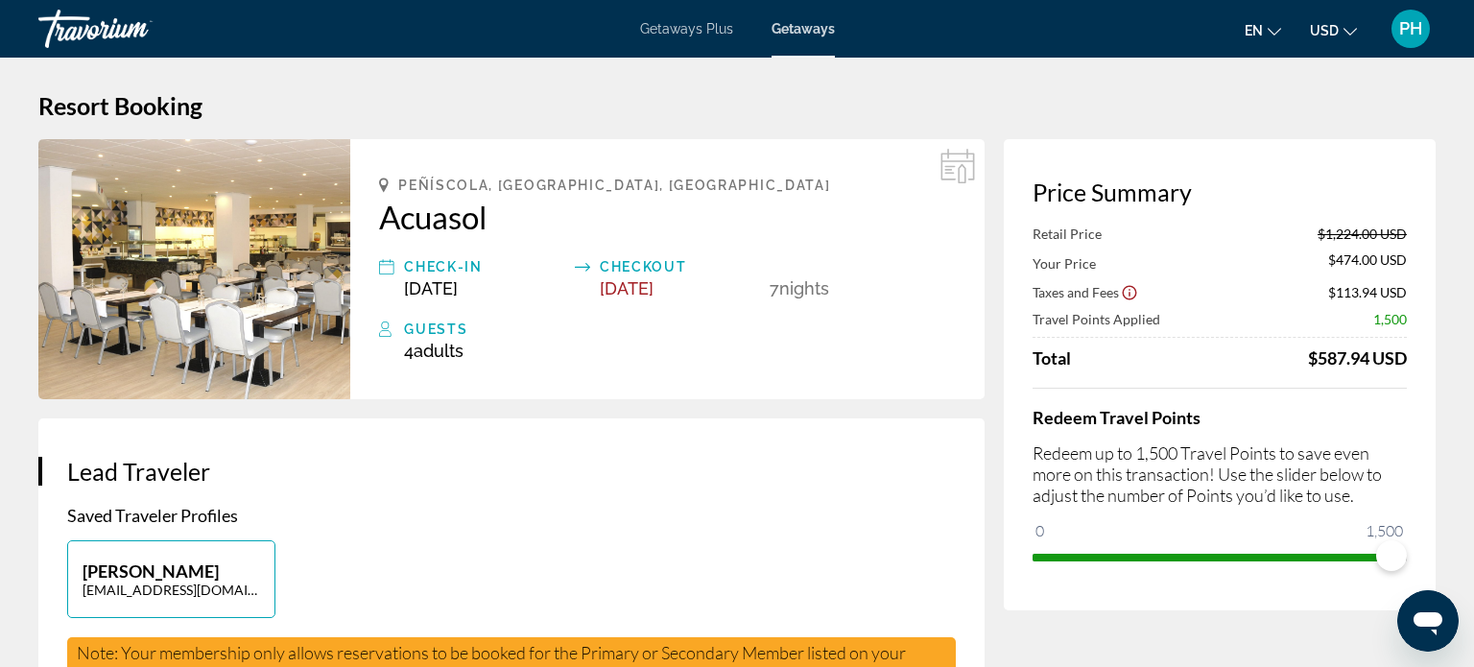
scroll to position [0, 0]
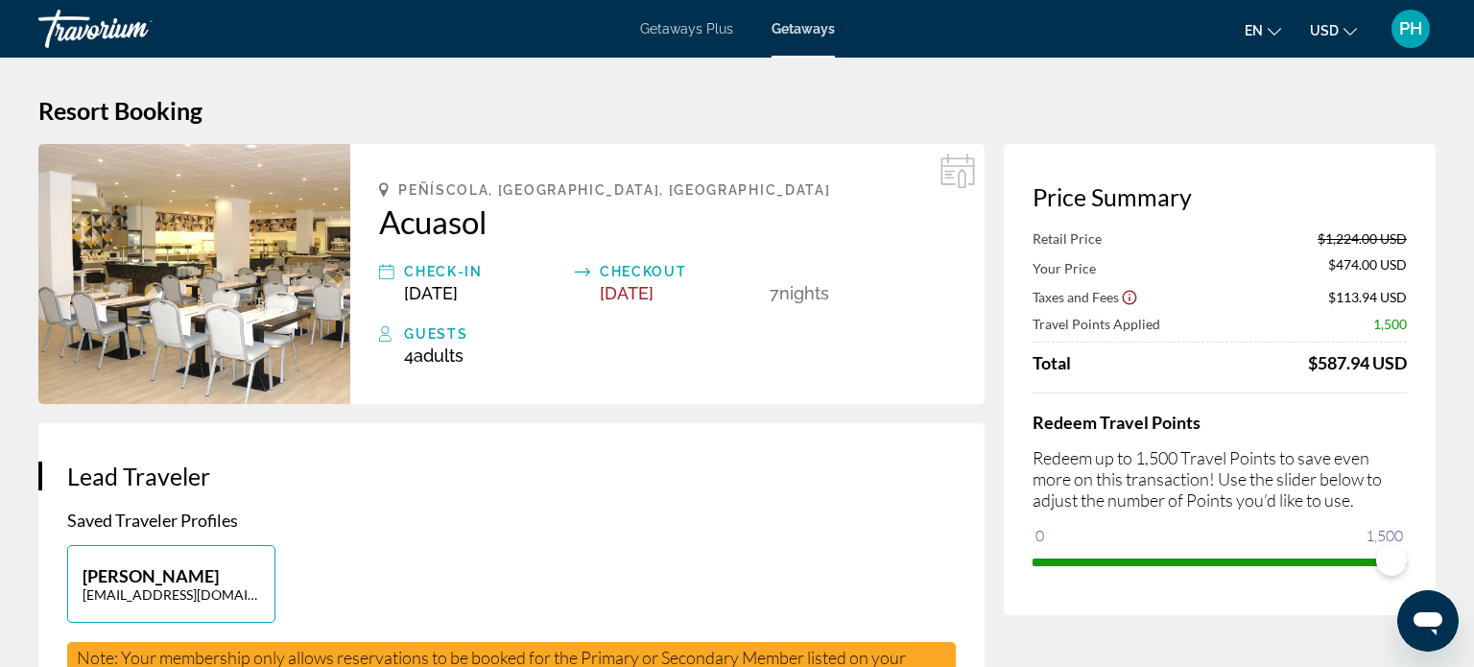
click at [957, 173] on icon "Main content" at bounding box center [961, 178] width 8 height 19
click at [947, 167] on icon "Main content" at bounding box center [957, 170] width 35 height 35
click at [434, 273] on div "Check-In" at bounding box center [484, 271] width 161 height 23
click at [428, 359] on span "Adults" at bounding box center [438, 355] width 50 height 20
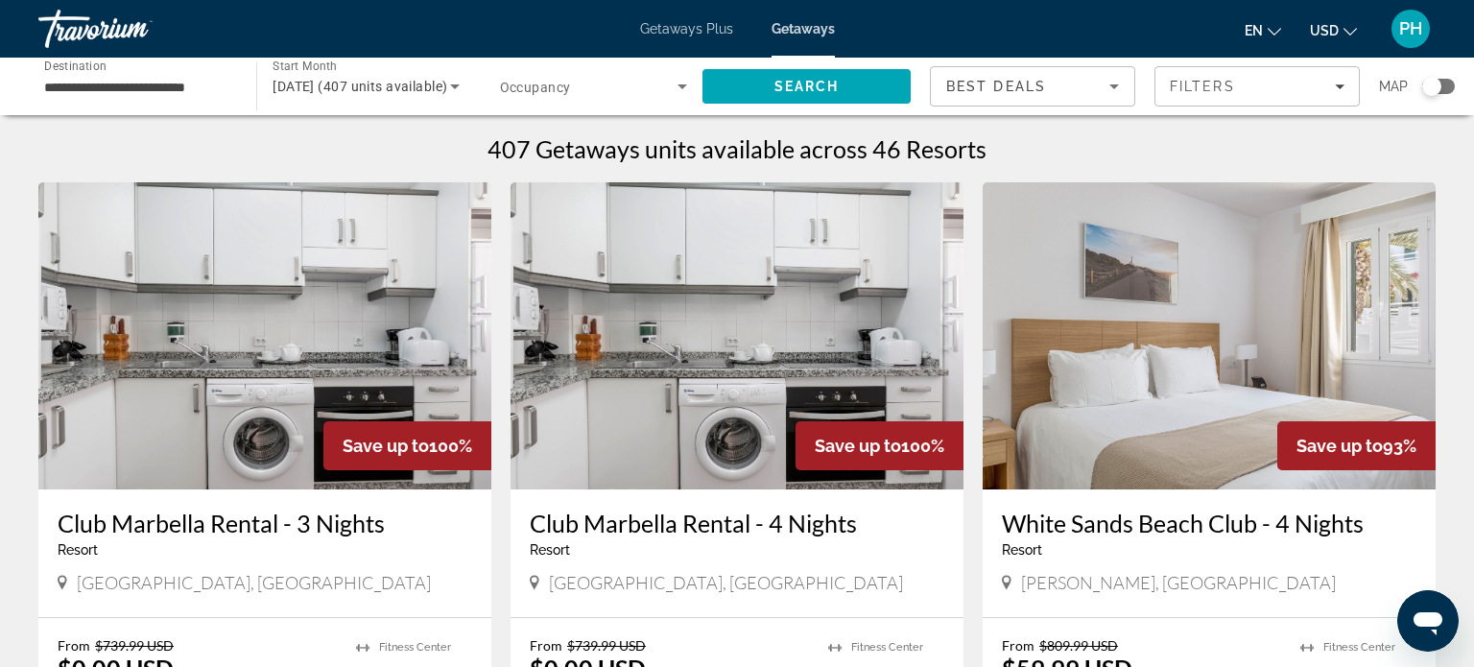
click at [382, 83] on span "[DATE] (407 units available)" at bounding box center [359, 86] width 175 height 15
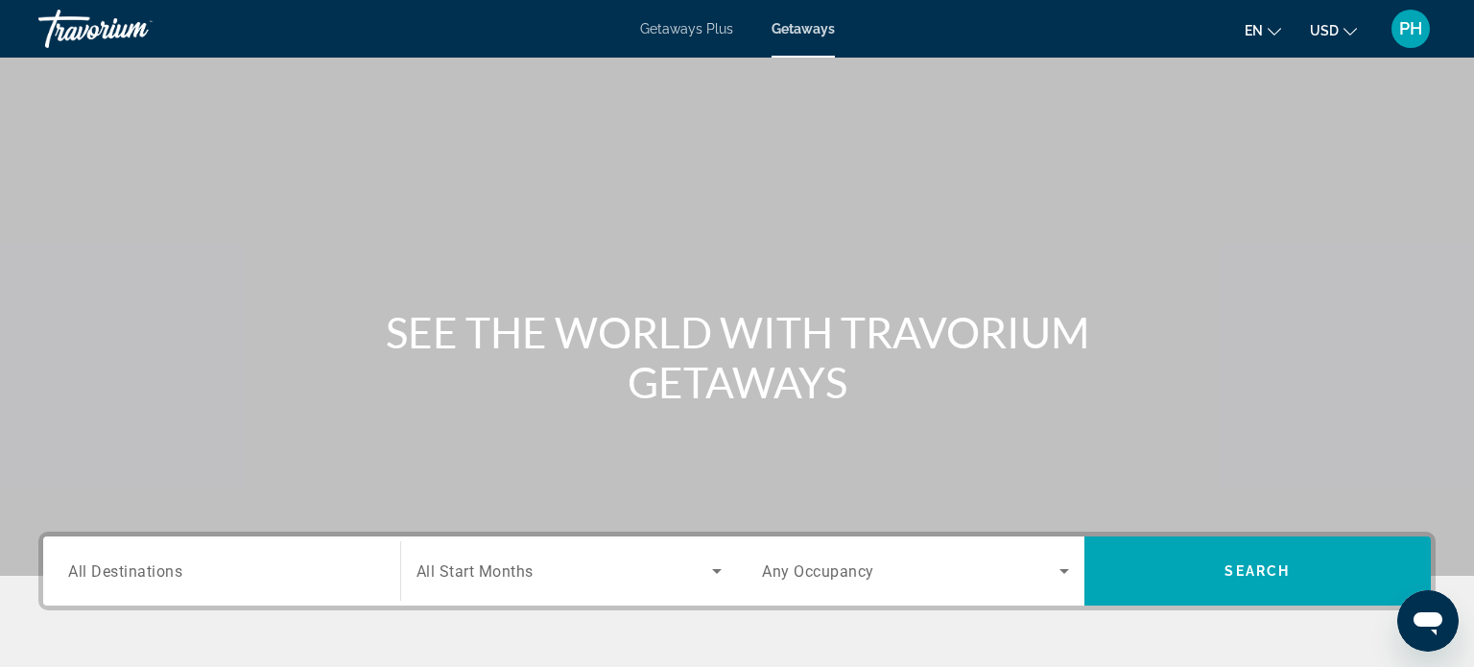
click at [196, 574] on input "Destination All Destinations" at bounding box center [221, 571] width 307 height 23
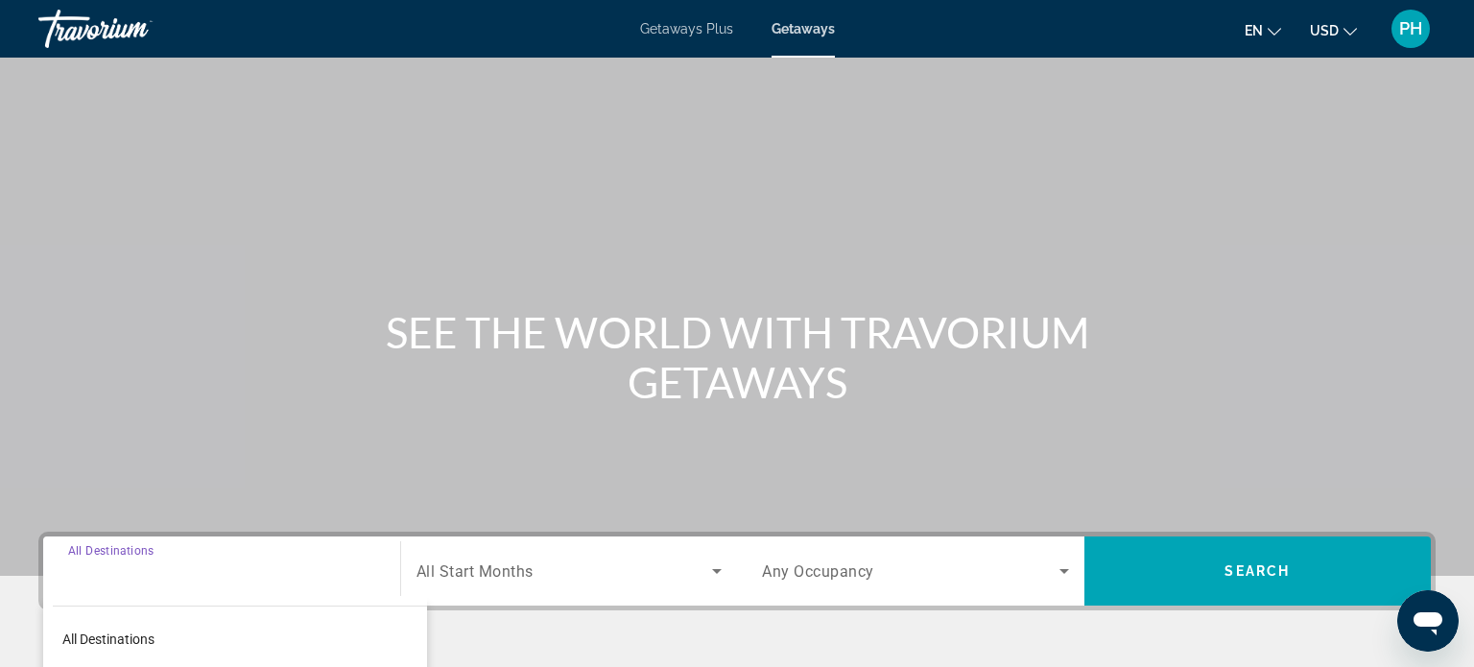
scroll to position [369, 0]
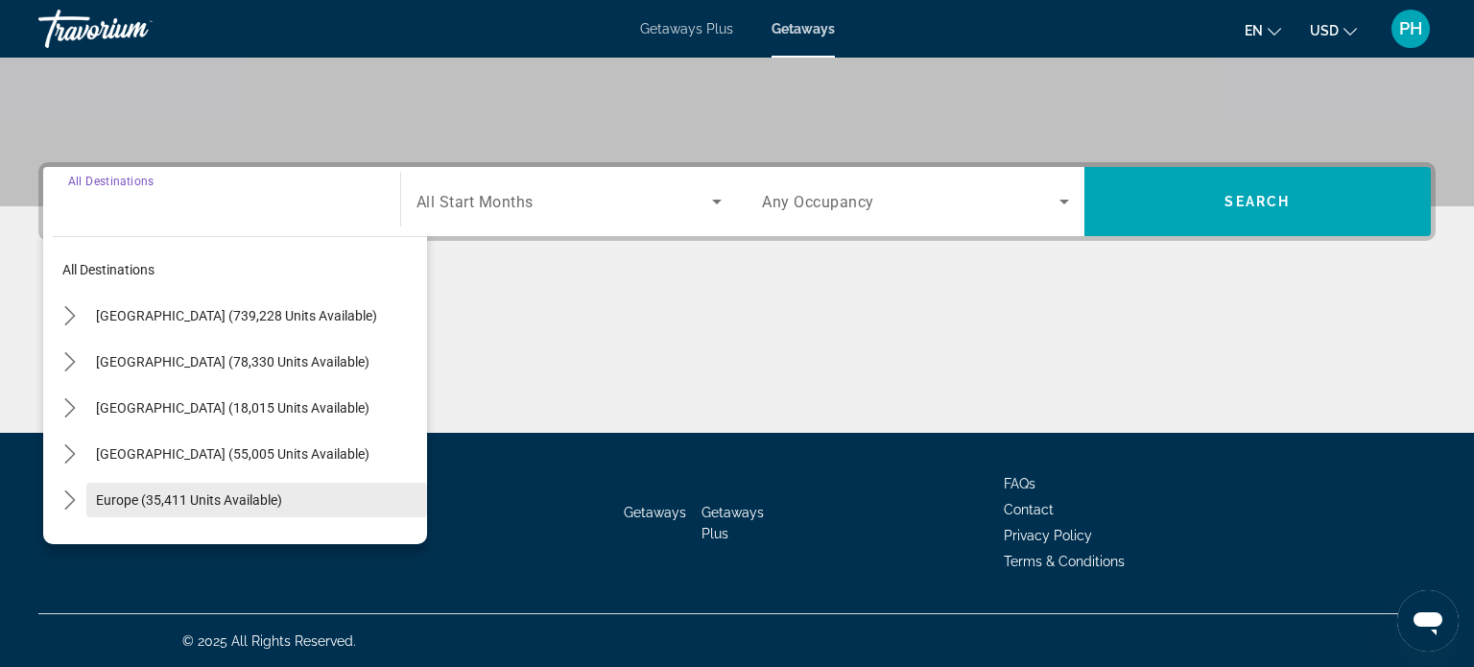
click at [250, 505] on span "Europe (35,411 units available)" at bounding box center [189, 499] width 186 height 15
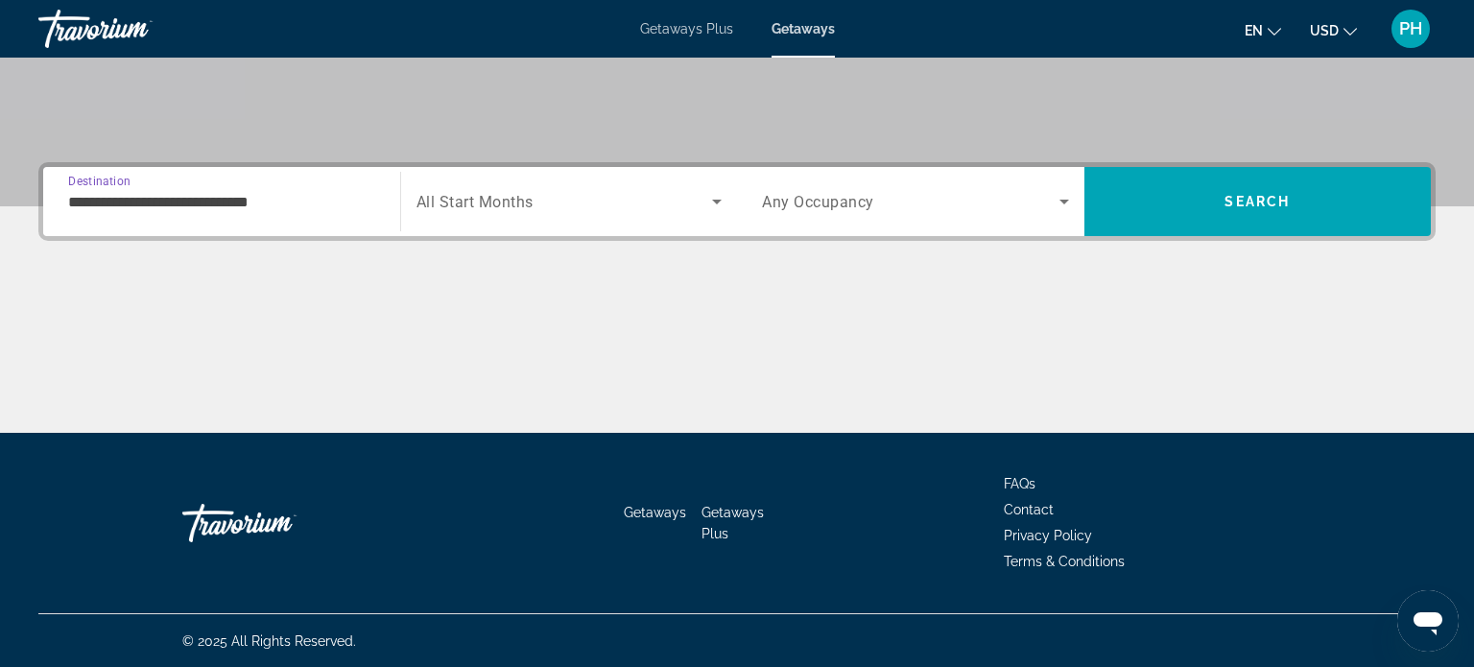
click at [371, 201] on input "**********" at bounding box center [221, 202] width 307 height 23
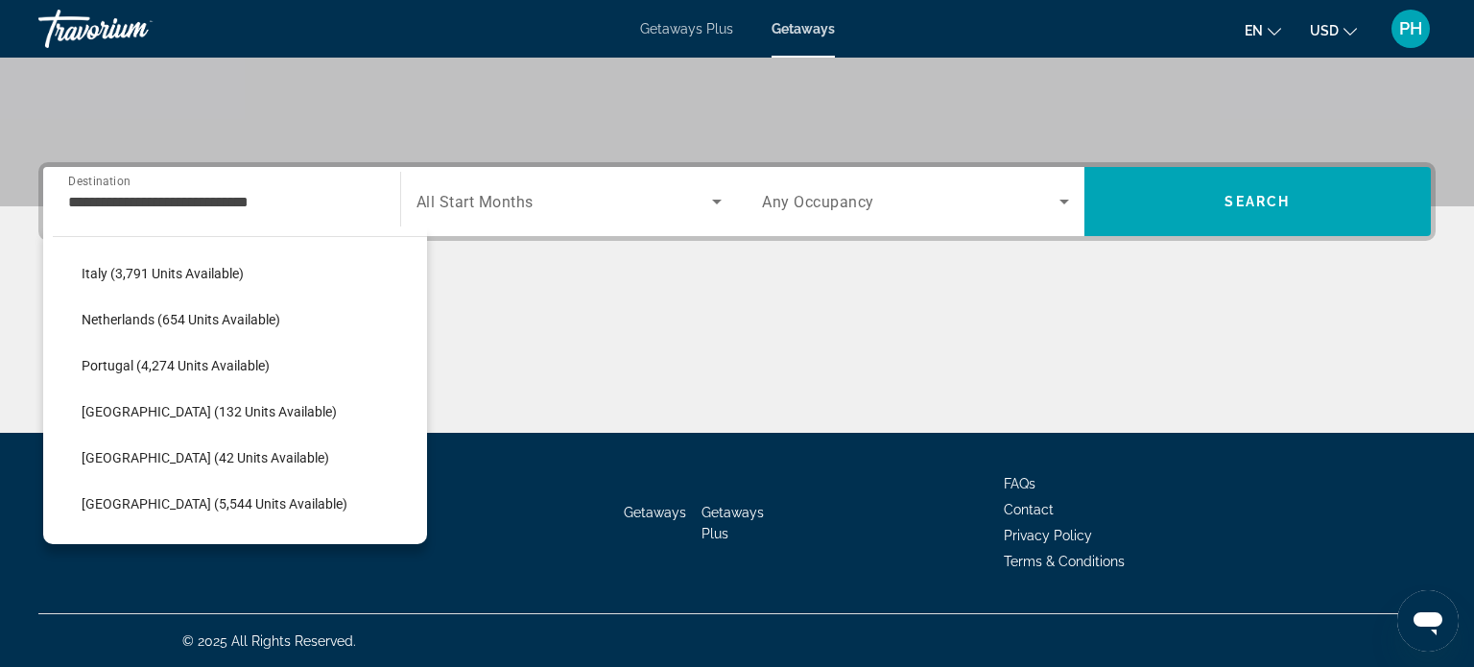
scroll to position [811, 0]
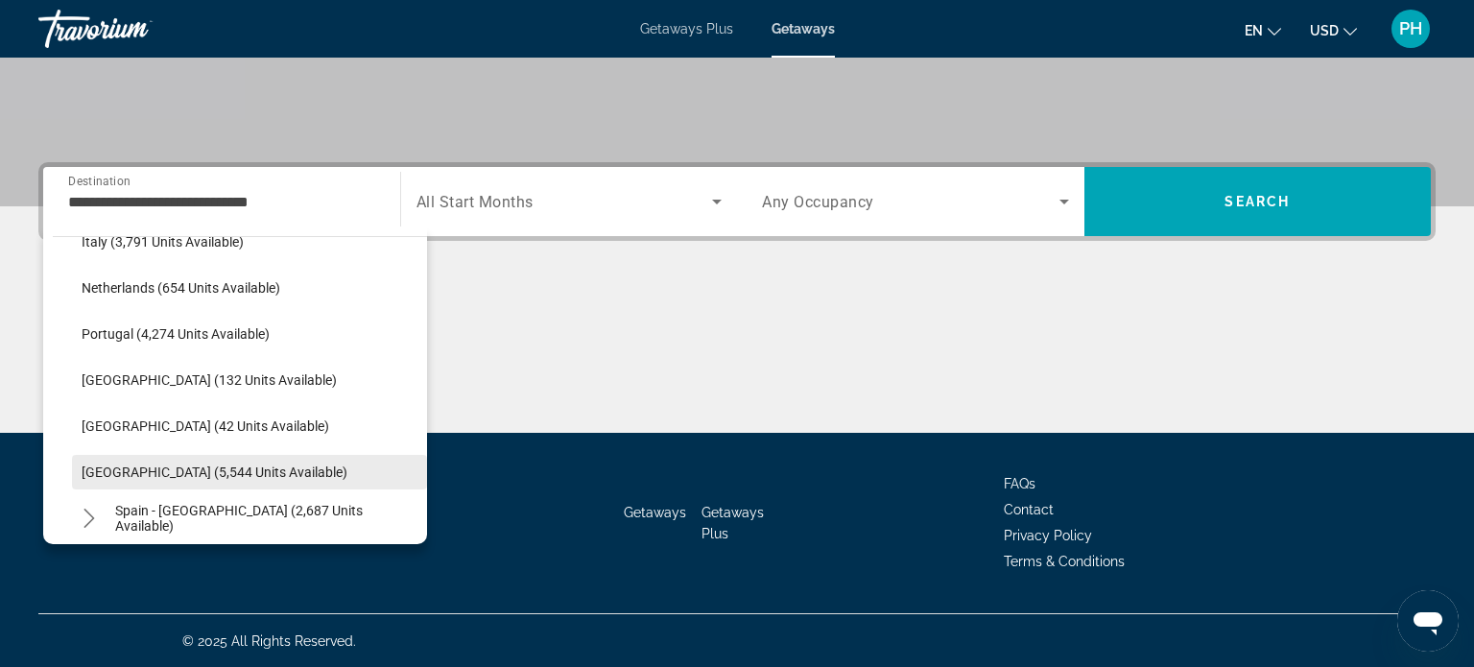
click at [231, 467] on span "[GEOGRAPHIC_DATA] (5,544 units available)" at bounding box center [215, 471] width 266 height 15
type input "**********"
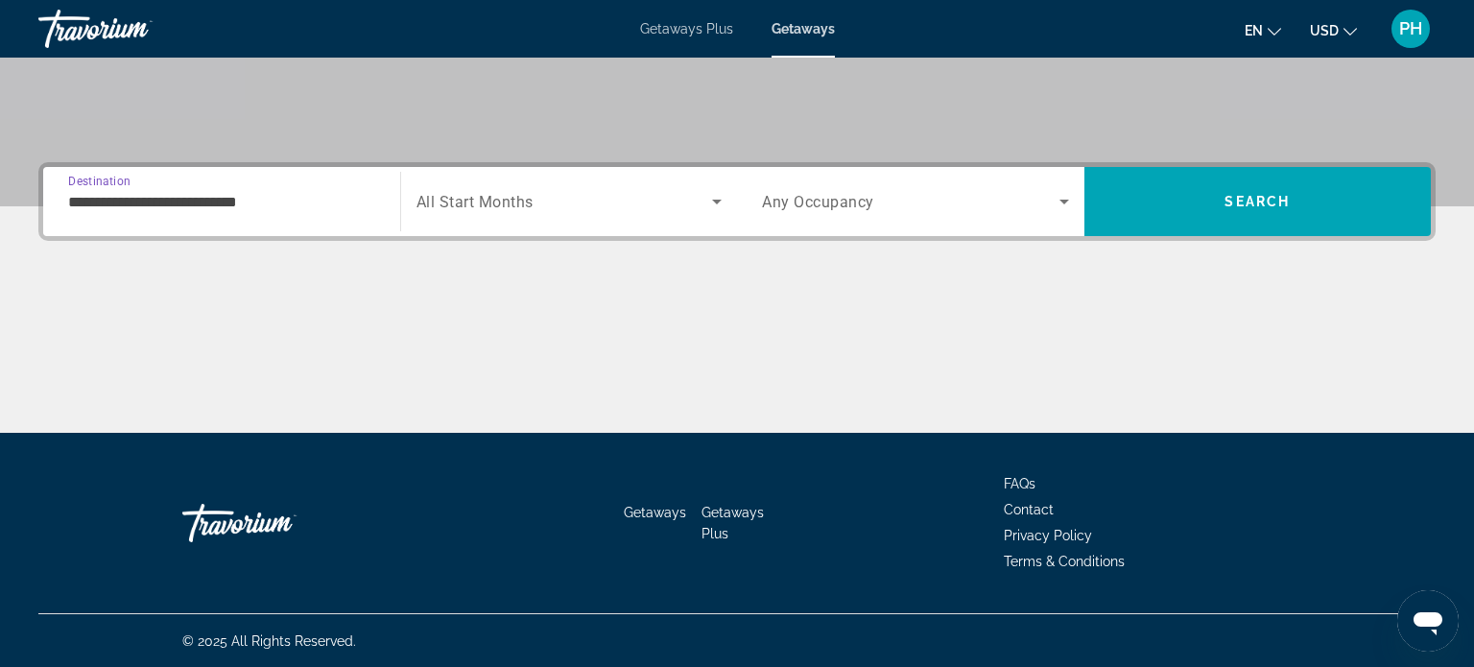
click at [667, 183] on div "Search widget" at bounding box center [569, 202] width 306 height 54
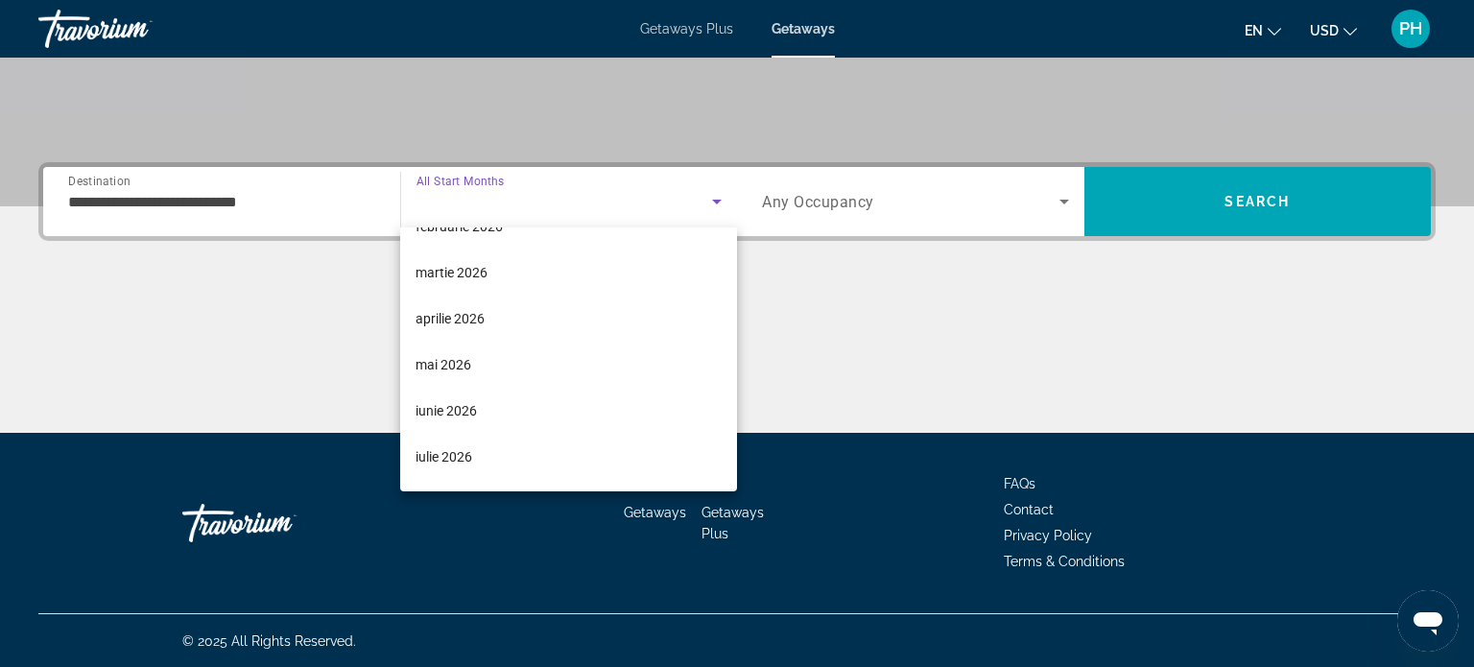
scroll to position [268, 0]
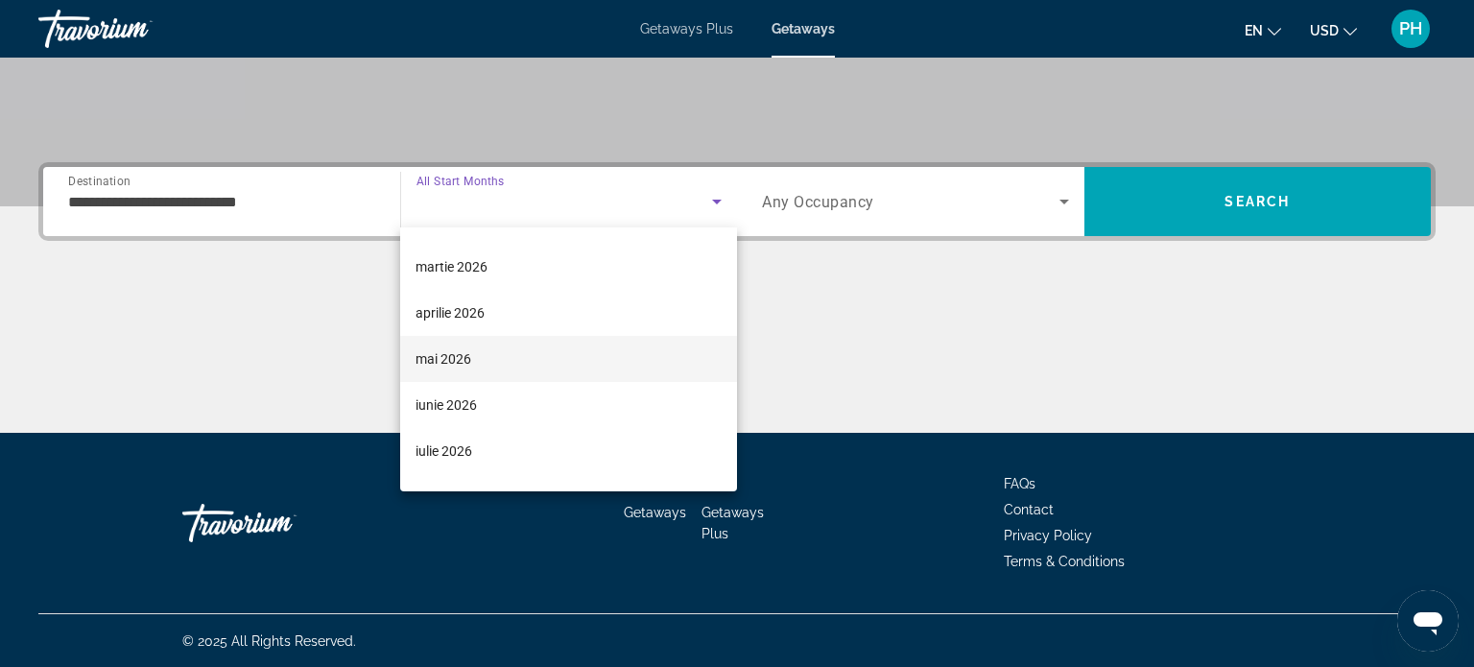
click at [451, 371] on mat-option "mai 2026" at bounding box center [568, 359] width 337 height 46
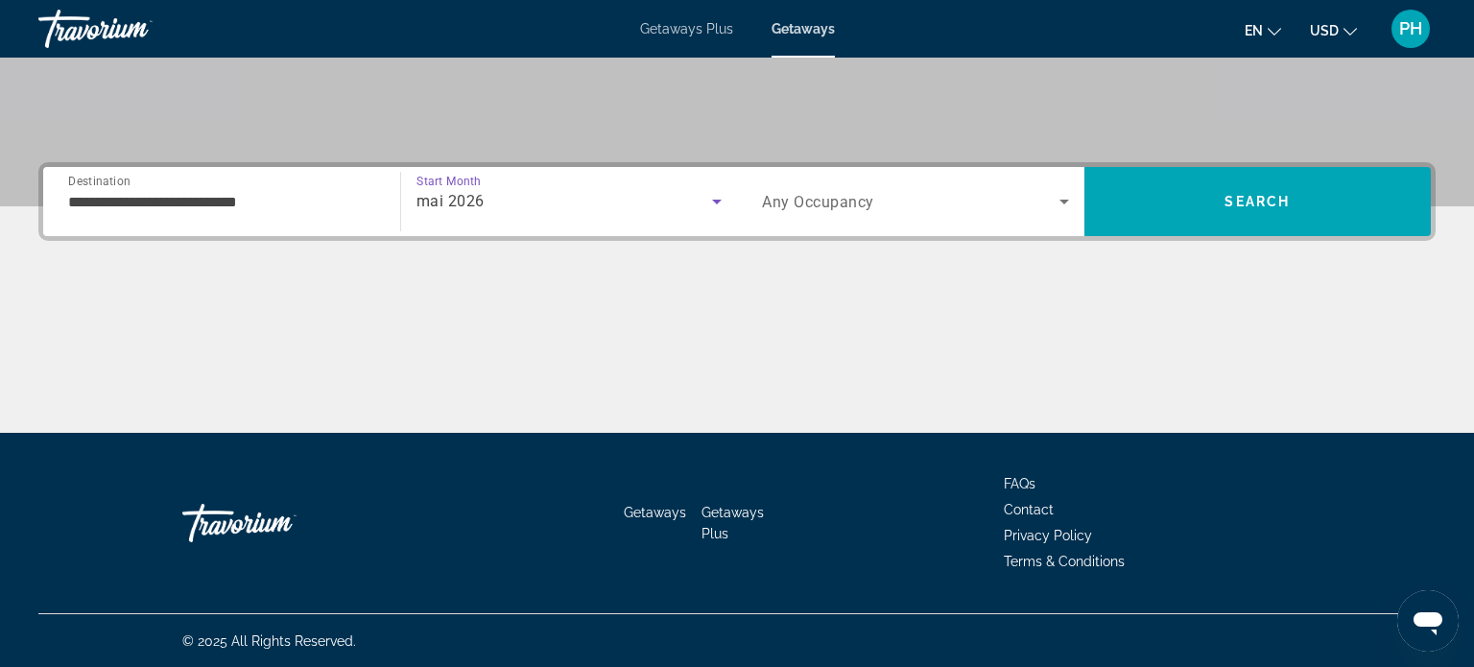
click at [821, 212] on div "Search widget" at bounding box center [915, 202] width 307 height 54
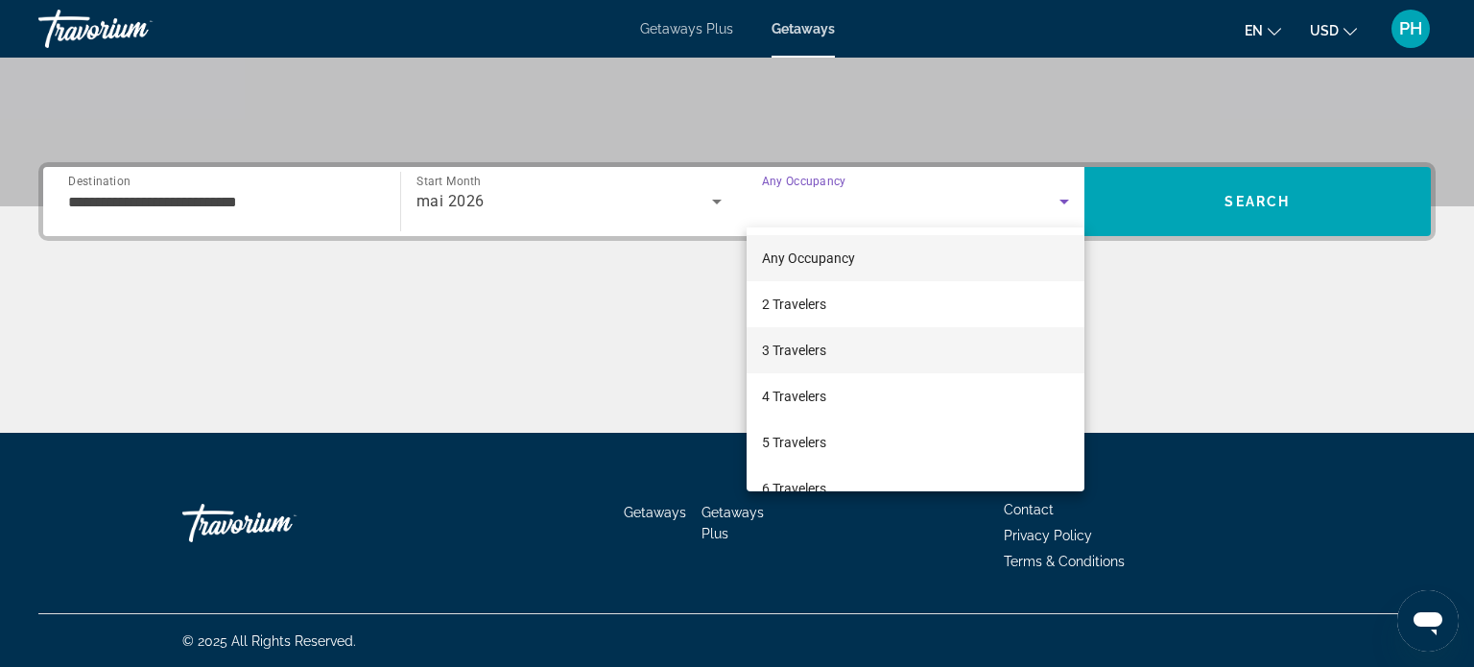
click at [791, 357] on span "3 Travelers" at bounding box center [794, 350] width 64 height 23
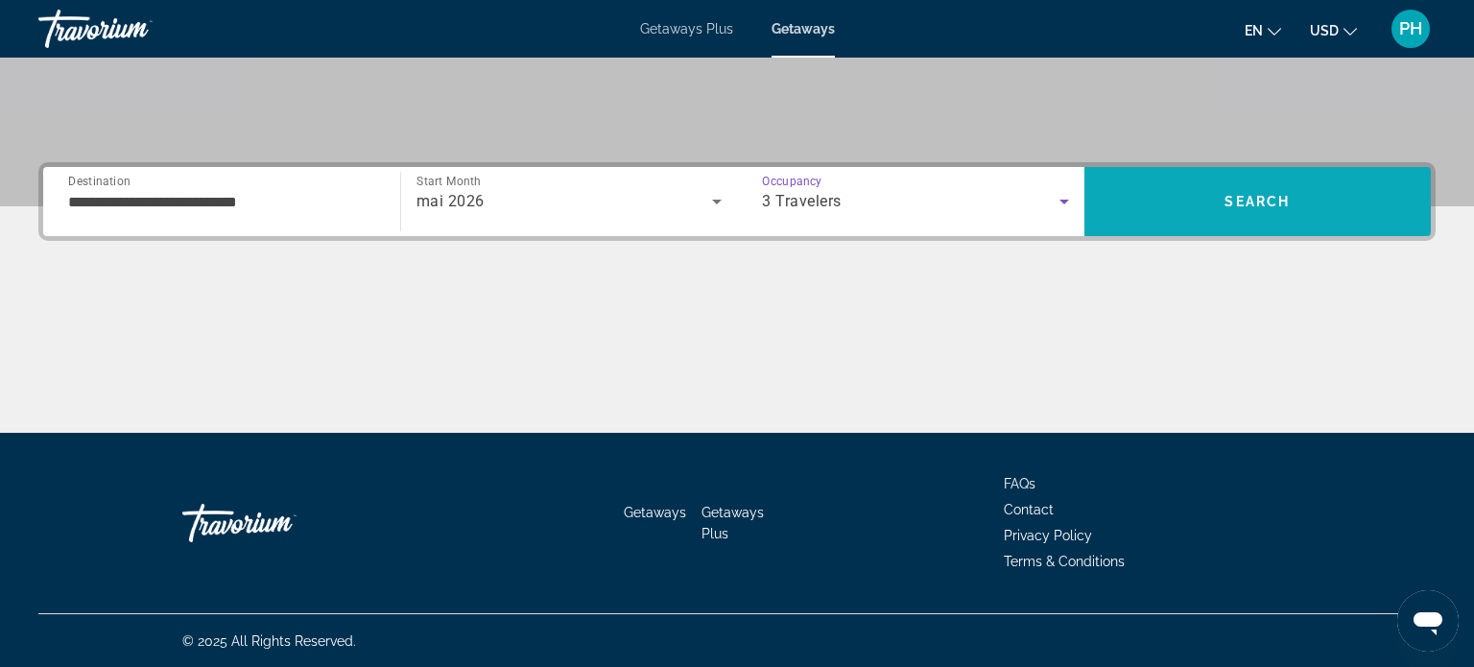
click at [1264, 202] on span "Search" at bounding box center [1256, 201] width 65 height 15
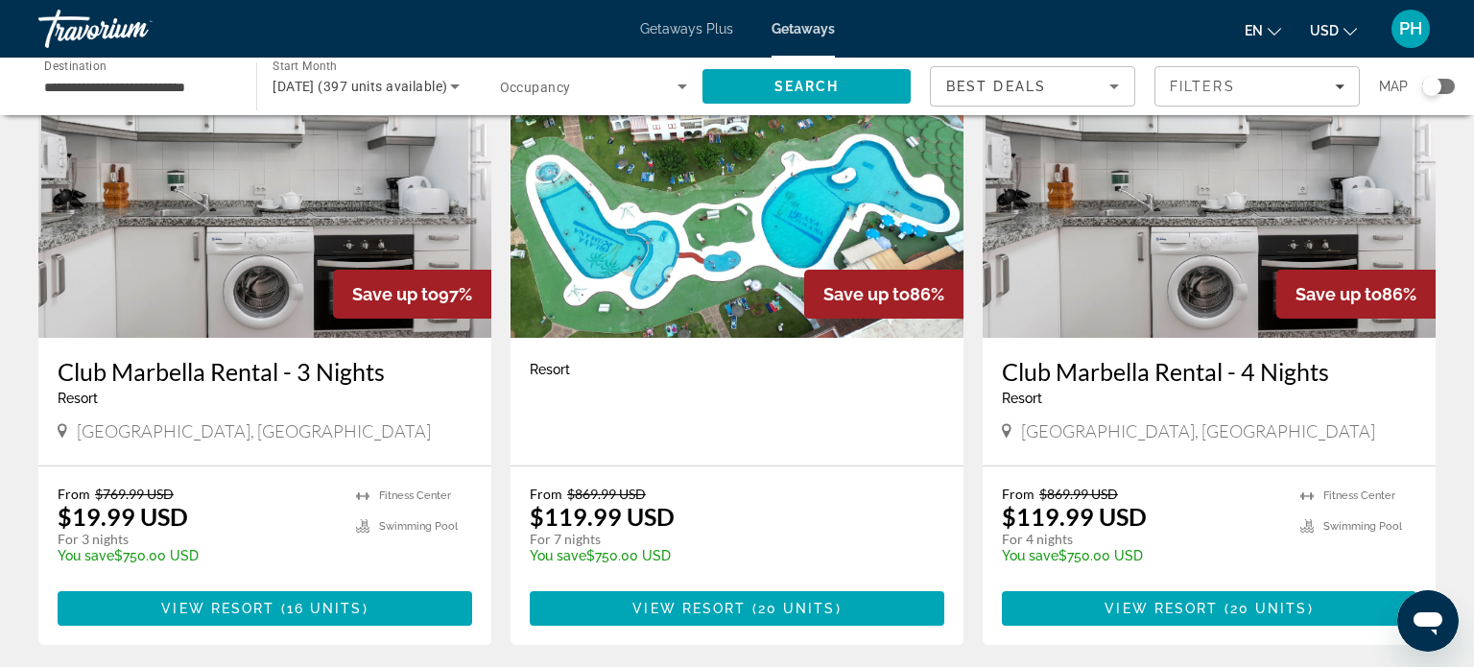
scroll to position [153, 0]
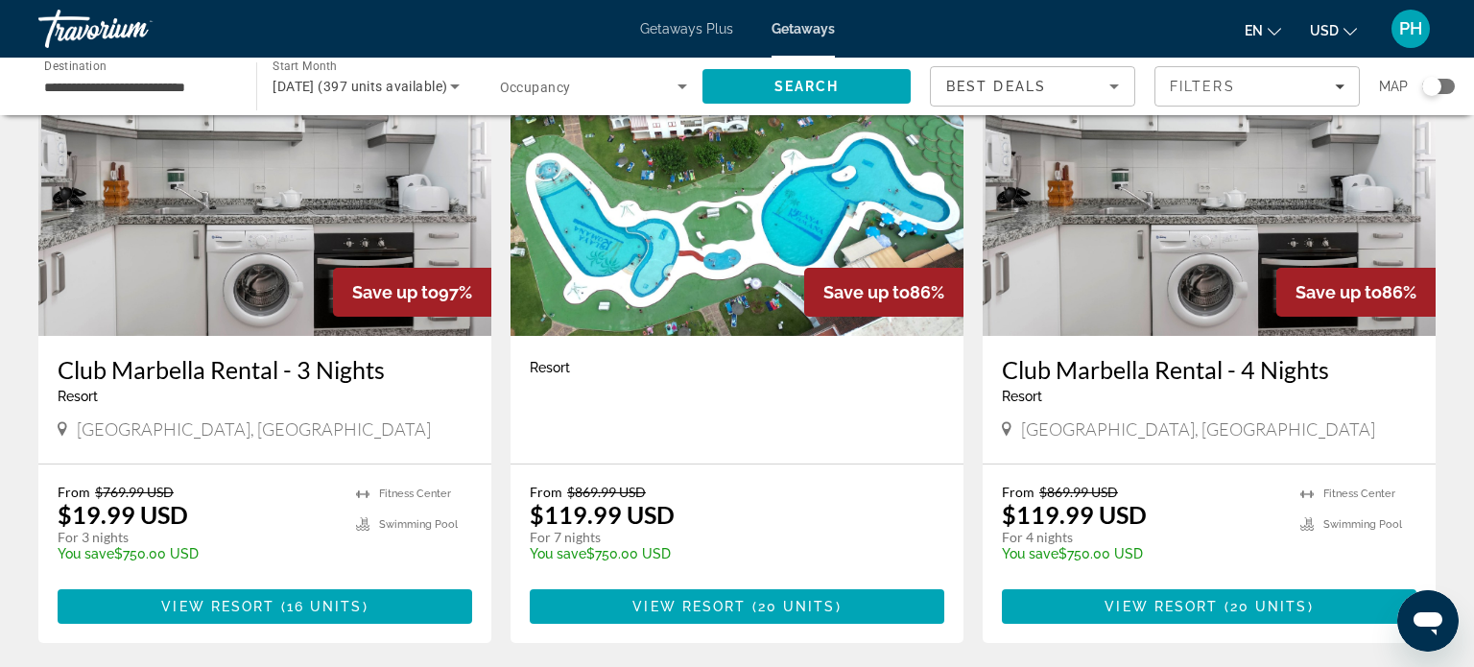
click at [682, 85] on icon "Search widget" at bounding box center [682, 86] width 10 height 5
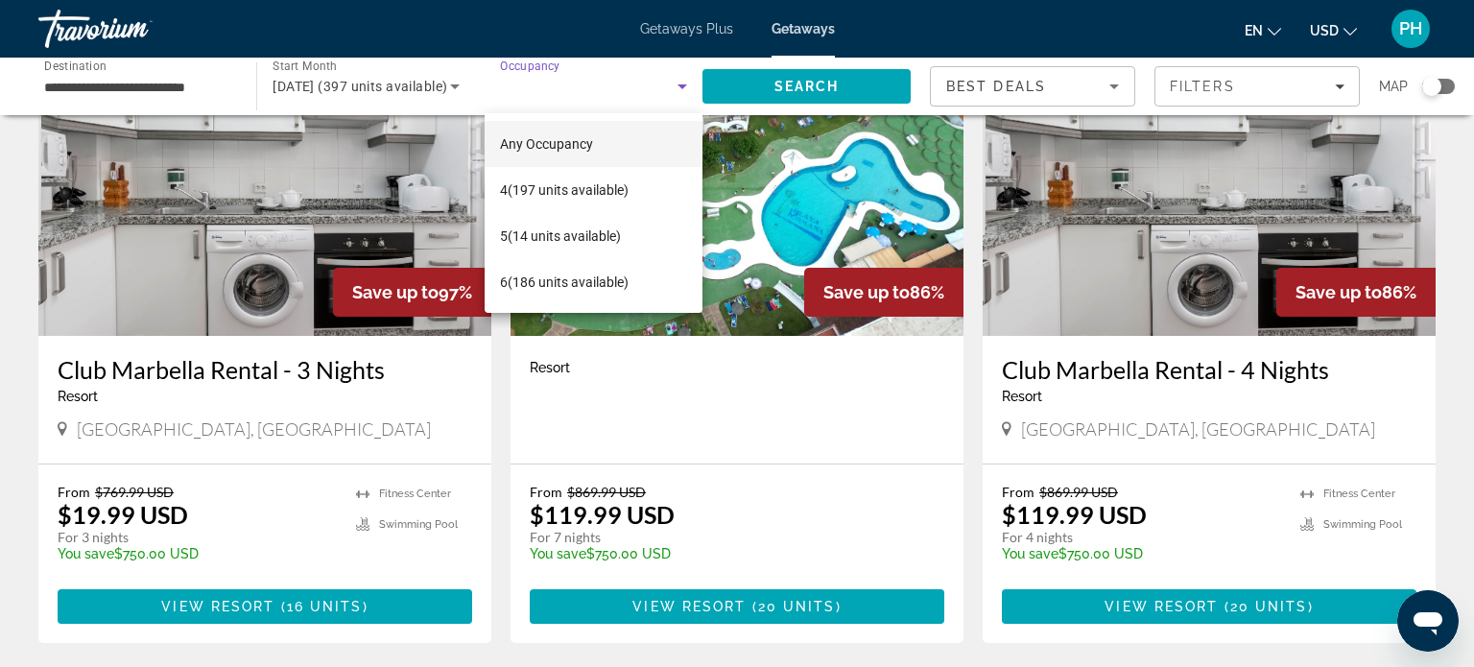
click at [1431, 86] on div at bounding box center [737, 333] width 1474 height 667
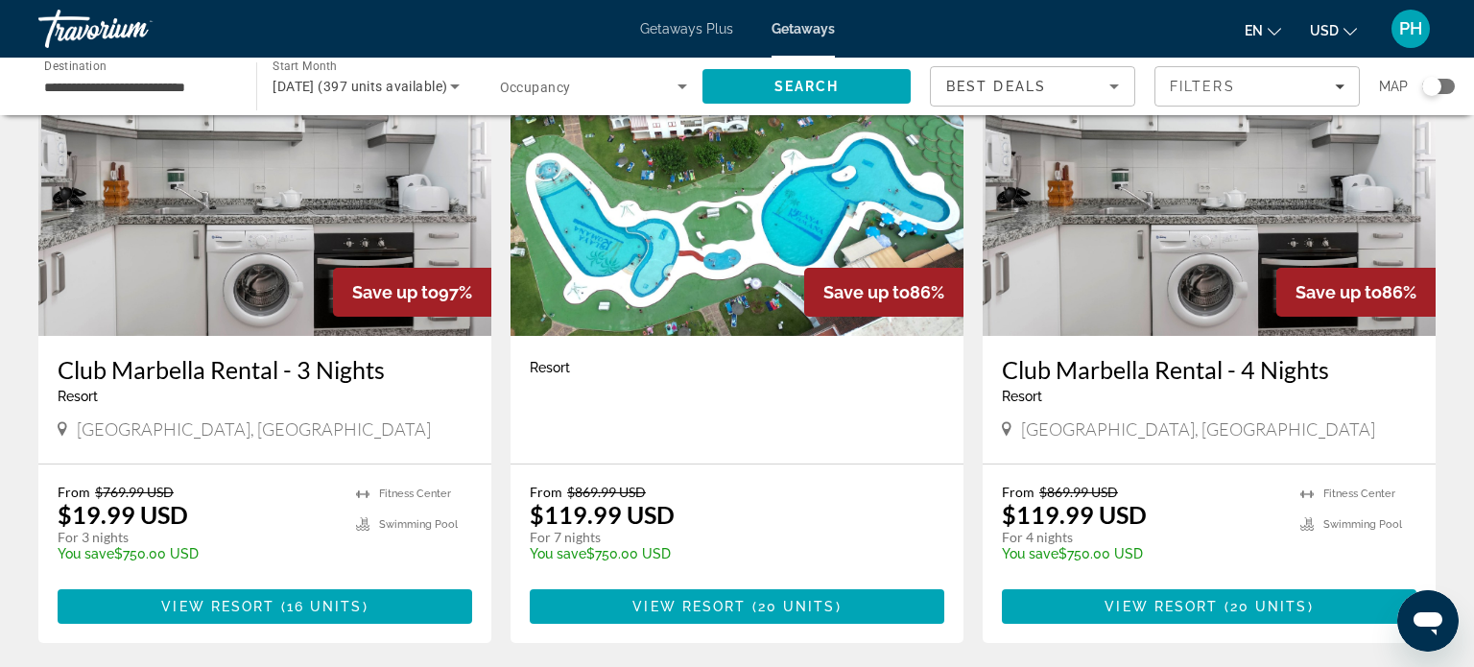
click at [1431, 86] on div "Search widget" at bounding box center [1431, 86] width 19 height 19
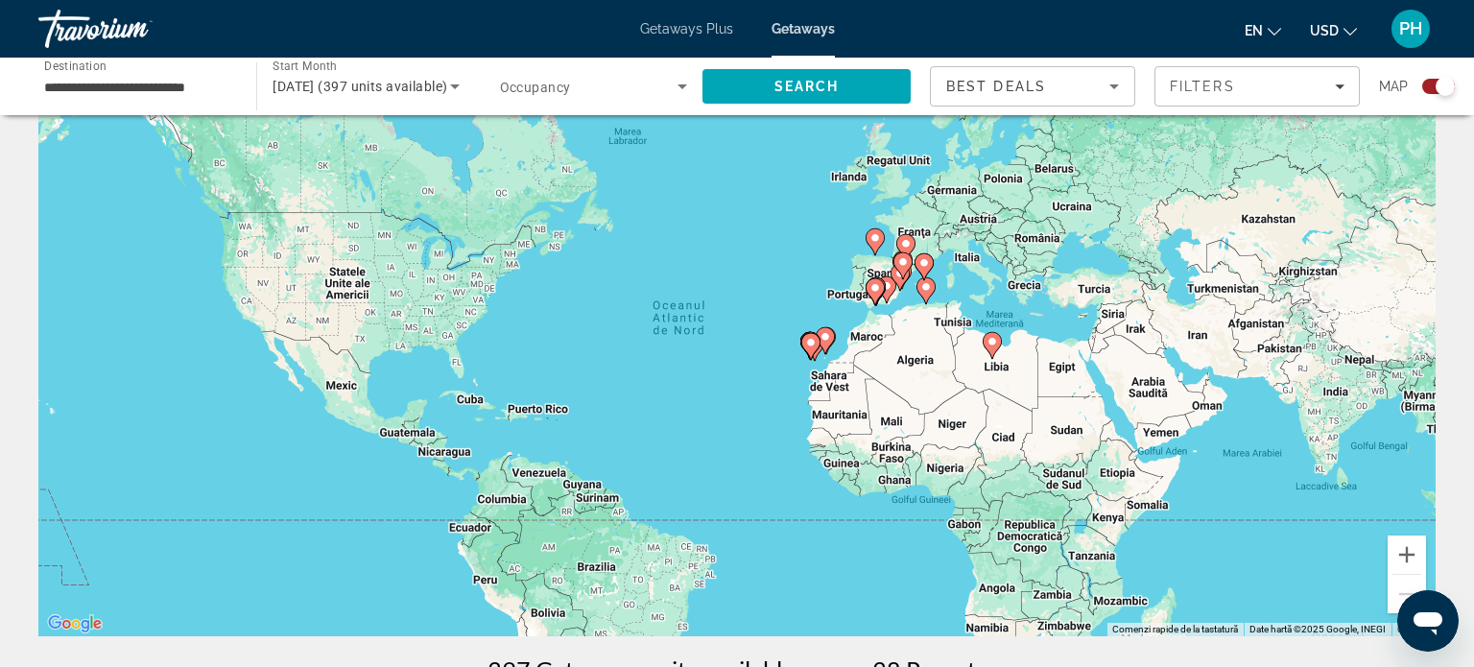
scroll to position [77, 0]
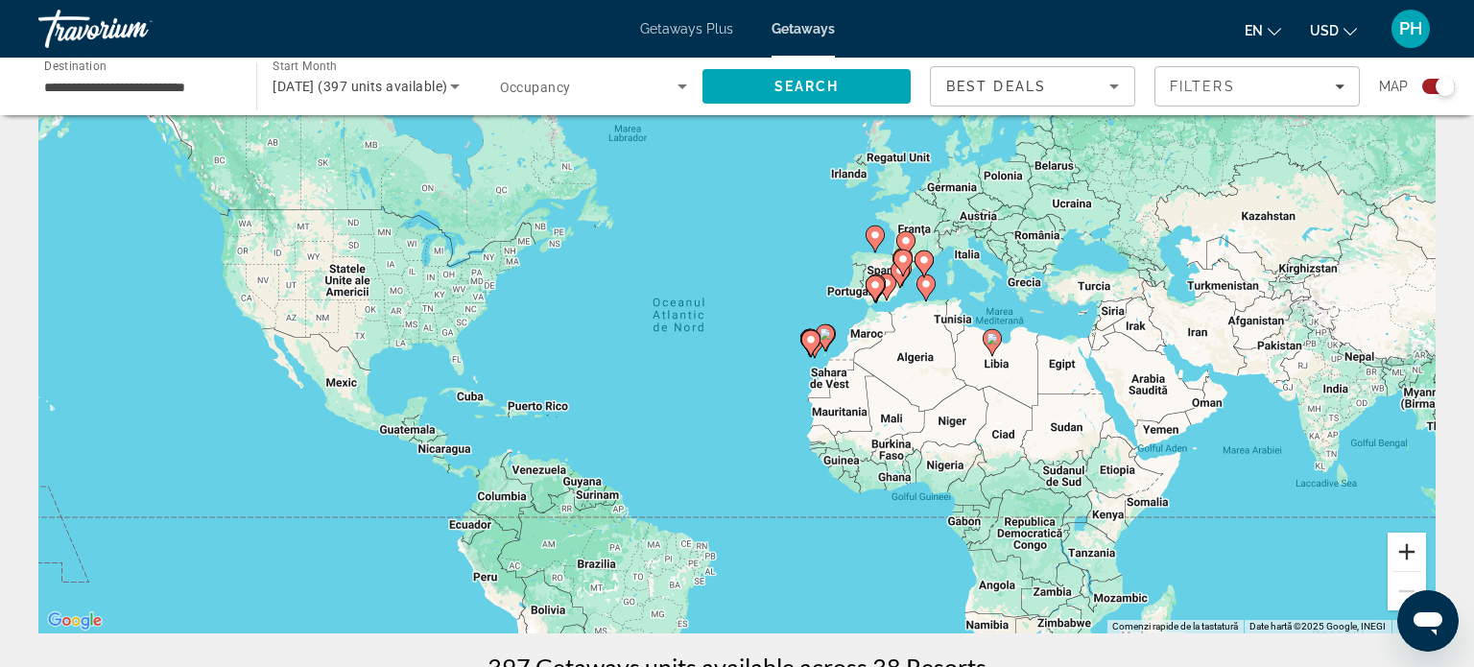
click at [1408, 542] on button "Mărește" at bounding box center [1406, 551] width 38 height 38
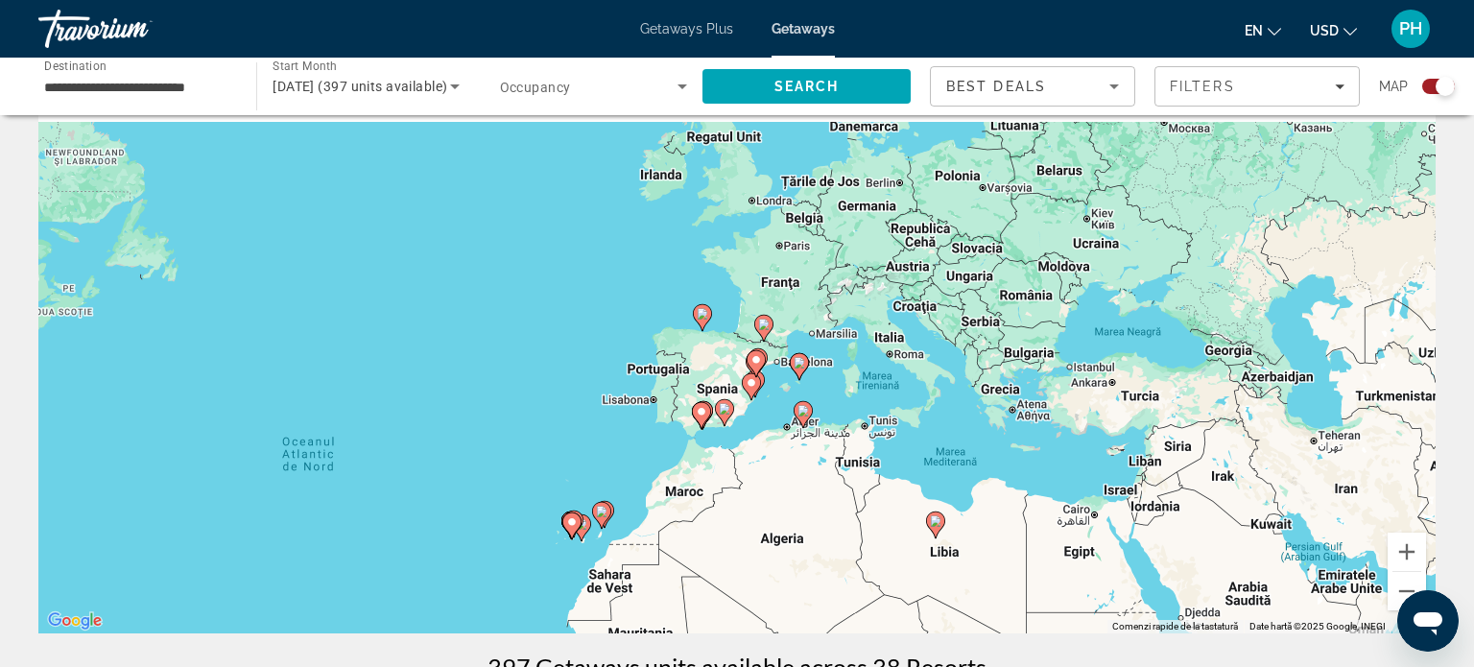
drag, startPoint x: 1104, startPoint y: 219, endPoint x: 789, endPoint y: 389, distance: 358.9
click at [789, 389] on div "Ca să activezi tragerea cu ajutorul tastaturii, apasă Alt + Enter. După activar…" at bounding box center [736, 346] width 1397 height 576
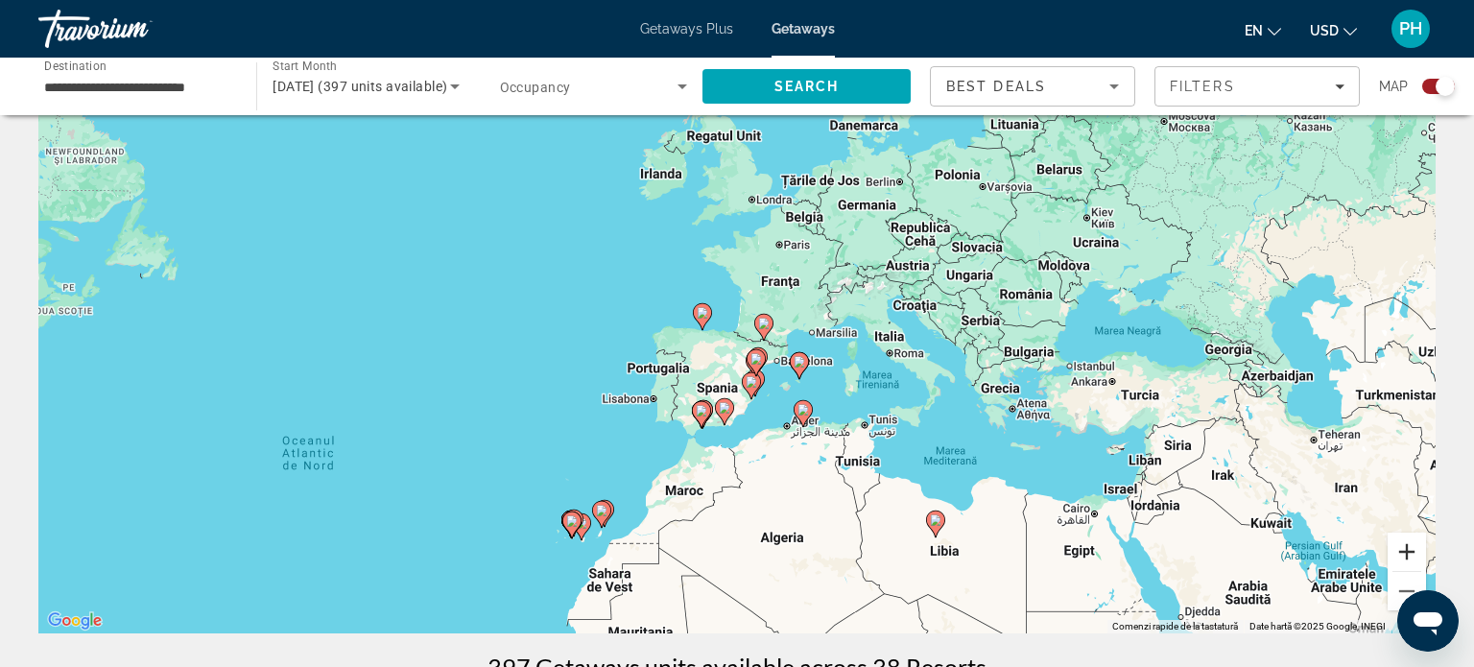
click at [1407, 555] on button "Mărește" at bounding box center [1406, 551] width 38 height 38
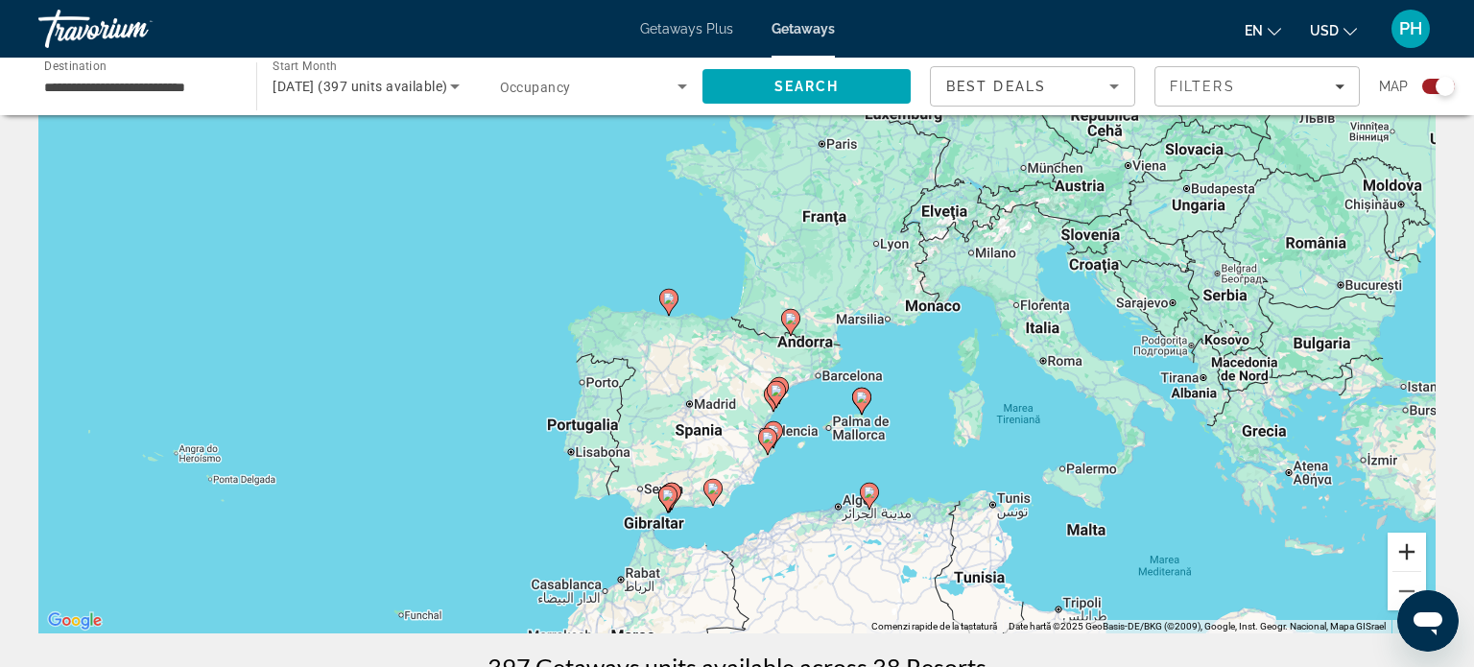
click at [1407, 555] on button "Mărește" at bounding box center [1406, 551] width 38 height 38
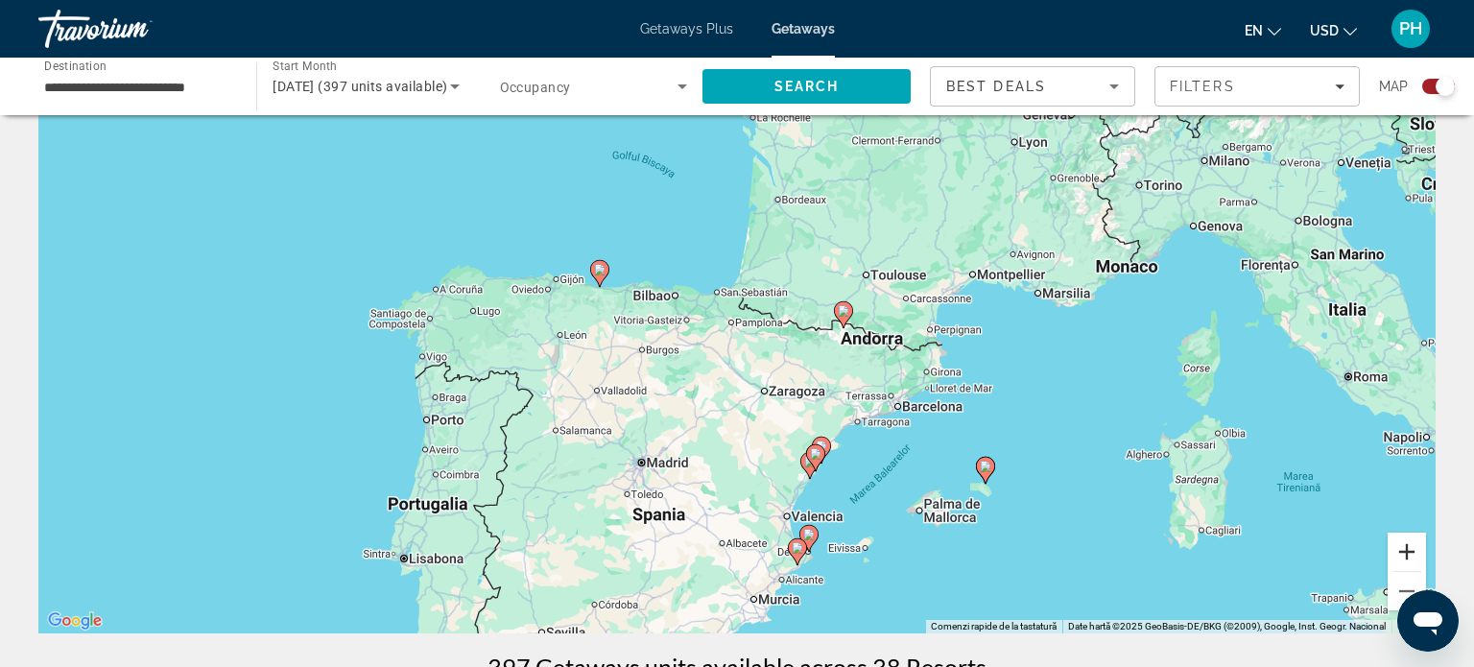
click at [1407, 555] on button "Mărește" at bounding box center [1406, 551] width 38 height 38
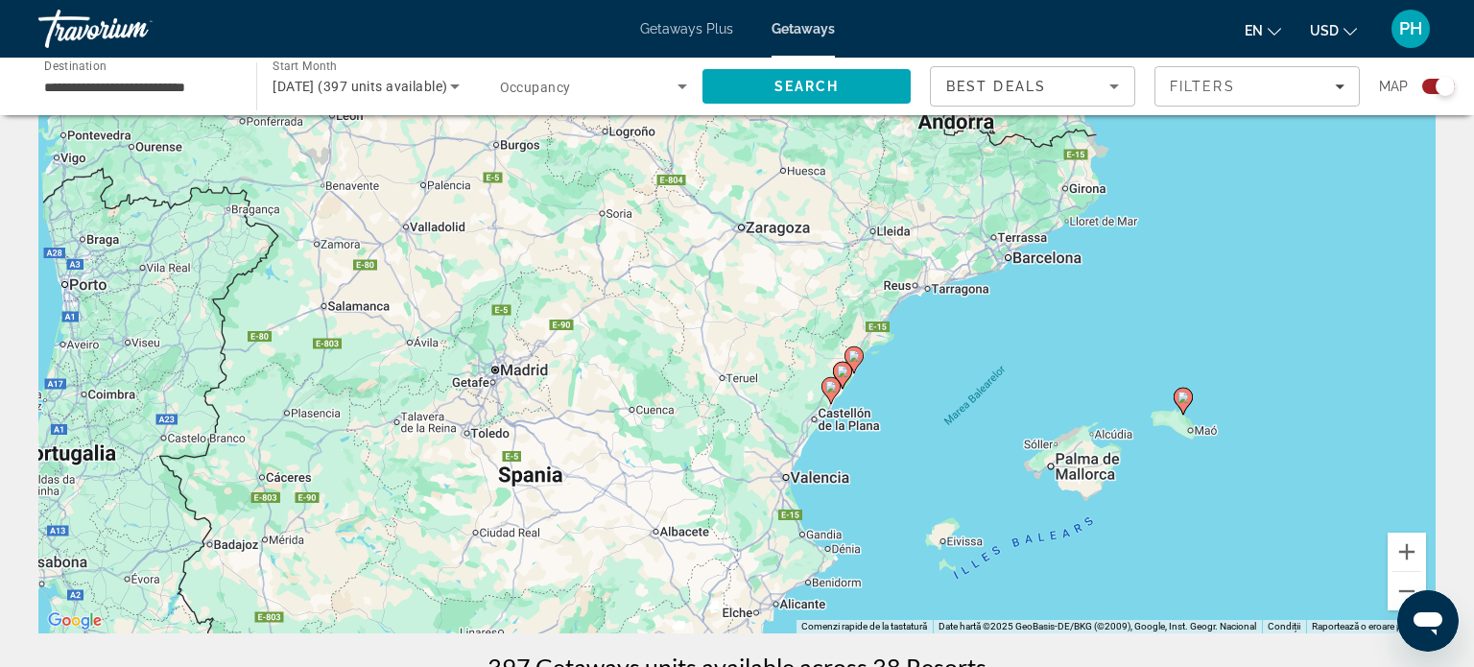
drag, startPoint x: 998, startPoint y: 470, endPoint x: 942, endPoint y: 248, distance: 228.5
click at [942, 248] on div "Ca să activezi tragerea cu ajutorul tastaturii, apasă Alt + Enter. După activar…" at bounding box center [736, 346] width 1397 height 576
click at [1399, 554] on button "Mărește" at bounding box center [1406, 551] width 38 height 38
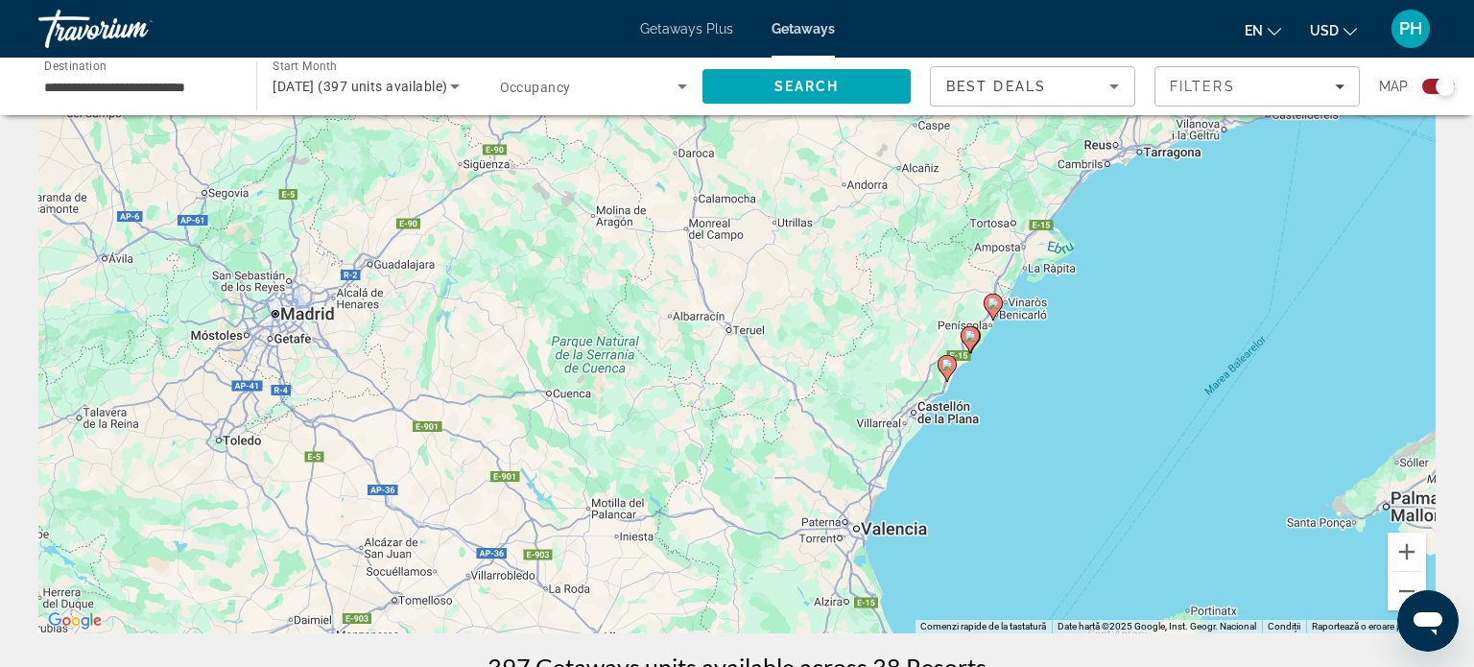
drag, startPoint x: 1081, startPoint y: 447, endPoint x: 1105, endPoint y: 366, distance: 84.1
click at [1105, 366] on div "Ca să activezi tragerea cu ajutorul tastaturii, apasă Alt + Enter. După activar…" at bounding box center [736, 346] width 1397 height 576
click at [993, 306] on image "Main content" at bounding box center [993, 301] width 12 height 12
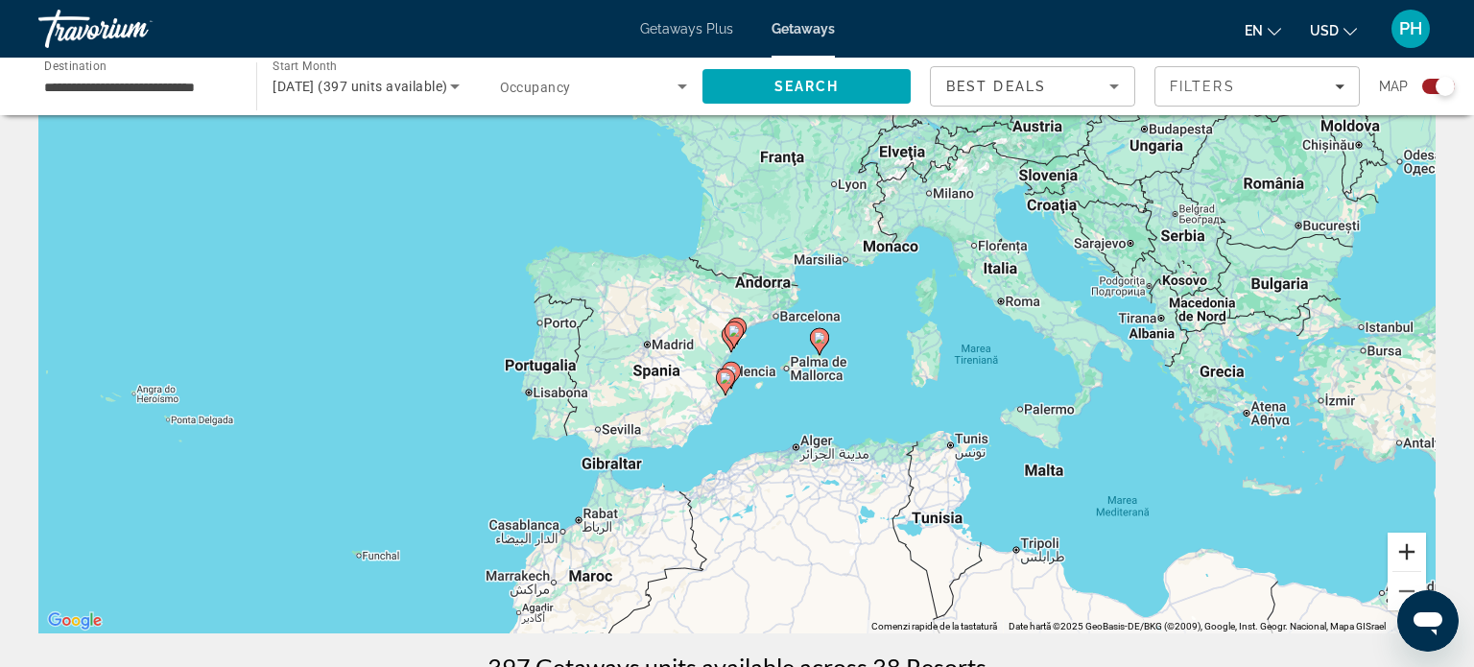
click at [1414, 551] on button "Mărește" at bounding box center [1406, 551] width 38 height 38
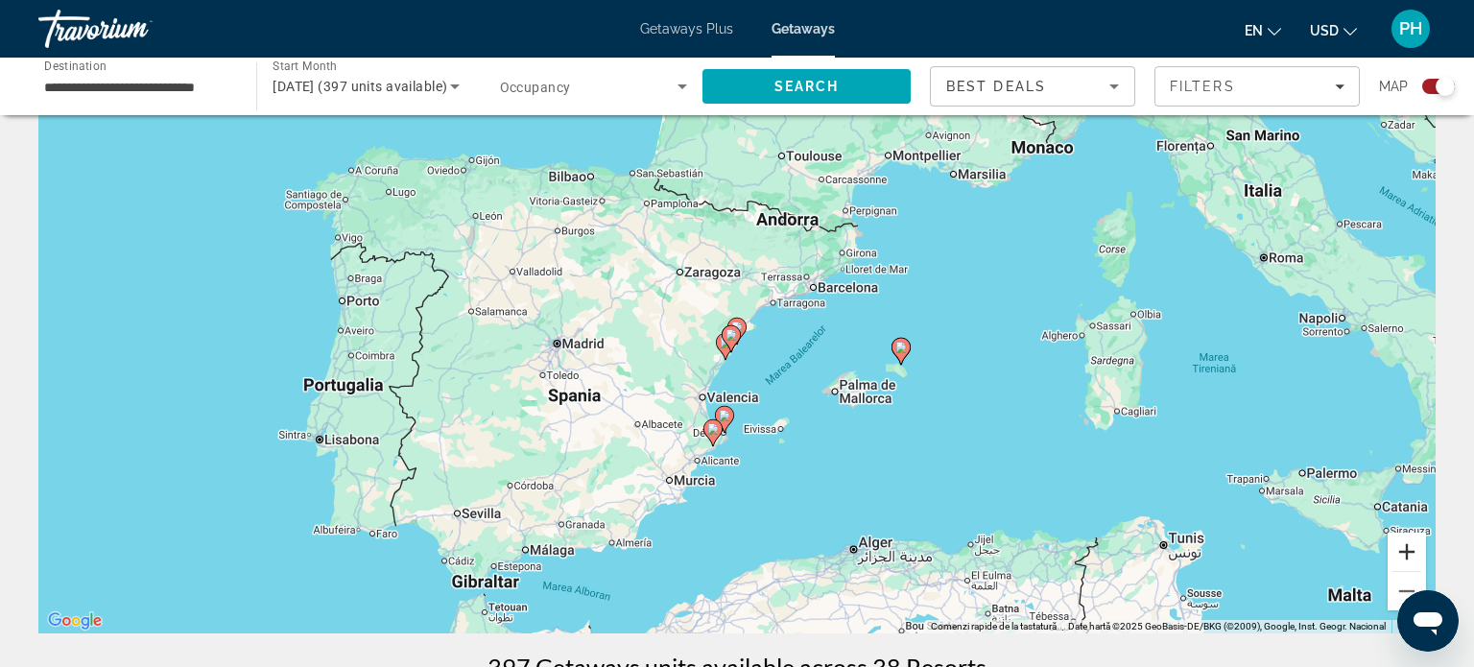
click at [1414, 551] on button "Mărește" at bounding box center [1406, 551] width 38 height 38
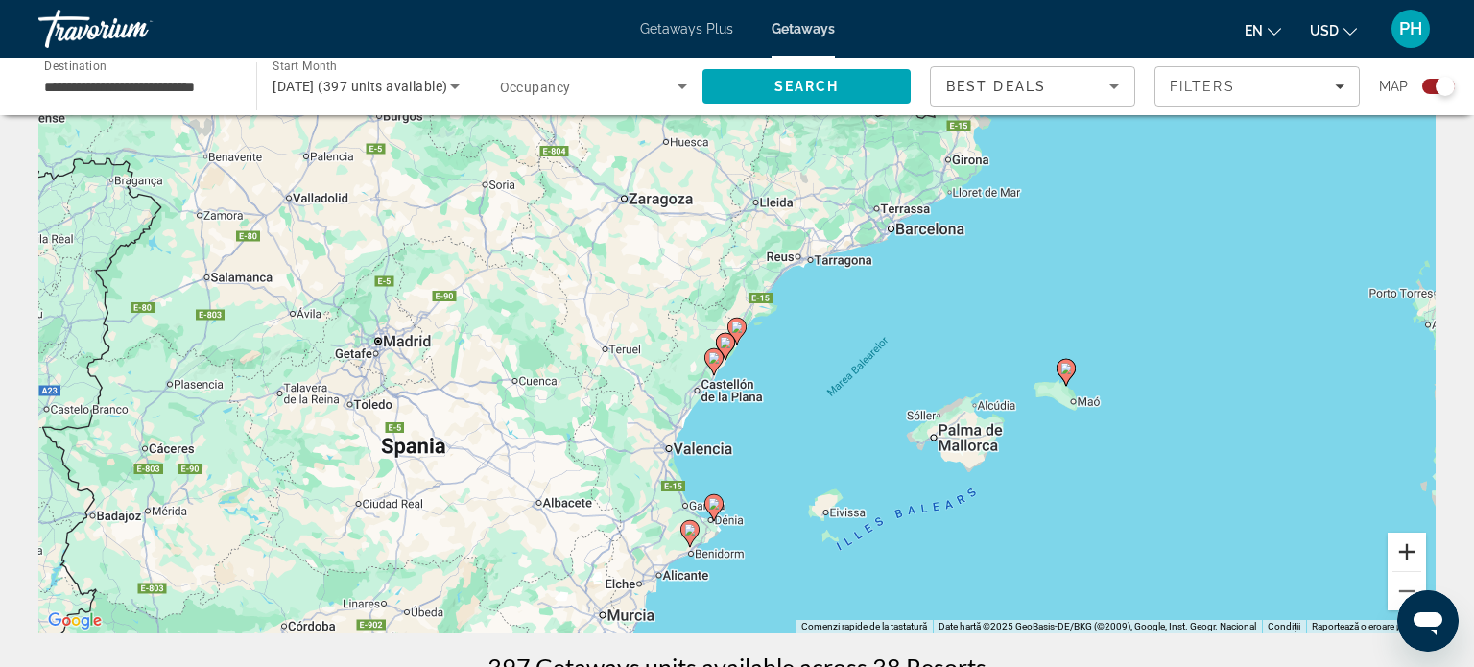
click at [1414, 551] on button "Mărește" at bounding box center [1406, 551] width 38 height 38
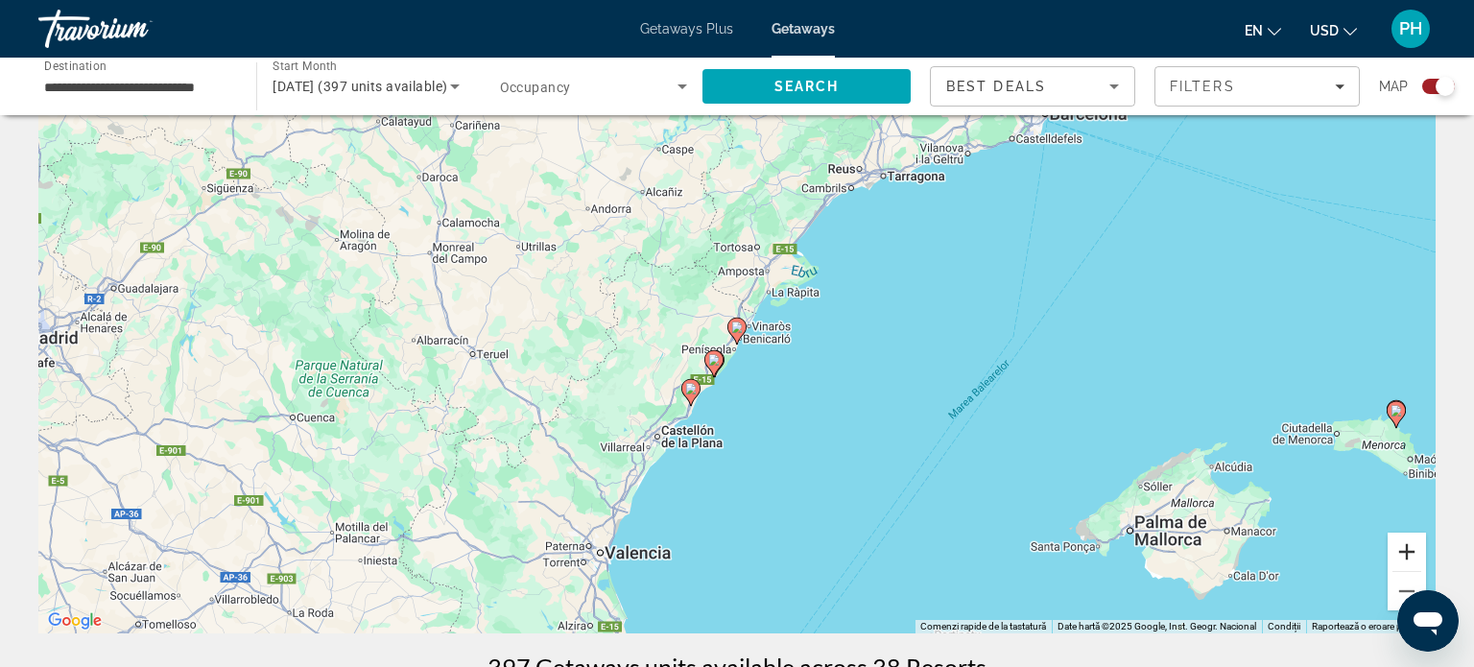
click at [1414, 551] on button "Mărește" at bounding box center [1406, 551] width 38 height 38
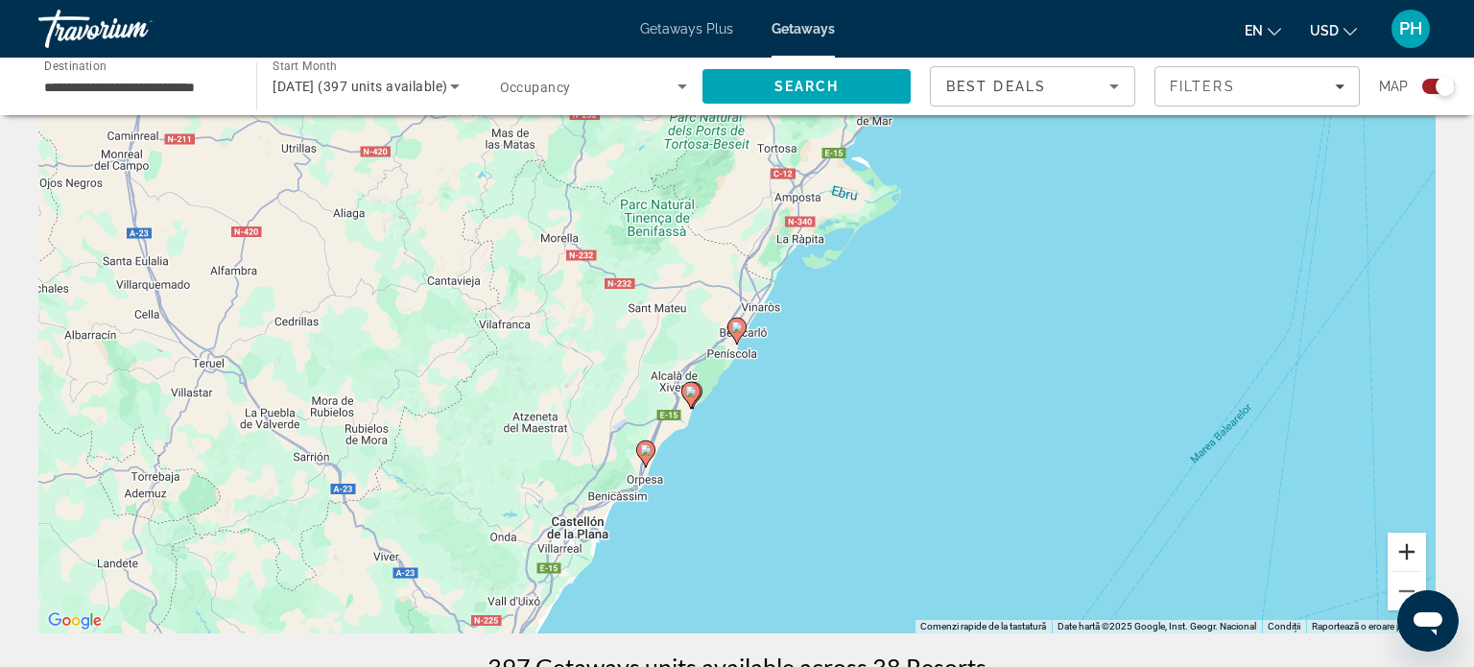
click at [1414, 551] on button "Mărește" at bounding box center [1406, 551] width 38 height 38
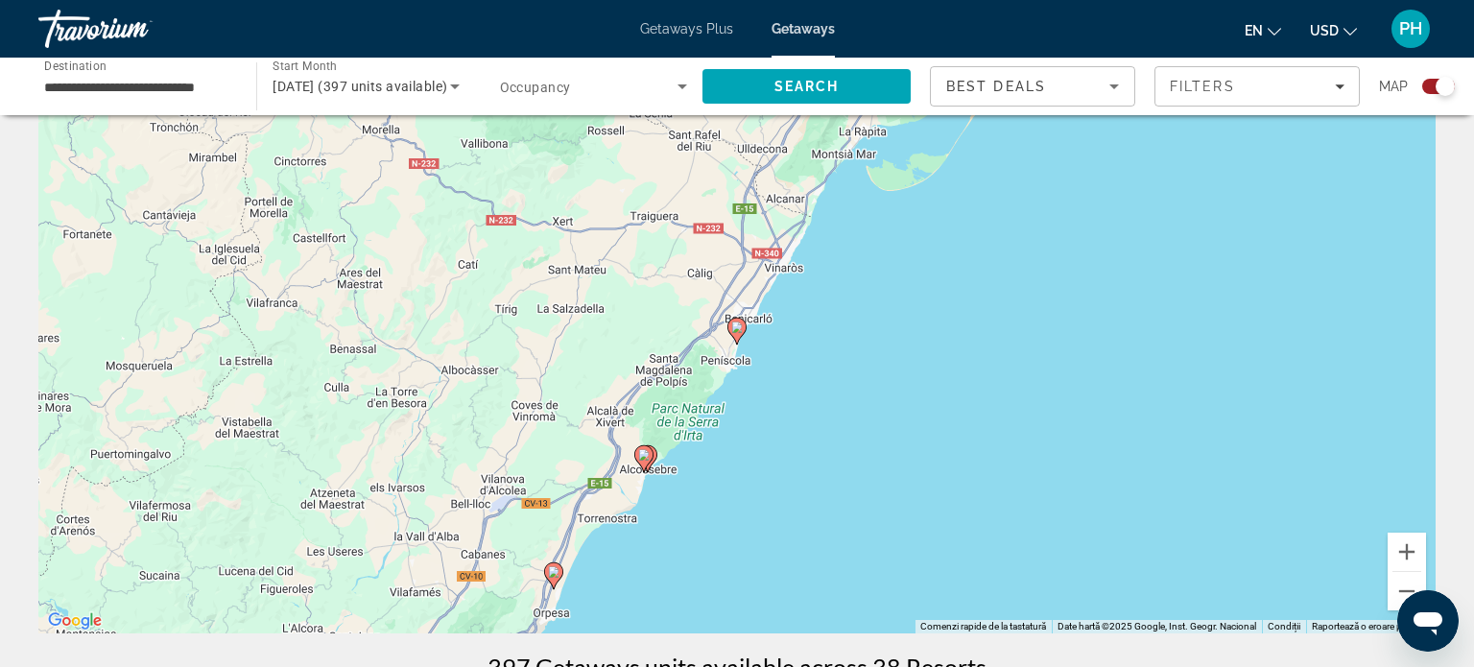
click at [642, 459] on image "Main content" at bounding box center [644, 455] width 12 height 12
type input "**********"
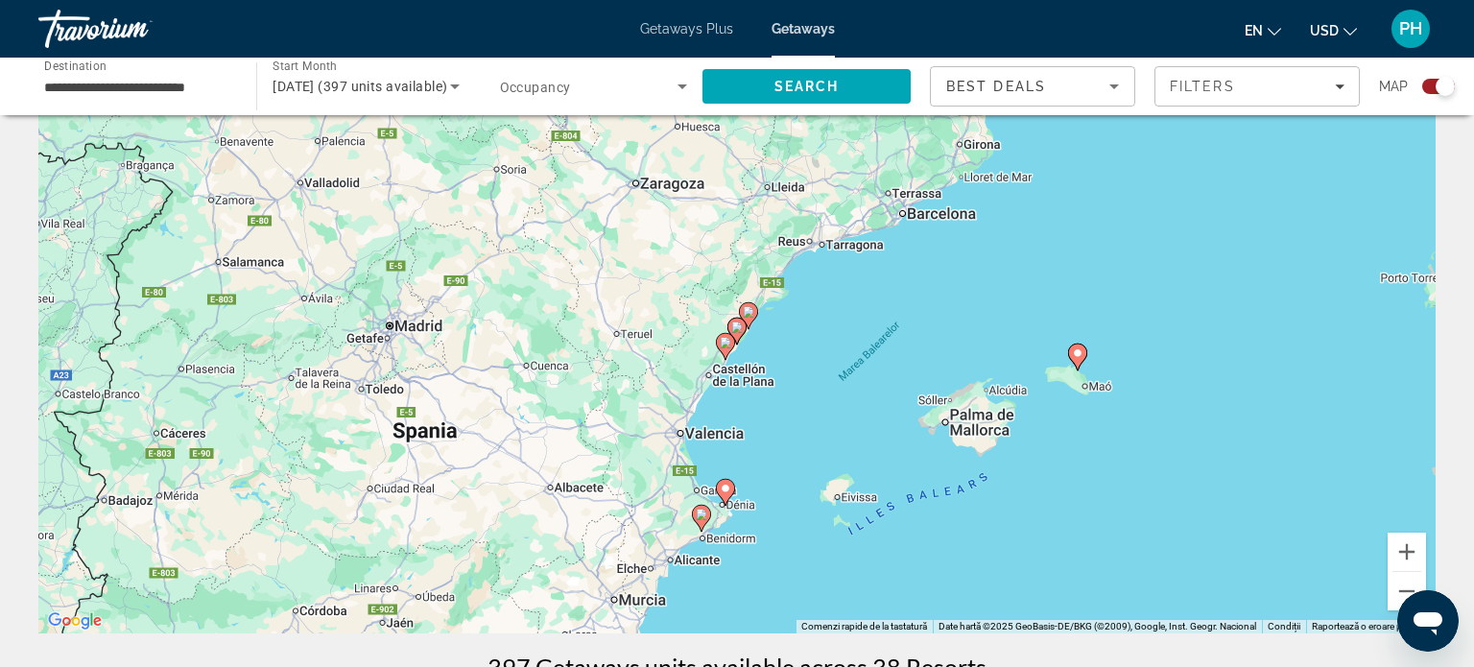
click at [745, 317] on gmp-advanced-marker "Main content" at bounding box center [736, 331] width 19 height 29
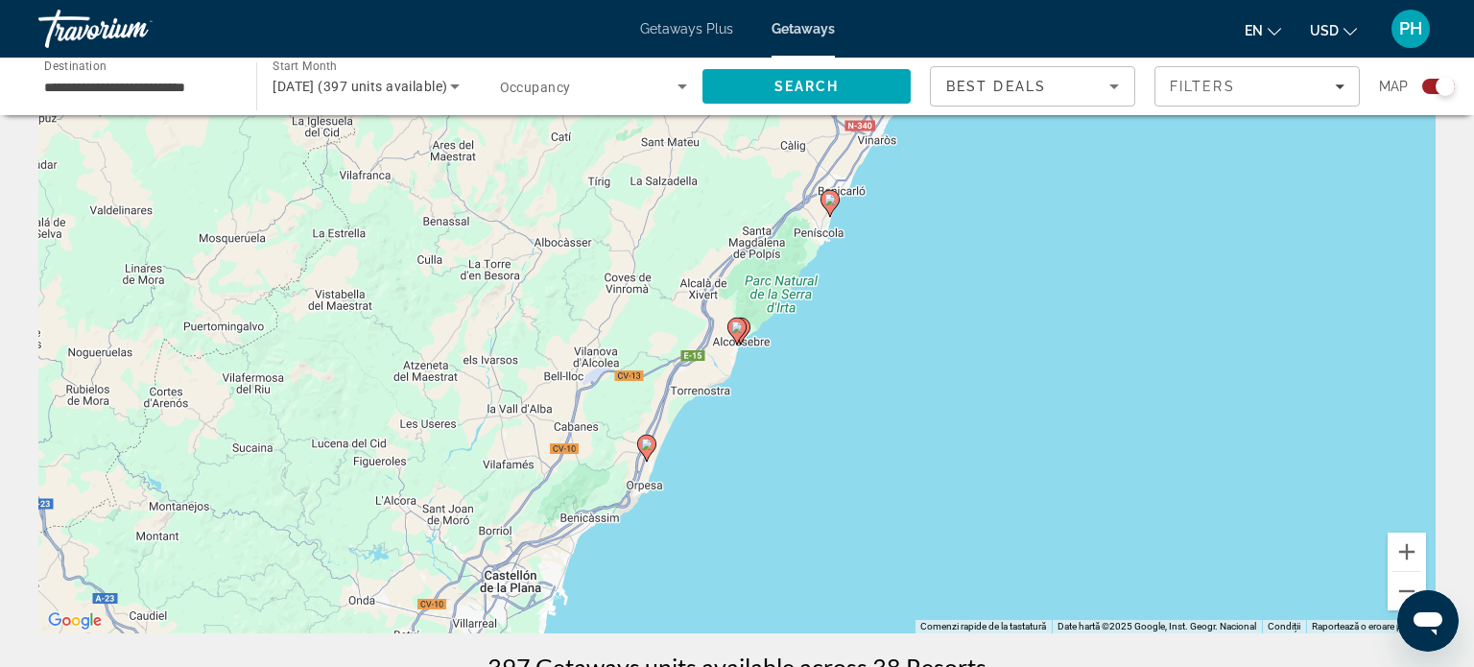
click at [834, 206] on icon "Main content" at bounding box center [829, 203] width 17 height 25
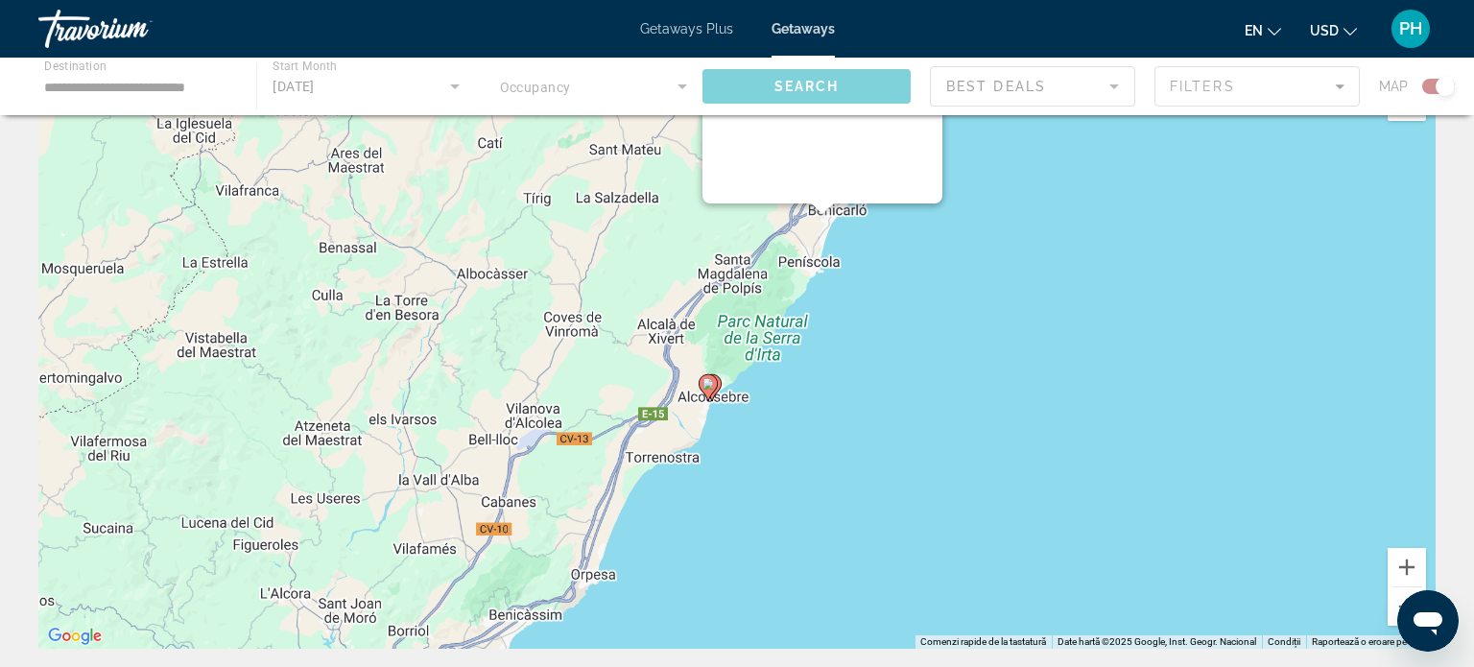
scroll to position [0, 0]
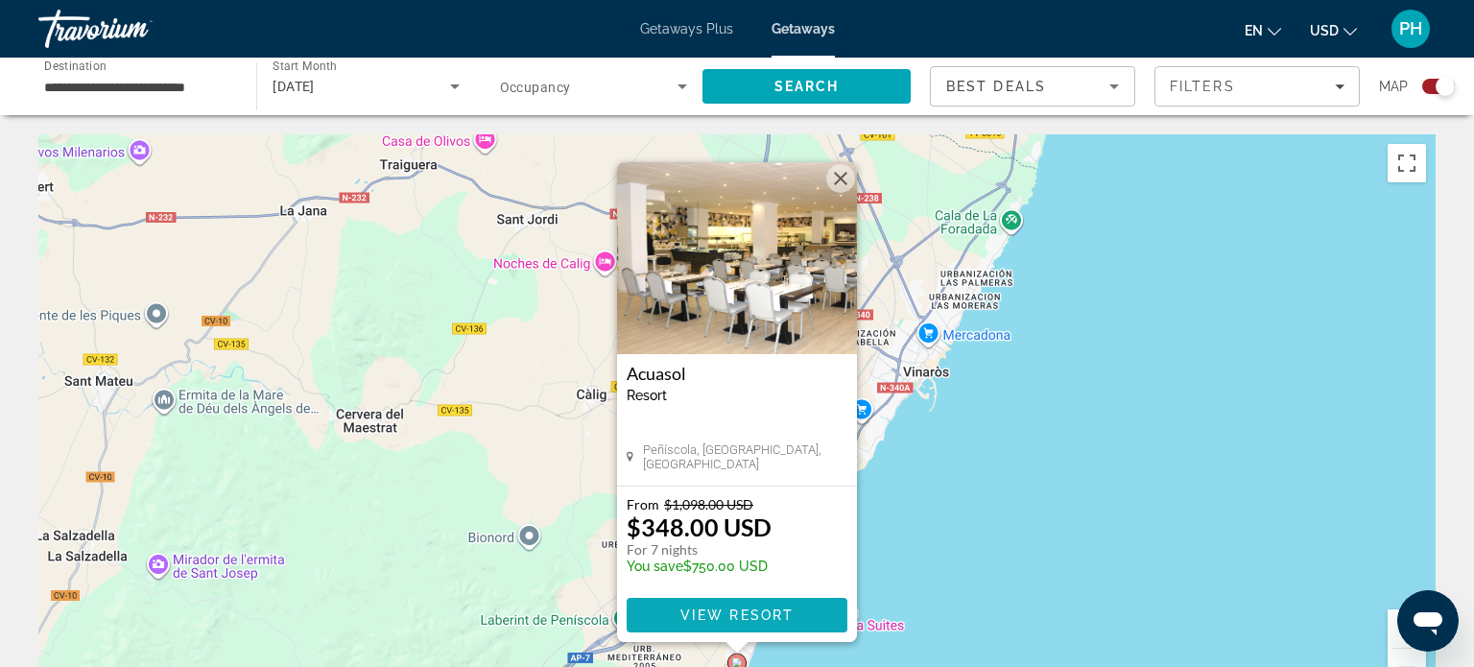
click at [731, 614] on span "View Resort" at bounding box center [736, 614] width 113 height 15
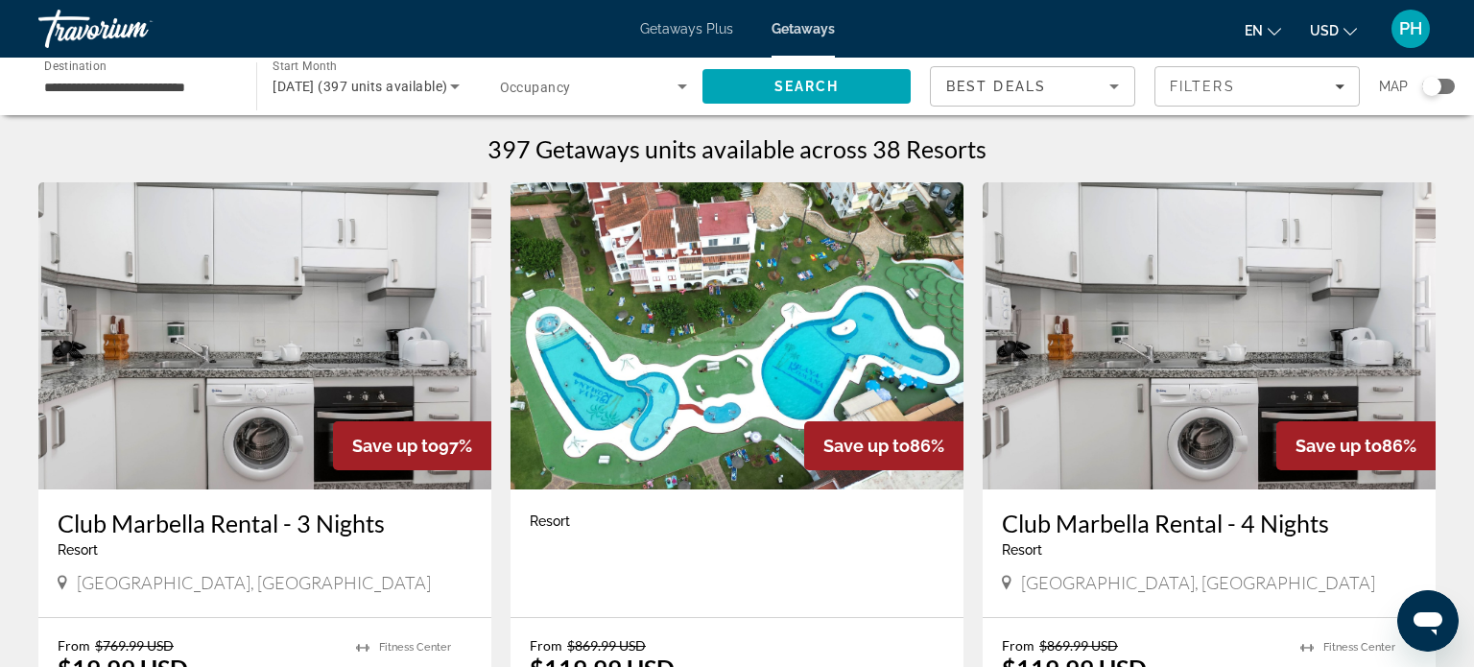
click at [1447, 86] on div "Search widget" at bounding box center [1438, 86] width 33 height 15
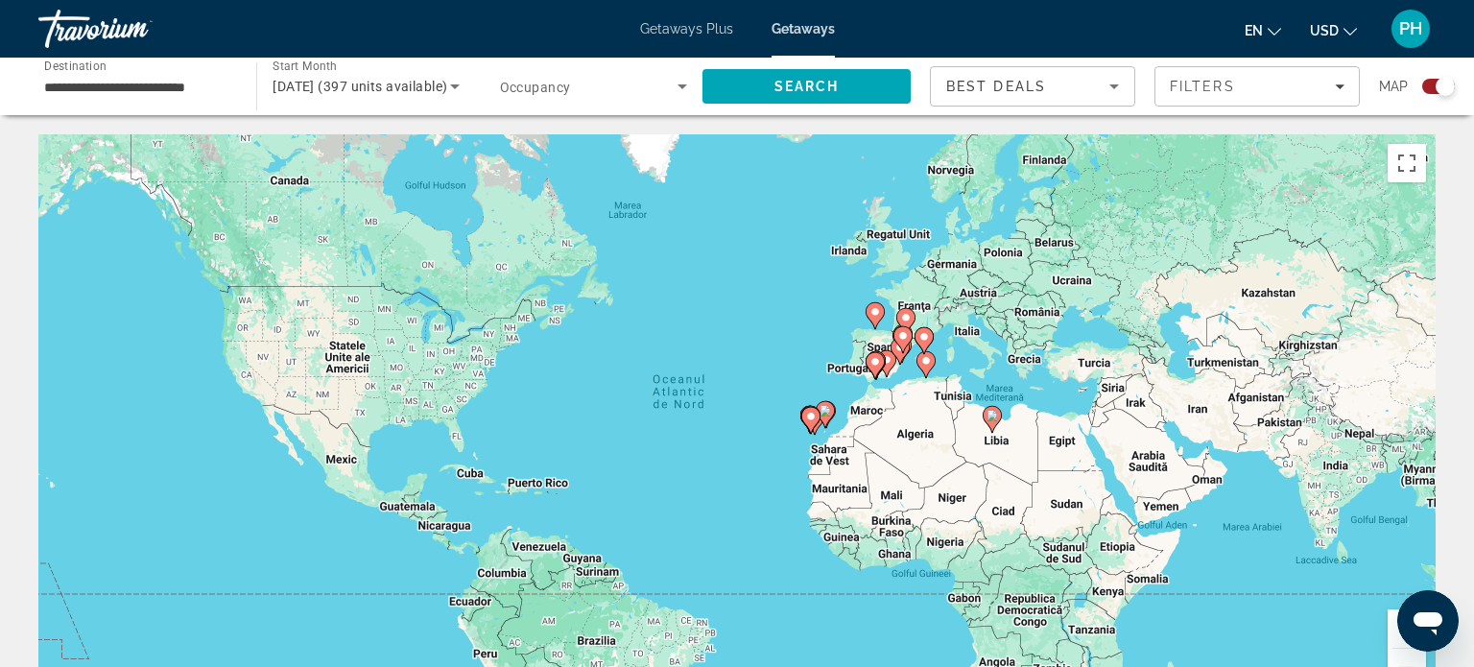
click at [903, 353] on icon "Main content" at bounding box center [902, 339] width 19 height 27
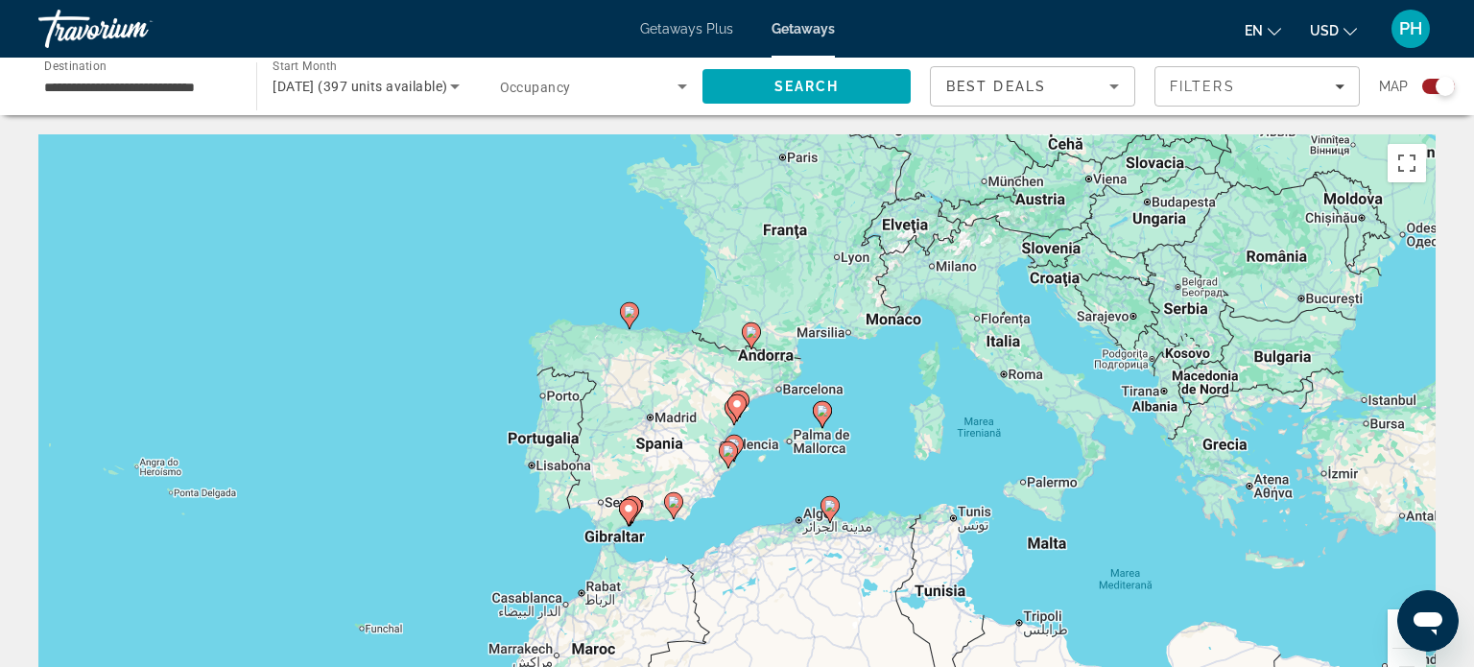
click at [738, 411] on icon "Main content" at bounding box center [736, 407] width 17 height 25
type input "**********"
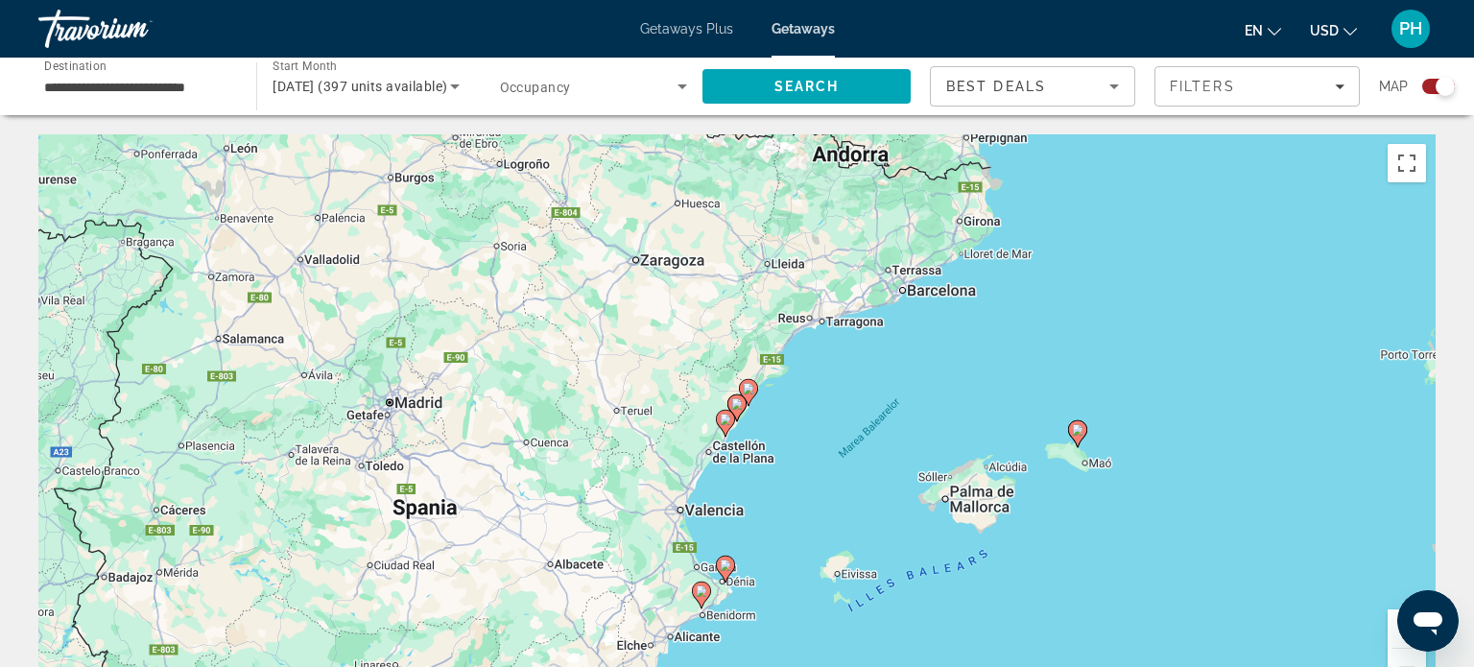
click at [735, 412] on icon "Main content" at bounding box center [736, 407] width 17 height 25
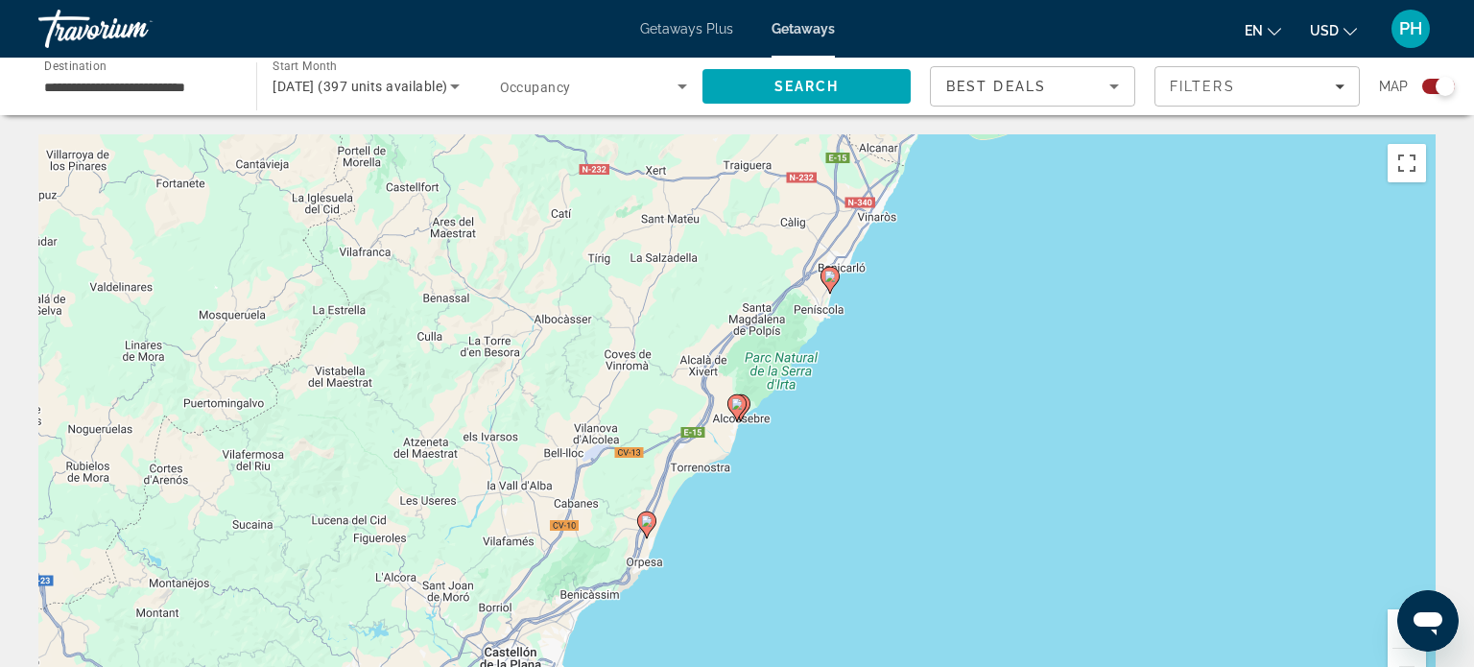
click at [737, 402] on image "Main content" at bounding box center [737, 404] width 12 height 12
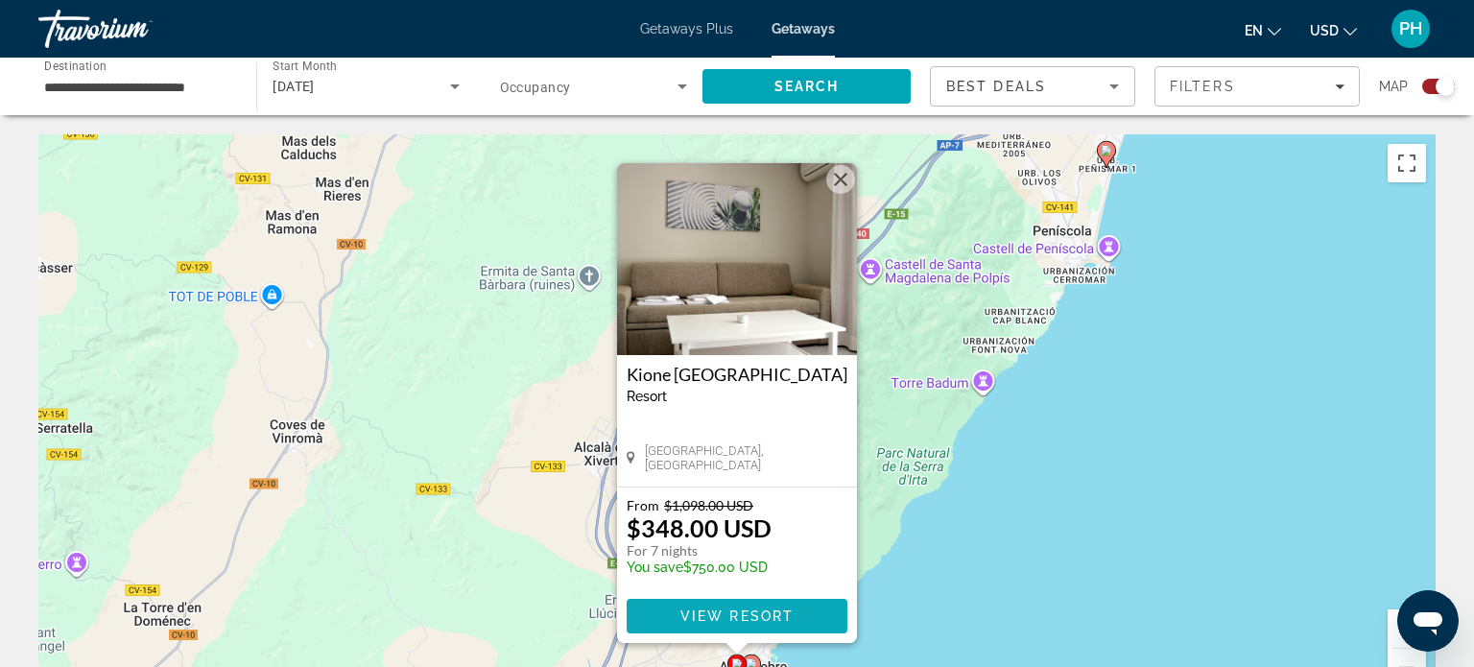
click at [706, 624] on span "Main content" at bounding box center [736, 616] width 221 height 46
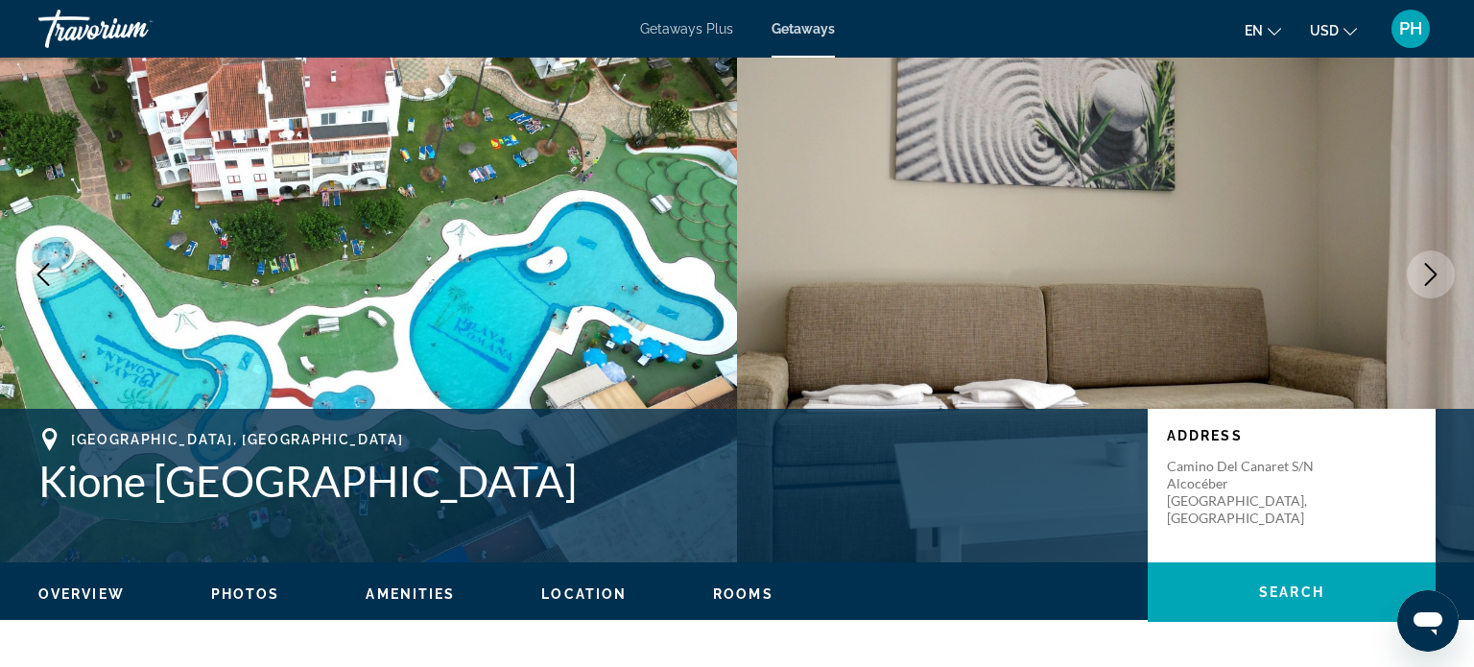
scroll to position [38, 0]
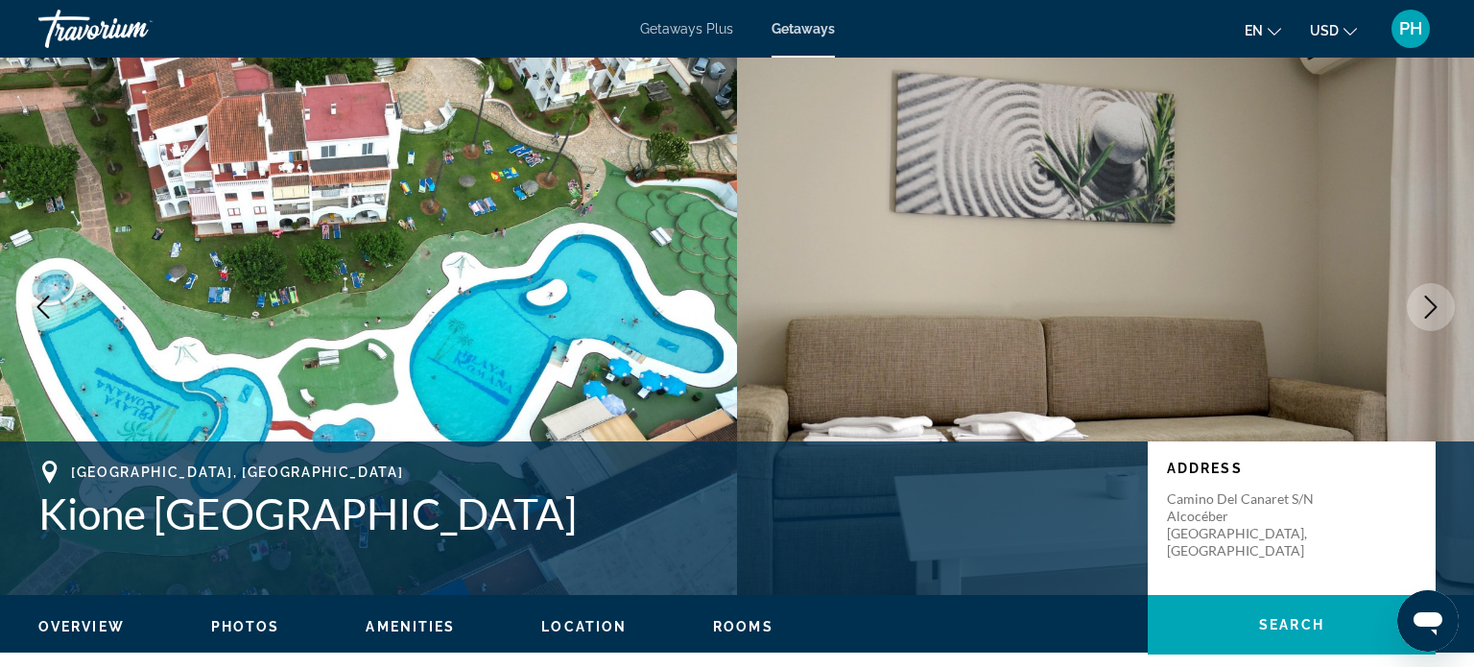
click at [1426, 310] on icon "Next image" at bounding box center [1430, 306] width 23 height 23
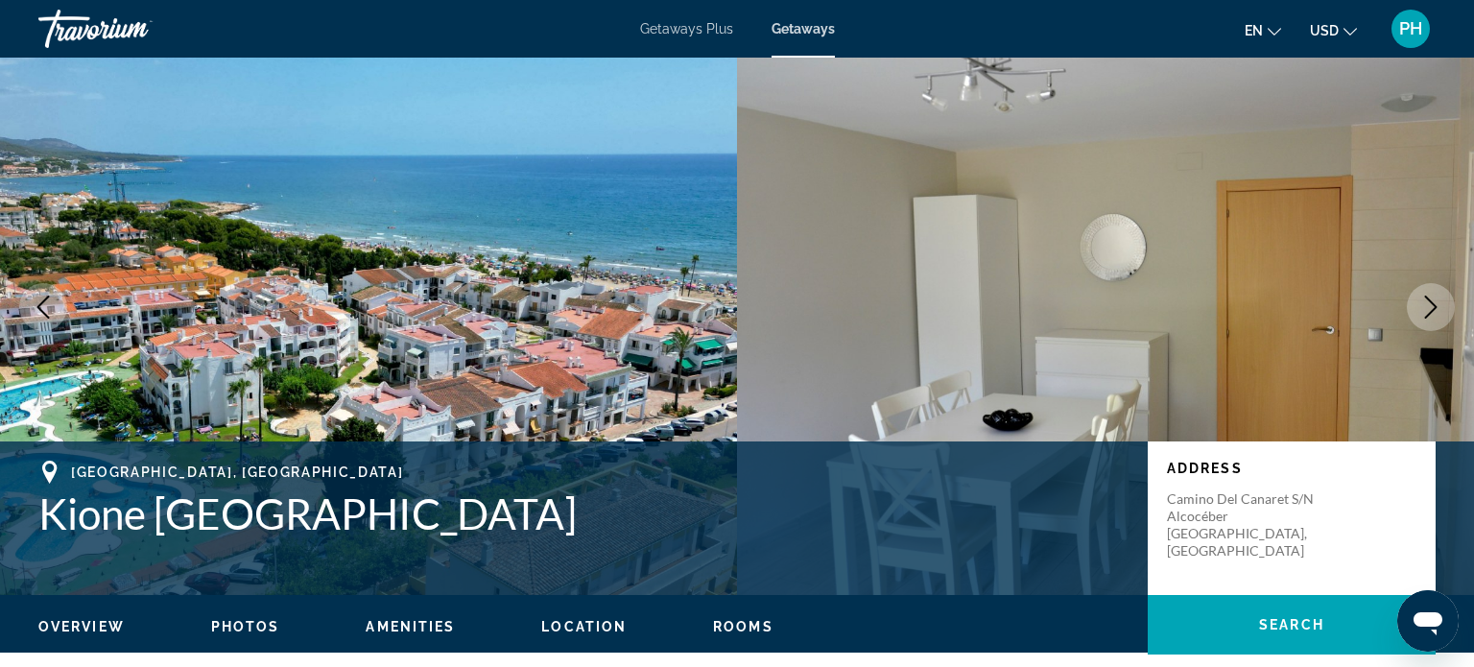
click at [1426, 310] on icon "Next image" at bounding box center [1430, 306] width 23 height 23
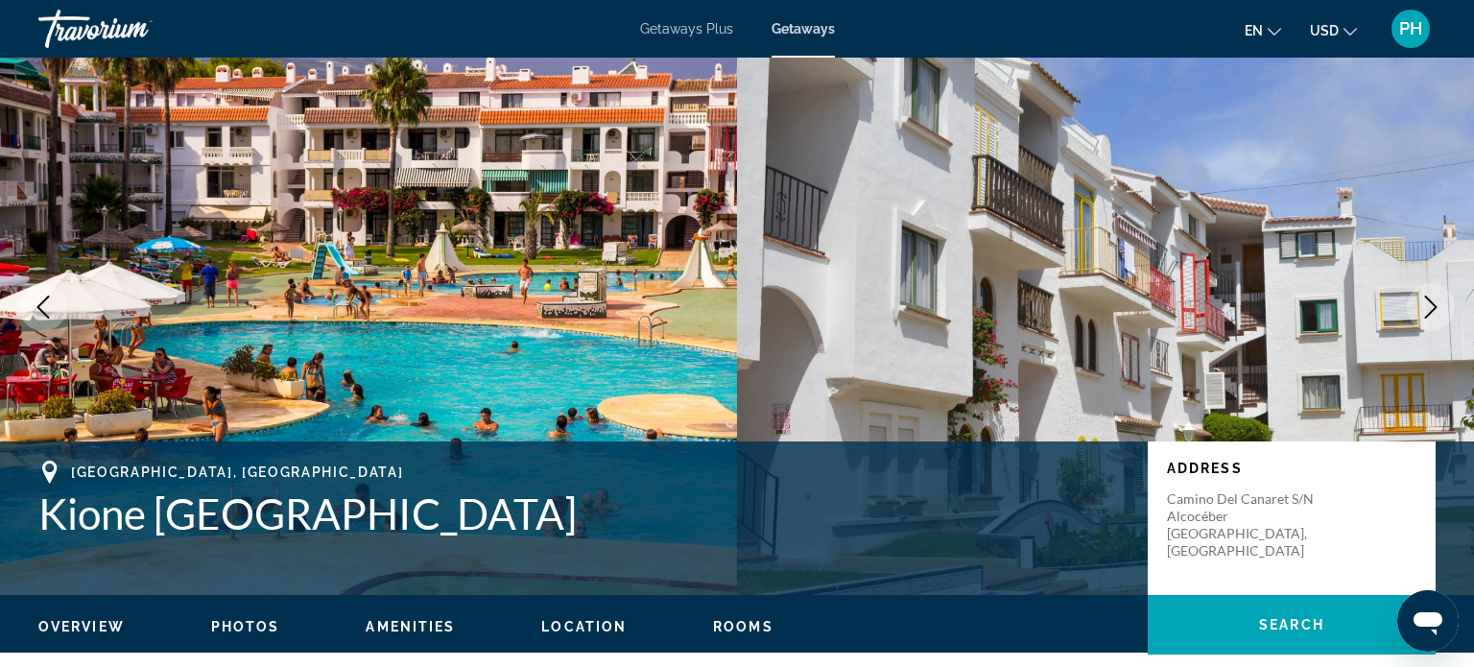
click at [1426, 310] on icon "Next image" at bounding box center [1430, 306] width 23 height 23
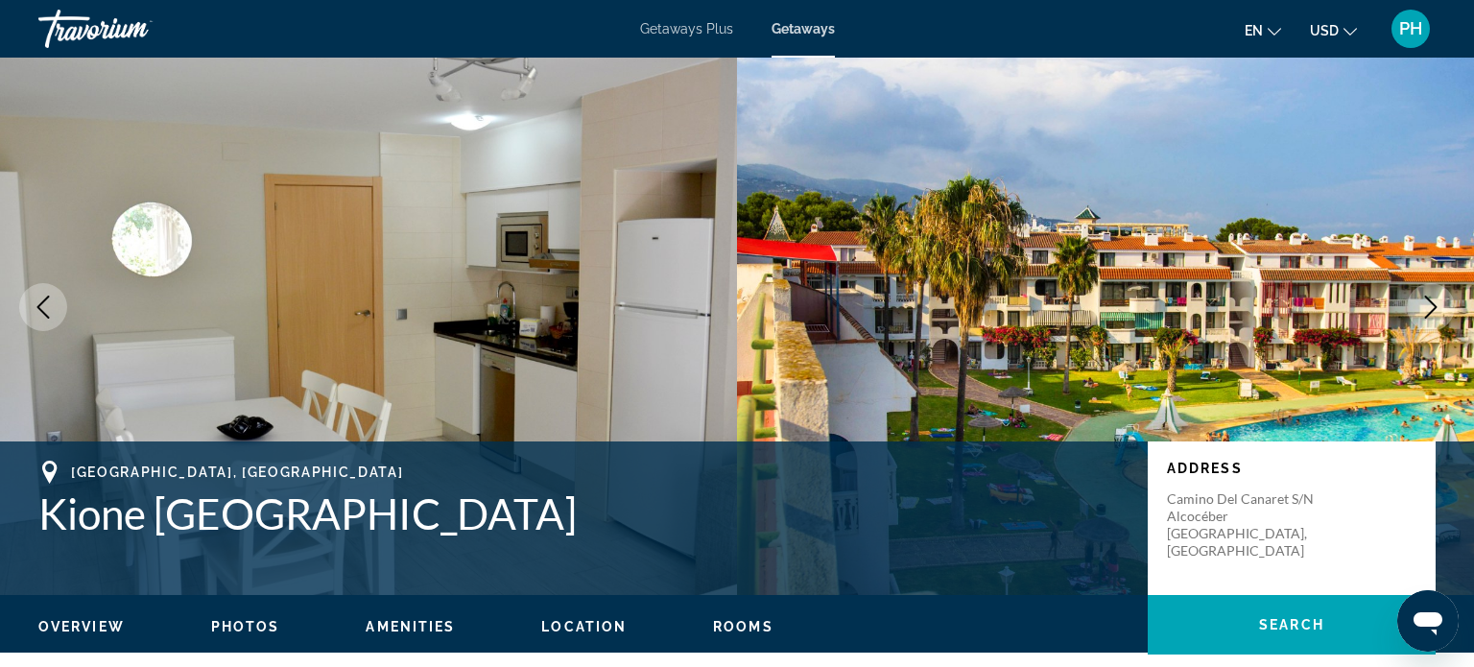
click at [1426, 310] on icon "Next image" at bounding box center [1430, 306] width 23 height 23
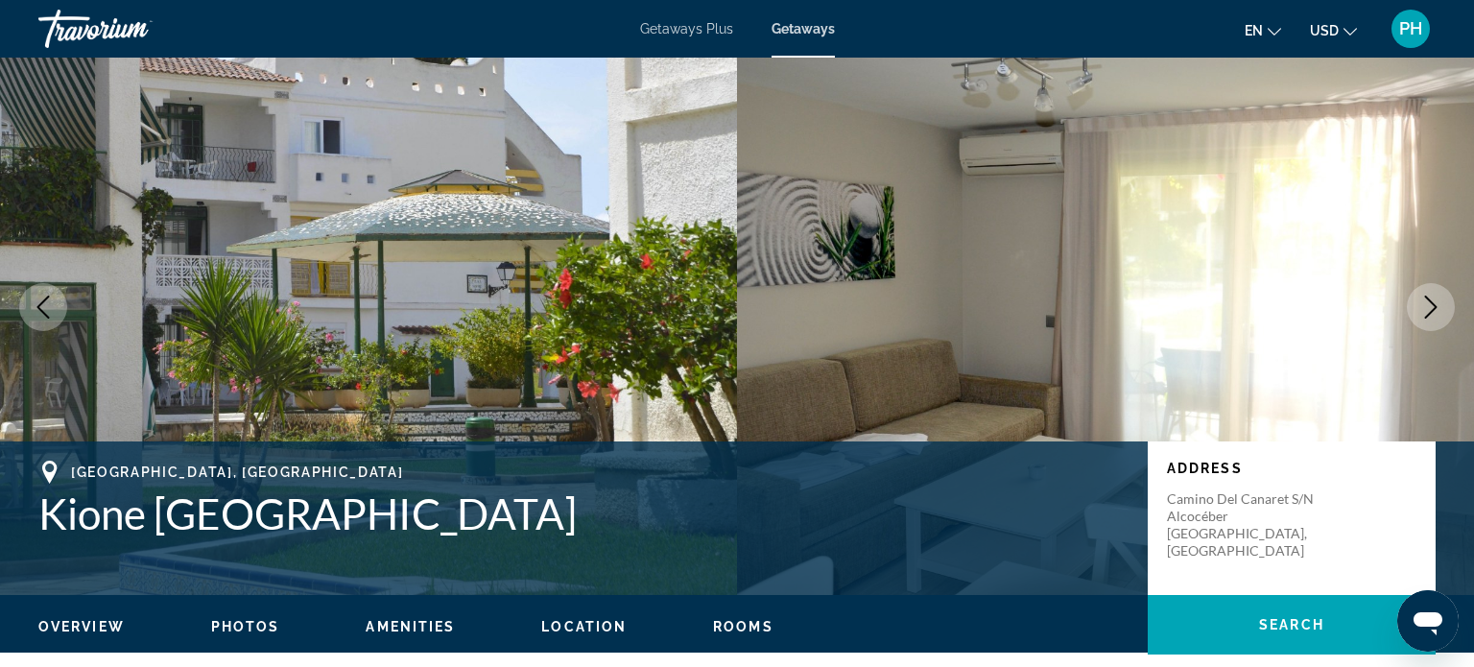
click at [1426, 310] on icon "Next image" at bounding box center [1430, 306] width 23 height 23
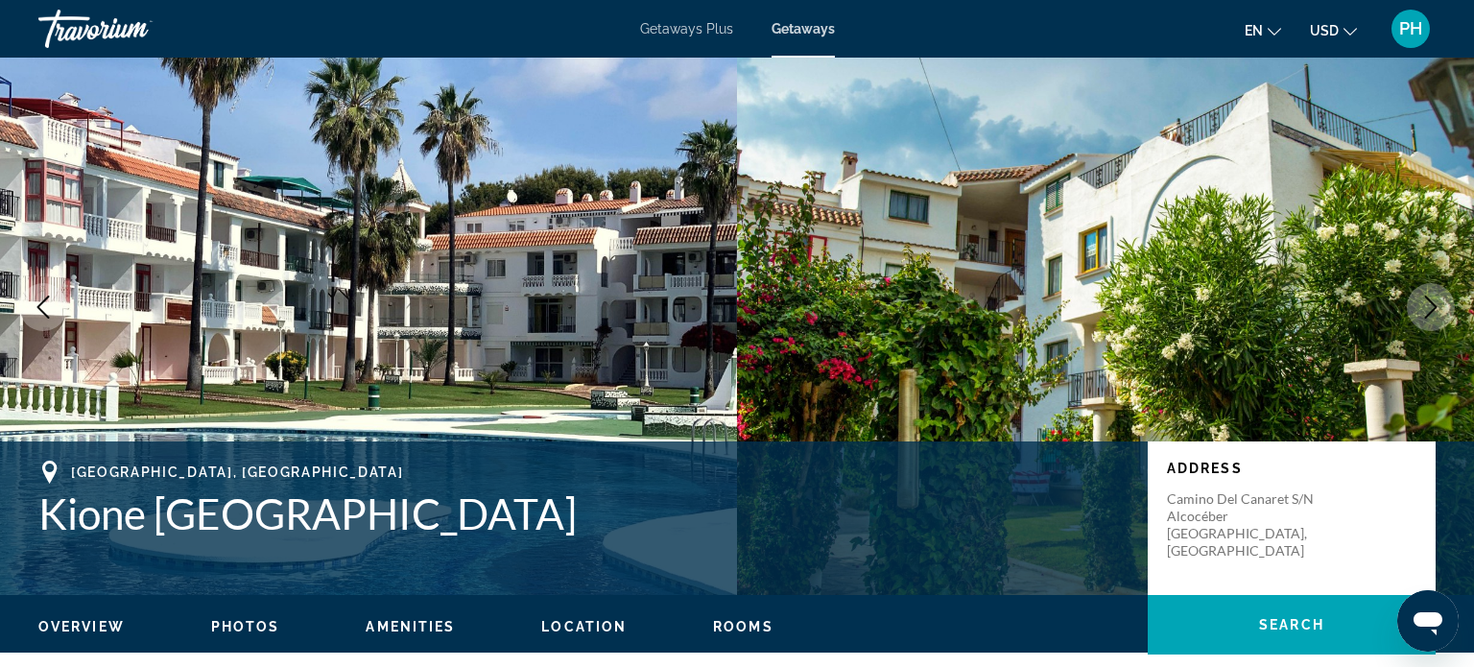
click at [1426, 310] on icon "Next image" at bounding box center [1430, 306] width 23 height 23
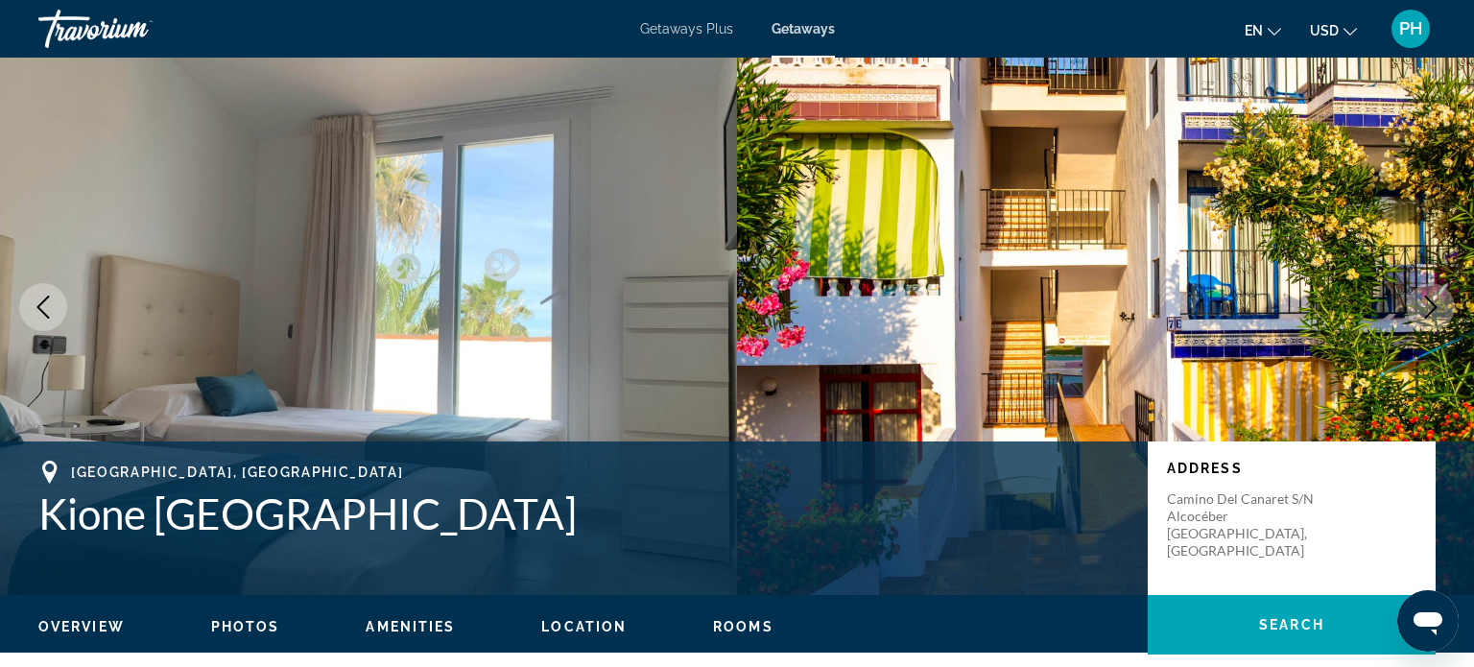
click at [1426, 310] on icon "Next image" at bounding box center [1430, 306] width 23 height 23
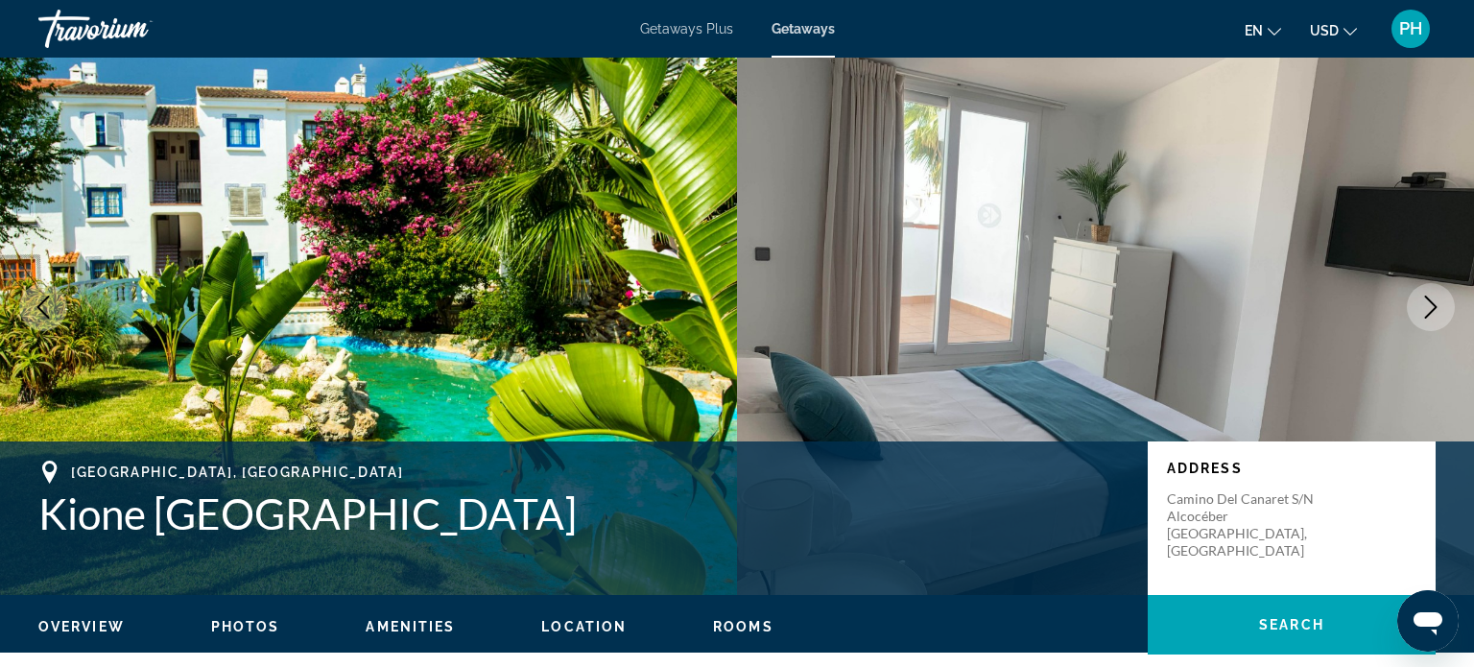
click at [1426, 310] on icon "Next image" at bounding box center [1430, 306] width 23 height 23
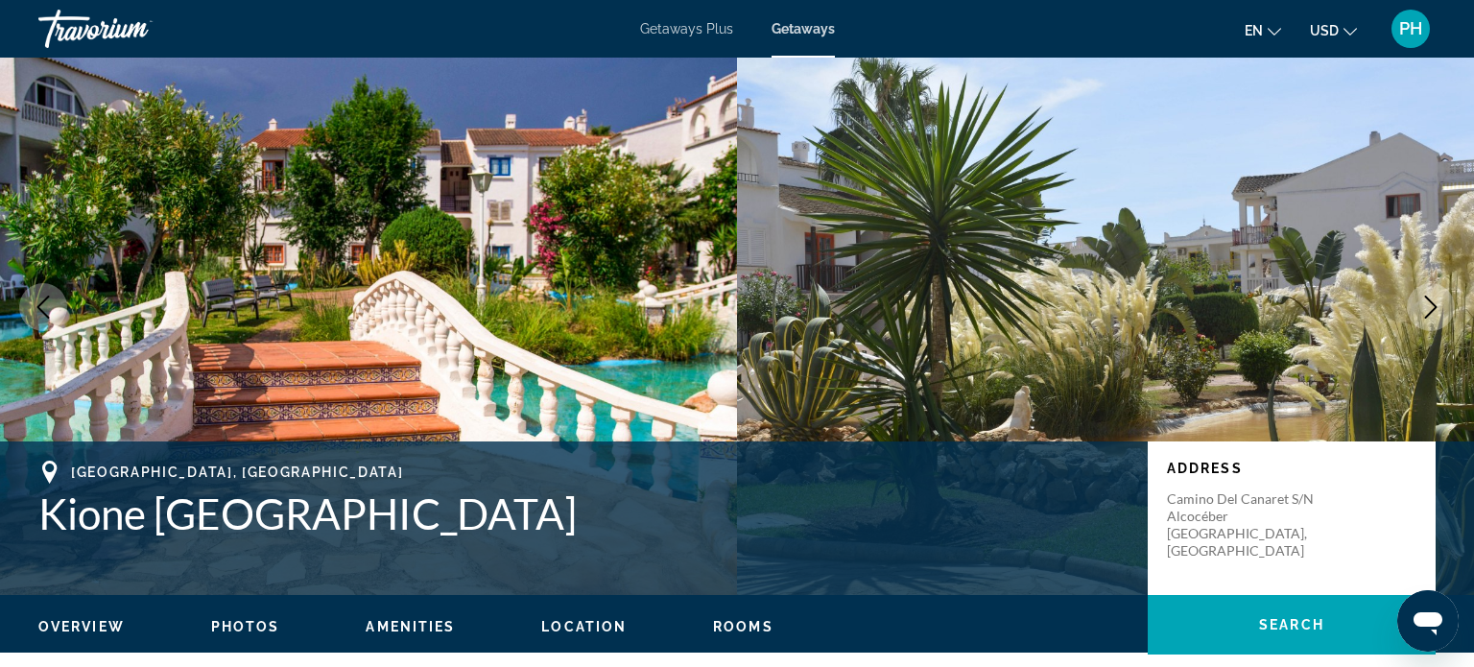
click at [1426, 310] on icon "Next image" at bounding box center [1430, 306] width 23 height 23
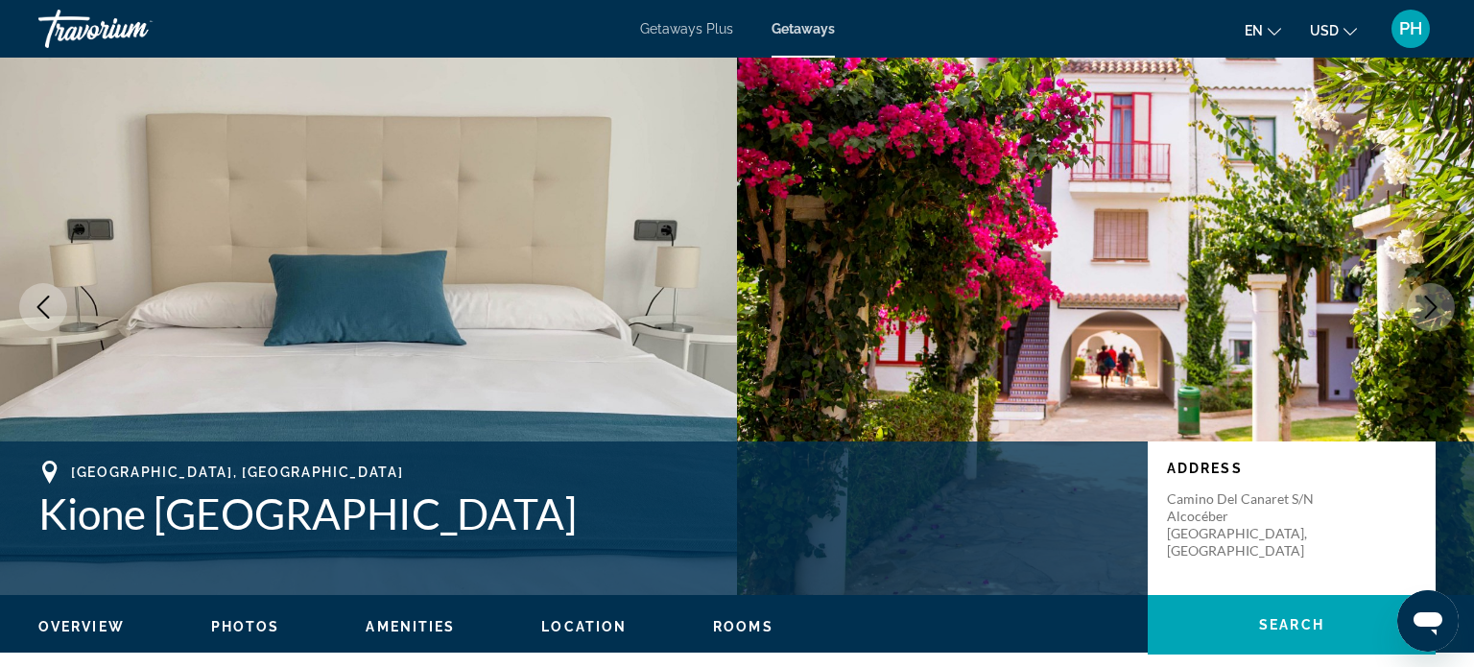
click at [1426, 310] on icon "Next image" at bounding box center [1430, 306] width 23 height 23
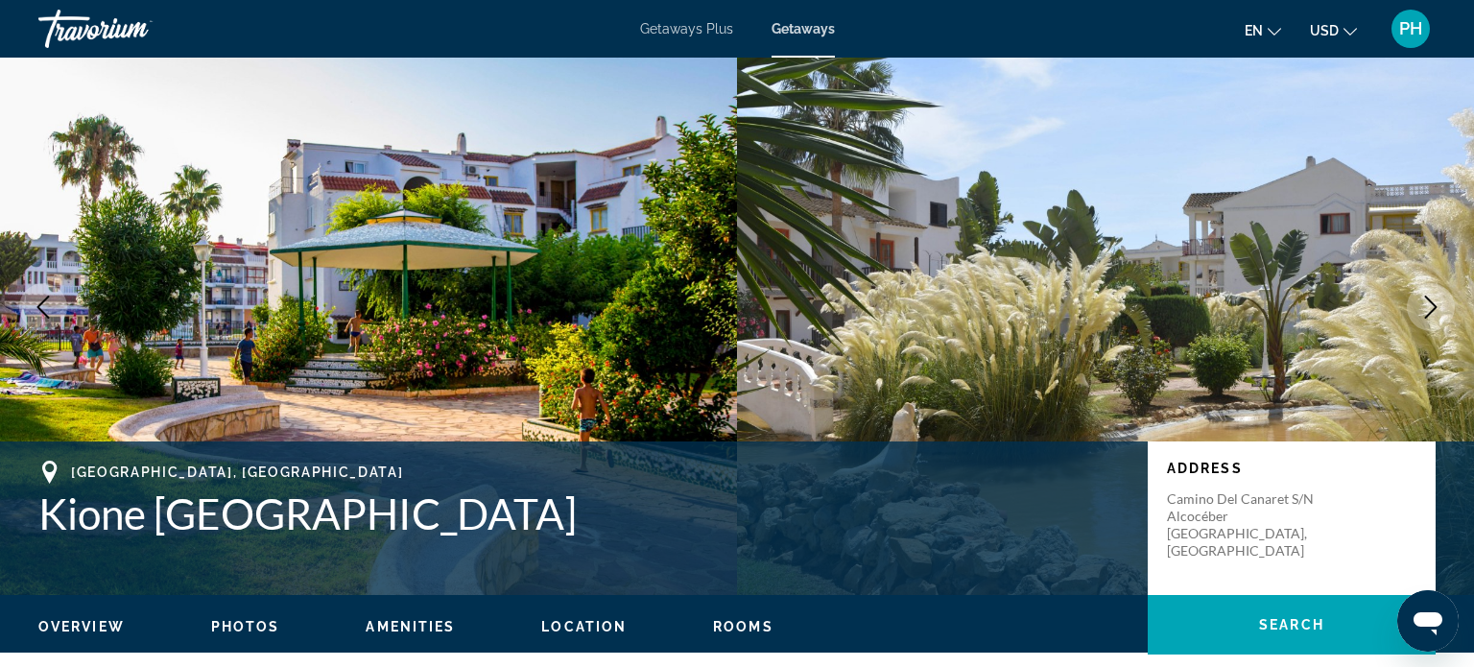
click at [1426, 310] on icon "Next image" at bounding box center [1430, 306] width 23 height 23
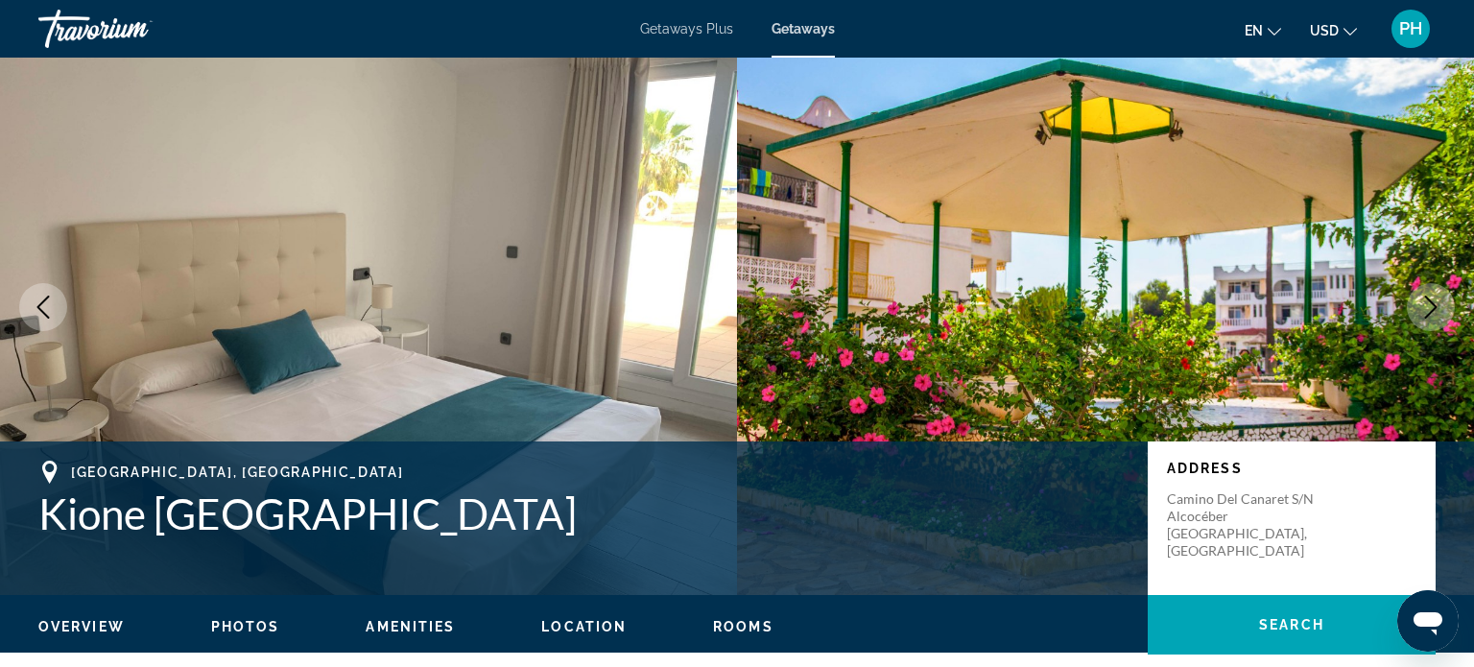
click at [1426, 310] on icon "Next image" at bounding box center [1430, 306] width 23 height 23
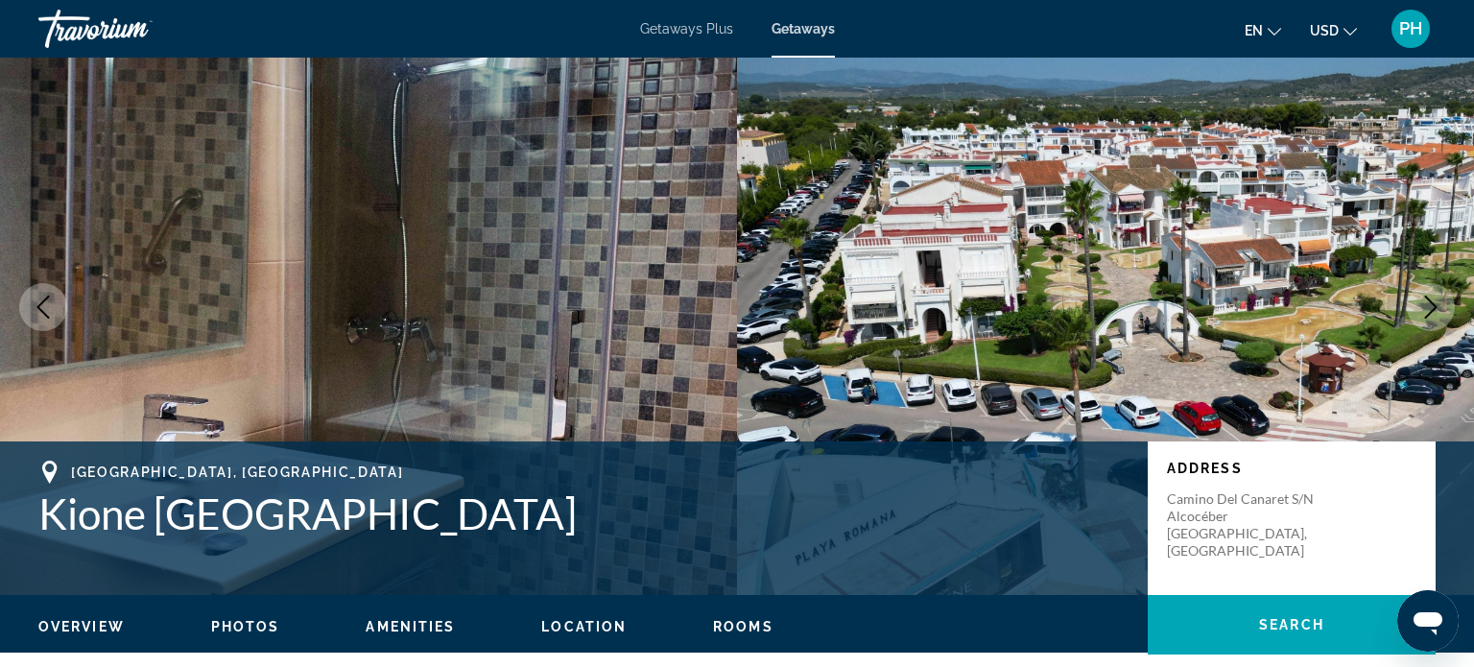
click at [1426, 310] on icon "Next image" at bounding box center [1430, 306] width 23 height 23
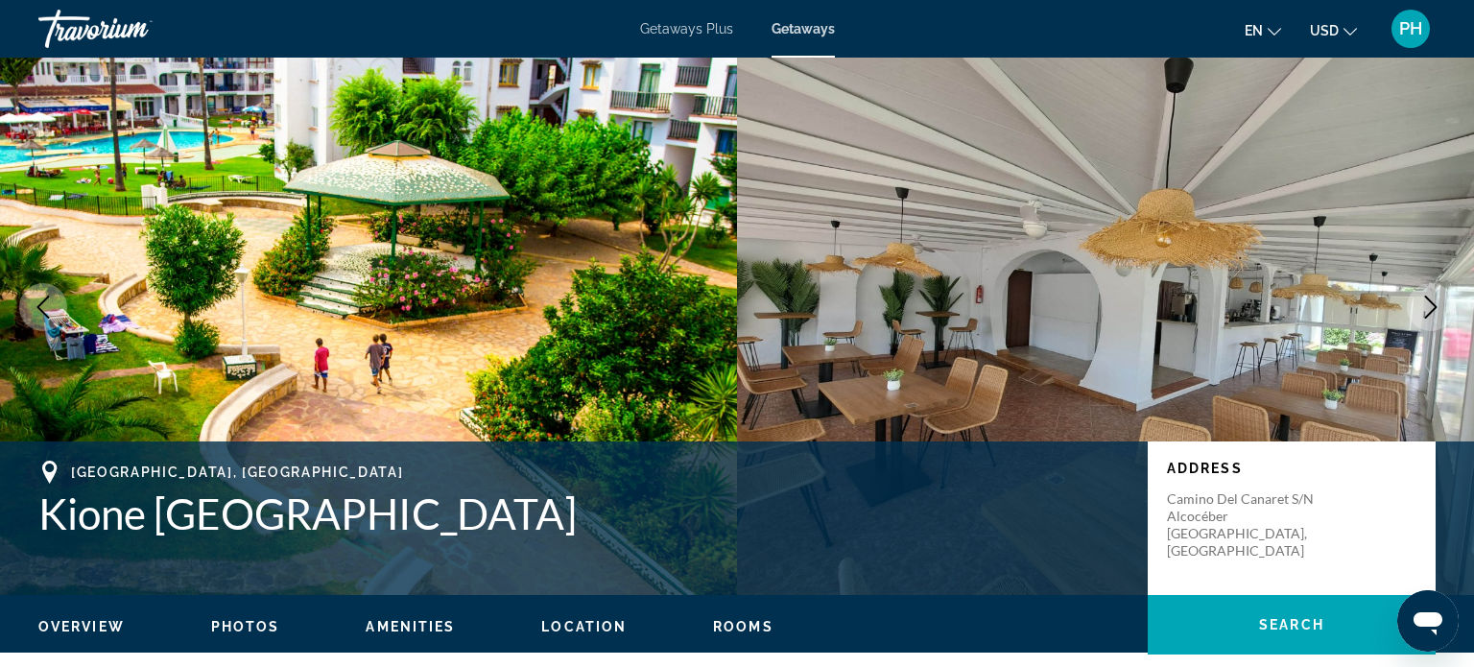
click at [1426, 310] on icon "Next image" at bounding box center [1430, 306] width 23 height 23
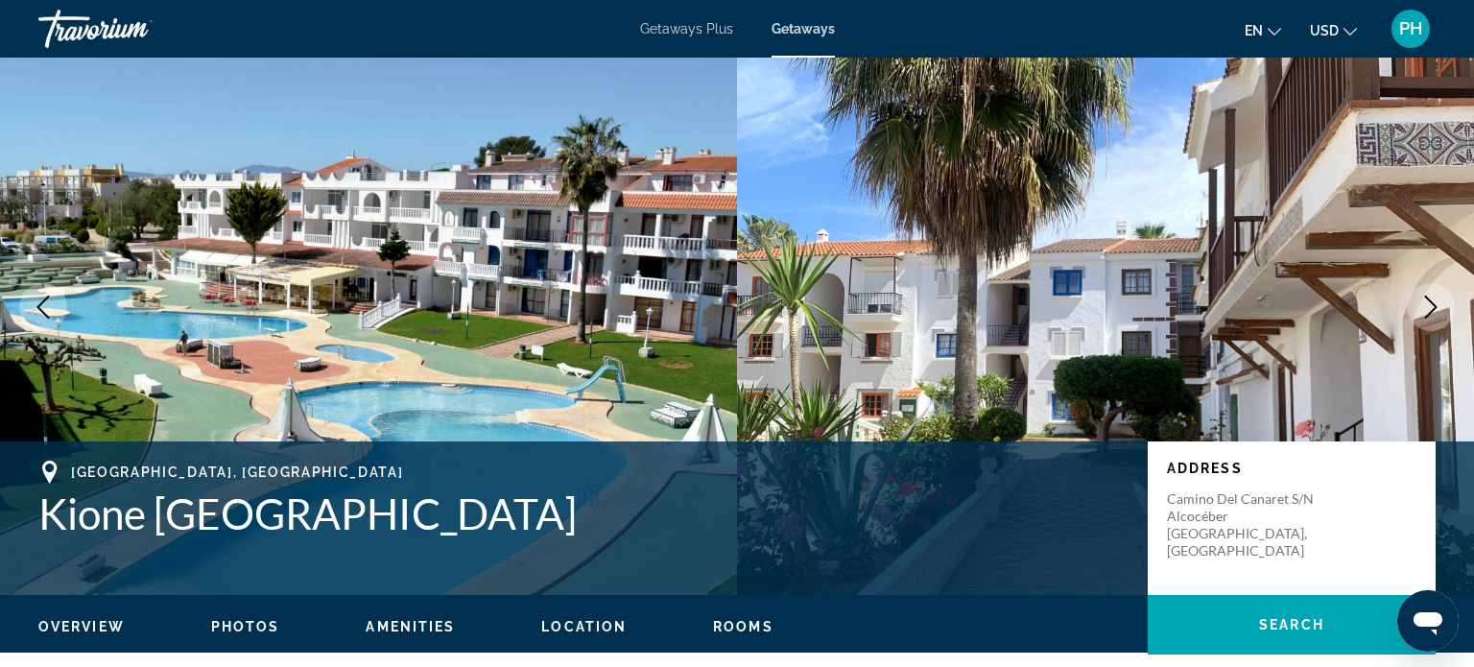
click at [1426, 310] on icon "Next image" at bounding box center [1430, 306] width 23 height 23
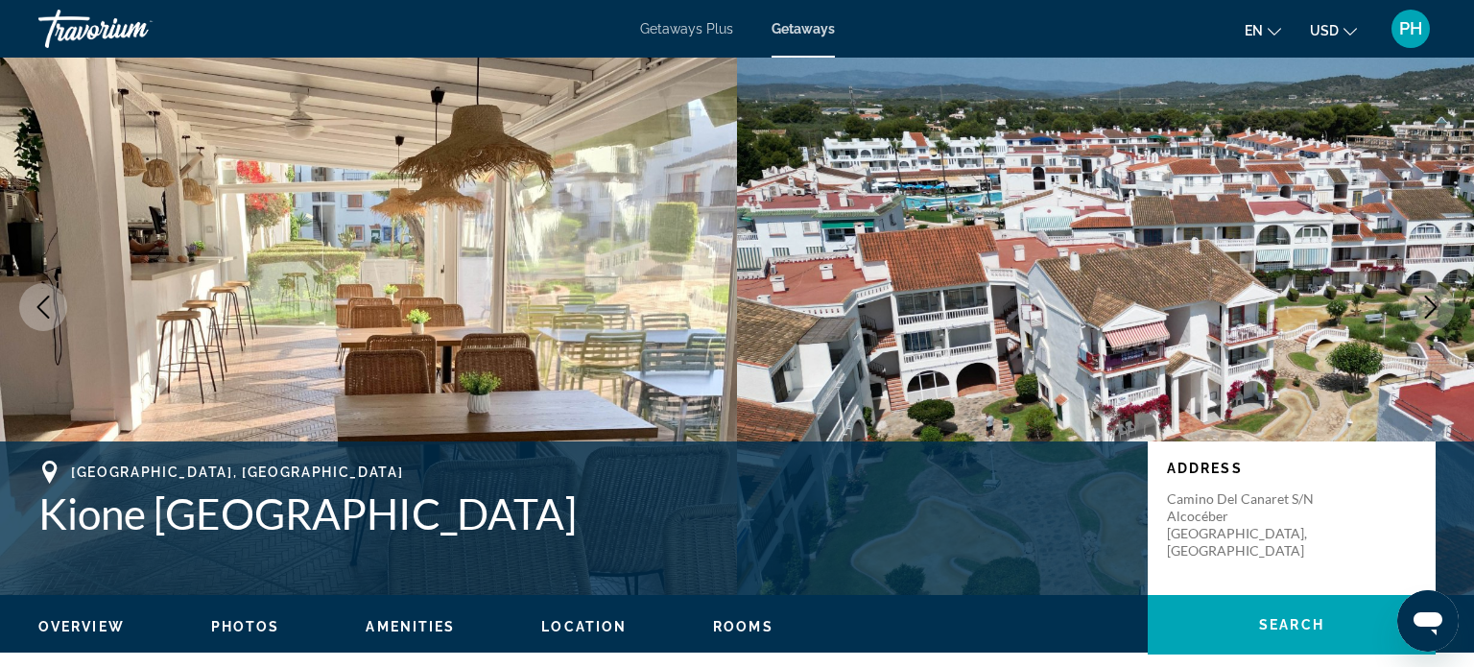
click at [1426, 310] on icon "Next image" at bounding box center [1430, 306] width 23 height 23
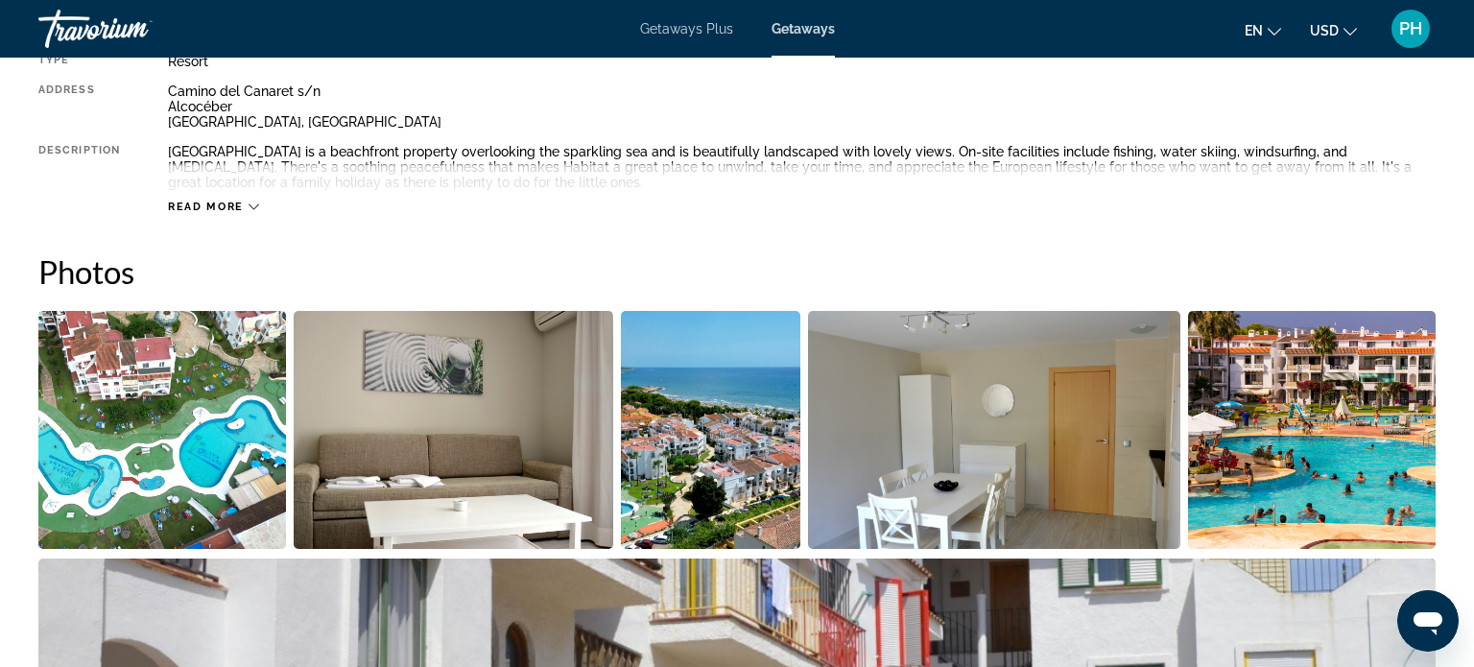
scroll to position [883, 0]
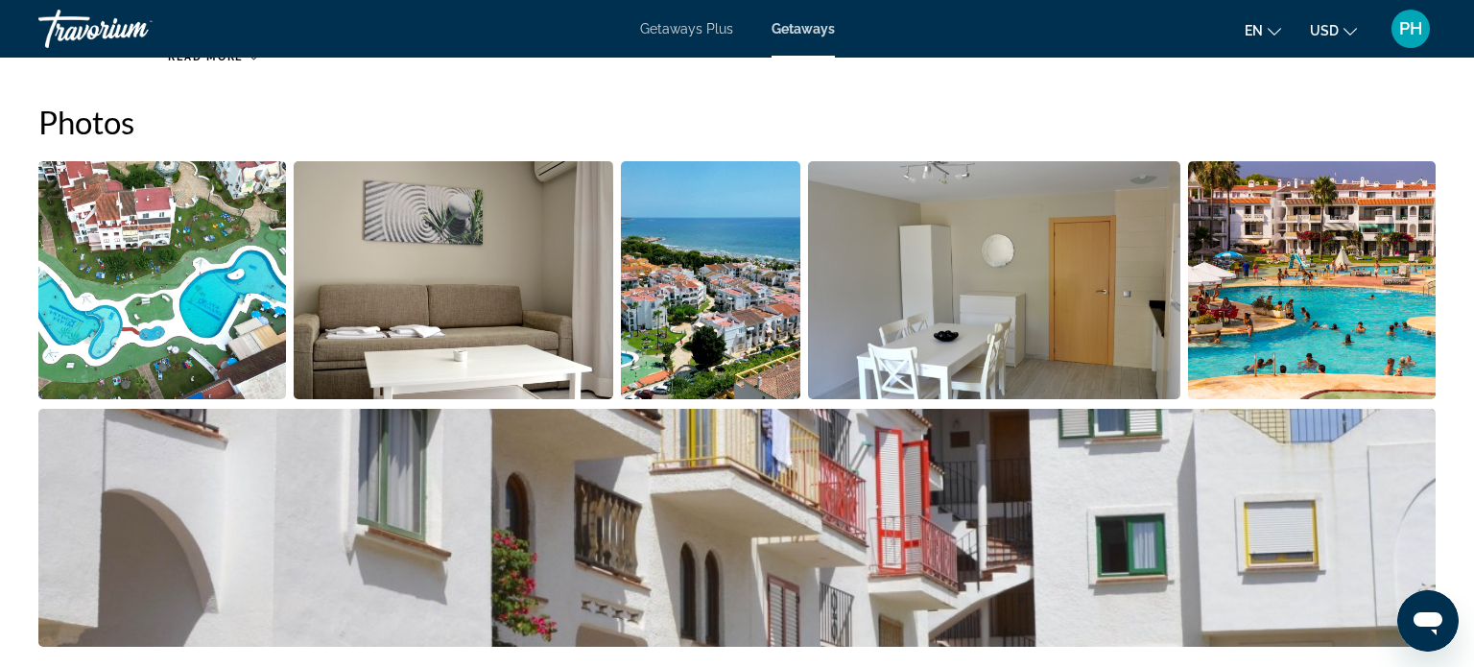
click at [769, 306] on img "Open full-screen image slider" at bounding box center [711, 280] width 180 height 238
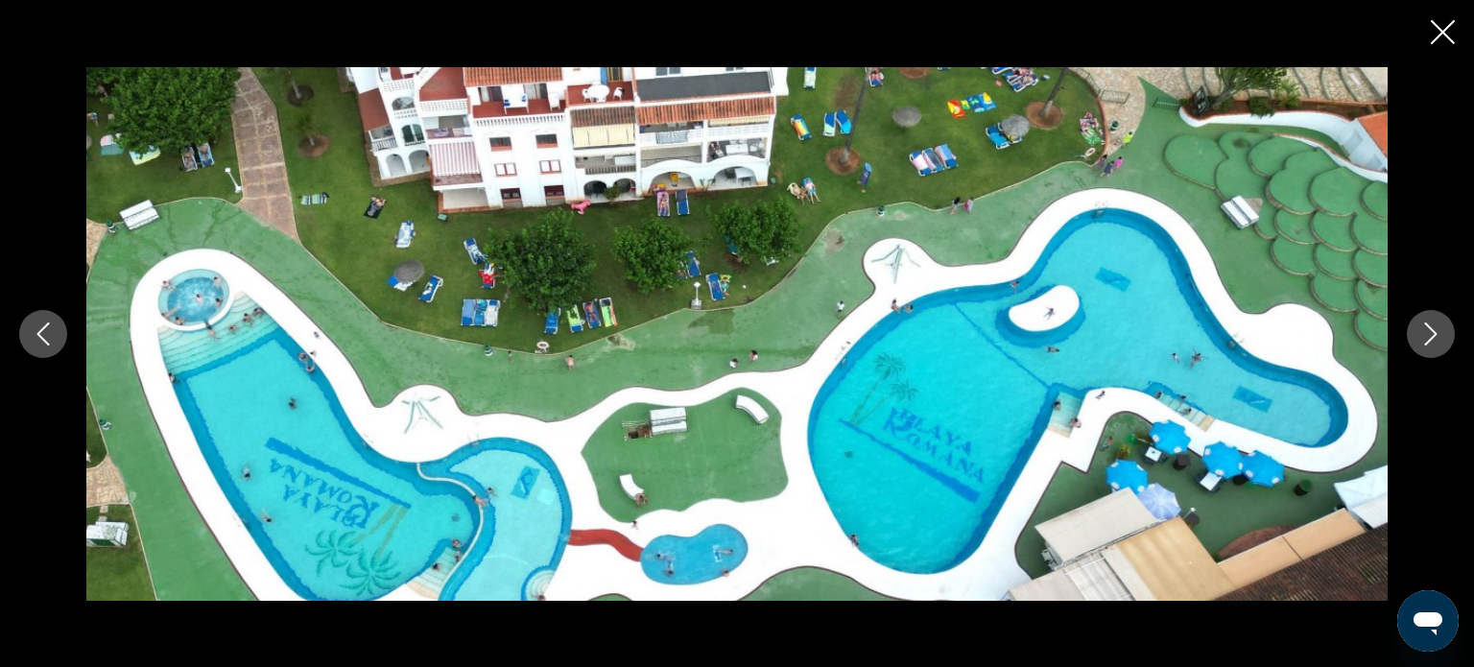
click at [1425, 332] on icon "Next image" at bounding box center [1430, 333] width 23 height 23
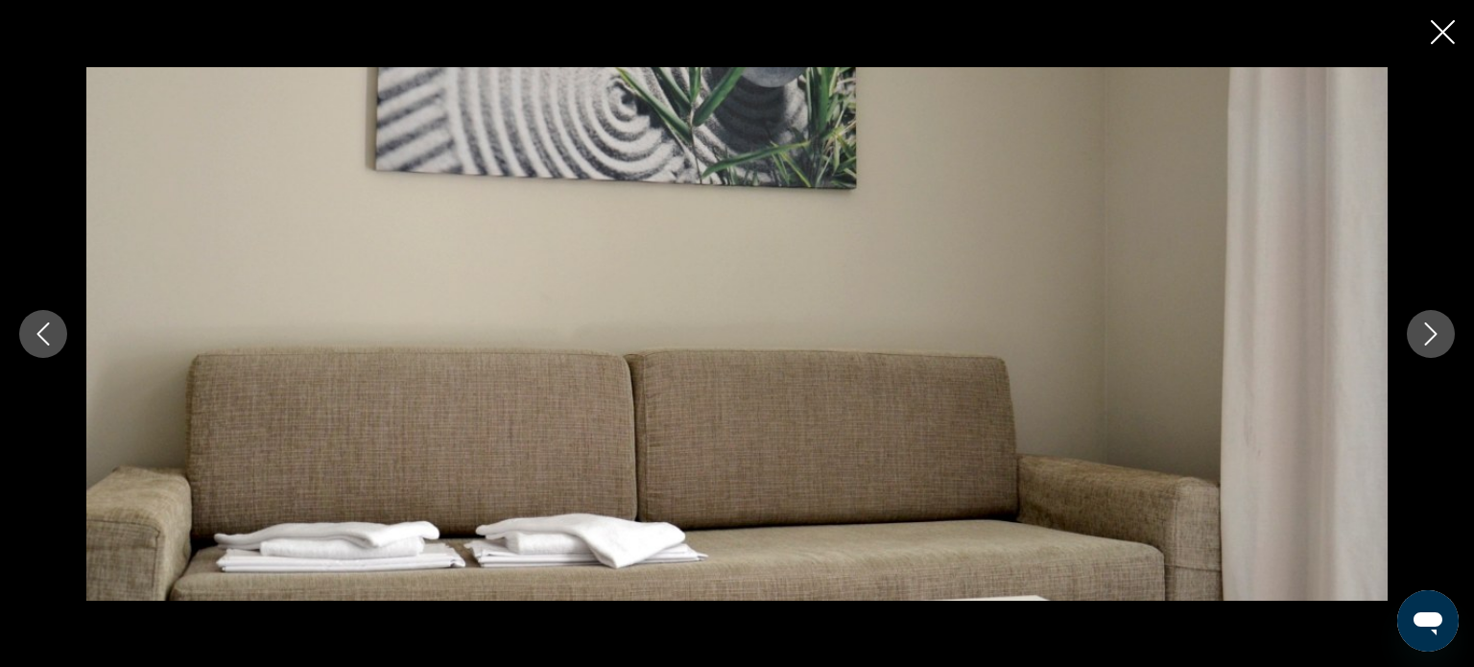
click at [1425, 332] on icon "Next image" at bounding box center [1430, 333] width 23 height 23
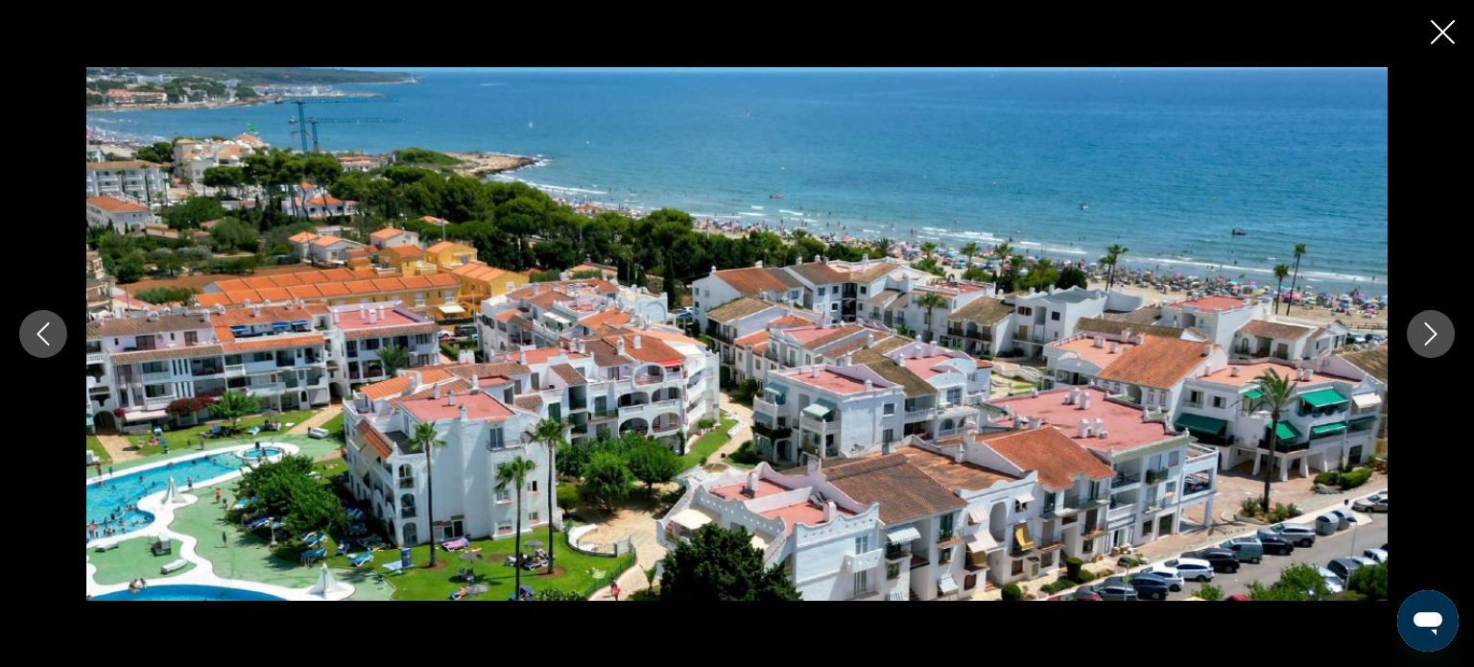
scroll to position [921, 0]
click at [1444, 42] on icon "Close slideshow" at bounding box center [1442, 32] width 24 height 24
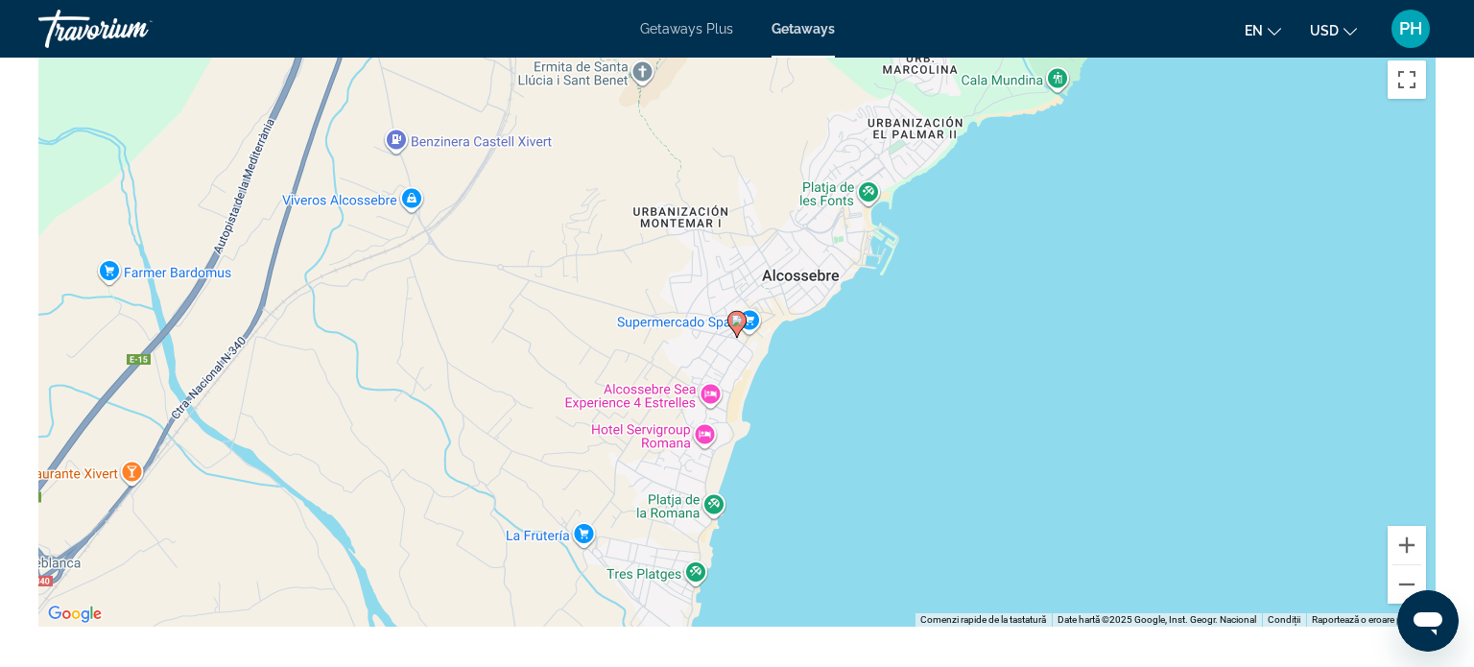
scroll to position [2878, 0]
click at [1081, 271] on div "Ca să activezi tragerea cu ajutorul tastaturii, apasă Alt + Enter. După activar…" at bounding box center [736, 340] width 1397 height 576
click at [1407, 543] on button "Mărește" at bounding box center [1406, 546] width 38 height 38
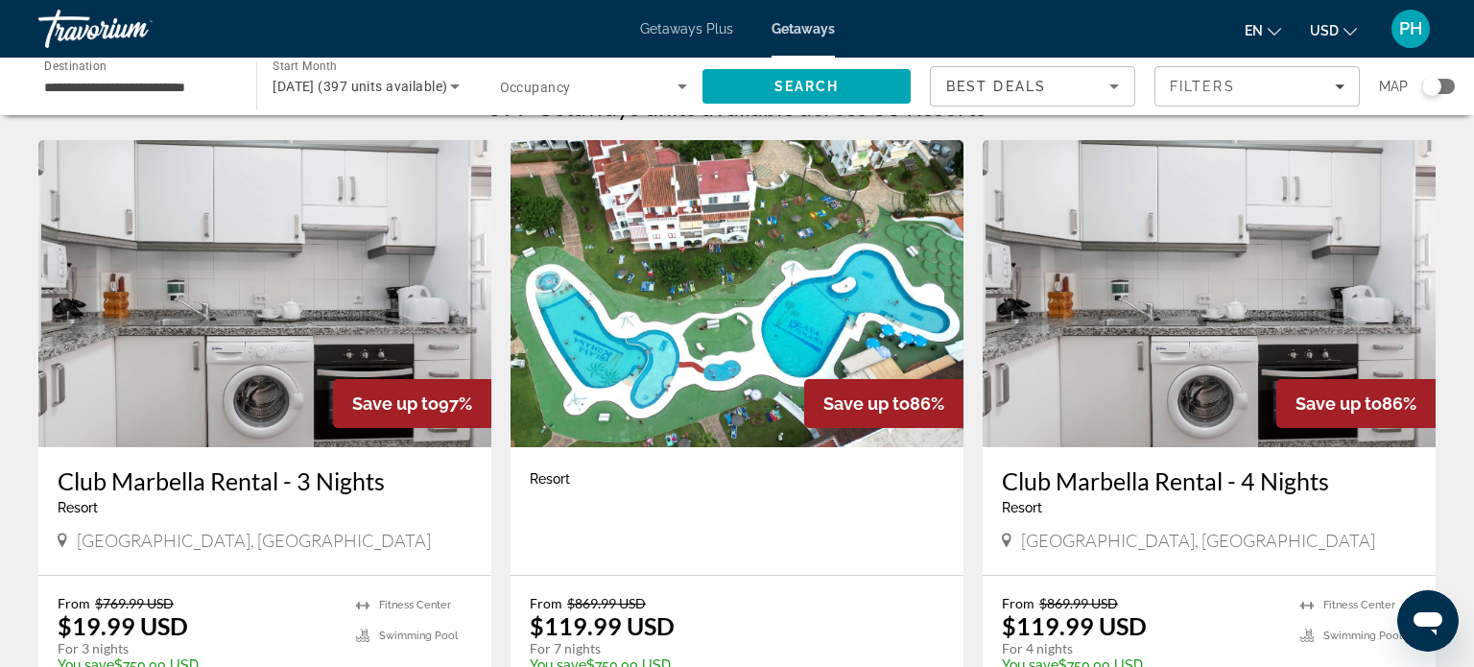
scroll to position [38, 0]
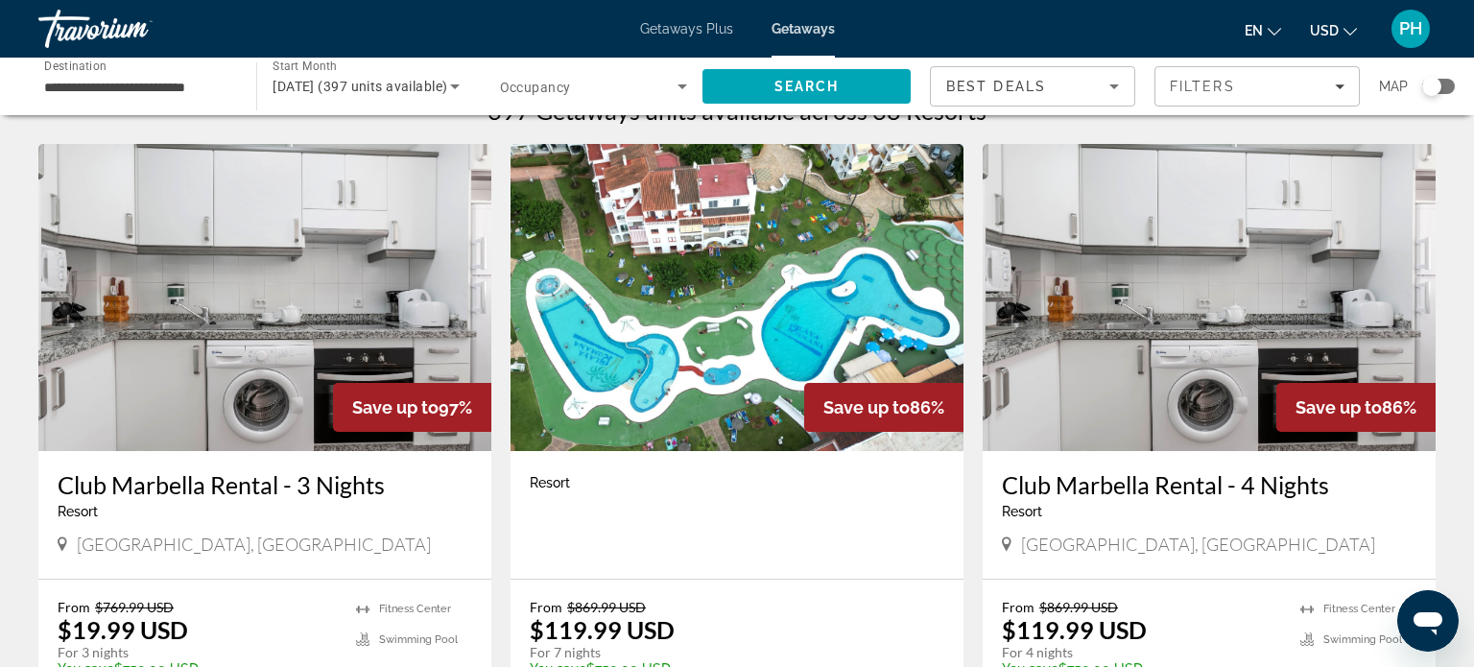
click at [1439, 89] on div "Search widget" at bounding box center [1431, 86] width 19 height 19
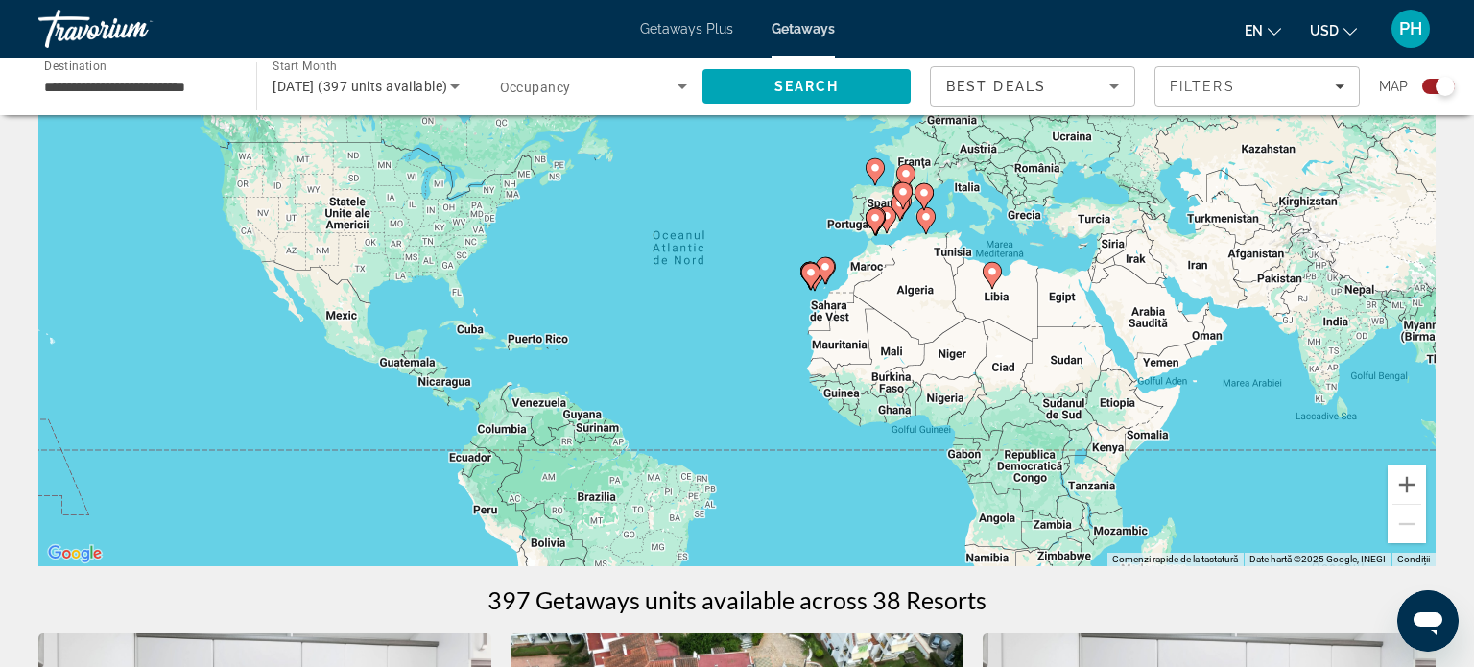
scroll to position [134, 0]
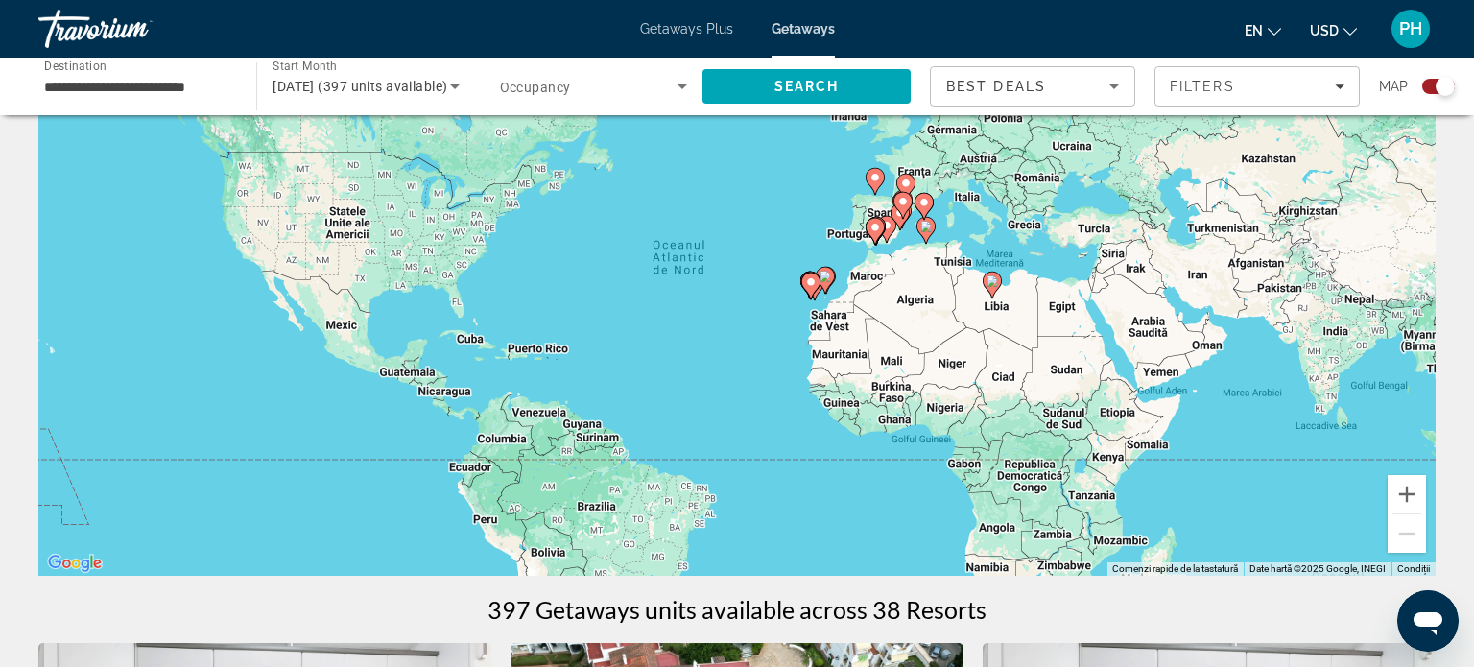
click at [900, 222] on icon "Main content" at bounding box center [899, 216] width 17 height 25
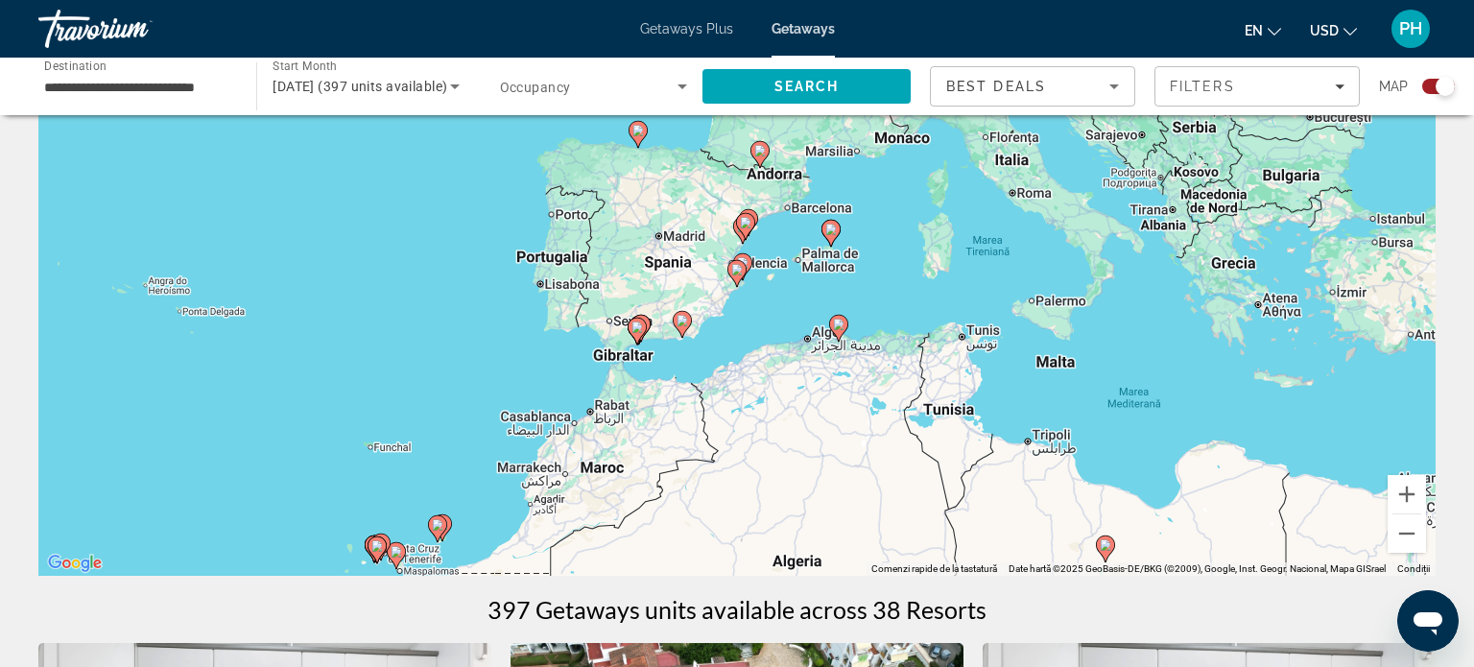
click at [782, 246] on div "Ca să activezi tragerea cu ajutorul tastaturii, apasă Alt + Enter. După activar…" at bounding box center [736, 288] width 1397 height 576
click at [745, 226] on image "Main content" at bounding box center [746, 223] width 12 height 12
type input "**********"
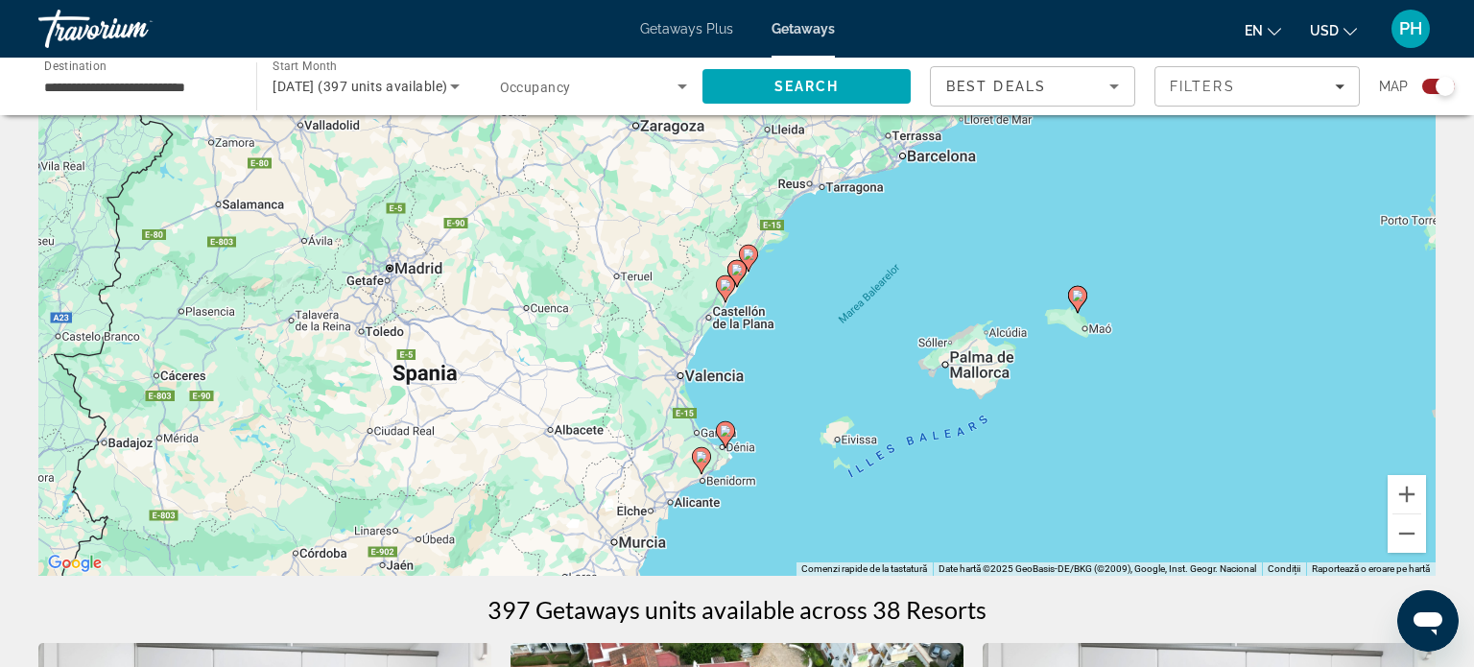
click at [732, 282] on gmp-advanced-marker "Main content" at bounding box center [736, 273] width 19 height 29
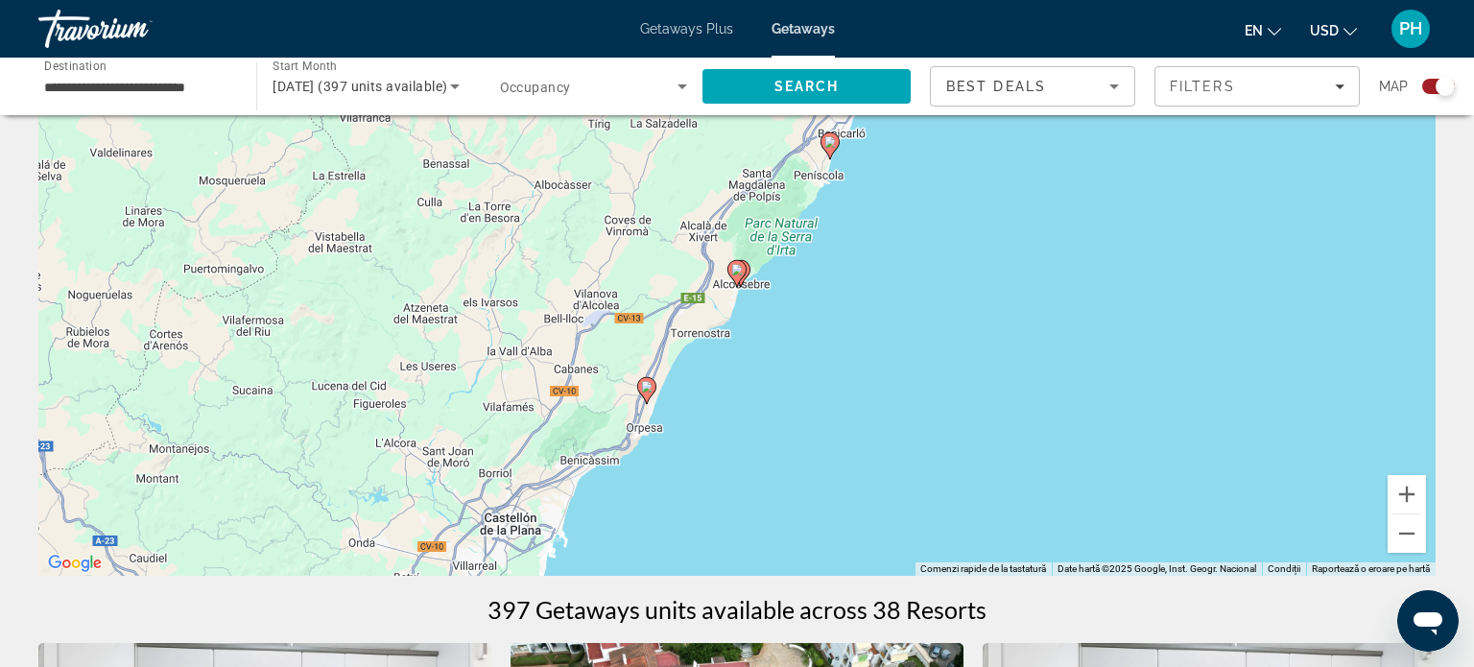
click at [757, 339] on div "Pentru a naviga, apasă pe tastele săgeți. Ca să activezi tragerea cu ajutorul t…" at bounding box center [736, 288] width 1397 height 576
click at [742, 289] on div "Ca să activezi tragerea cu ajutorul tastaturii, apasă Alt + Enter. După activar…" at bounding box center [736, 288] width 1397 height 576
click at [739, 279] on icon "Main content" at bounding box center [736, 273] width 17 height 25
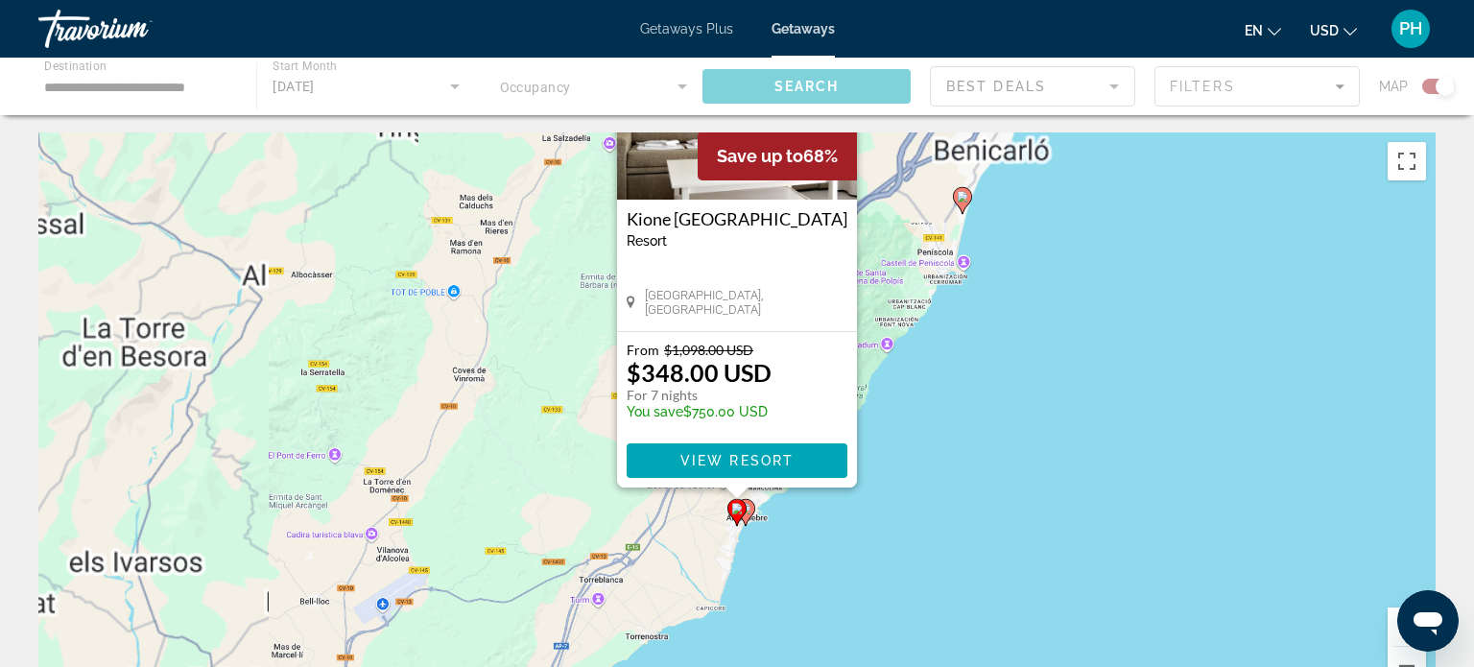
scroll to position [0, 0]
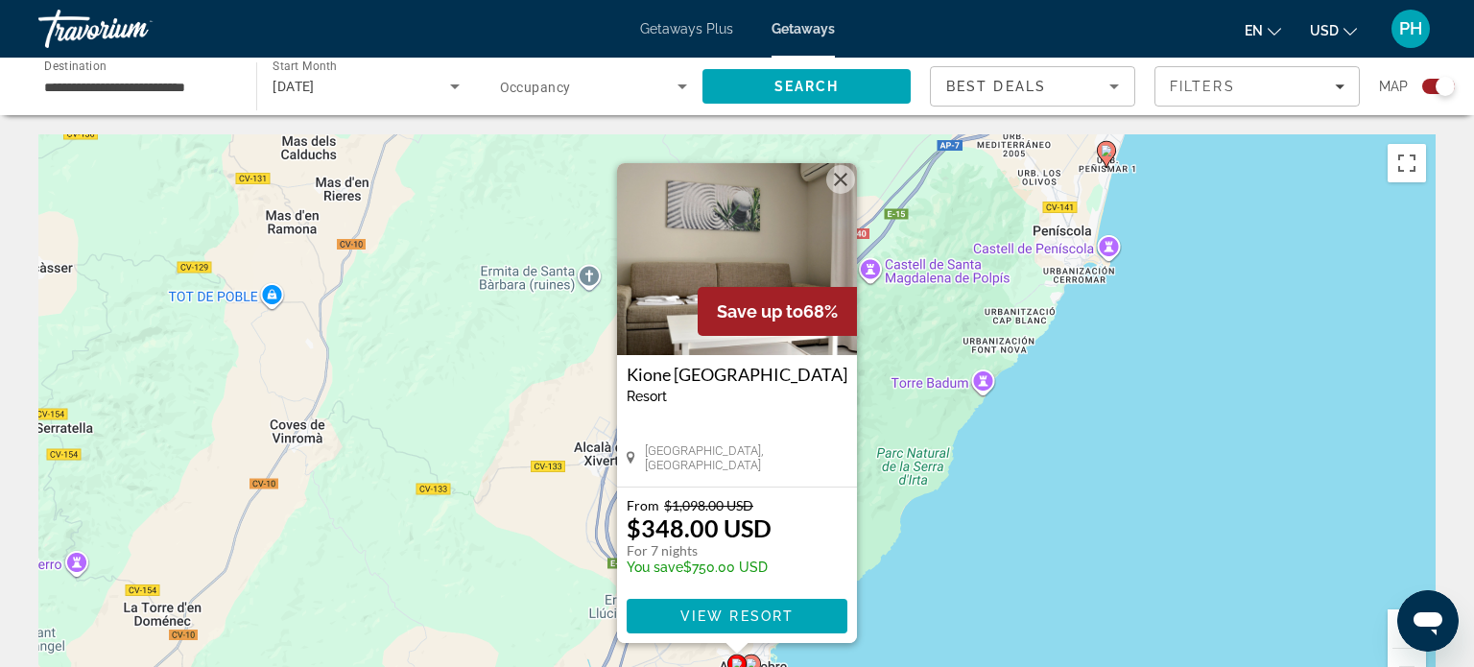
click at [998, 454] on div "Ca să activezi tragerea cu ajutorul tastaturii, apasă Alt + Enter. După activar…" at bounding box center [736, 422] width 1397 height 576
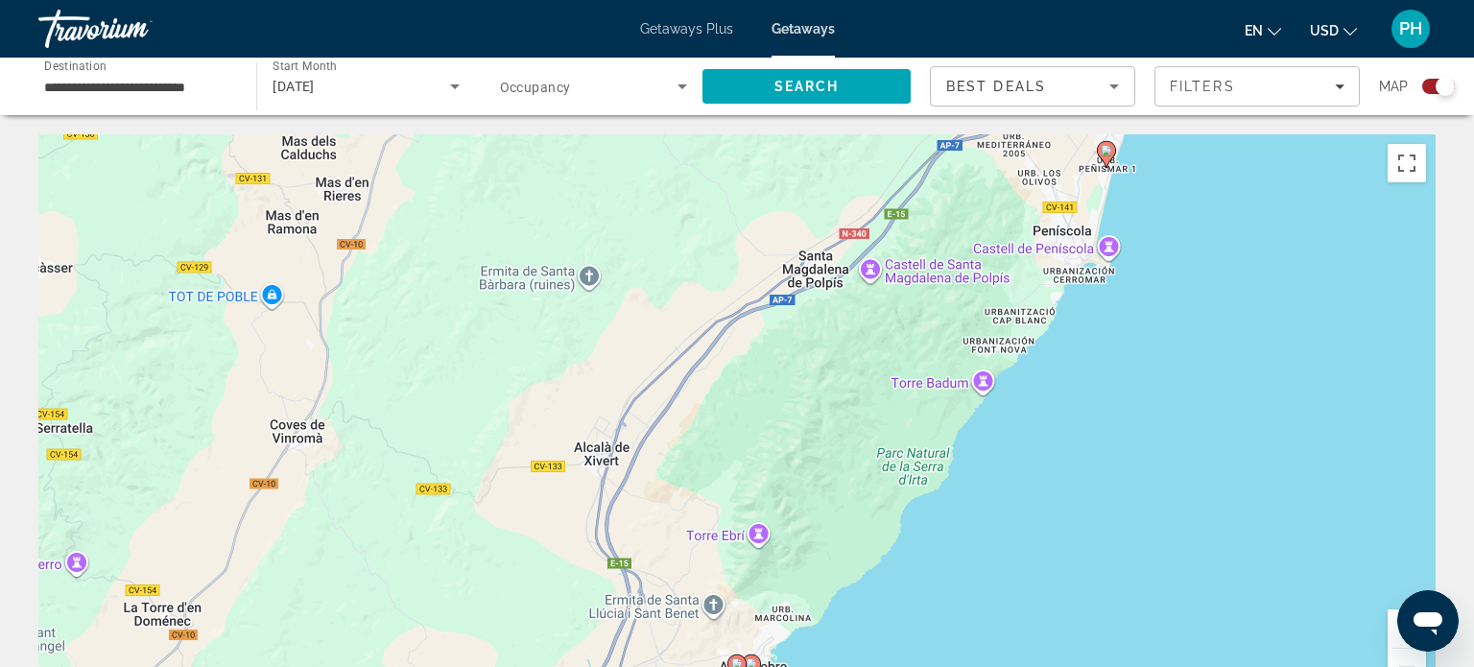
click at [828, 553] on div "Ca să activezi tragerea cu ajutorul tastaturii, apasă Alt + Enter. După activar…" at bounding box center [736, 422] width 1397 height 576
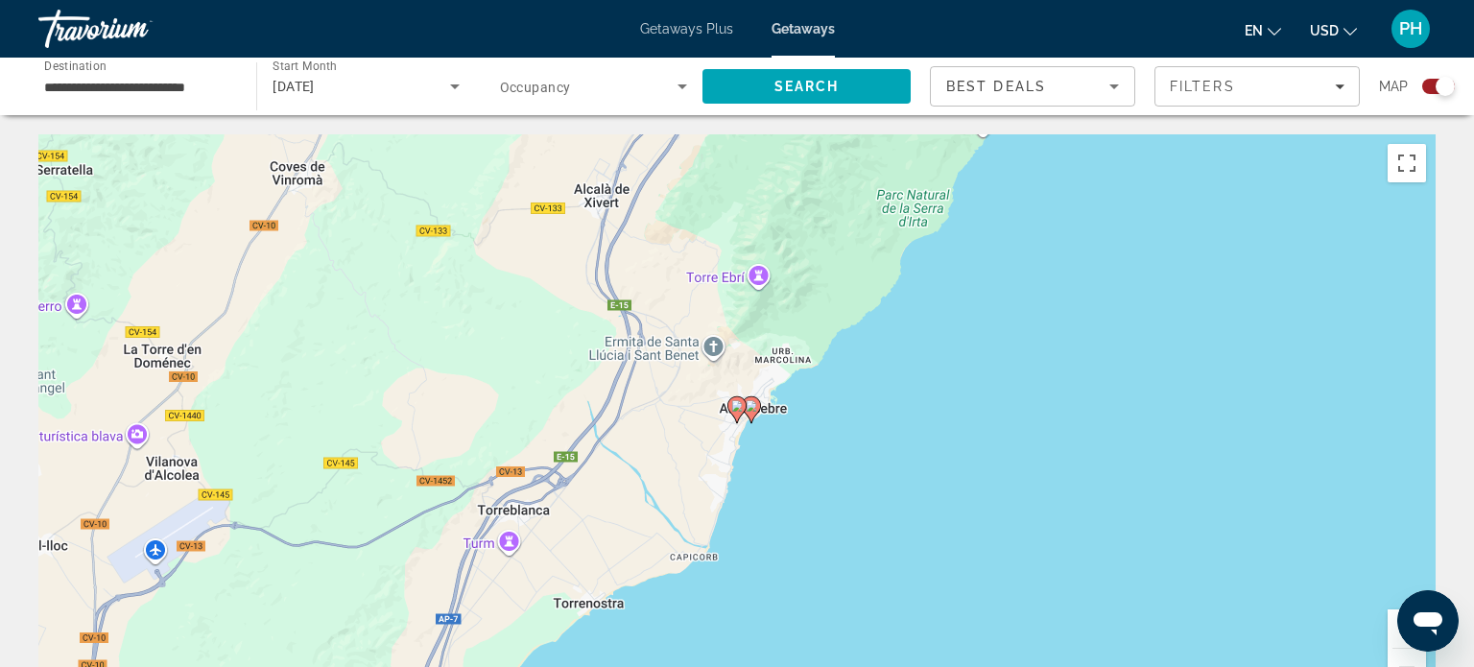
click at [756, 415] on gmp-advanced-marker "Main content" at bounding box center [751, 409] width 19 height 29
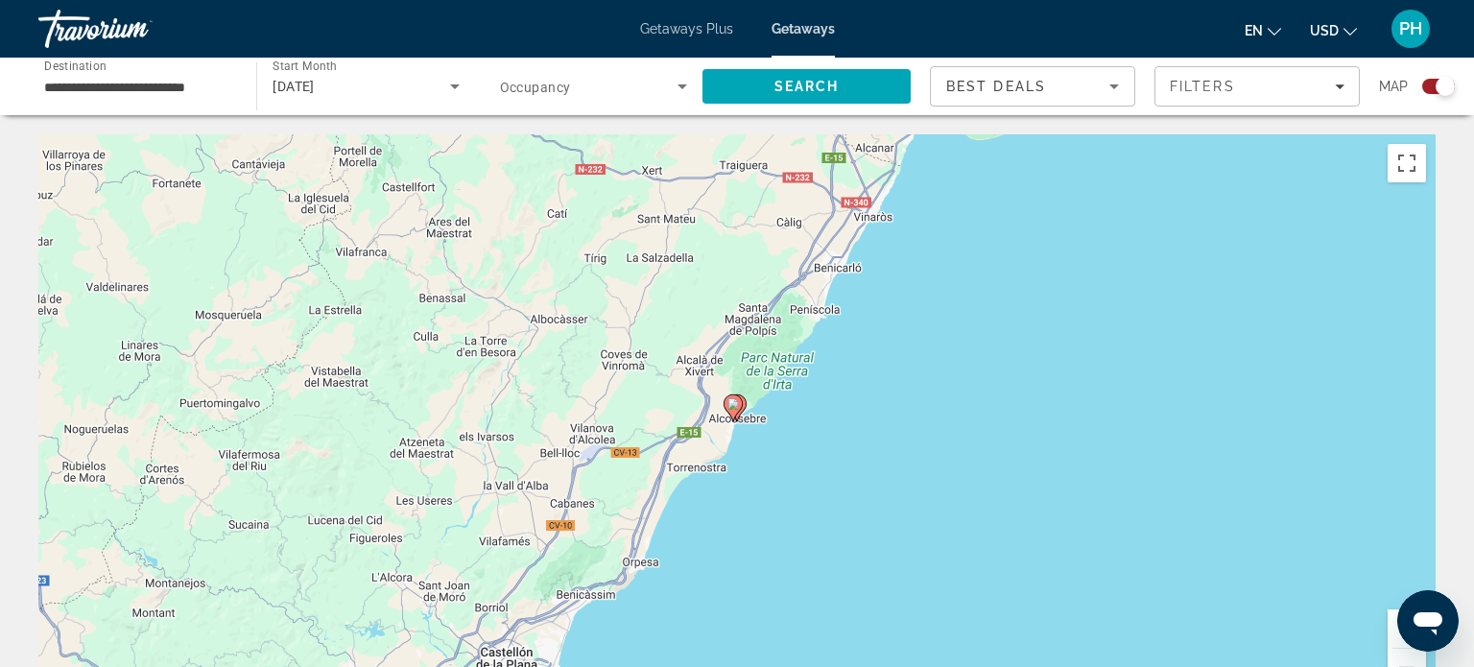
click at [740, 413] on gmp-advanced-marker "Main content" at bounding box center [732, 407] width 19 height 29
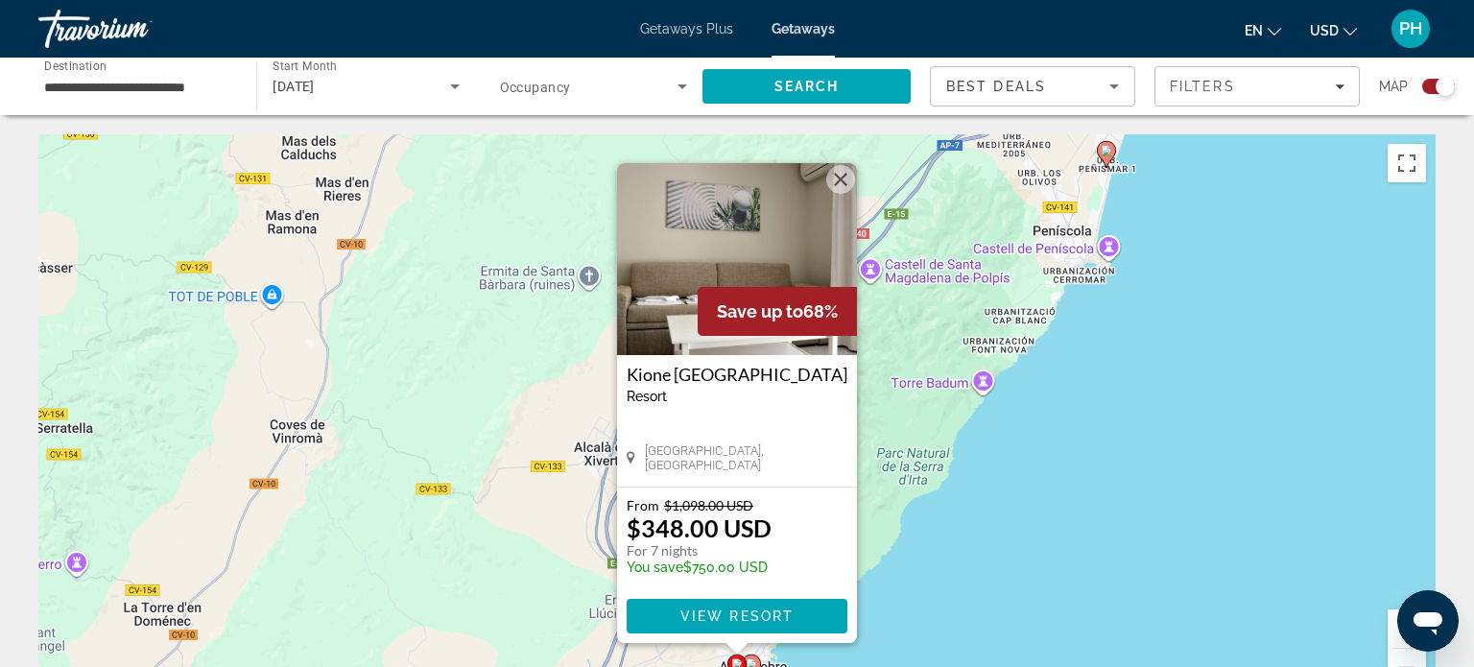
click at [984, 579] on div "Ca să activezi tragerea cu ajutorul tastaturii, apasă Alt + Enter. După activar…" at bounding box center [736, 422] width 1397 height 576
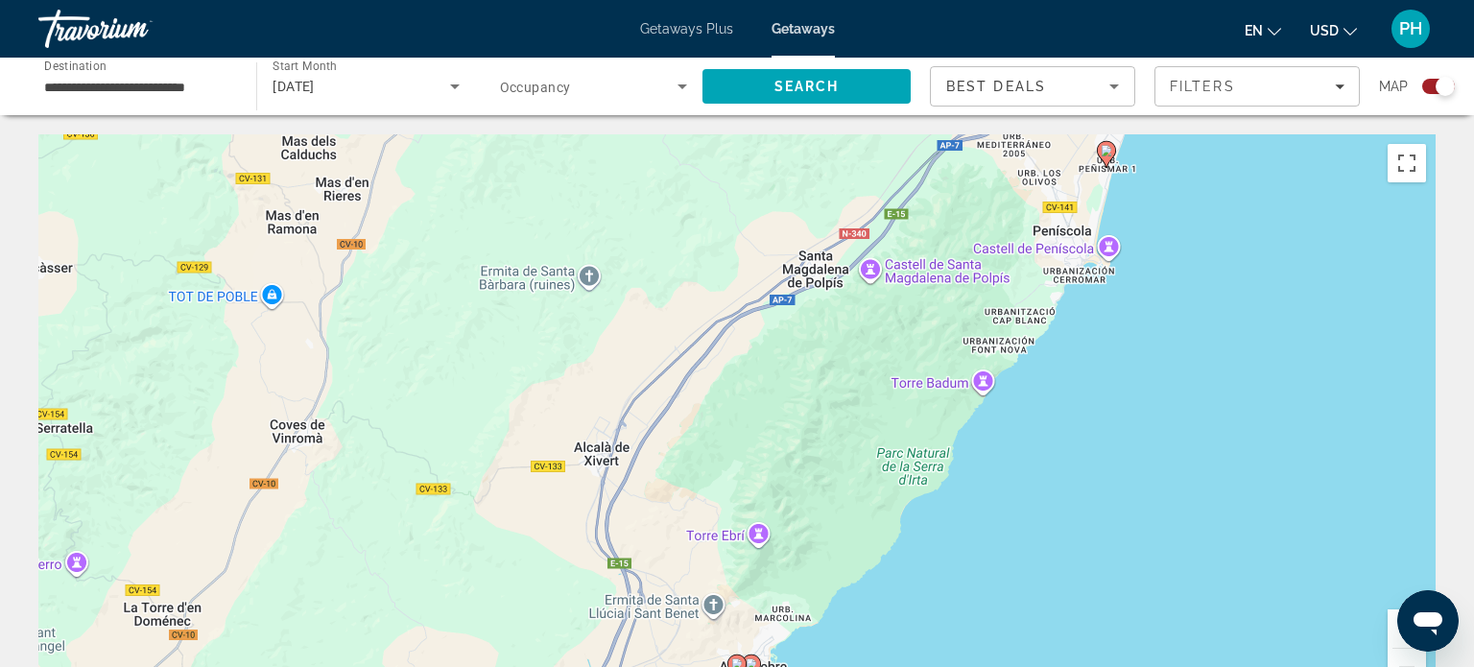
click at [1388, 632] on button "Mărește" at bounding box center [1406, 628] width 38 height 38
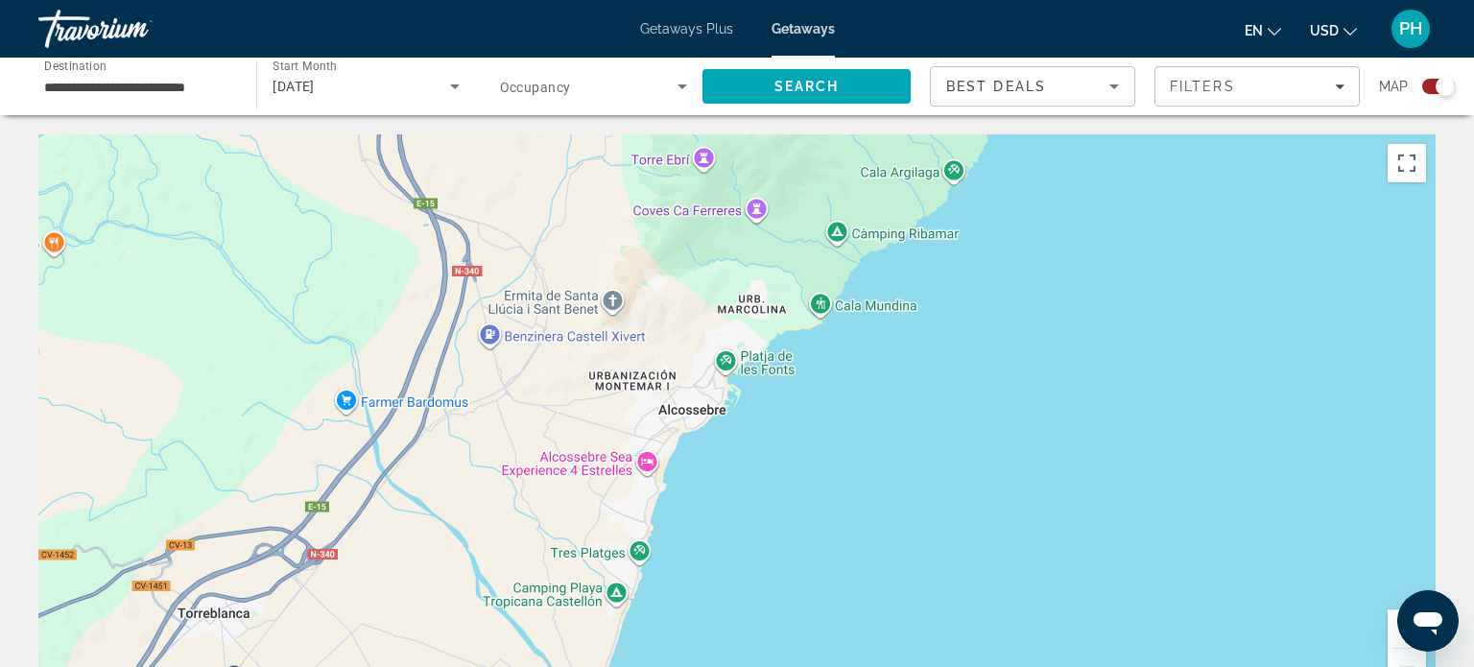
drag, startPoint x: 1243, startPoint y: 493, endPoint x: 1152, endPoint y: -28, distance: 528.8
click at [1152, 0] on html "**********" at bounding box center [737, 333] width 1474 height 667
click at [691, 429] on icon "Main content" at bounding box center [687, 426] width 17 height 25
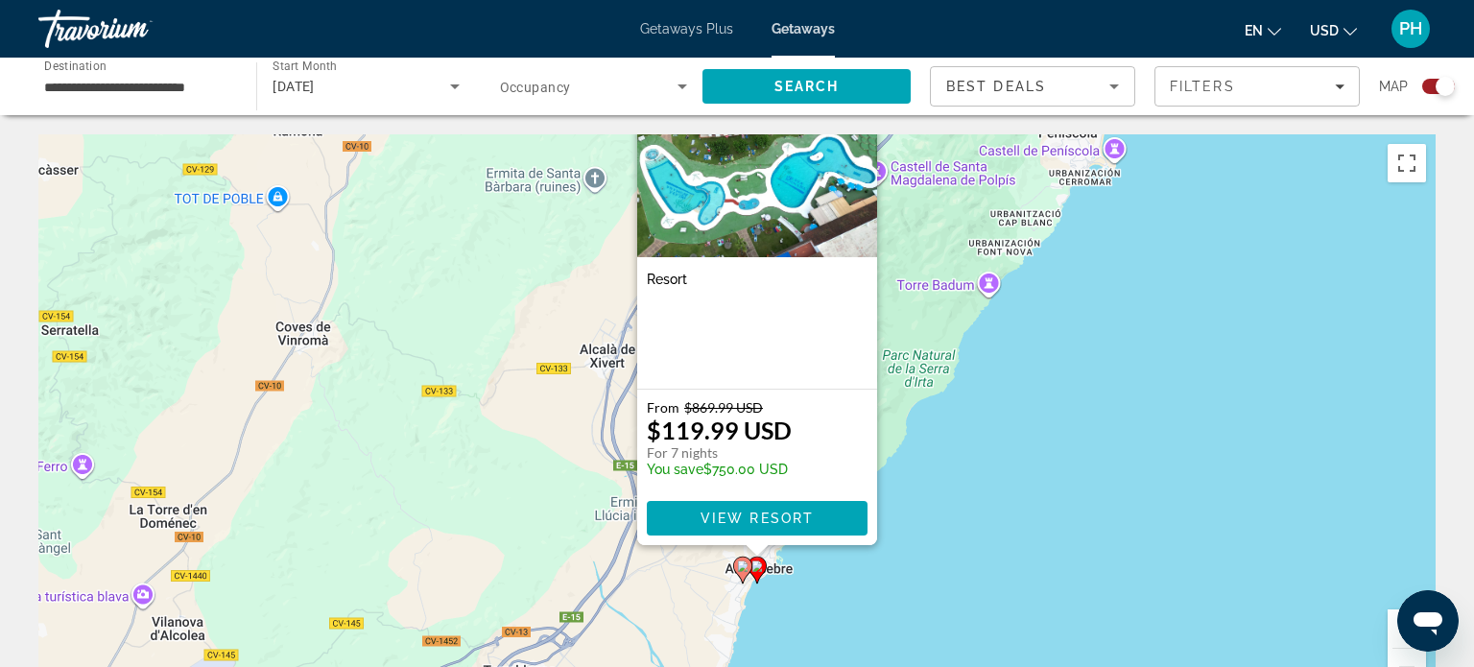
drag, startPoint x: 931, startPoint y: 612, endPoint x: 952, endPoint y: 510, distance: 103.9
click at [952, 510] on div "Ca să activezi tragerea cu ajutorul tastaturii, apasă Alt + Enter. După activar…" at bounding box center [736, 422] width 1397 height 576
click at [738, 576] on gmp-advanced-marker "Main content" at bounding box center [742, 568] width 19 height 29
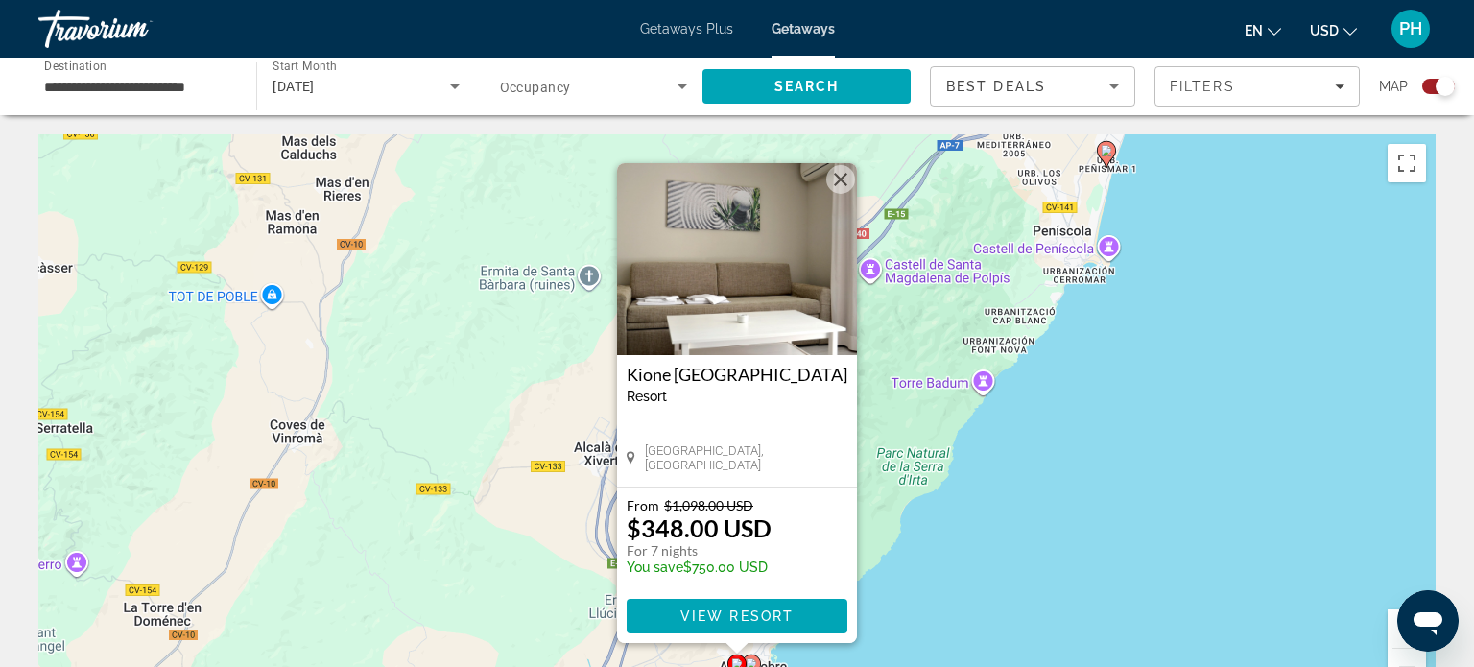
click at [754, 661] on image "Main content" at bounding box center [751, 664] width 12 height 12
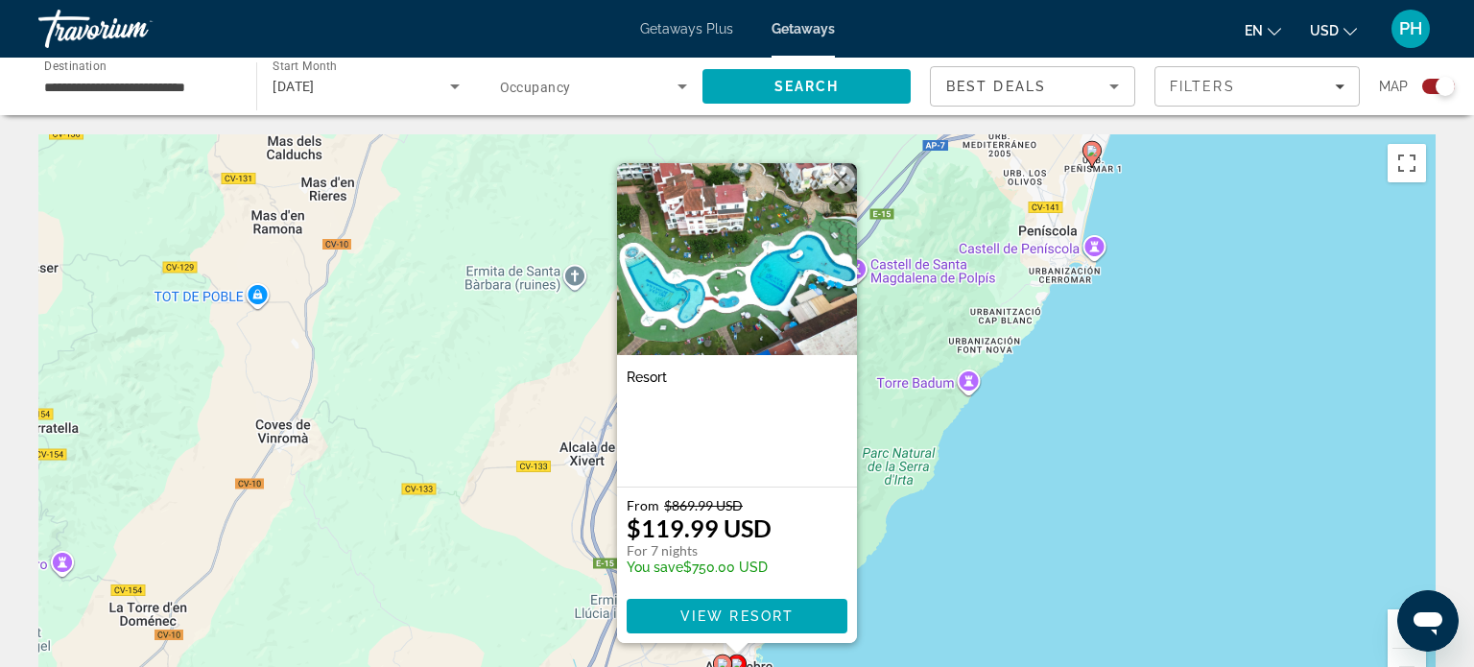
click at [721, 664] on image "Main content" at bounding box center [723, 664] width 12 height 12
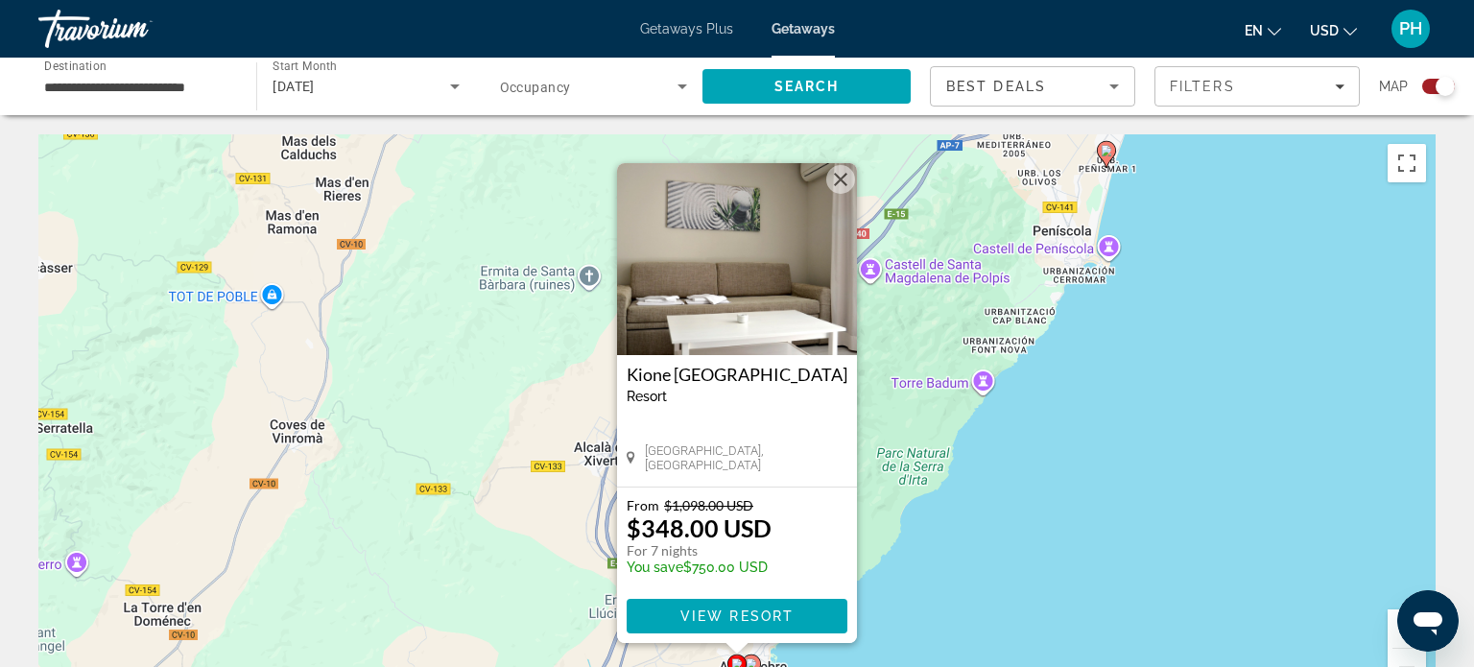
click at [754, 662] on image "Main content" at bounding box center [751, 664] width 12 height 12
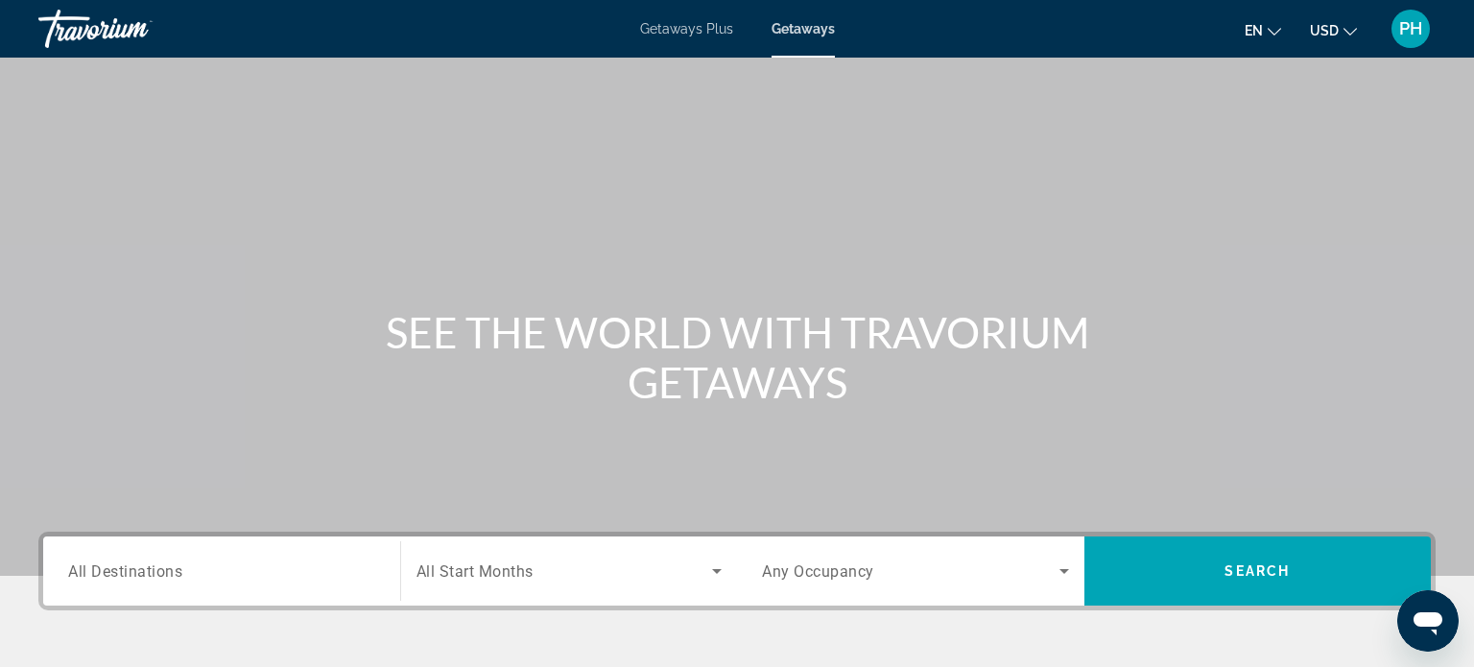
click at [319, 571] on input "Destination All Destinations" at bounding box center [221, 571] width 307 height 23
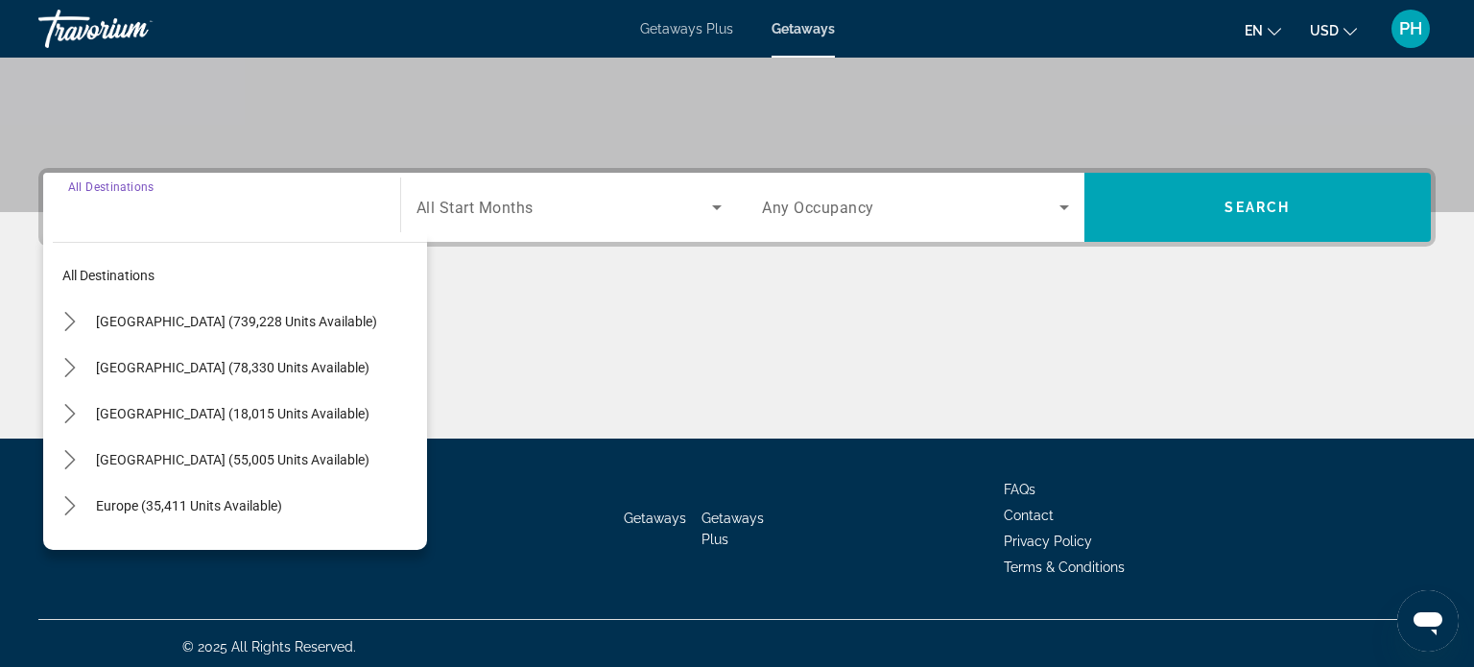
scroll to position [369, 0]
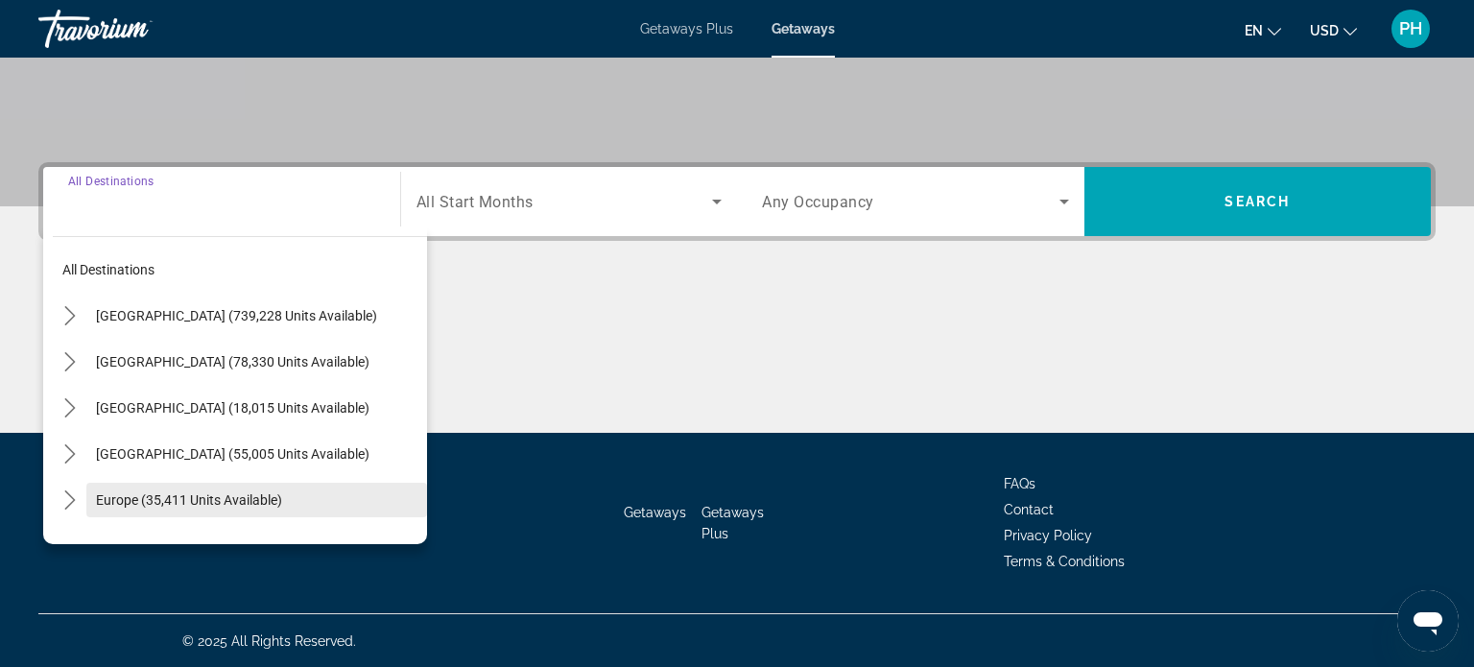
click at [211, 493] on span "Europe (35,411 units available)" at bounding box center [189, 499] width 186 height 15
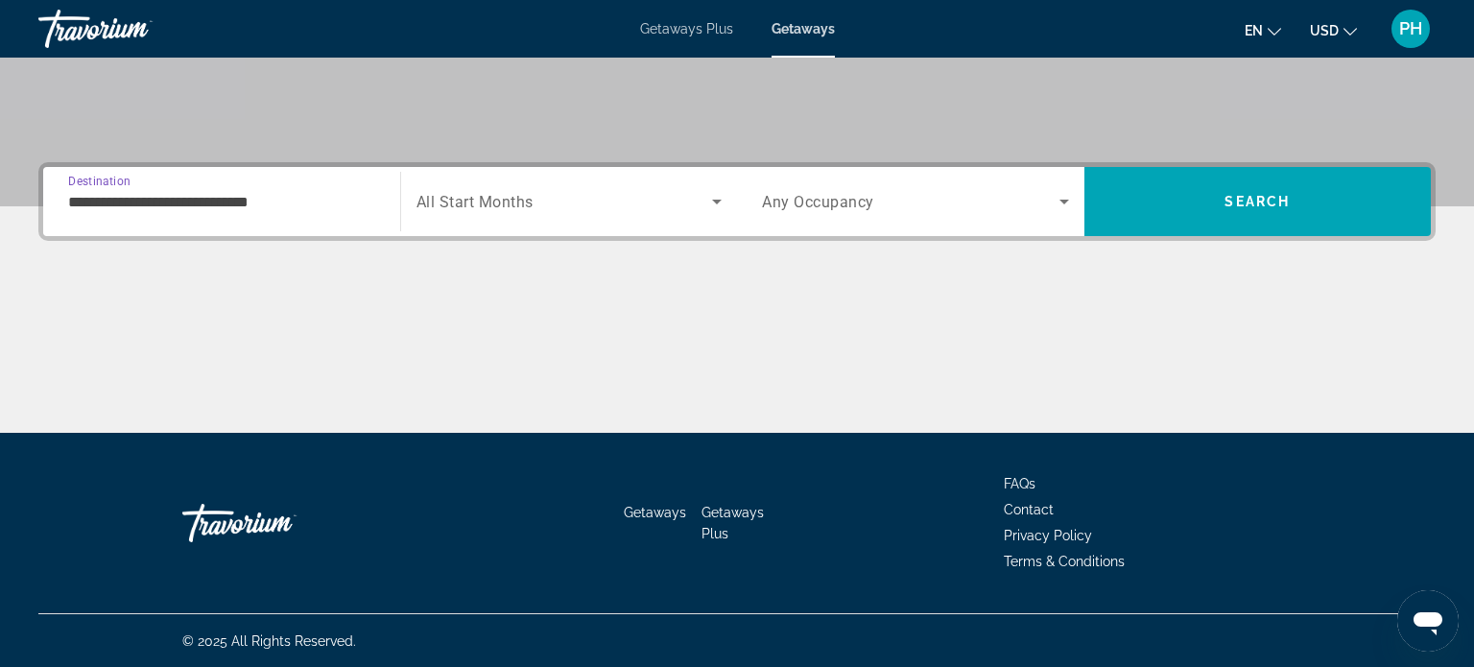
click at [307, 191] on input "**********" at bounding box center [221, 202] width 307 height 23
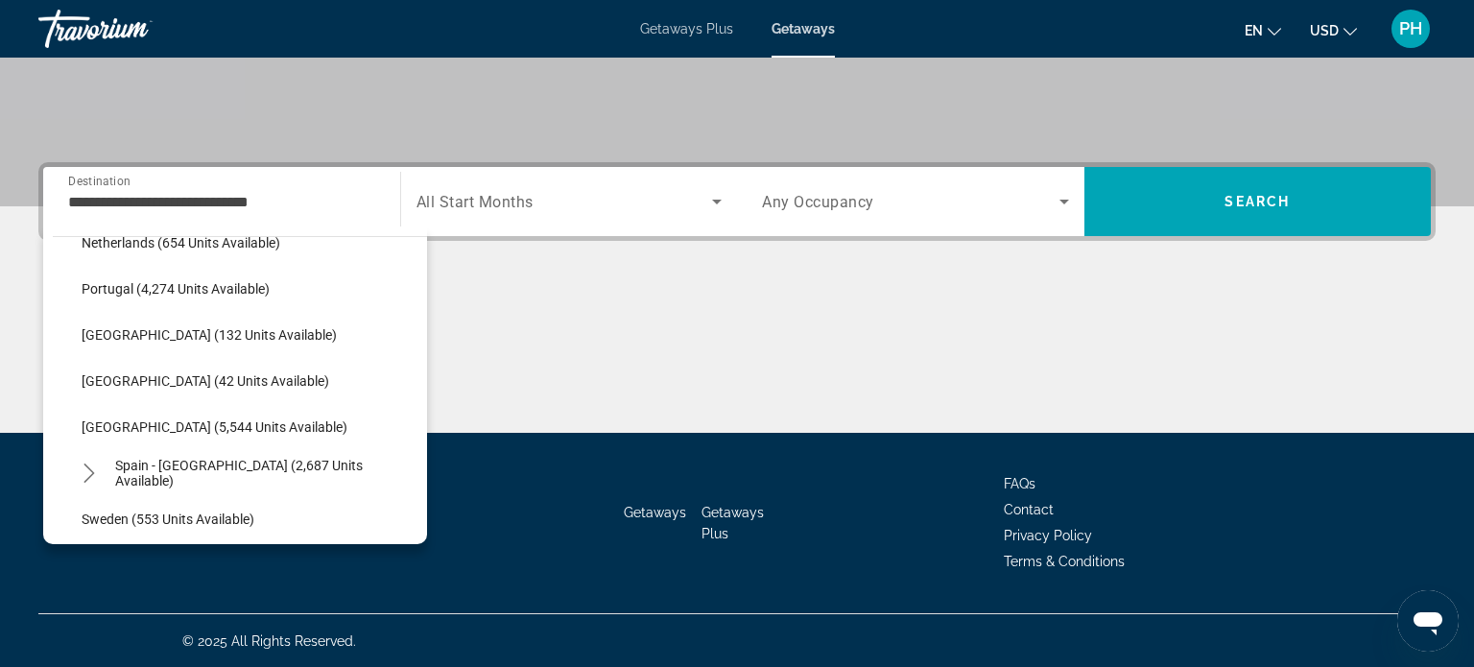
scroll to position [869, 0]
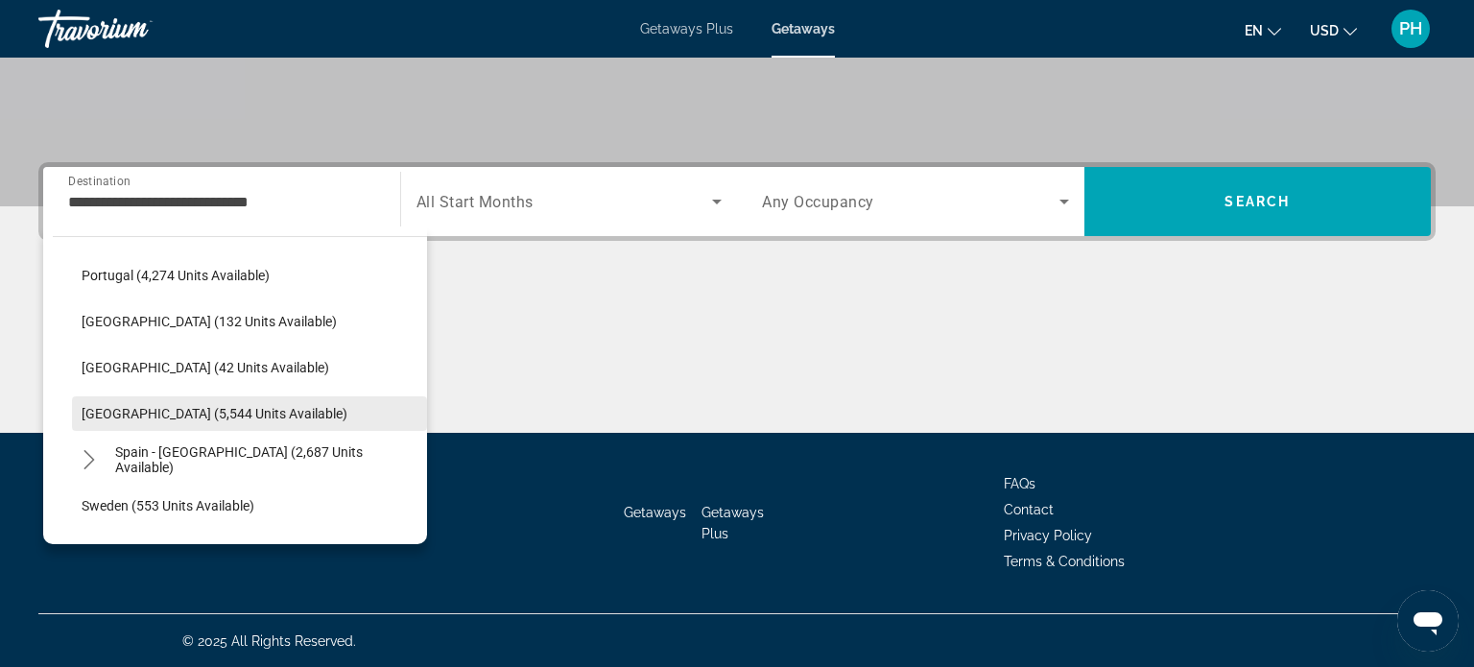
click at [239, 406] on span "[GEOGRAPHIC_DATA] (5,544 units available)" at bounding box center [215, 413] width 266 height 15
type input "**********"
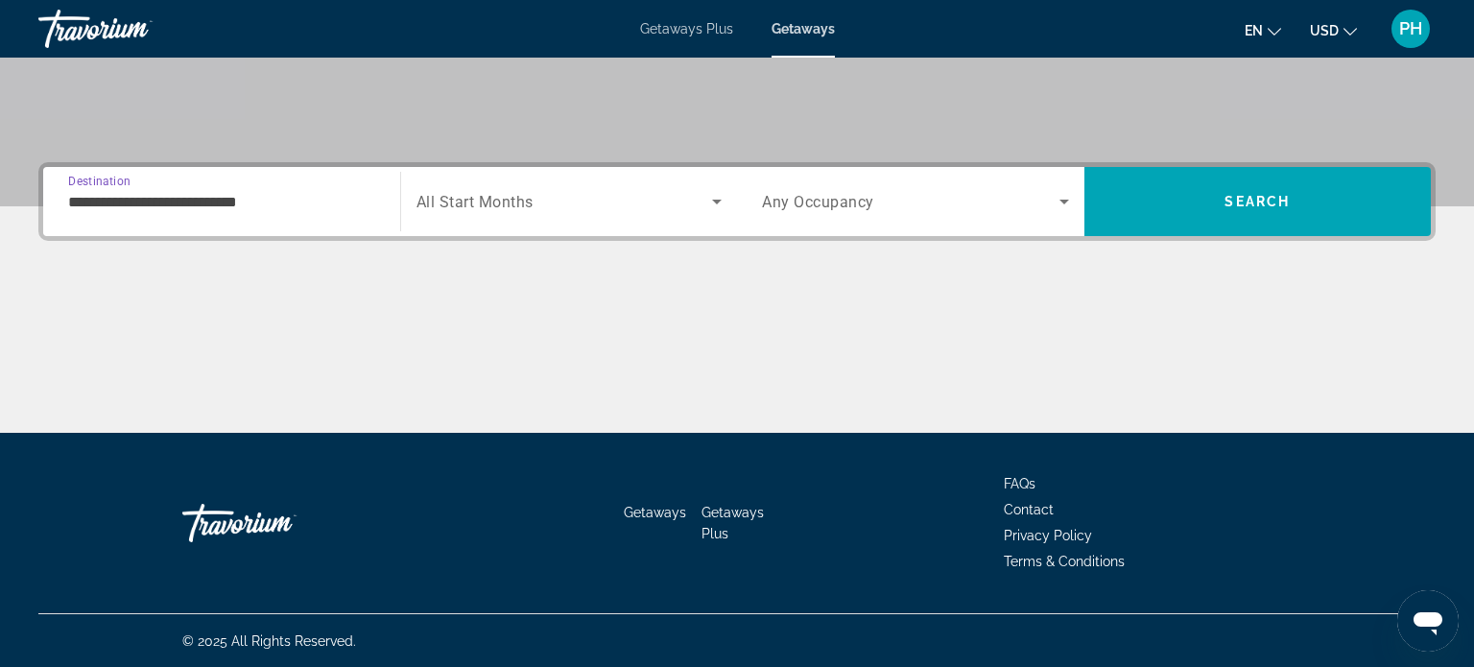
click at [554, 198] on span "Search widget" at bounding box center [564, 201] width 296 height 23
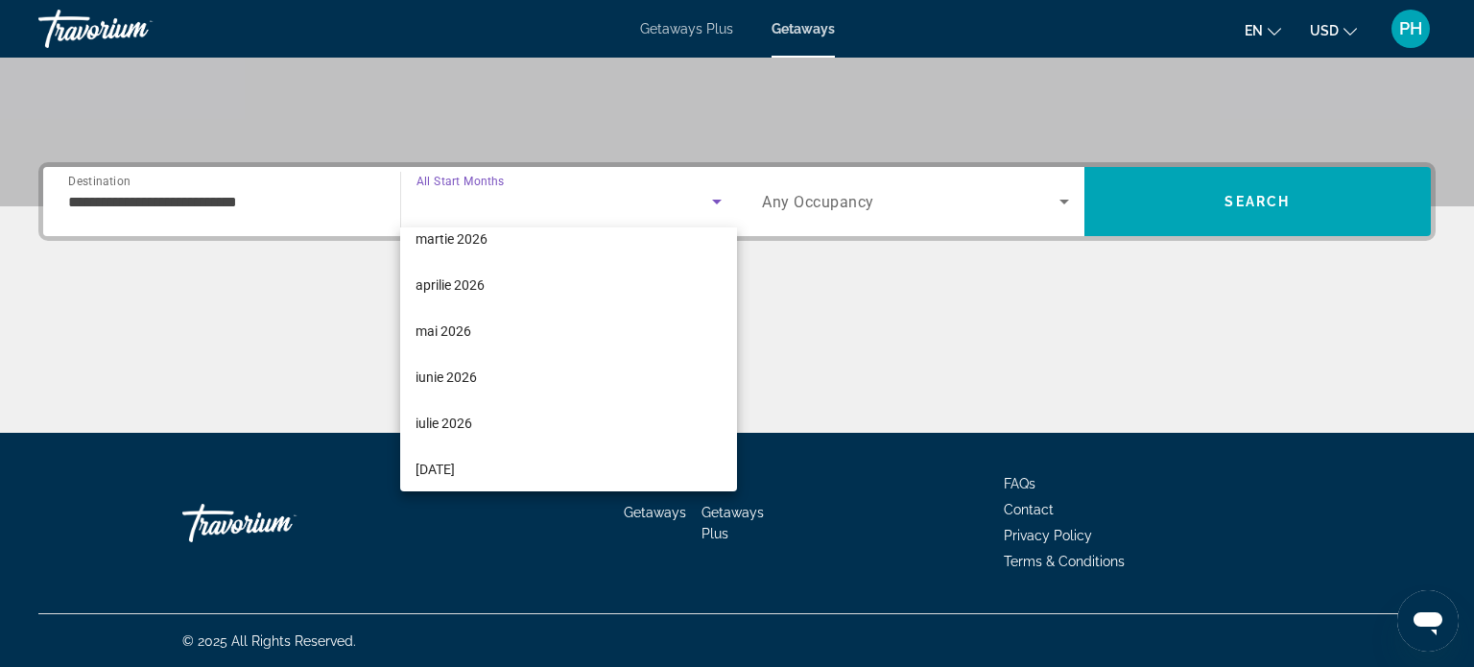
scroll to position [295, 0]
click at [523, 377] on mat-option "iunie 2026" at bounding box center [568, 377] width 337 height 46
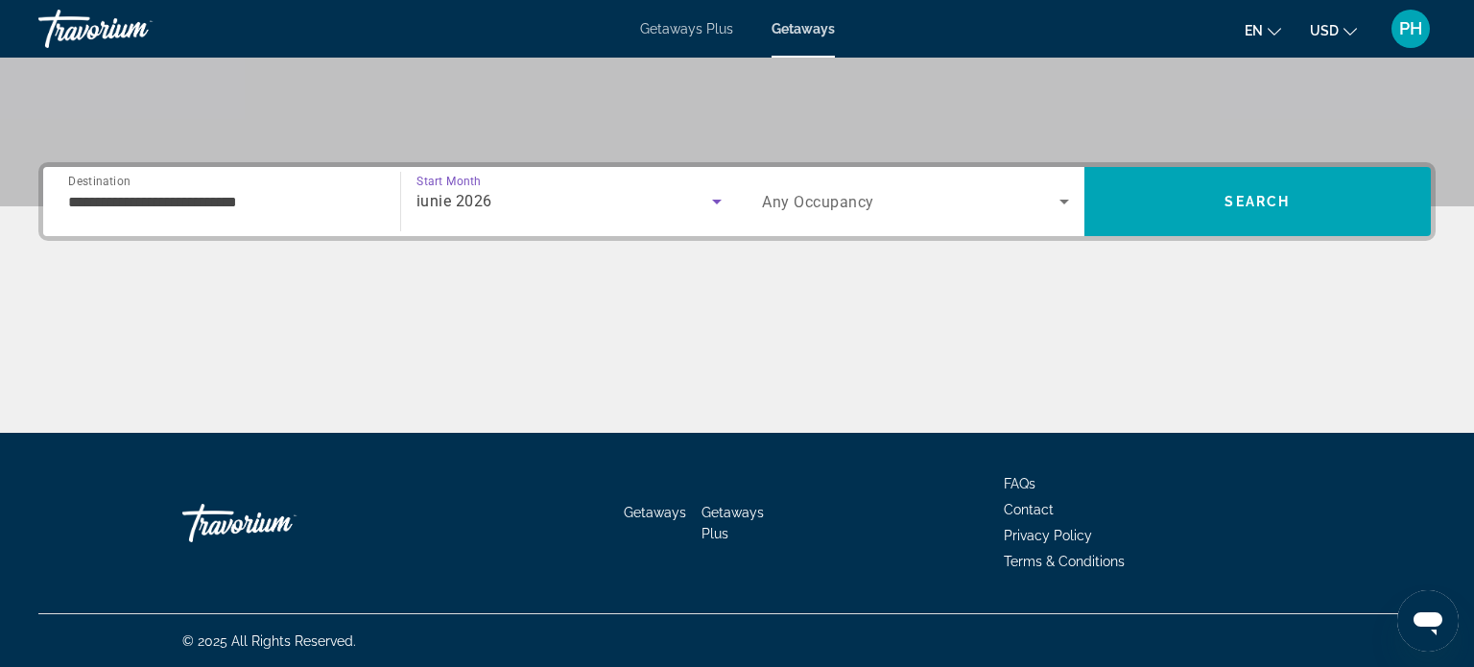
click at [1009, 192] on span "Search widget" at bounding box center [910, 201] width 297 height 23
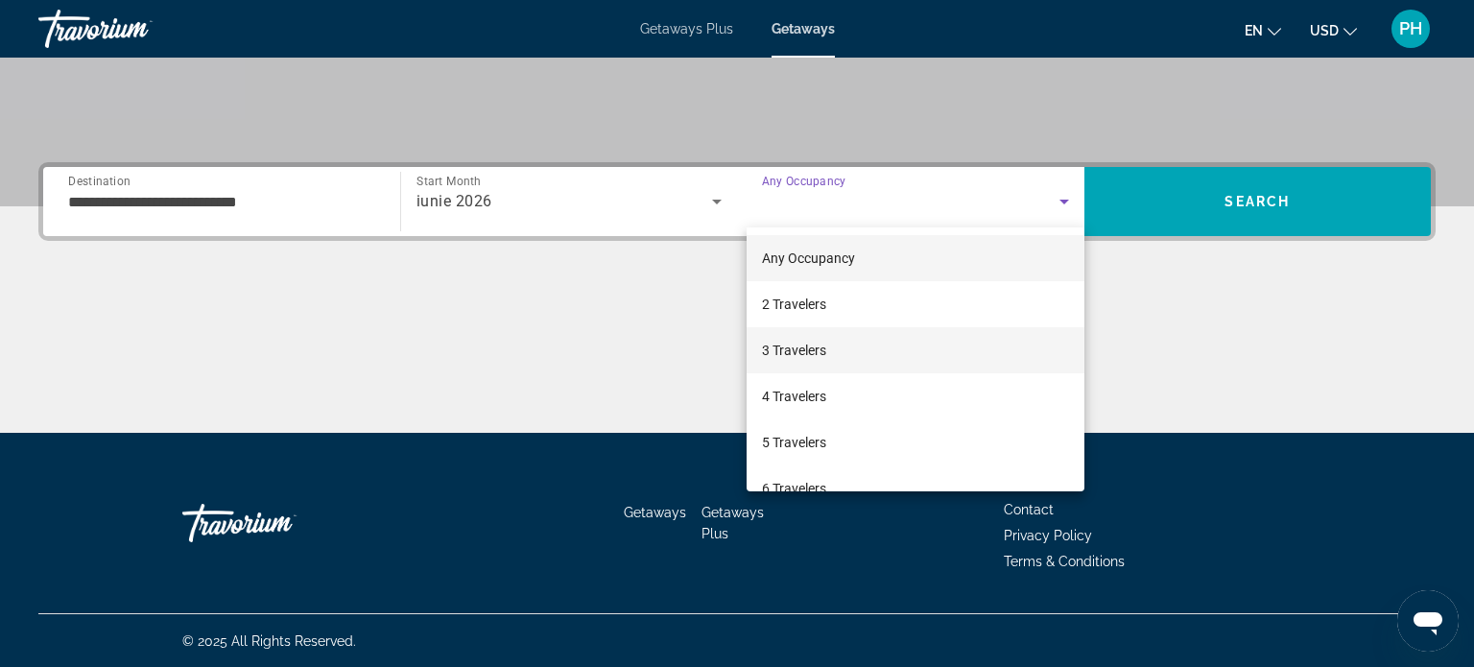
click at [815, 348] on span "3 Travelers" at bounding box center [794, 350] width 64 height 23
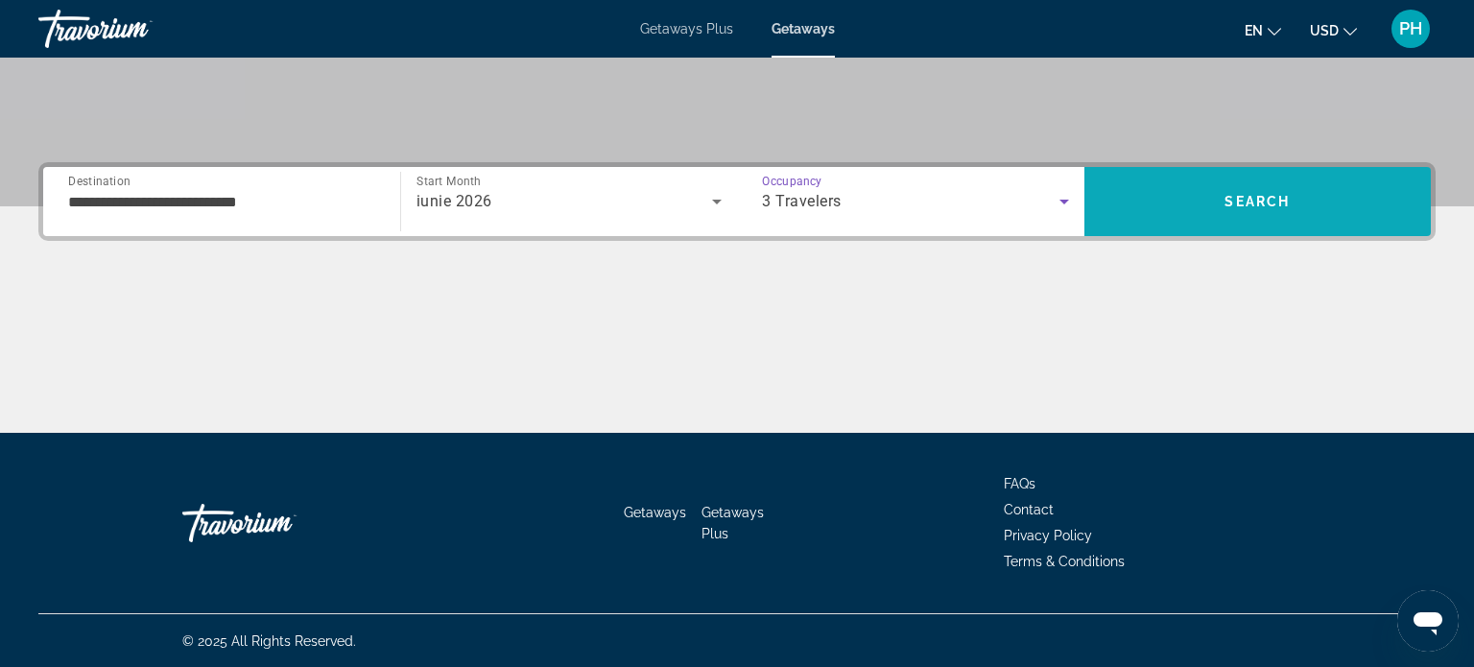
click at [1239, 209] on span "Search" at bounding box center [1257, 201] width 347 height 46
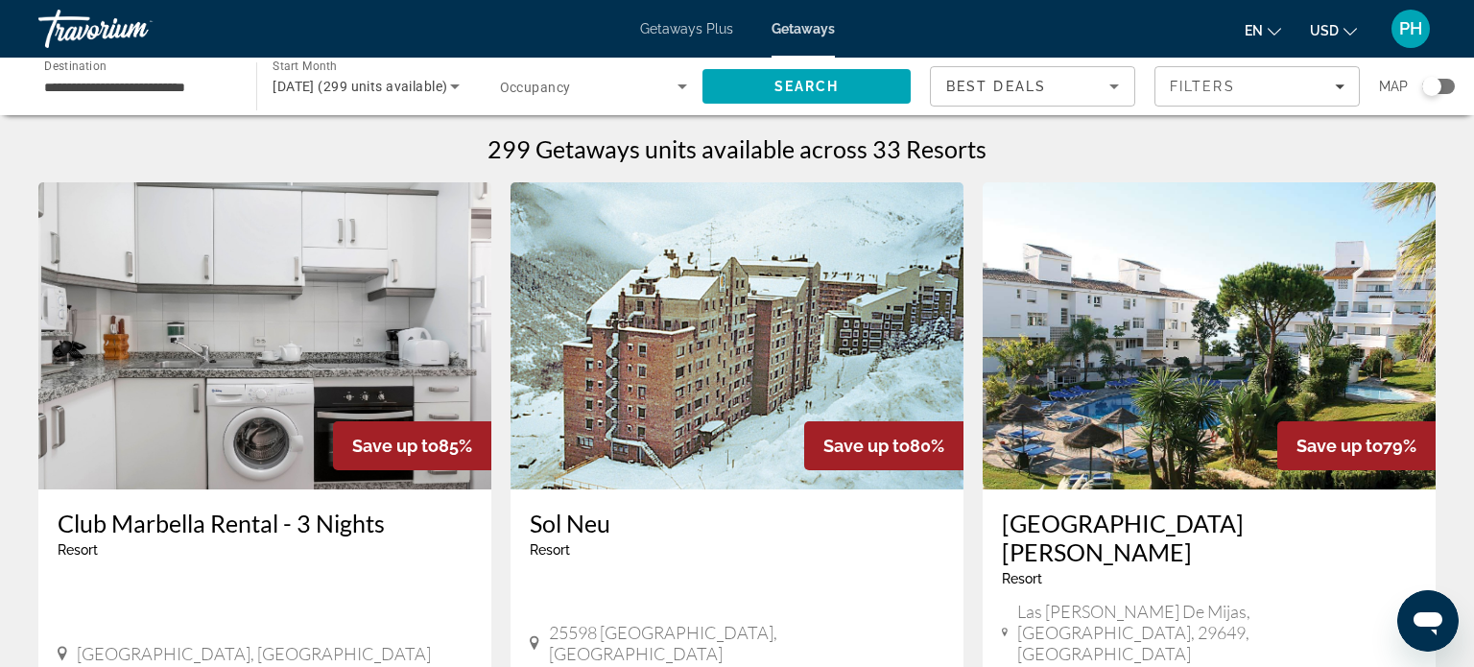
click at [1441, 88] on div "Search widget" at bounding box center [1438, 86] width 33 height 15
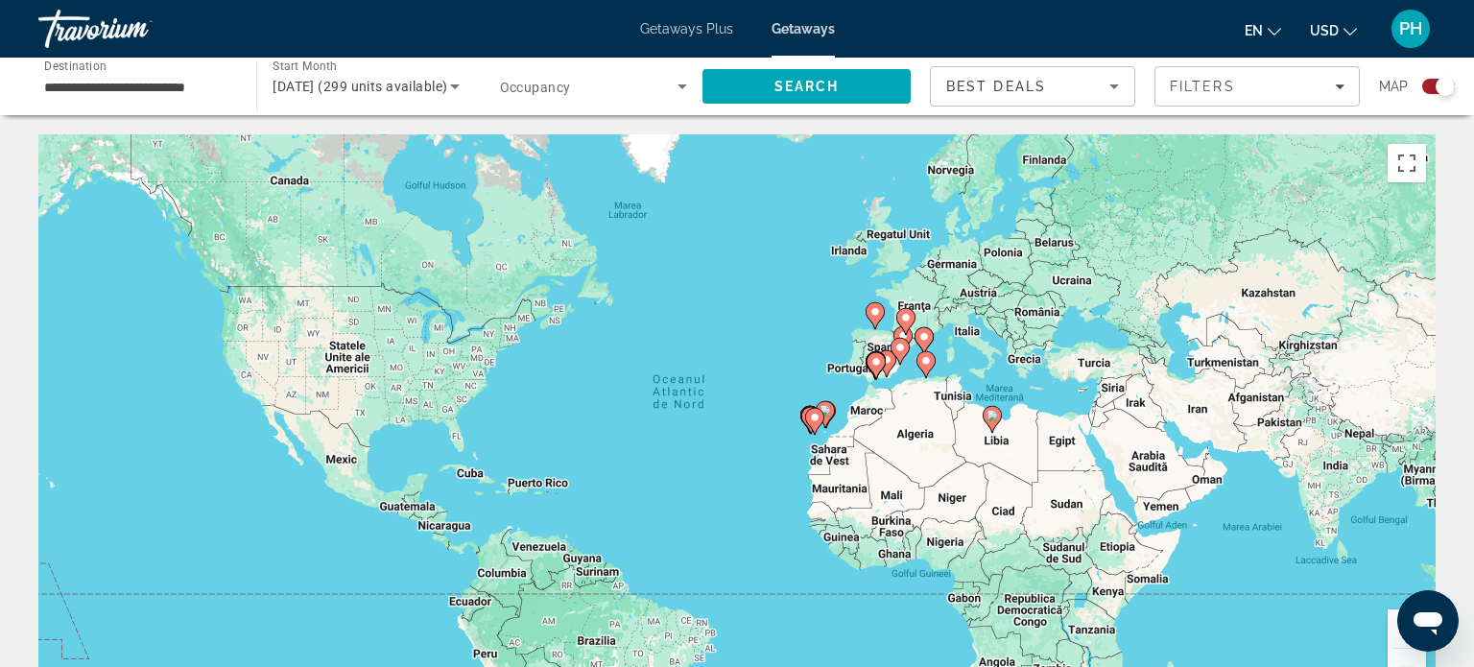
click at [1392, 637] on button "Mărește" at bounding box center [1406, 628] width 38 height 38
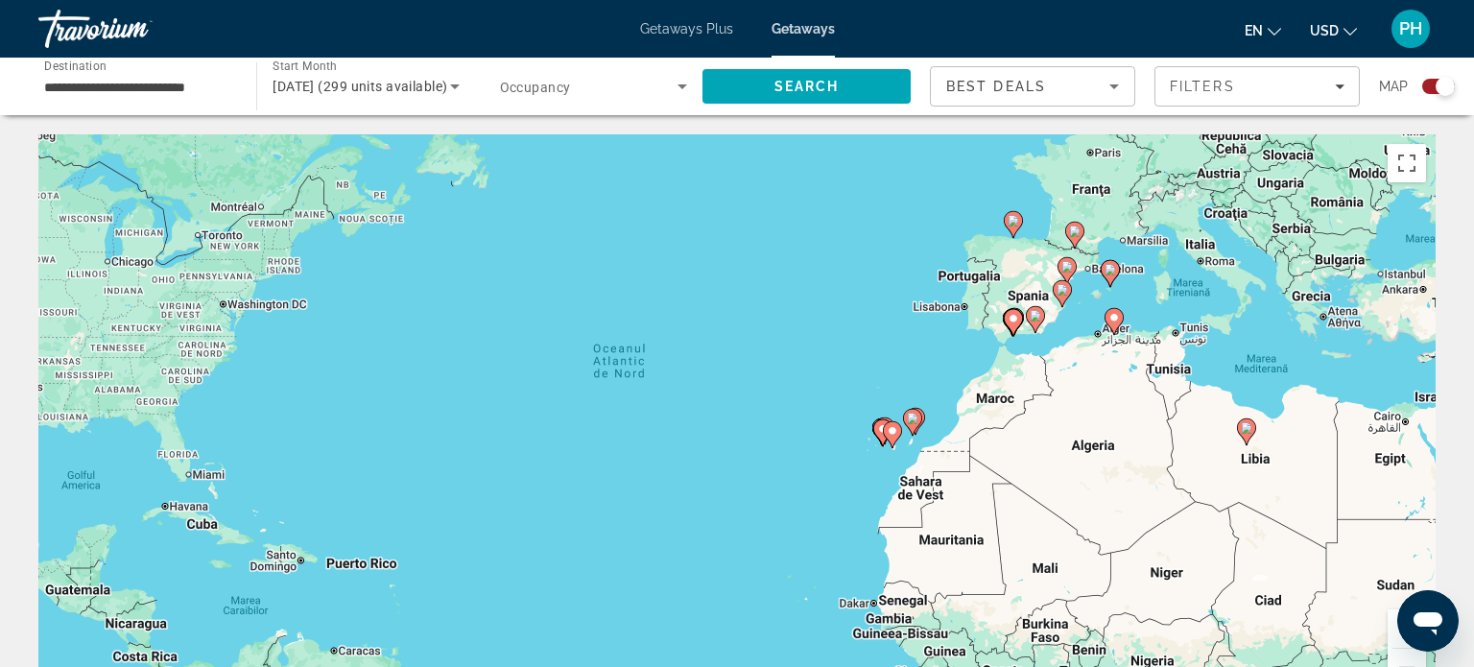
click at [1046, 290] on div "Ca să activezi tragerea cu ajutorul tastaturii, apasă Alt + Enter. După activar…" at bounding box center [736, 422] width 1397 height 576
click at [1067, 267] on image "Main content" at bounding box center [1067, 267] width 12 height 12
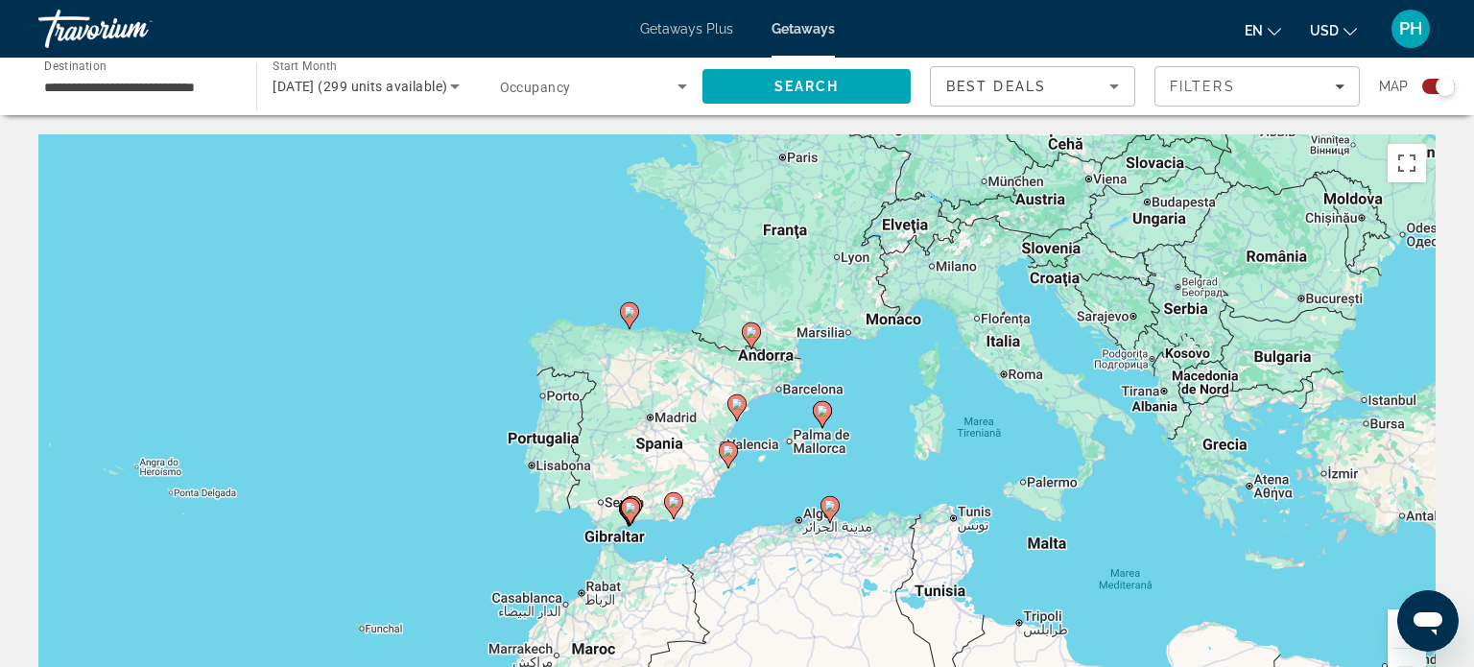
click at [740, 403] on image "Main content" at bounding box center [737, 404] width 12 height 12
type input "**********"
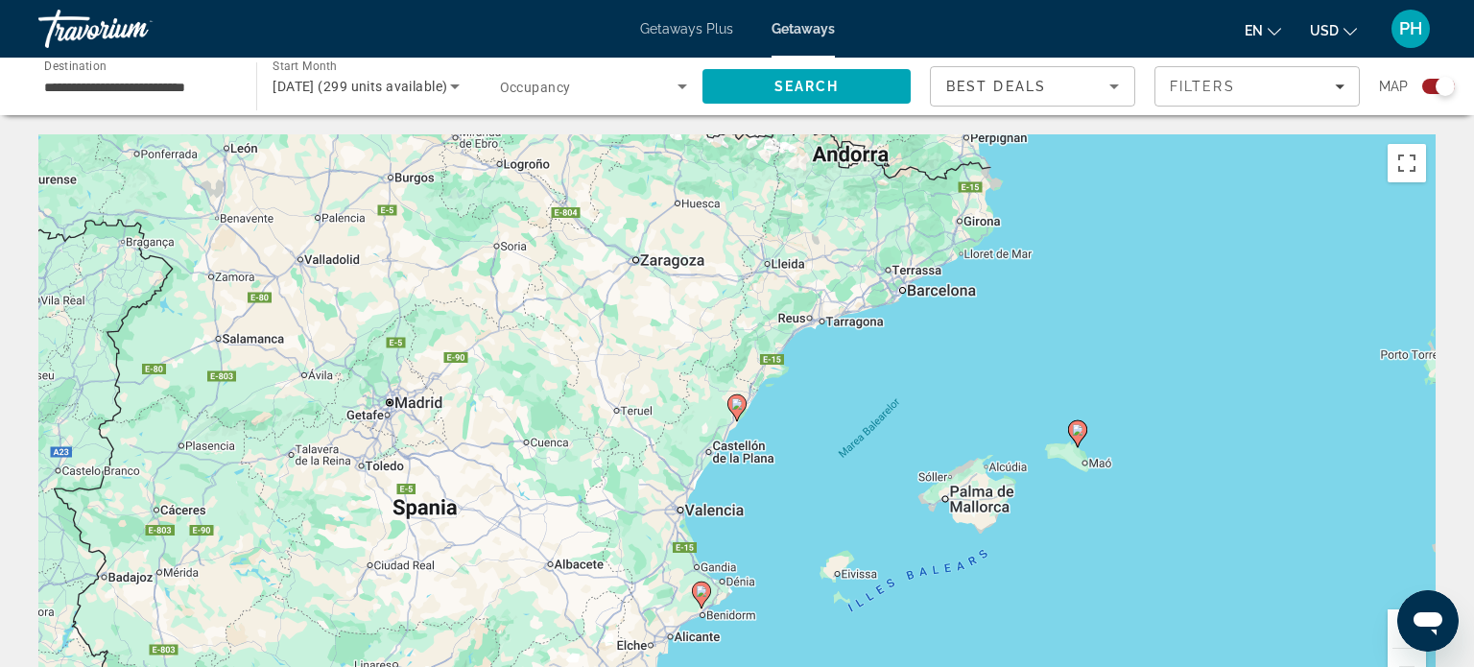
click at [740, 403] on image "Main content" at bounding box center [737, 404] width 12 height 12
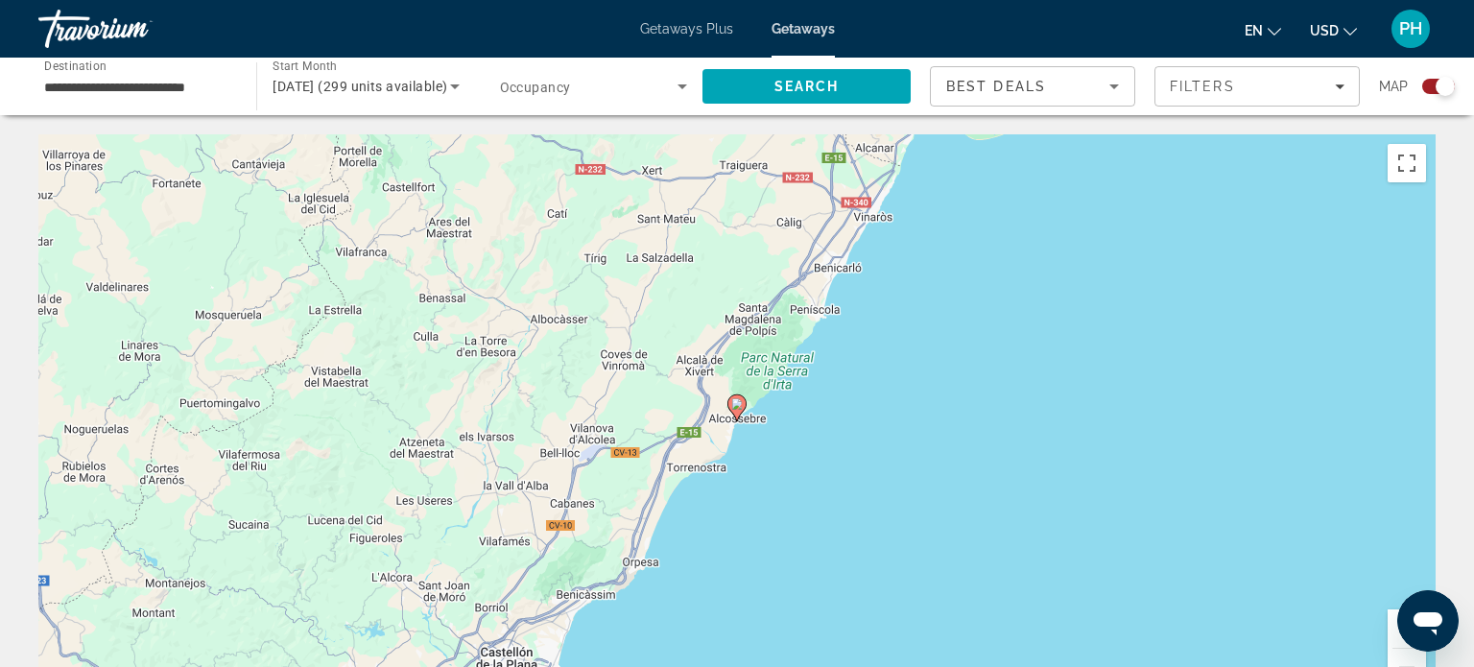
click at [735, 405] on image "Main content" at bounding box center [737, 404] width 12 height 12
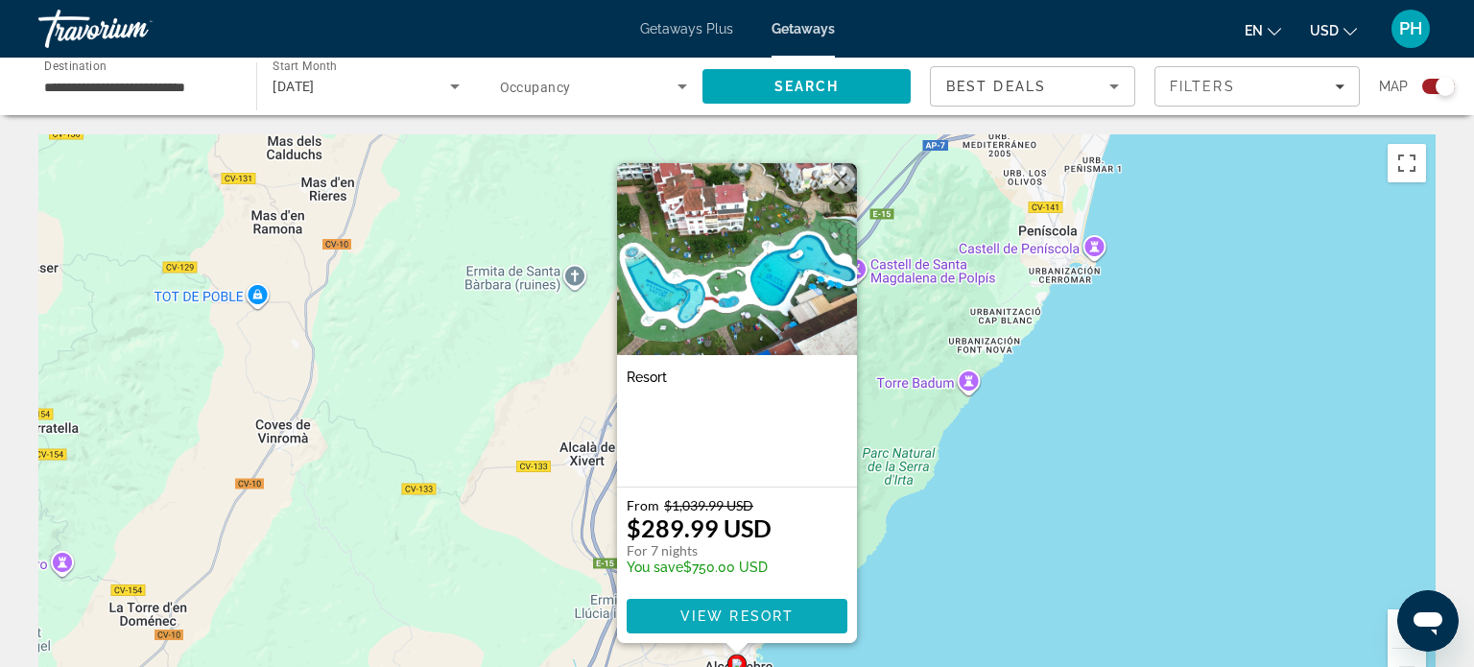
click at [720, 615] on span "View Resort" at bounding box center [736, 615] width 113 height 15
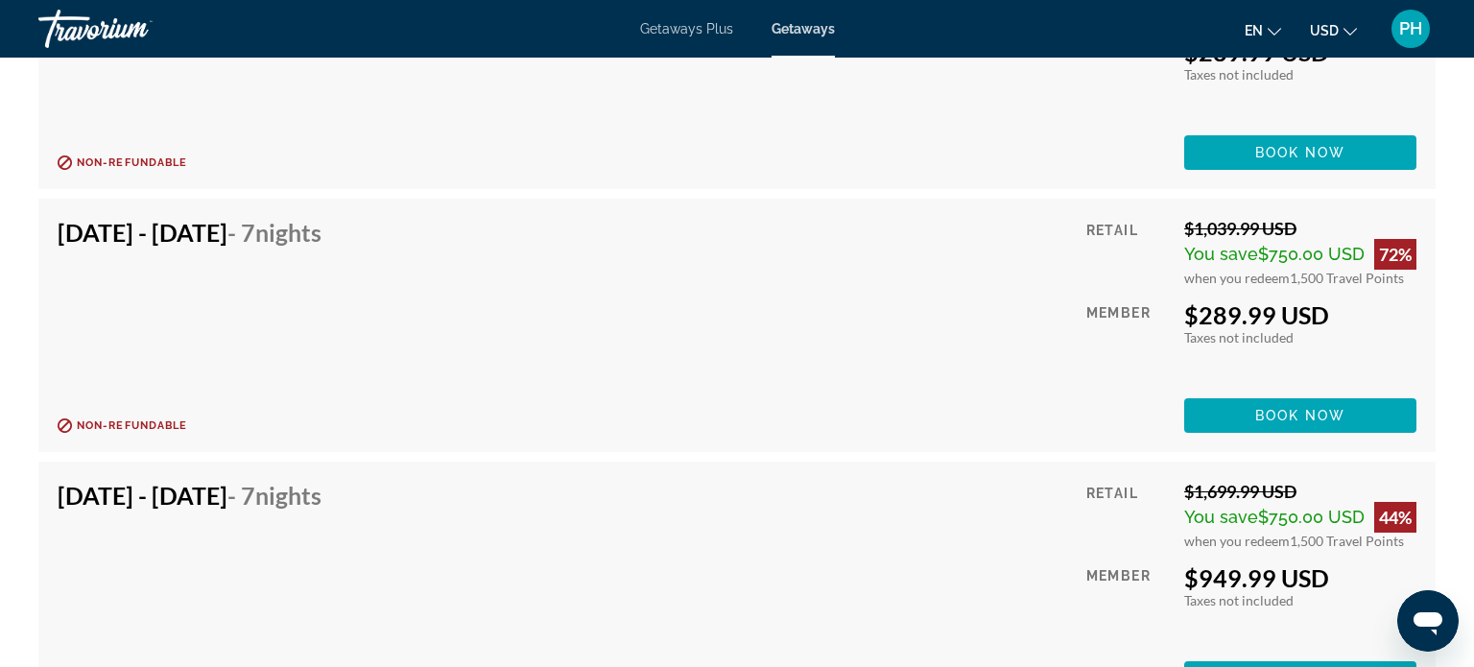
scroll to position [2763, 0]
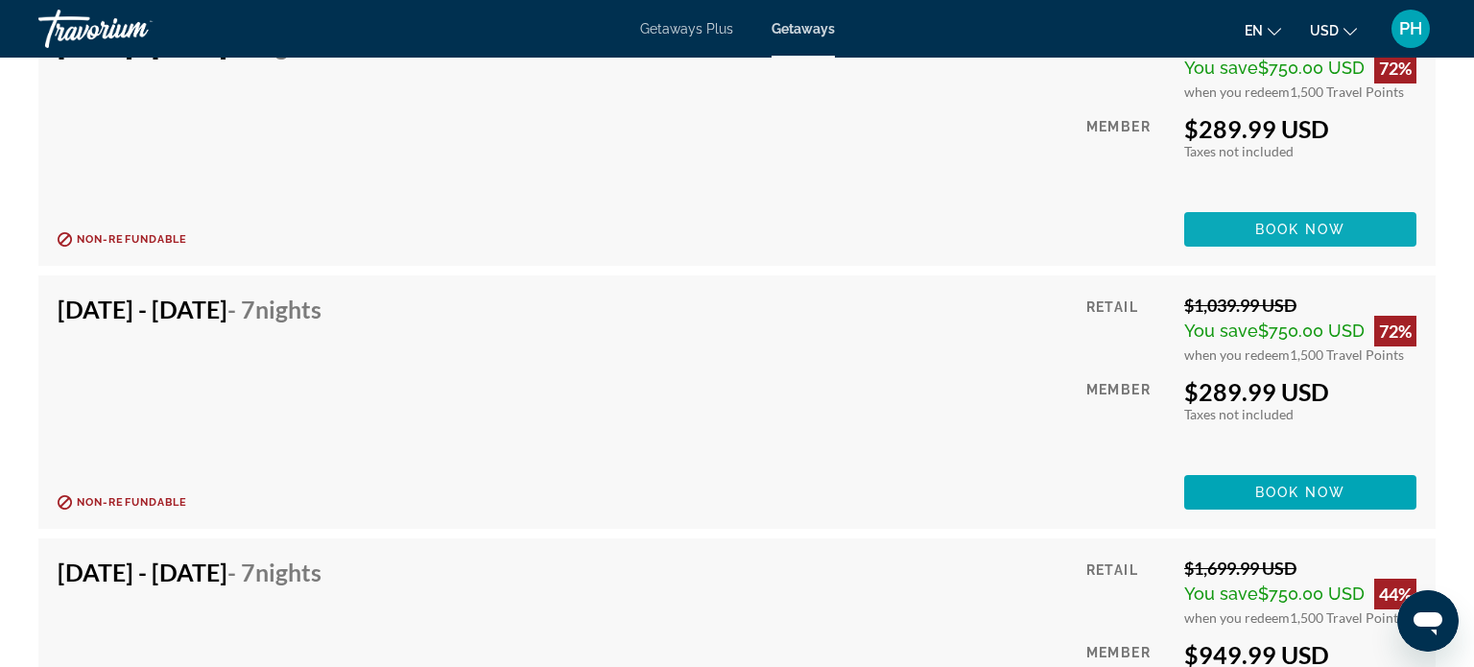
click at [1316, 226] on span "Book now" at bounding box center [1300, 229] width 91 height 15
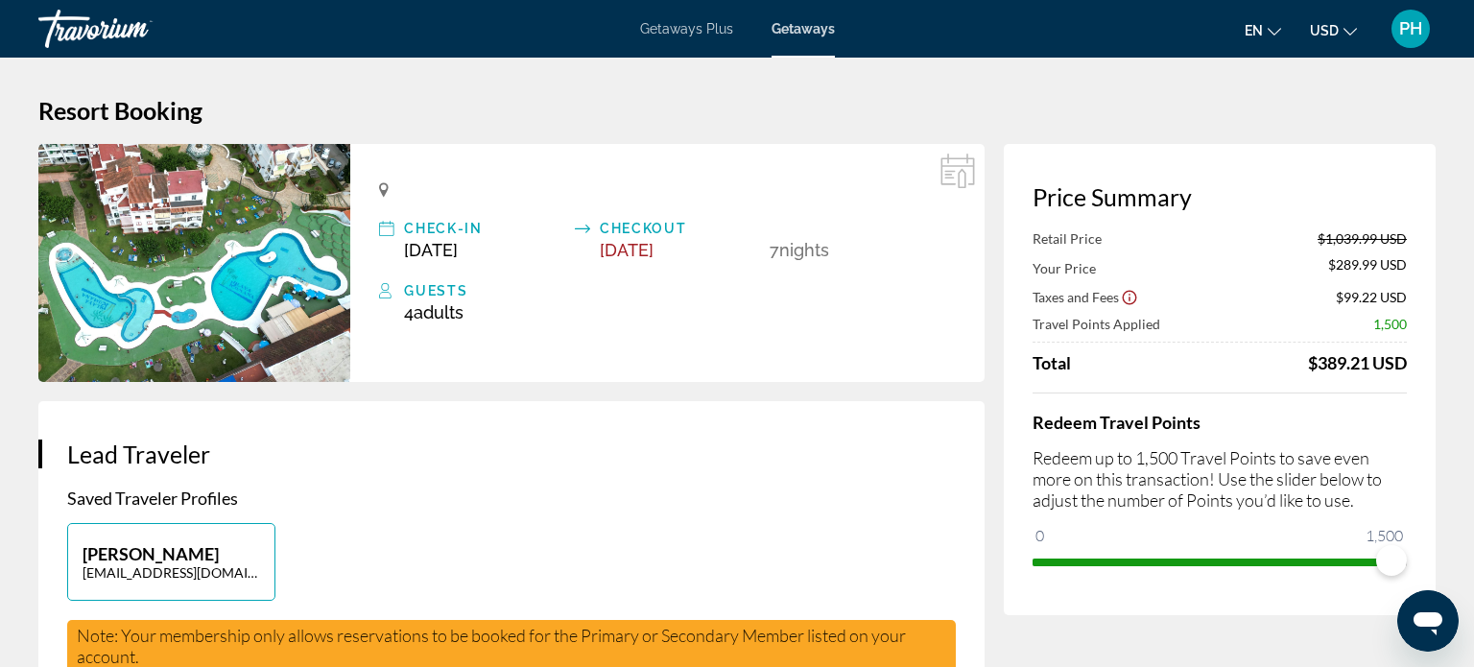
click at [736, 333] on div "Check-In [DATE] Checkout [DATE] 7 Night Nights Guests 4 Adult Adults , Child Ch…" at bounding box center [667, 263] width 634 height 238
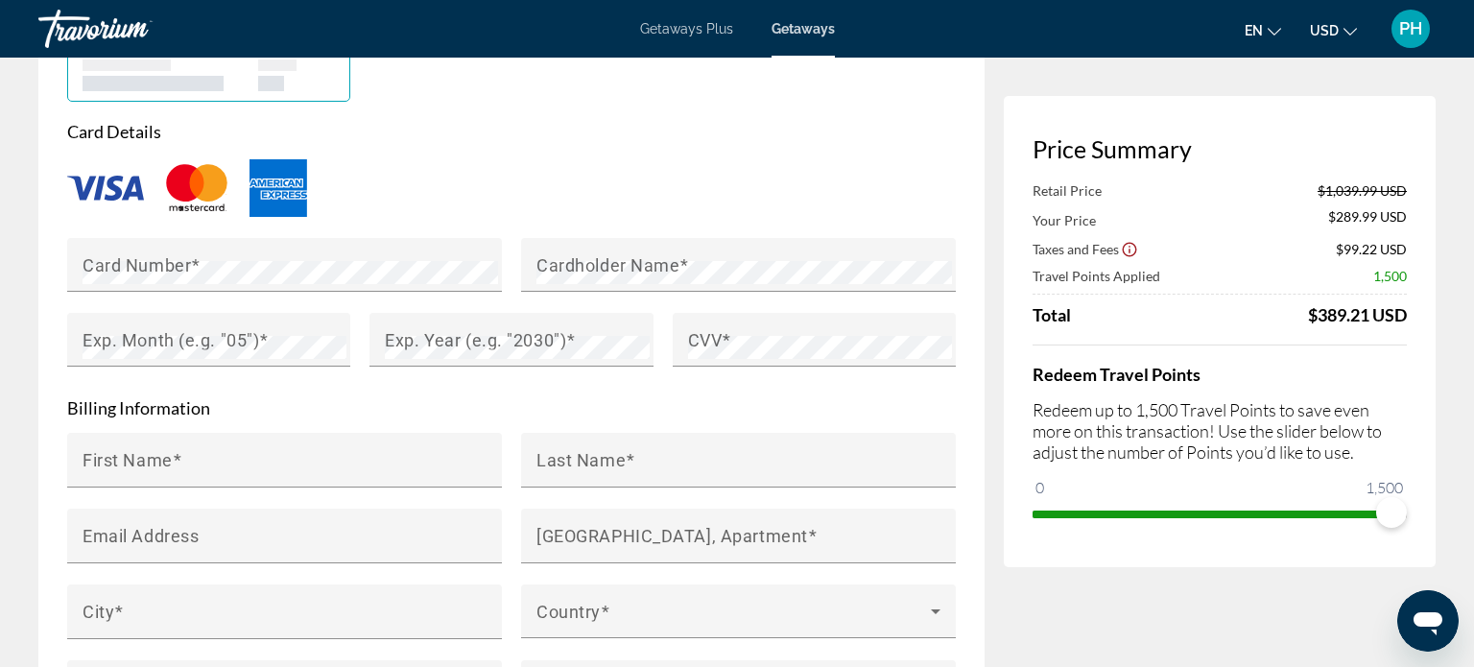
scroll to position [1612, 0]
